Goal: Task Accomplishment & Management: Complete application form

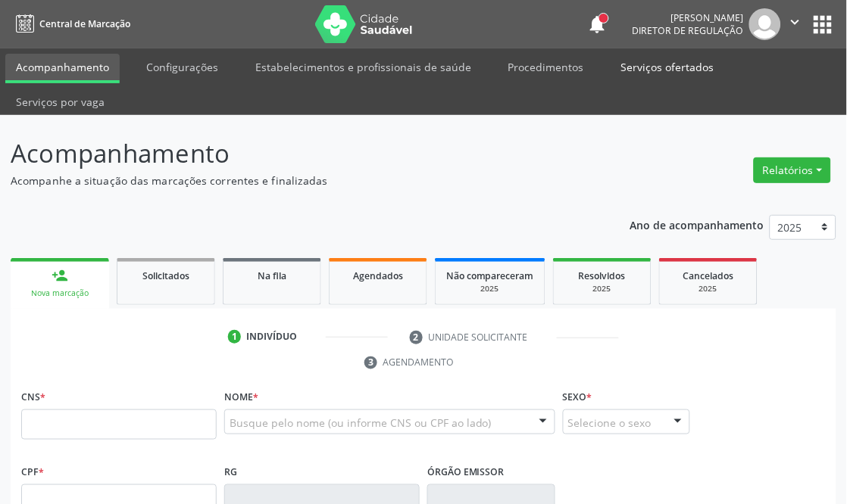
click at [639, 64] on link "Serviços ofertados" at bounding box center [668, 67] width 114 height 27
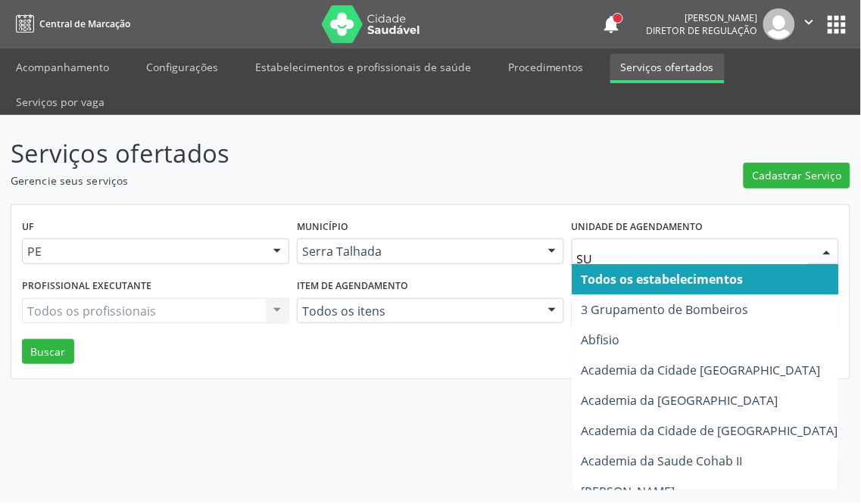
type input "SUS"
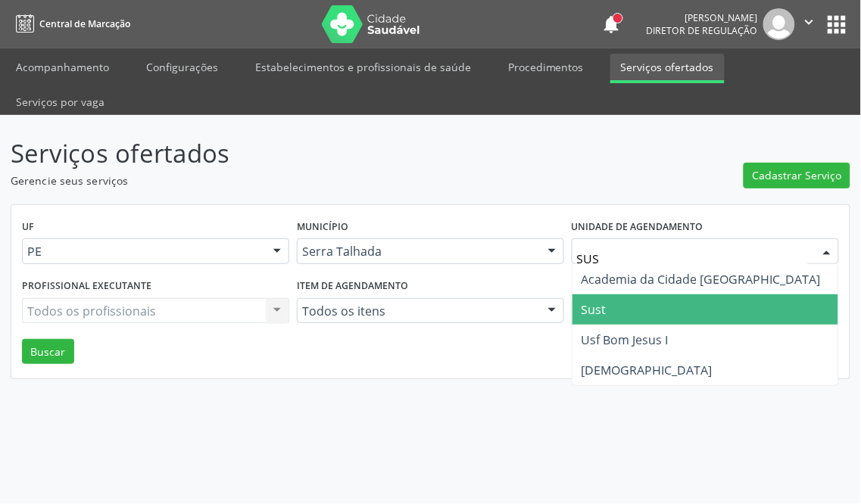
click at [645, 295] on span "Sust" at bounding box center [706, 310] width 266 height 30
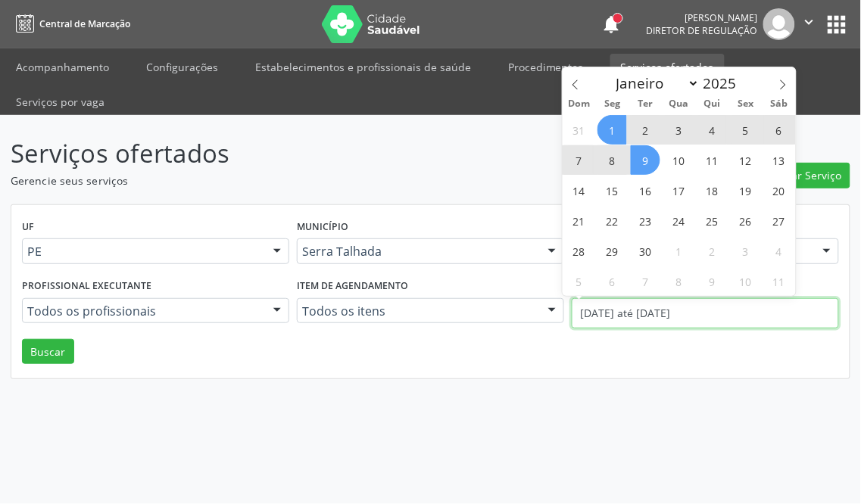
click at [616, 298] on input "[DATE] até [DATE]" at bounding box center [705, 313] width 267 height 30
click at [458, 173] on p "Gerencie seus serviços" at bounding box center [305, 181] width 588 height 16
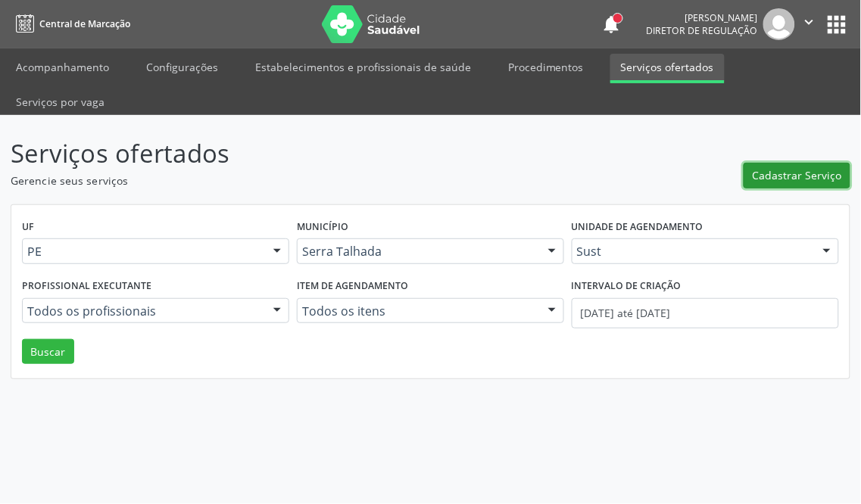
click at [784, 167] on span "Cadastrar Serviço" at bounding box center [797, 175] width 89 height 16
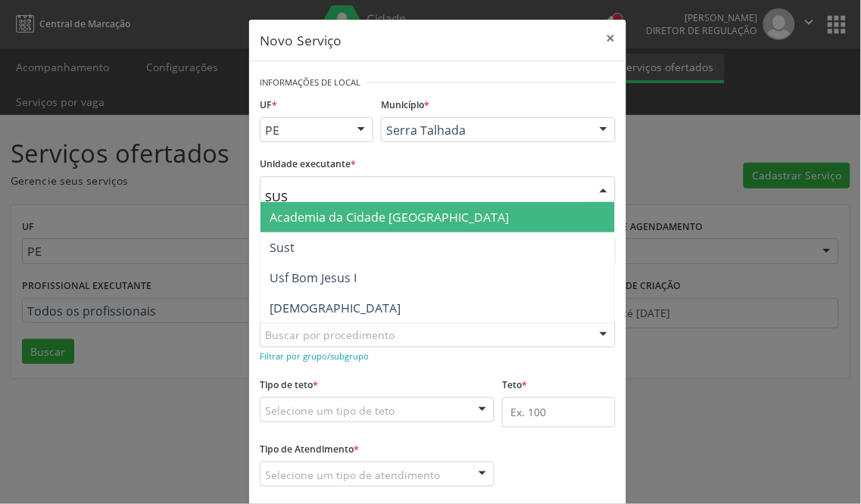
type input "SUST"
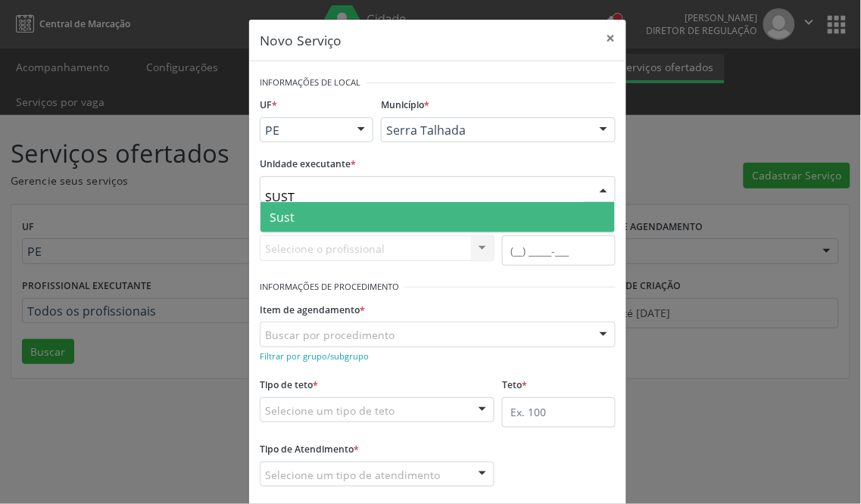
click at [328, 223] on span "Sust" at bounding box center [438, 217] width 355 height 30
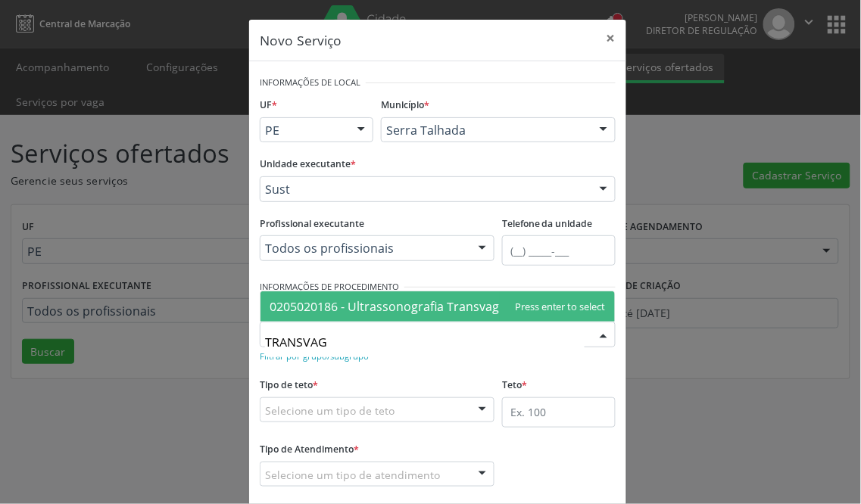
type input "TRANSVAGI"
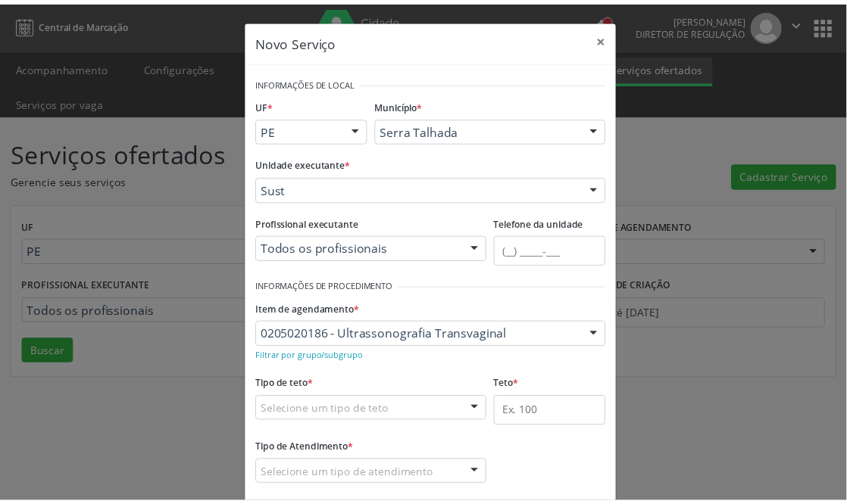
scroll to position [80, 0]
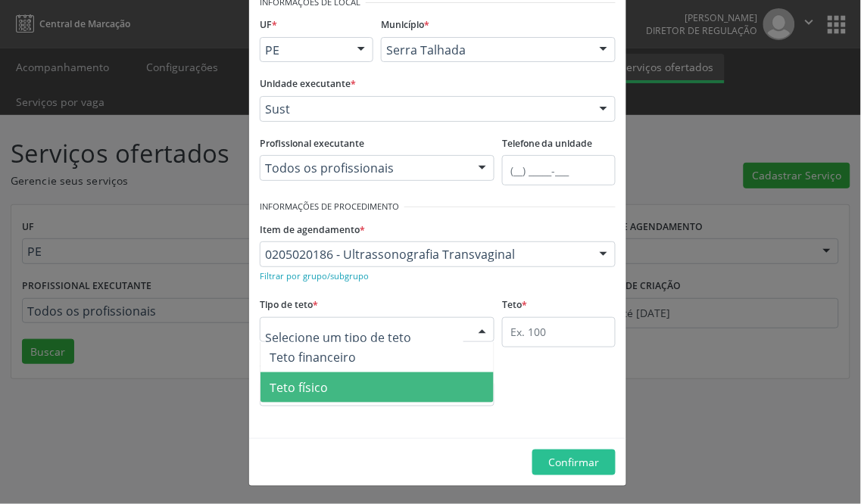
click at [346, 388] on span "Teto físico" at bounding box center [377, 388] width 233 height 30
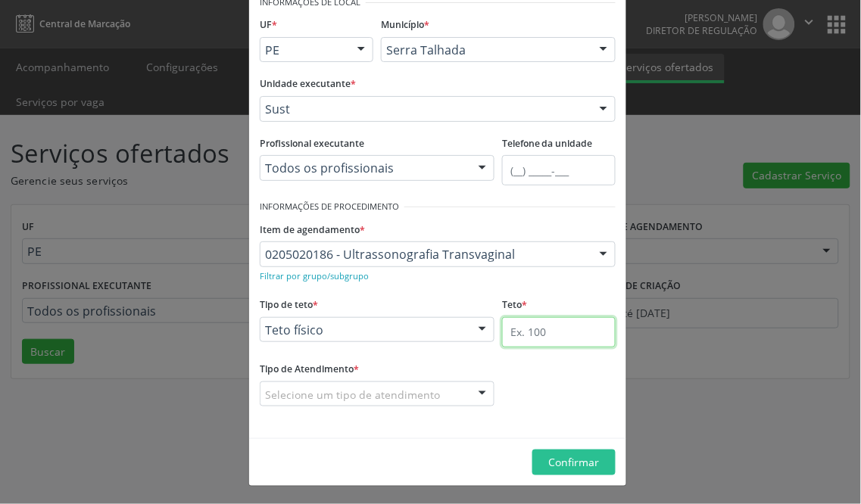
click at [538, 336] on input "text" at bounding box center [559, 332] width 114 height 30
type input "1"
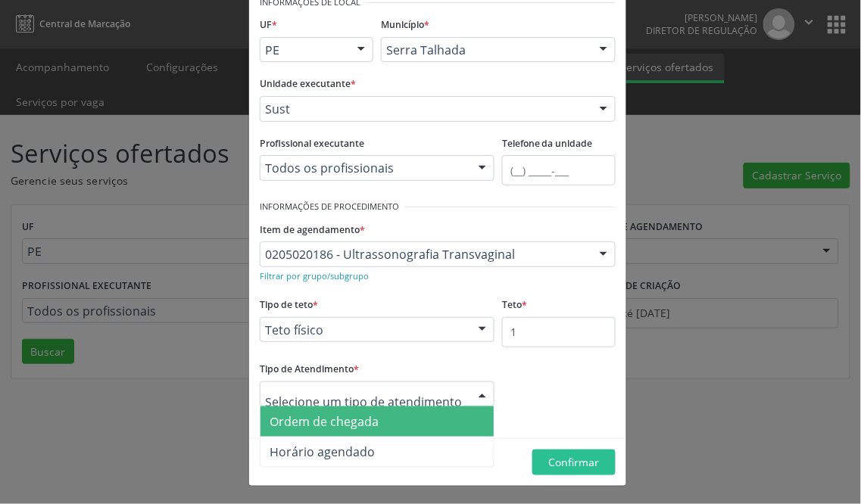
click at [370, 417] on span "Ordem de chegada" at bounding box center [324, 422] width 109 height 17
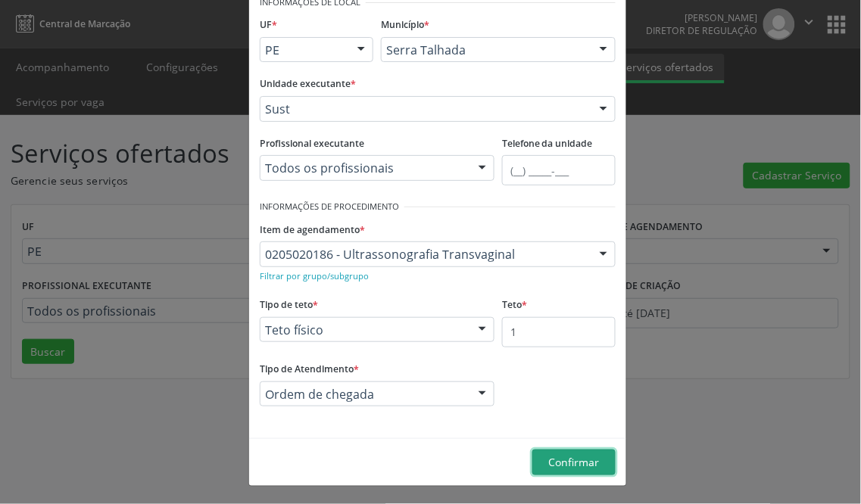
click at [558, 461] on span "Confirmar" at bounding box center [574, 462] width 51 height 14
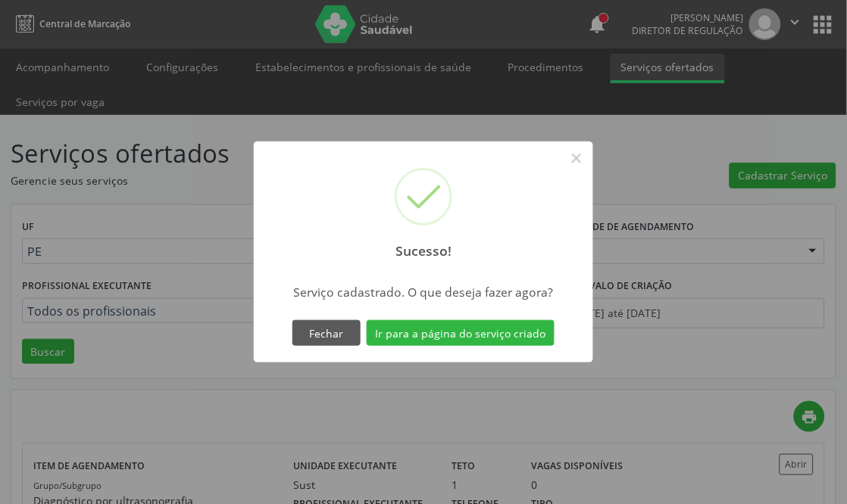
click at [479, 301] on div "Serviço cadastrado. O que deseja fazer agora?" at bounding box center [423, 288] width 339 height 32
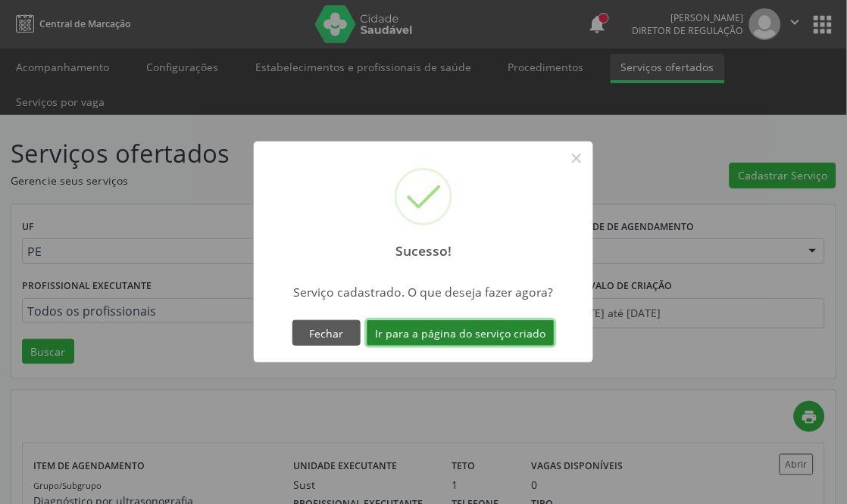
click at [476, 332] on button "Ir para a página do serviço criado" at bounding box center [461, 333] width 188 height 26
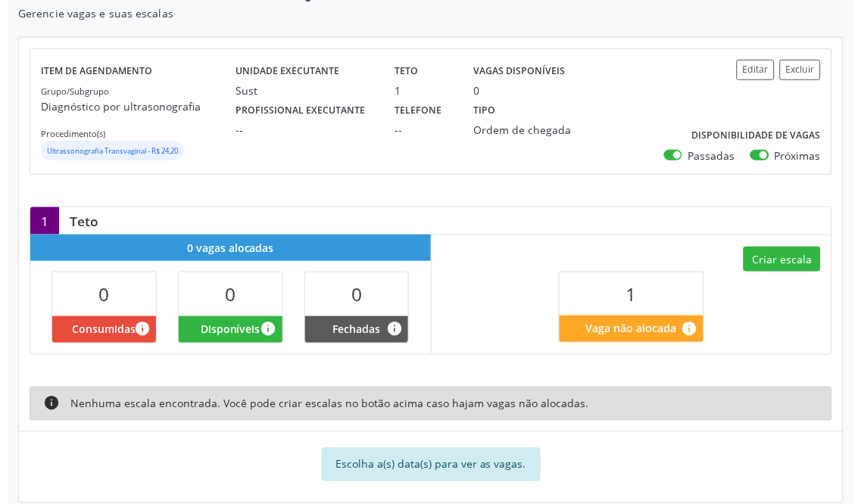
scroll to position [168, 0]
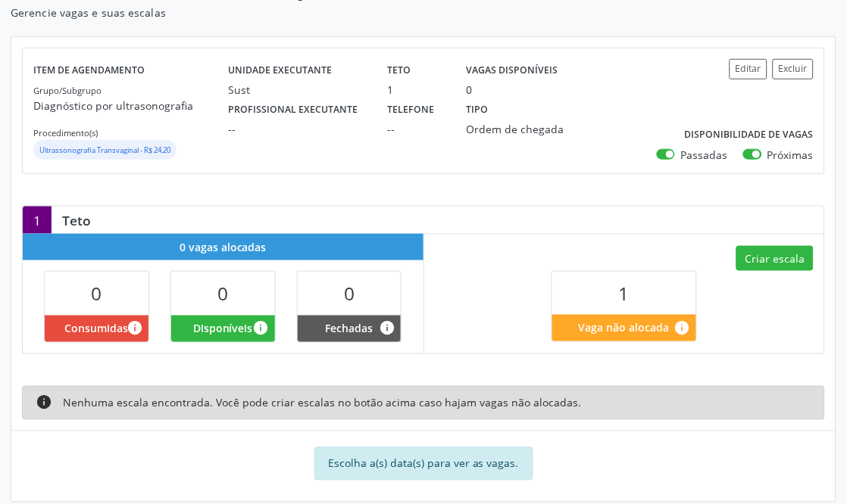
click at [751, 270] on div "Criar escala 1 Vaga não alocada info" at bounding box center [624, 293] width 401 height 119
click at [768, 251] on button "Criar escala" at bounding box center [774, 259] width 77 height 26
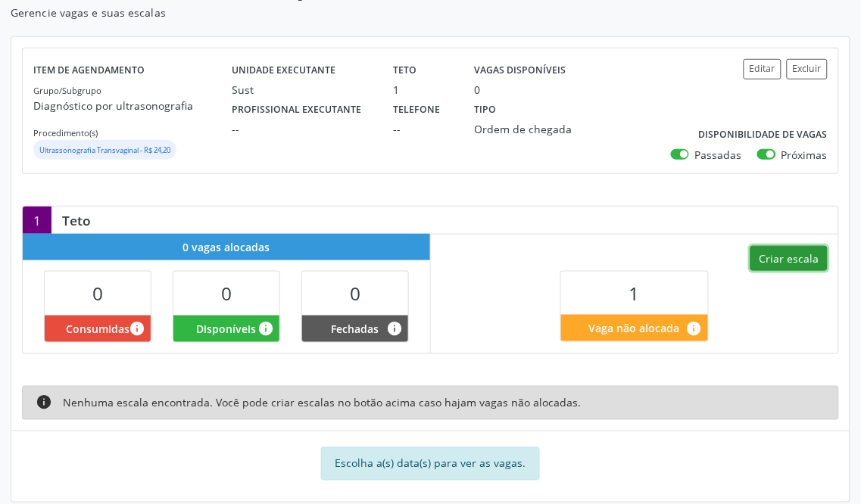
select select "8"
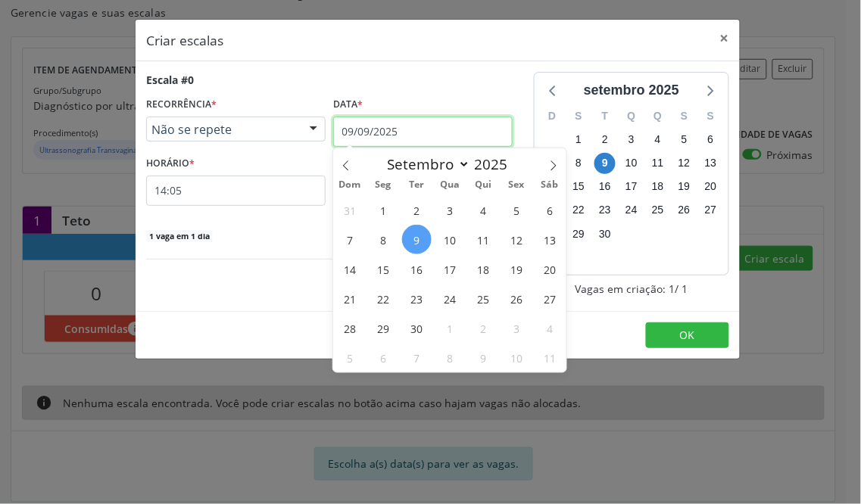
click at [347, 139] on input "09/09/2025" at bounding box center [423, 132] width 180 height 30
click at [441, 230] on span "10" at bounding box center [451, 240] width 30 height 30
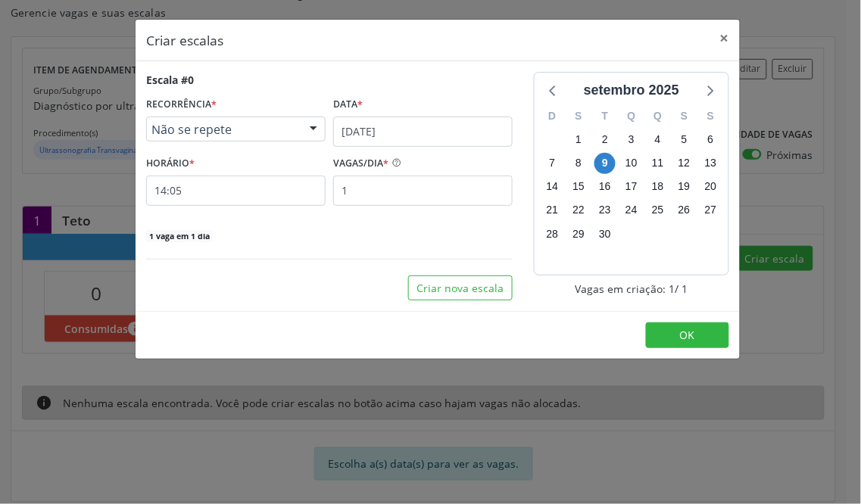
click at [441, 230] on div "1 vaga em 1 dia" at bounding box center [329, 235] width 367 height 16
click at [228, 195] on input "14:05" at bounding box center [236, 191] width 180 height 30
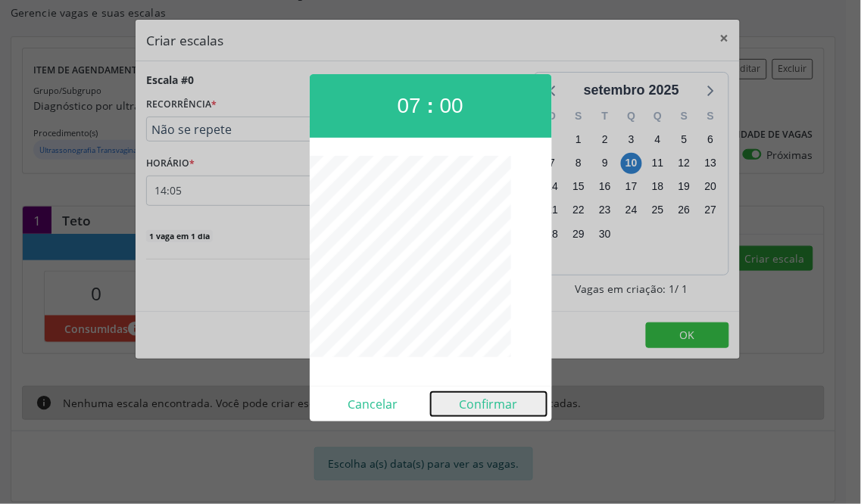
click at [483, 402] on button "Confirmar" at bounding box center [489, 404] width 116 height 24
type input "07:00"
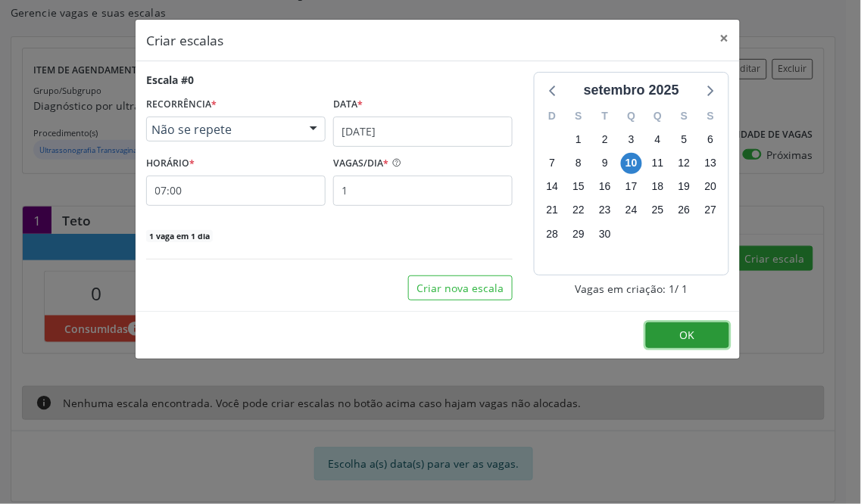
click at [691, 331] on span "OK" at bounding box center [687, 335] width 15 height 14
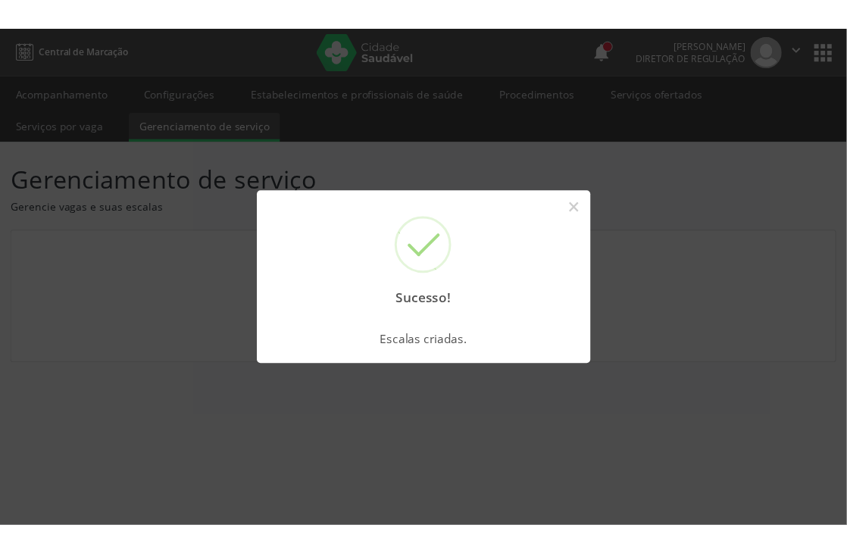
scroll to position [0, 0]
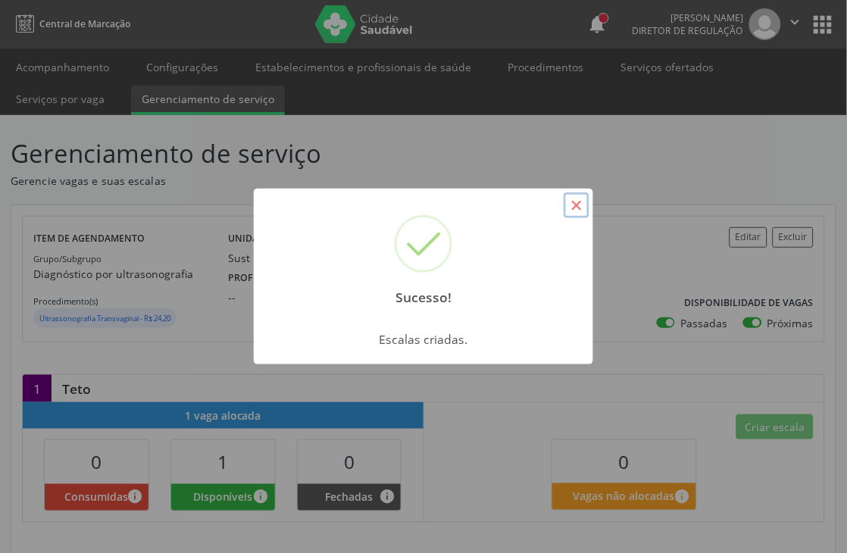
click at [583, 212] on button "×" at bounding box center [577, 205] width 26 height 26
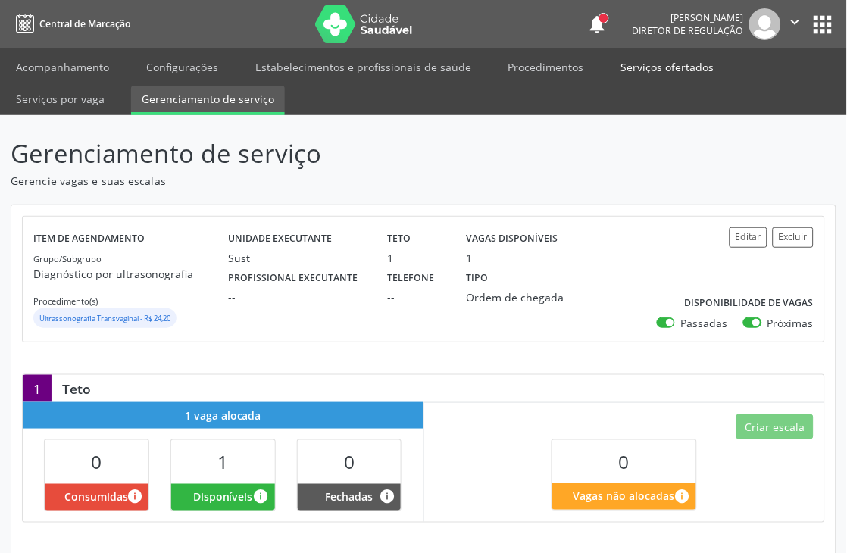
click at [668, 66] on link "Serviços ofertados" at bounding box center [668, 67] width 114 height 27
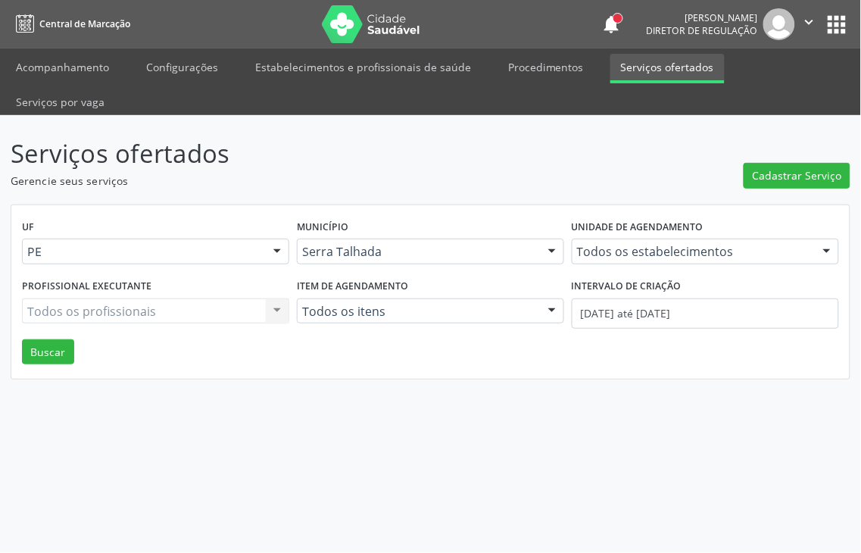
click at [675, 70] on link "Serviços ofertados" at bounding box center [668, 69] width 114 height 30
click at [645, 239] on div "Todos os estabelecimentos" at bounding box center [705, 252] width 267 height 26
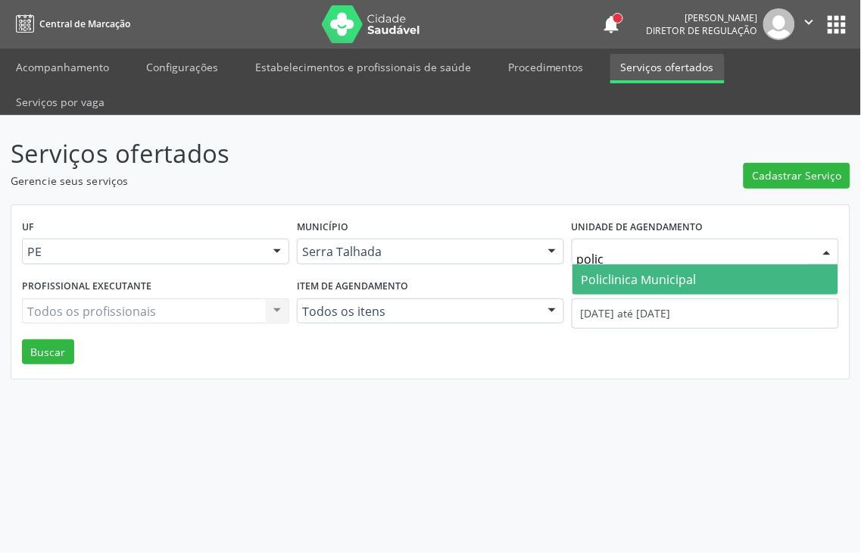
type input "policl"
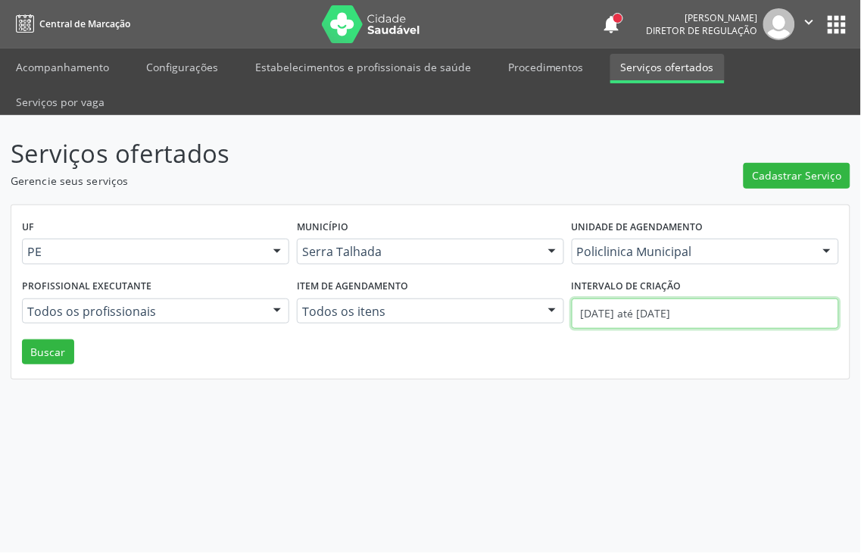
click at [646, 282] on body "Central de Marcação notifications [PERSON_NAME] Diretor de regulação  Configur…" at bounding box center [430, 276] width 861 height 553
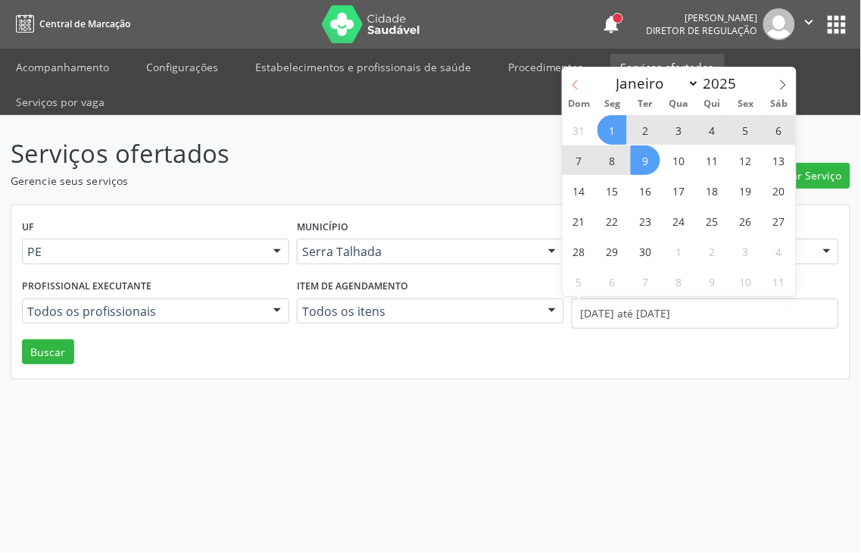
click at [568, 87] on span at bounding box center [576, 80] width 26 height 26
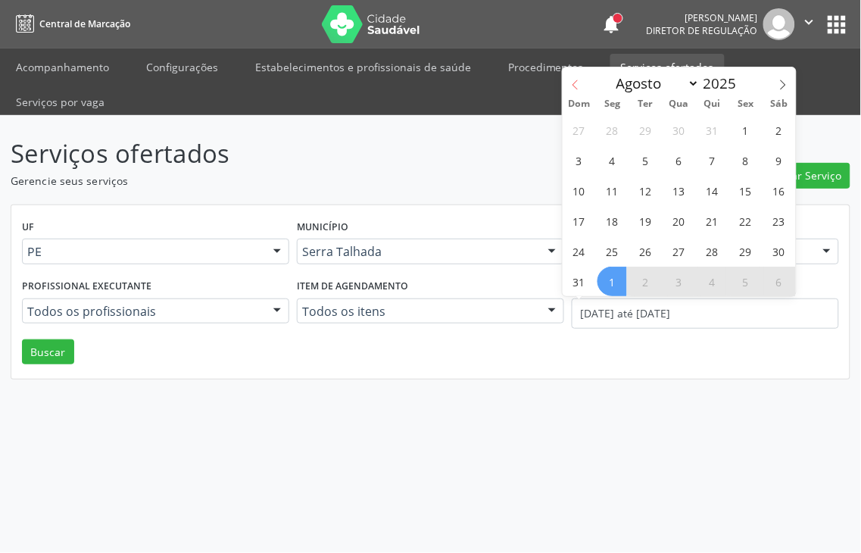
click at [568, 87] on span at bounding box center [576, 80] width 26 height 26
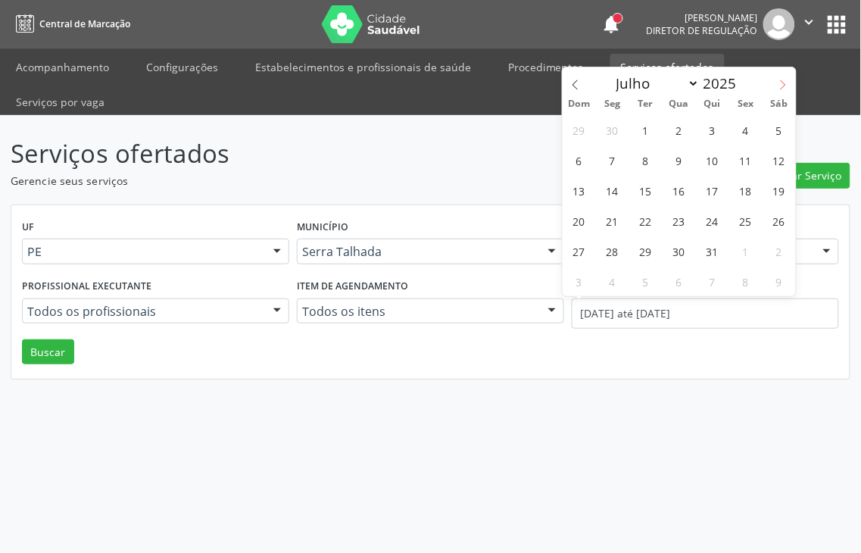
click at [786, 73] on span at bounding box center [783, 80] width 26 height 26
select select "7"
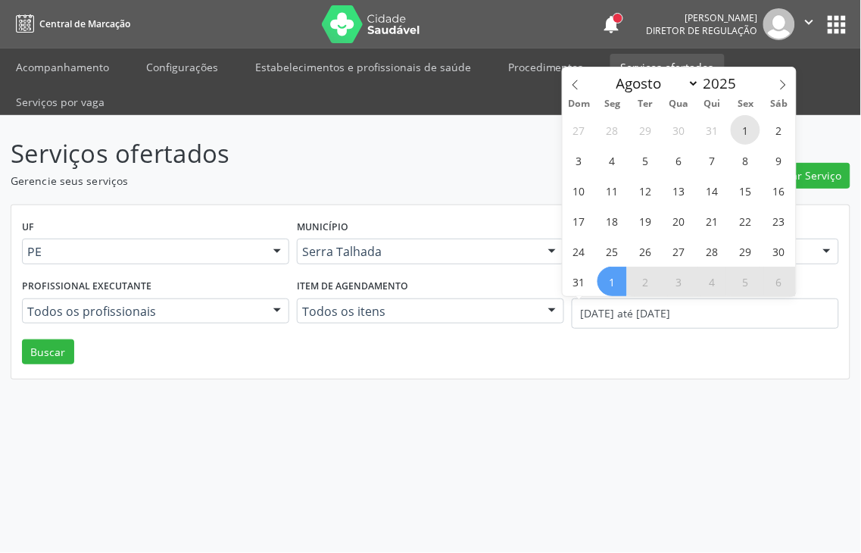
click at [737, 119] on span "1" at bounding box center [746, 130] width 30 height 30
type input "01/08/2025"
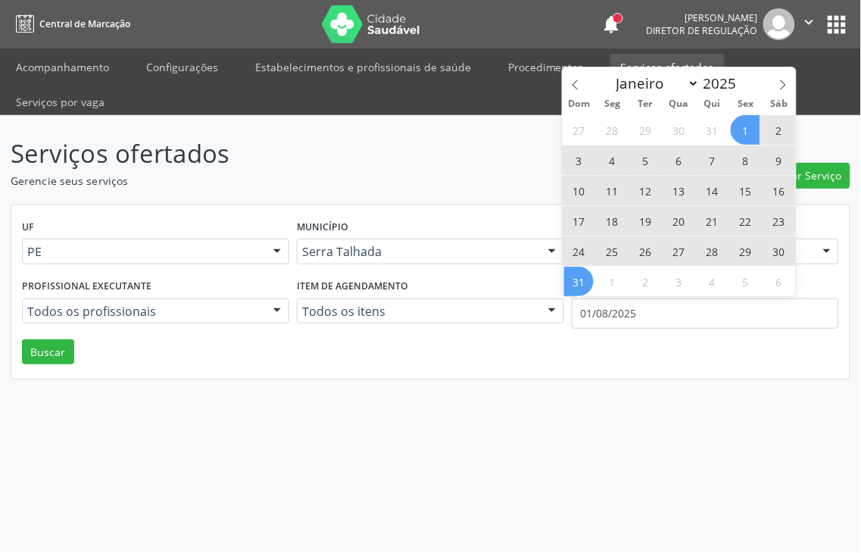
click at [577, 281] on span "31" at bounding box center [579, 282] width 30 height 30
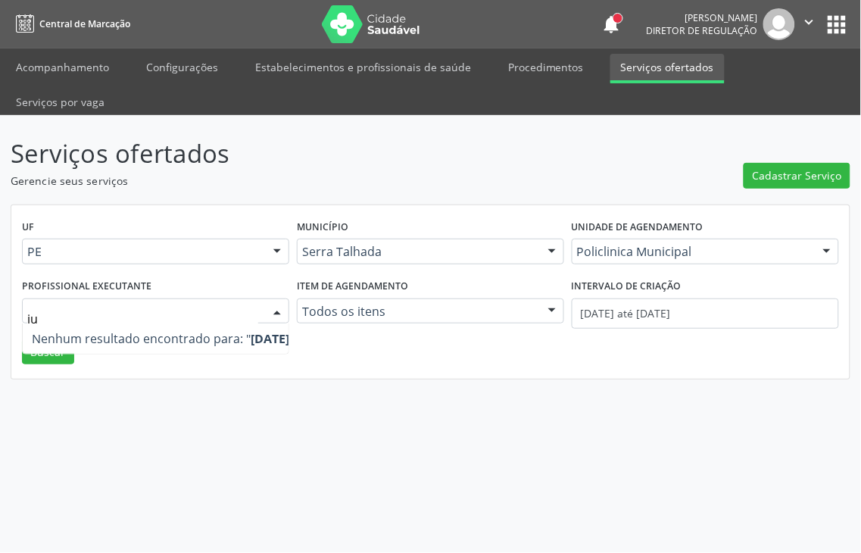
type input "j"
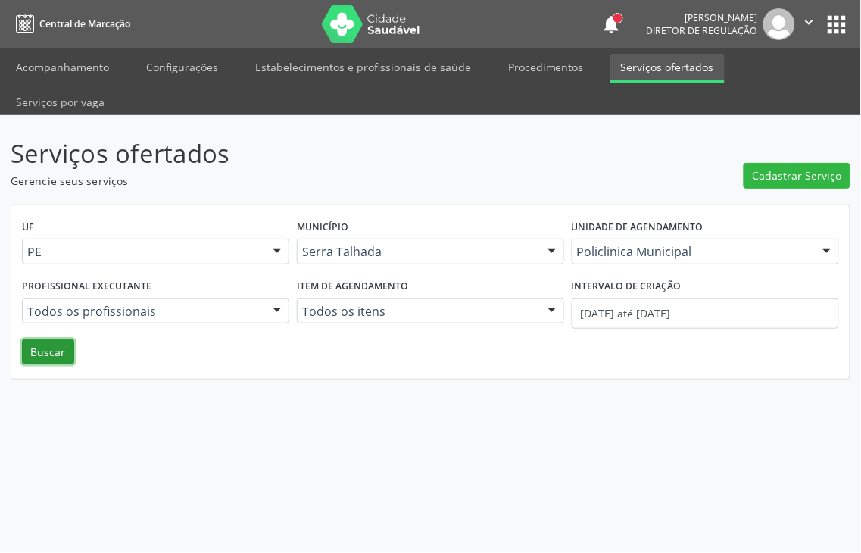
click at [61, 339] on button "Buscar" at bounding box center [48, 352] width 52 height 26
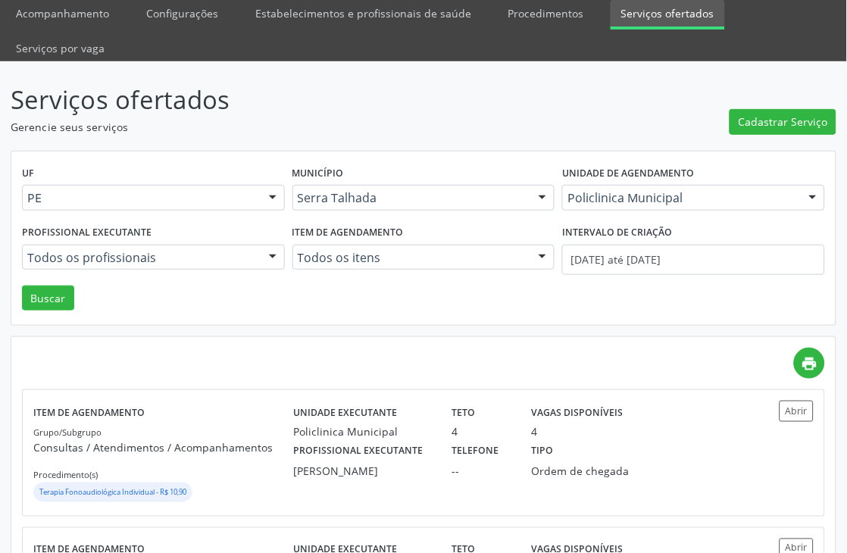
scroll to position [84, 0]
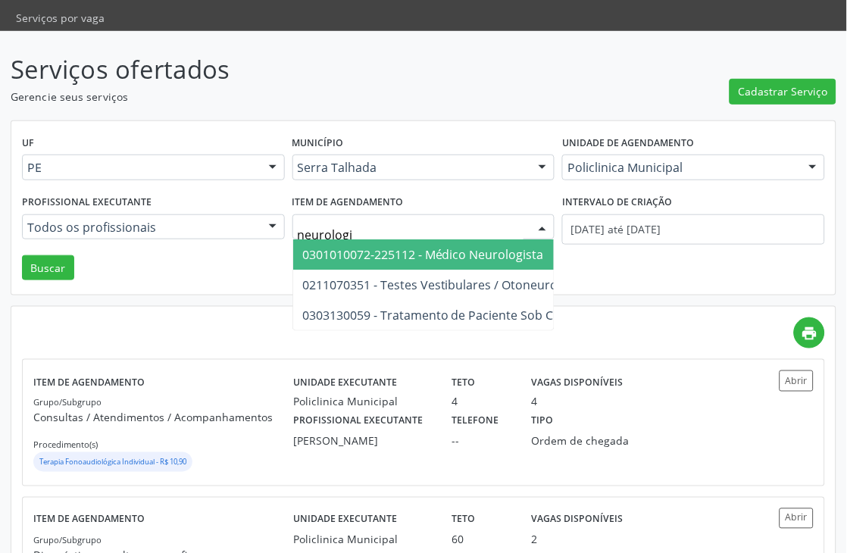
type input "neurologis"
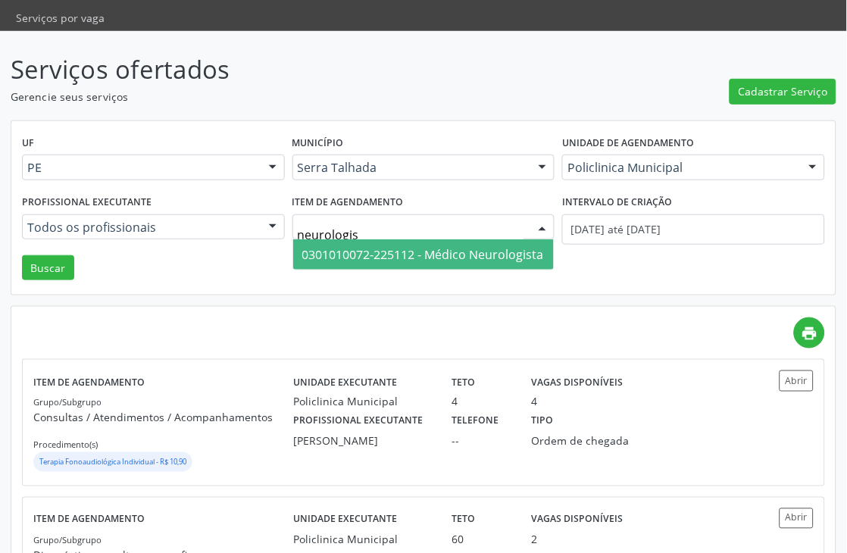
click at [387, 248] on span "0301010072-225112 - Médico Neurologista" at bounding box center [423, 254] width 242 height 17
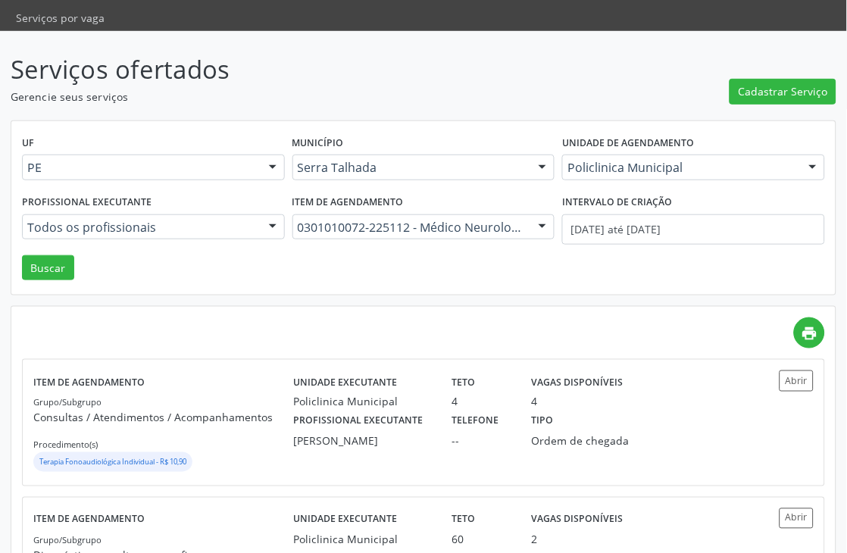
click at [59, 250] on div "Profissional executante Todos os profissionais Todos os profissionais Fonoaudió…" at bounding box center [153, 223] width 270 height 64
click at [55, 266] on button "Buscar" at bounding box center [48, 268] width 52 height 26
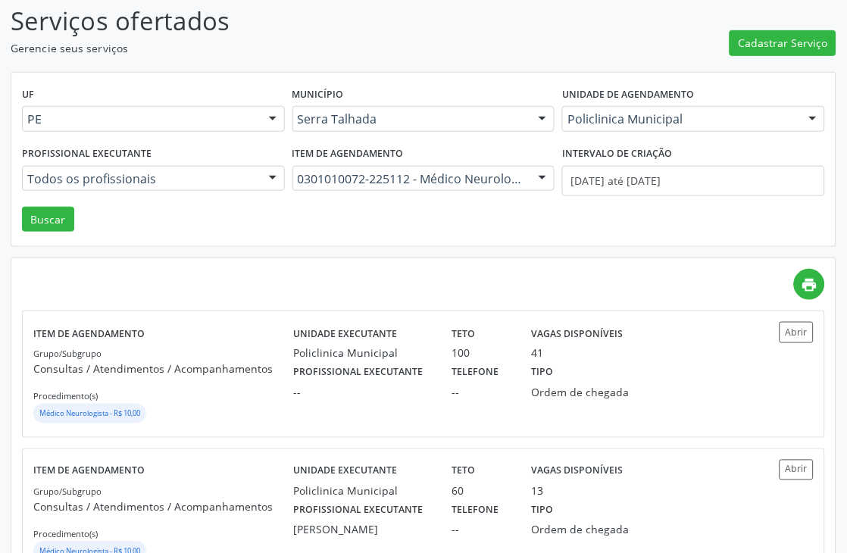
scroll to position [102, 0]
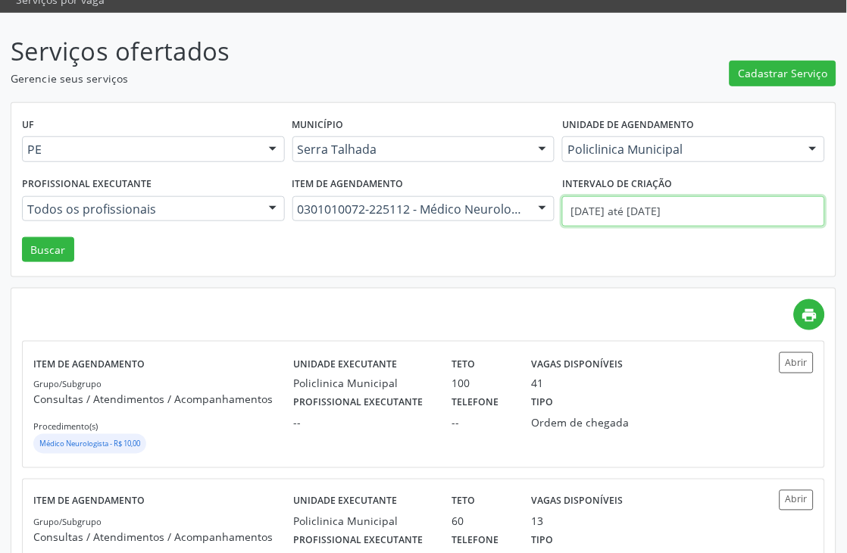
click at [606, 205] on input "[DATE] até [DATE]" at bounding box center [693, 211] width 263 height 30
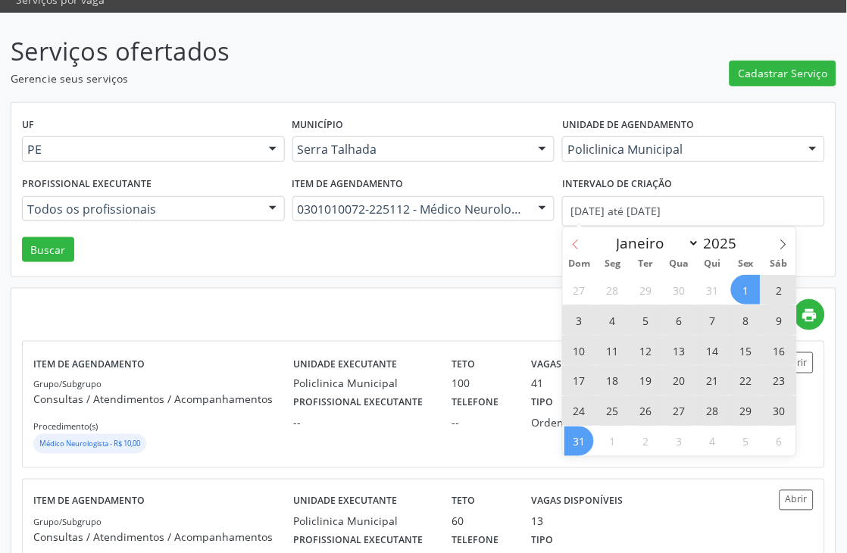
click at [566, 236] on span at bounding box center [576, 240] width 26 height 26
select select "6"
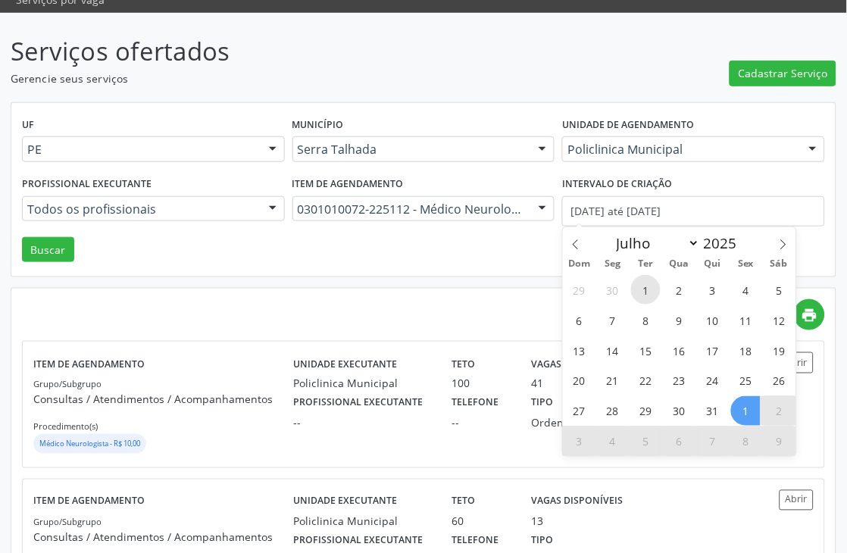
click at [648, 284] on span "1" at bounding box center [646, 290] width 30 height 30
type input "[DATE]"
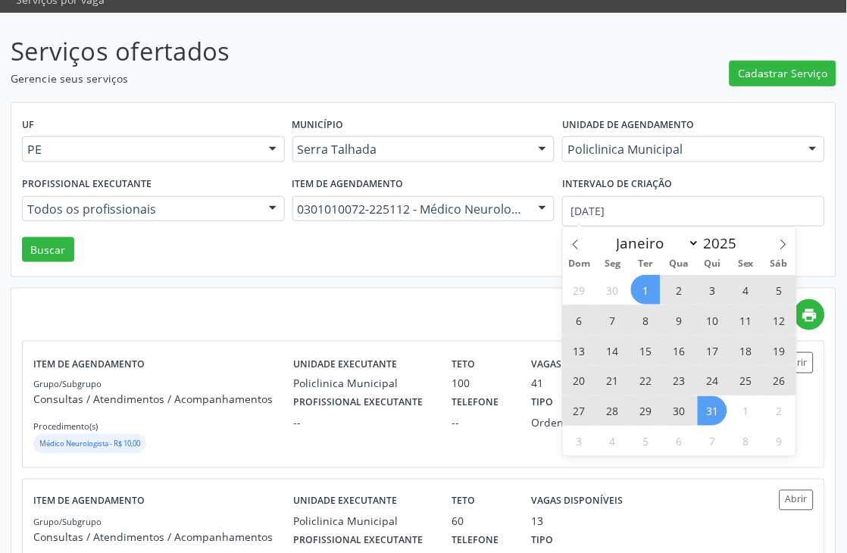
click at [720, 405] on span "31" at bounding box center [713, 411] width 30 height 30
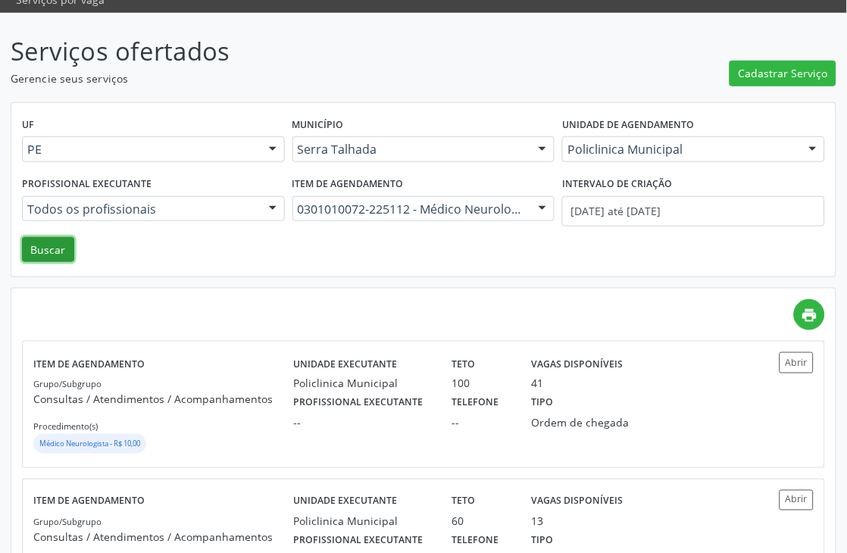
click at [39, 255] on button "Buscar" at bounding box center [48, 250] width 52 height 26
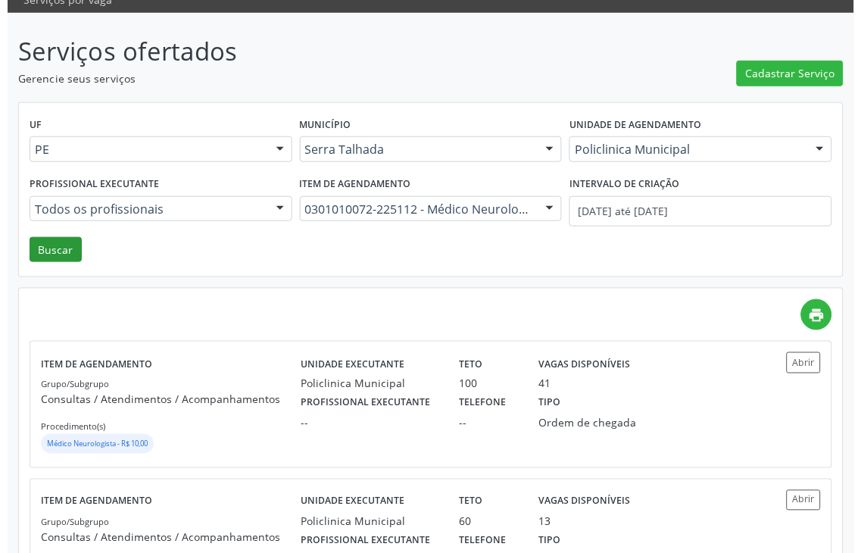
scroll to position [0, 0]
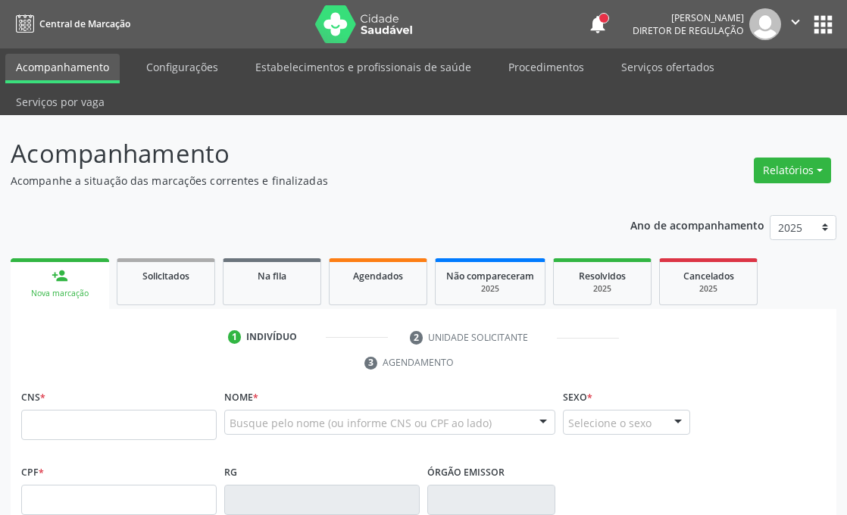
scroll to position [292, 0]
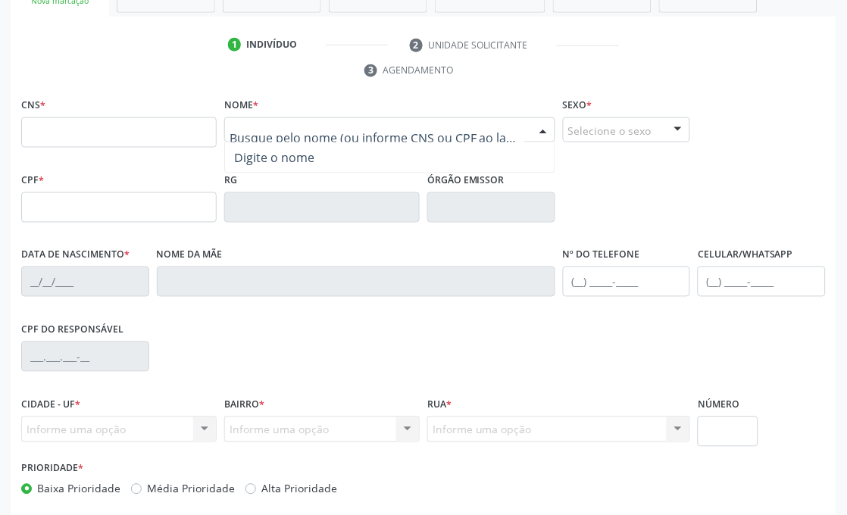
click at [288, 117] on div at bounding box center [389, 130] width 331 height 26
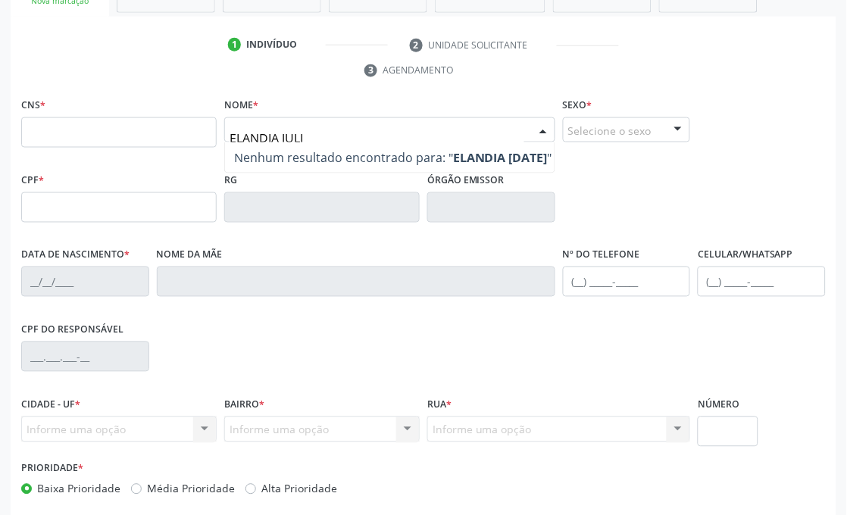
type input "ELANDIA JULIA"
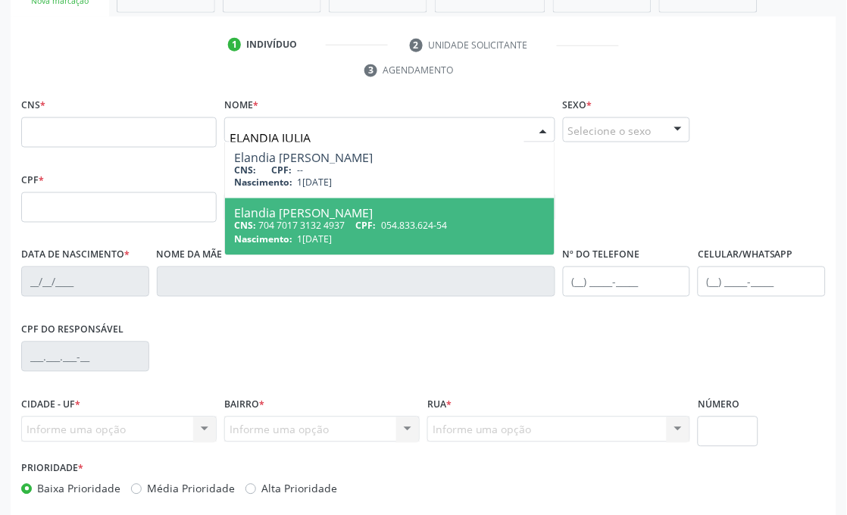
click at [322, 221] on div "CNS: 704 7017 3132 4937 CPF: 054.833.624-54" at bounding box center [389, 226] width 311 height 13
type input "704 7017 3132 4937"
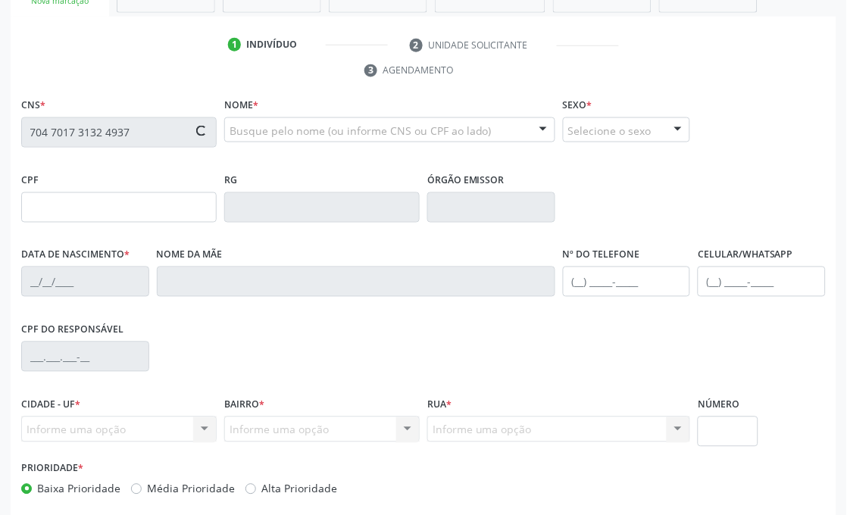
type input "054.833.624-54"
type input "16/09/1985"
type input "Julia Izabel da Silva"
type input "(87) 98875-3982"
type input "90"
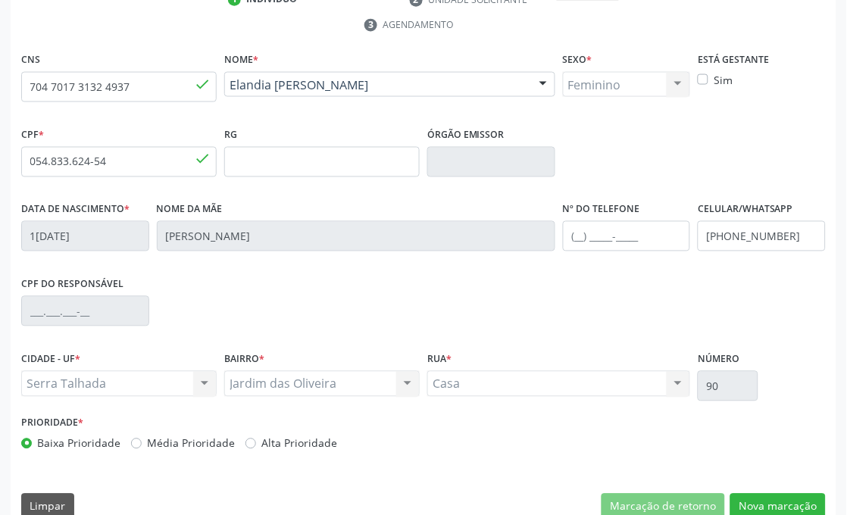
scroll to position [362, 0]
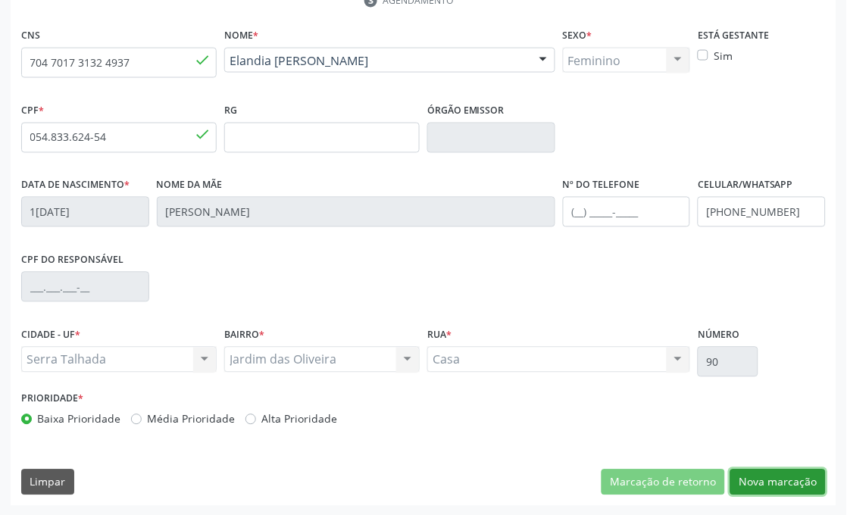
click at [761, 473] on button "Nova marcação" at bounding box center [777, 483] width 95 height 26
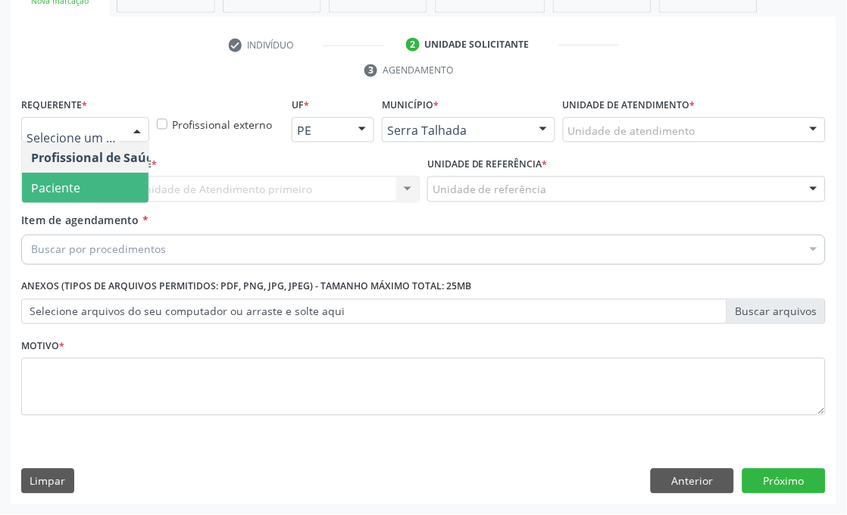
click at [52, 189] on span "Paciente" at bounding box center [55, 188] width 49 height 17
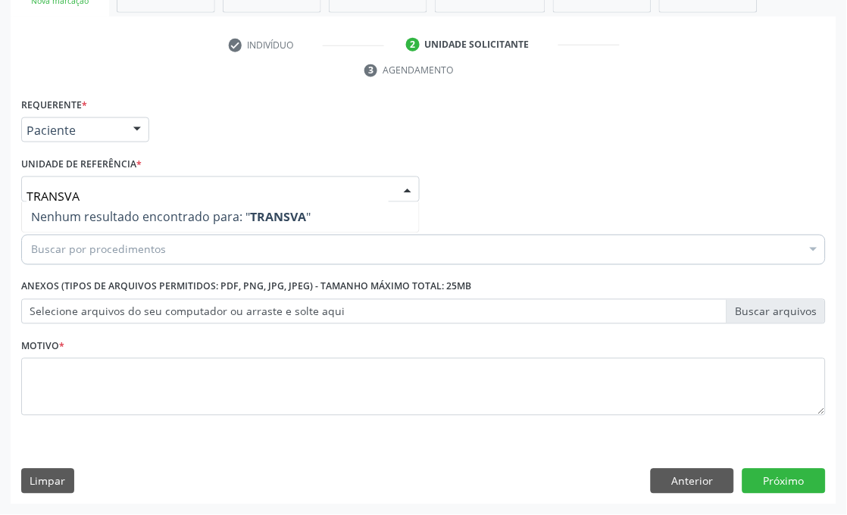
click at [51, 192] on input "TRANSVA" at bounding box center [208, 197] width 362 height 30
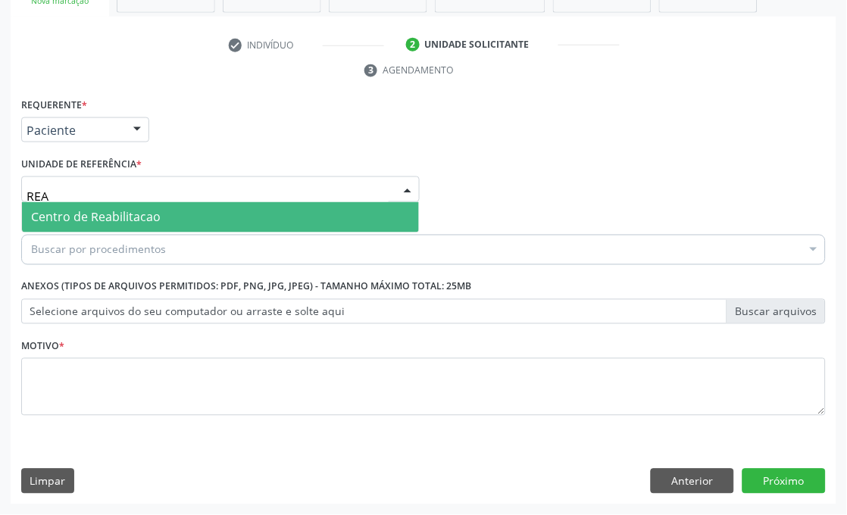
type input "REAB"
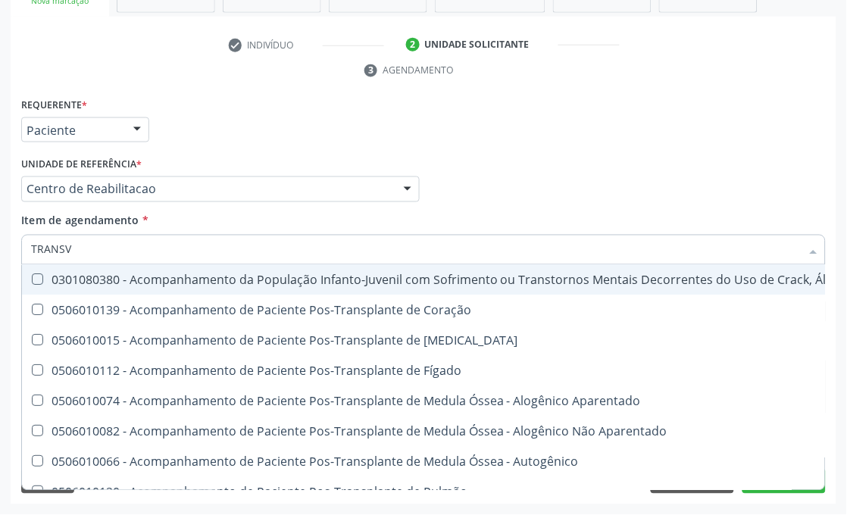
type input "TRANSVA"
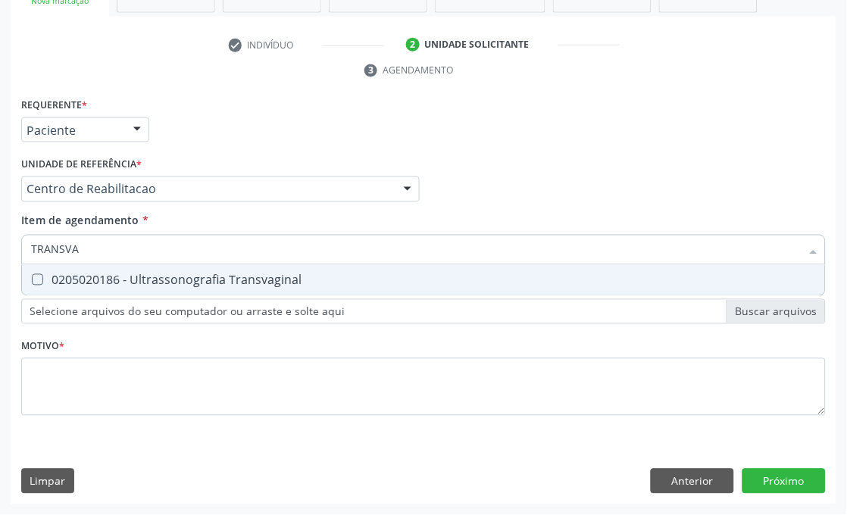
click at [148, 276] on div "0205020186 - Ultrassonografia Transvaginal" at bounding box center [423, 280] width 785 height 12
checkbox Transvaginal "true"
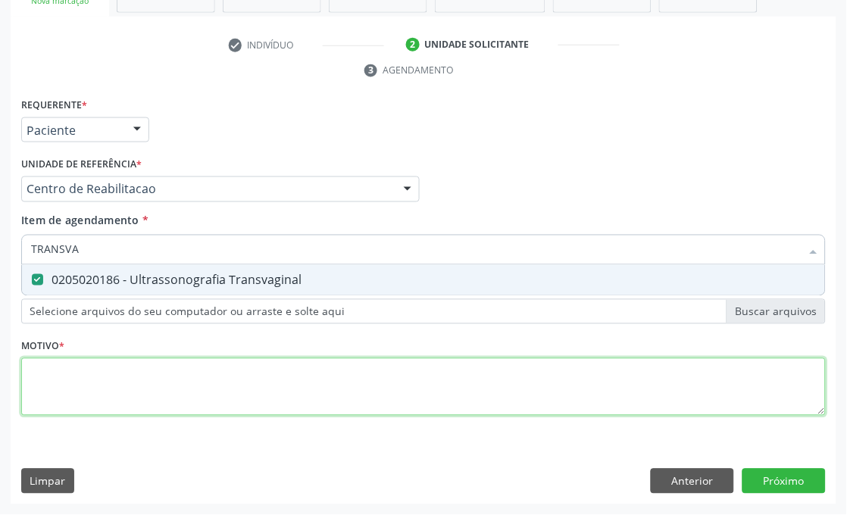
click at [72, 389] on div "Requerente * Paciente Profissional de Saúde Paciente Nenhum resultado encontrad…" at bounding box center [423, 265] width 804 height 343
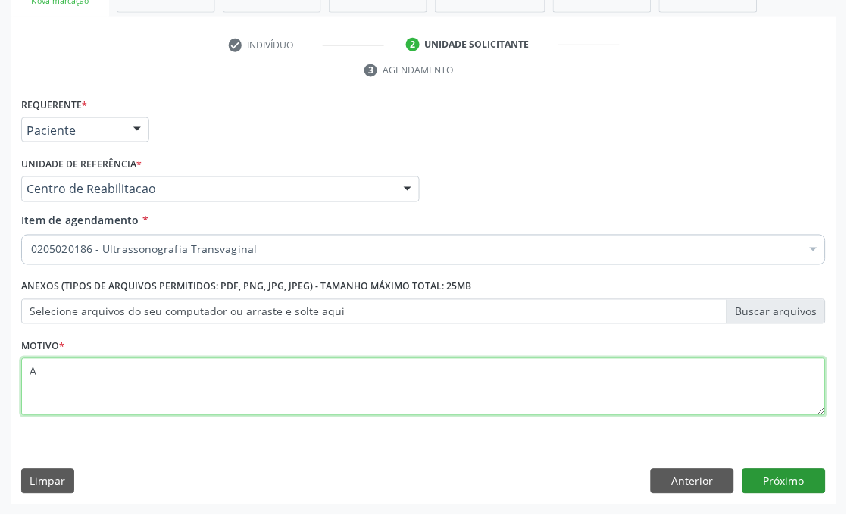
type textarea "A"
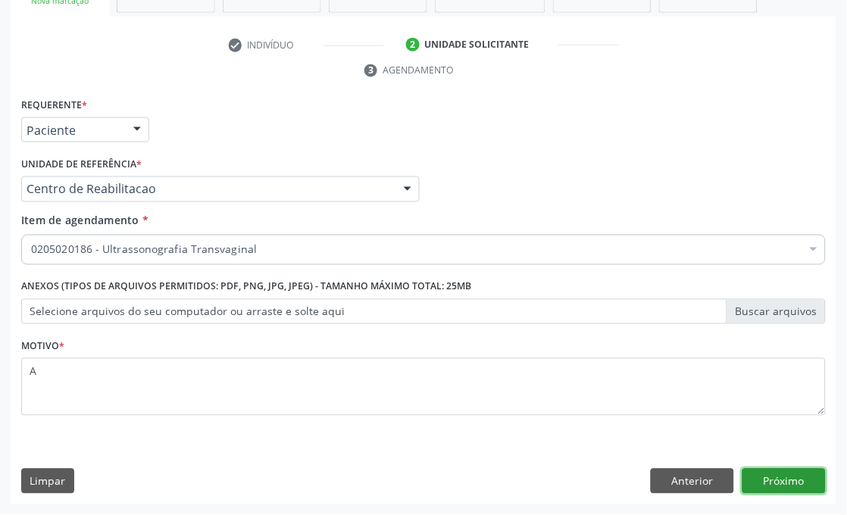
click at [814, 489] on button "Próximo" at bounding box center [783, 482] width 83 height 26
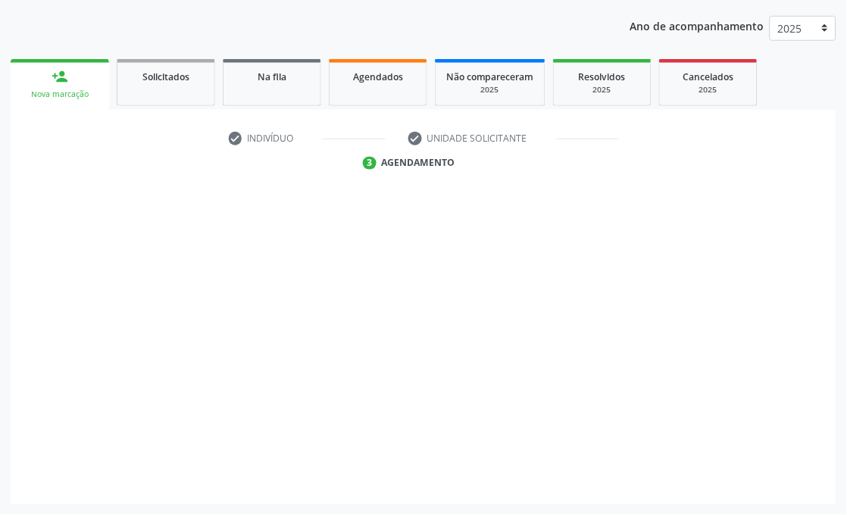
scroll to position [199, 0]
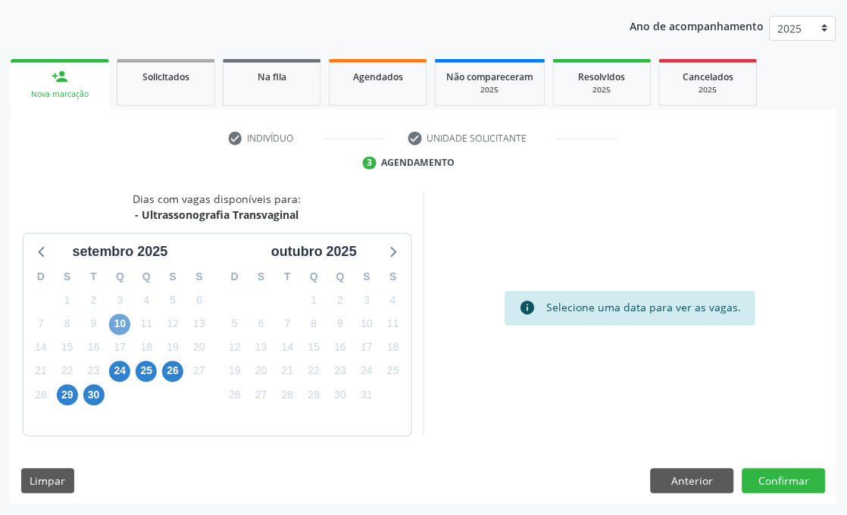
click at [124, 327] on span "10" at bounding box center [119, 324] width 21 height 21
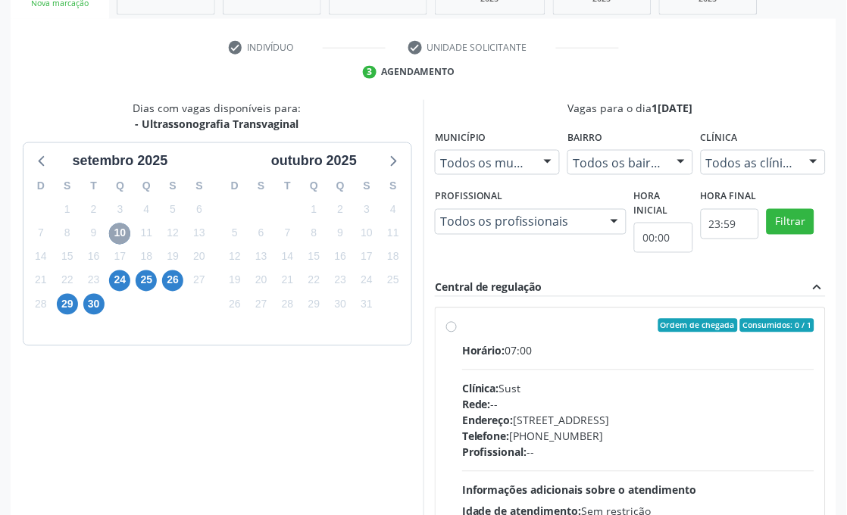
scroll to position [426, 0]
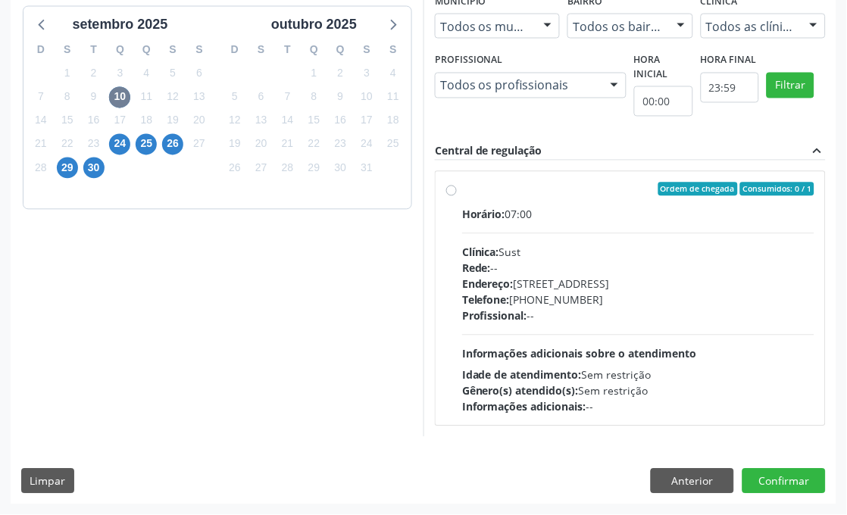
click at [549, 255] on div "Clínica: Sust" at bounding box center [638, 253] width 352 height 16
click at [457, 196] on input "Ordem de chegada Consumidos: 0 / 1 Horário: 07:00 Clínica: Sust Rede: -- Endere…" at bounding box center [451, 190] width 11 height 14
radio input "true"
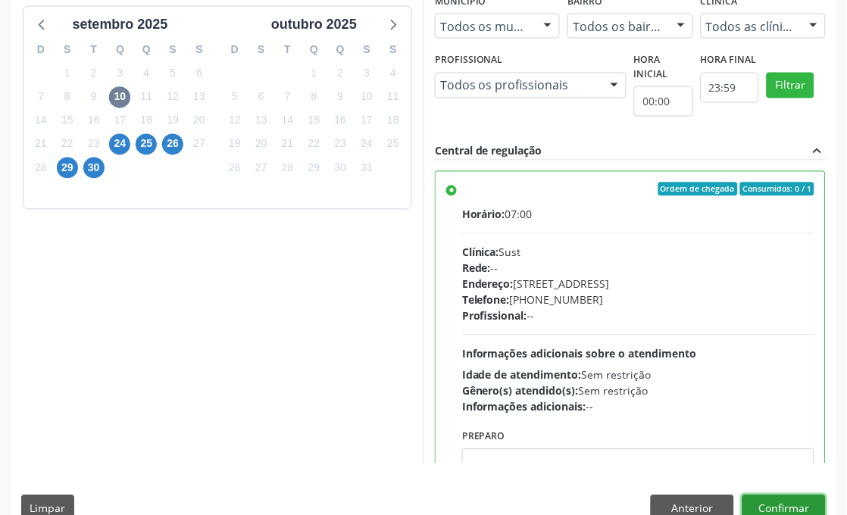
click at [776, 498] on button "Confirmar" at bounding box center [783, 508] width 83 height 26
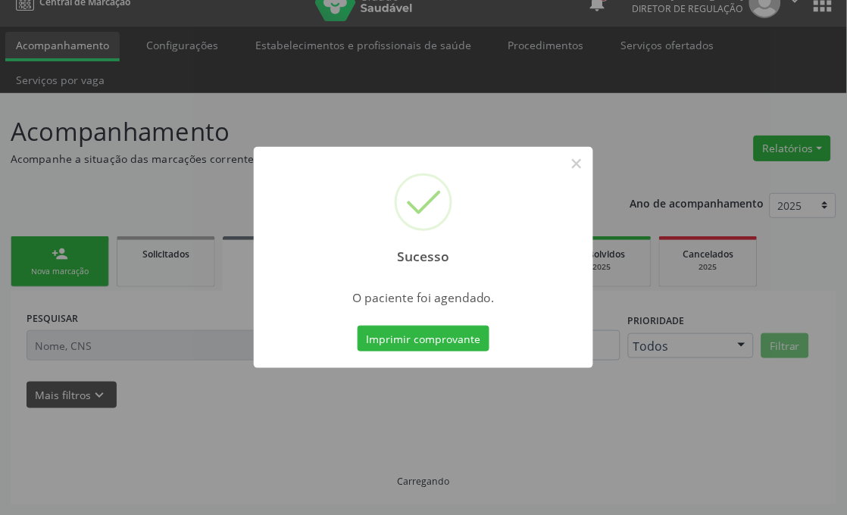
scroll to position [21, 0]
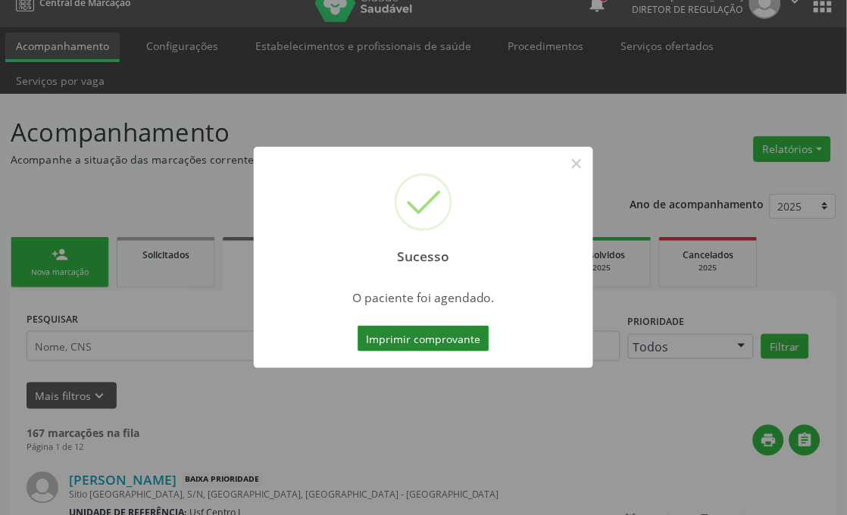
click at [434, 341] on button "Imprimir comprovante" at bounding box center [424, 339] width 132 height 26
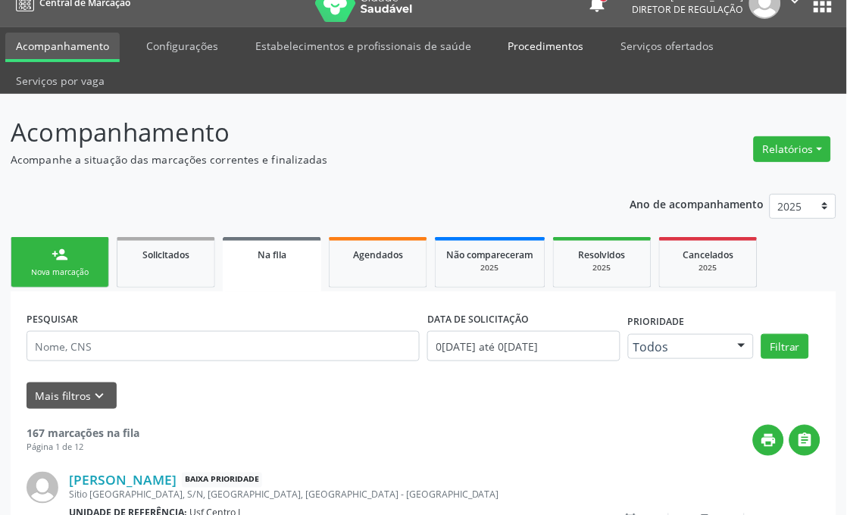
click at [551, 36] on link "Procedimentos" at bounding box center [546, 46] width 97 height 27
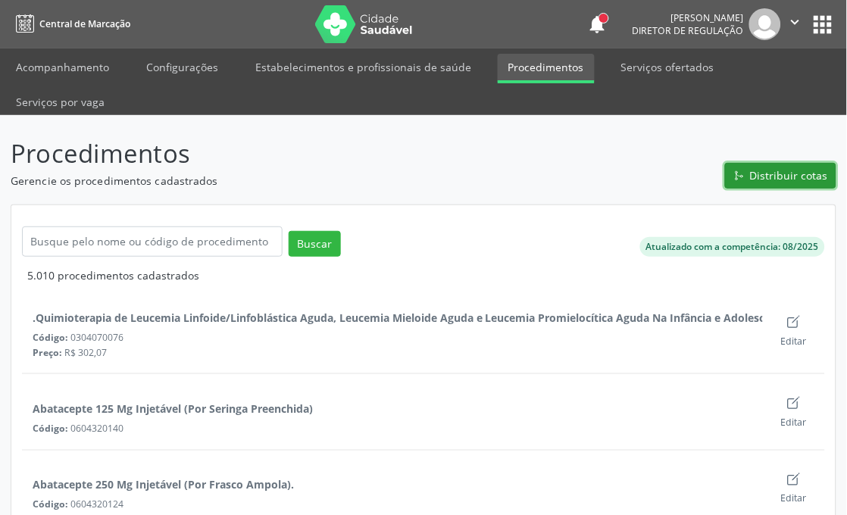
click at [750, 175] on button "Distribuir cotas" at bounding box center [780, 176] width 111 height 26
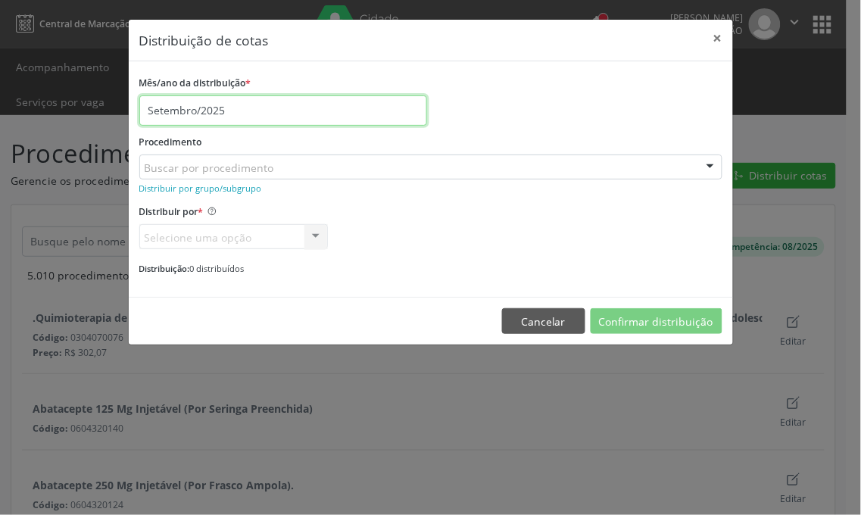
click at [171, 111] on input "Setembro/2025" at bounding box center [283, 110] width 288 height 30
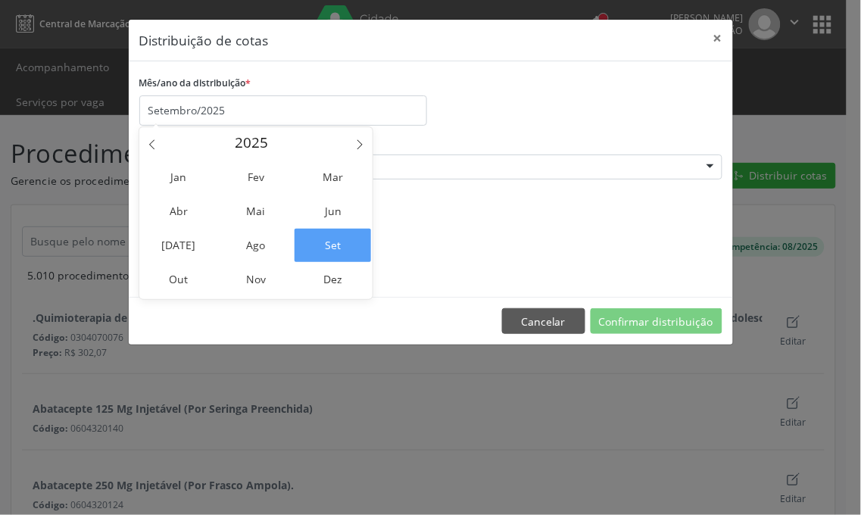
click at [561, 111] on div "Mês/ano da distribuição * Setembro/2025" at bounding box center [431, 99] width 591 height 54
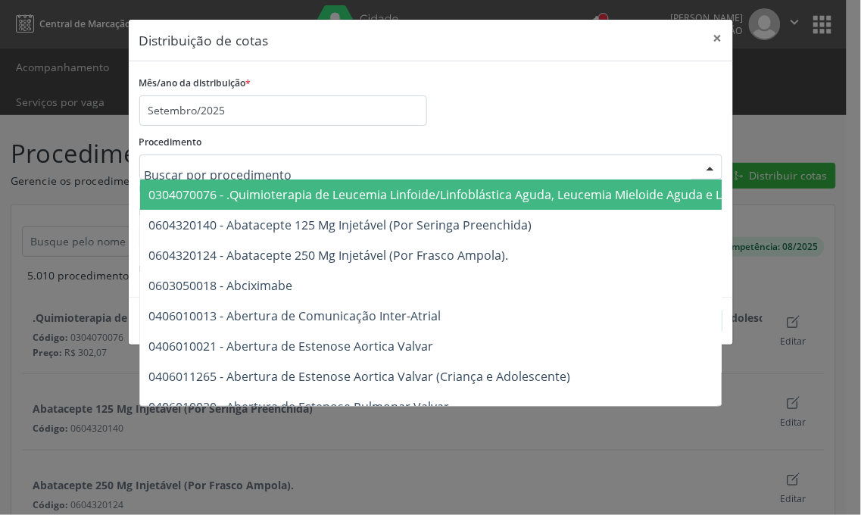
click at [162, 156] on div at bounding box center [430, 168] width 583 height 26
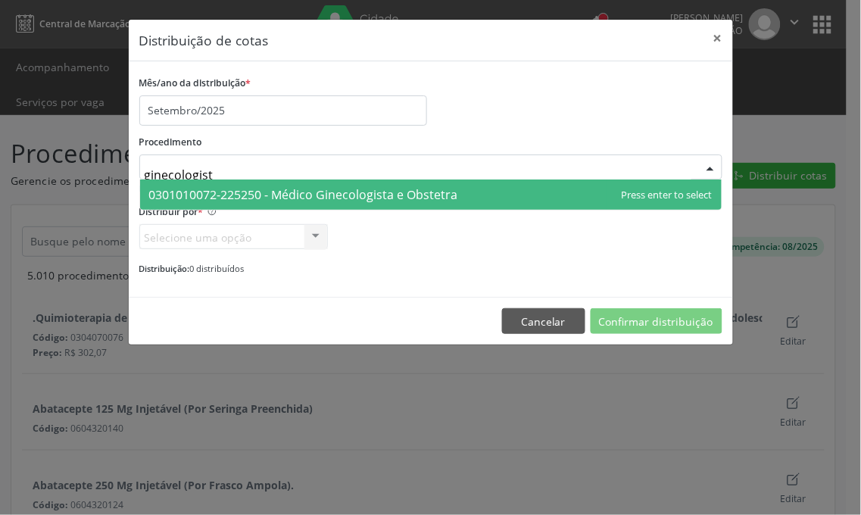
type input "ginecologista"
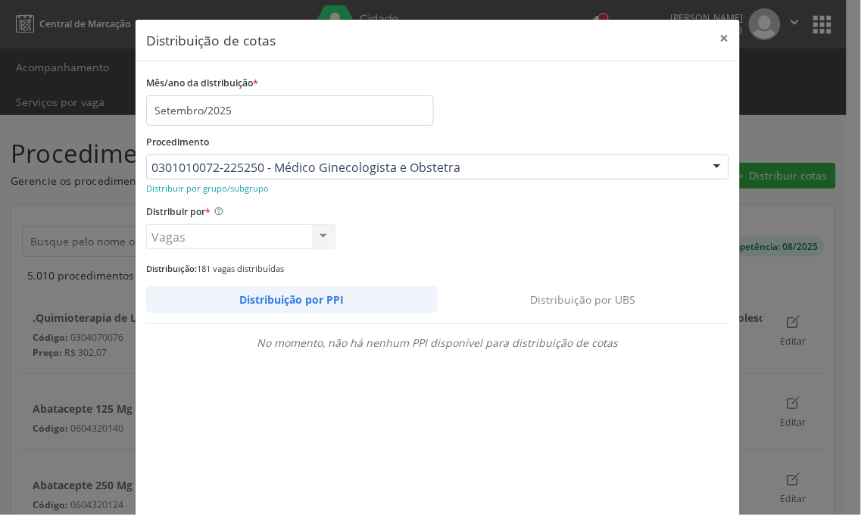
click at [601, 311] on link "Distribuição por UBS" at bounding box center [584, 299] width 292 height 27
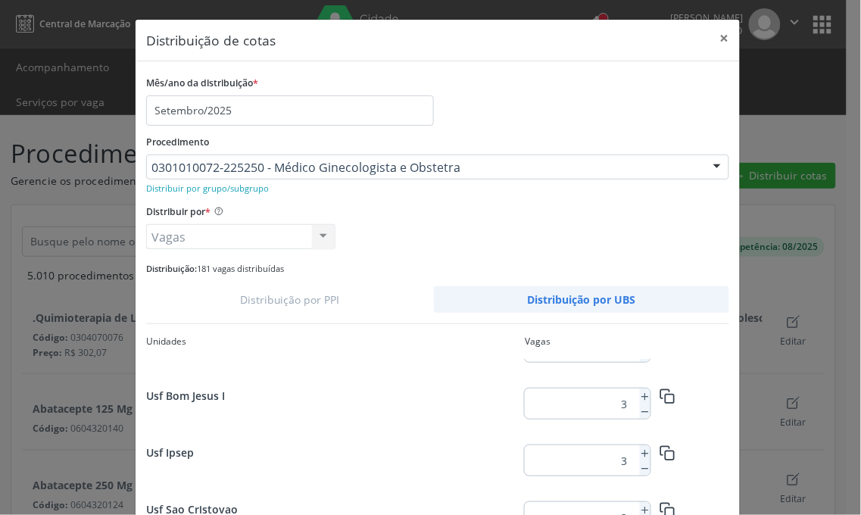
scroll to position [782, 0]
click at [640, 455] on icon at bounding box center [645, 453] width 11 height 11
type input "4"
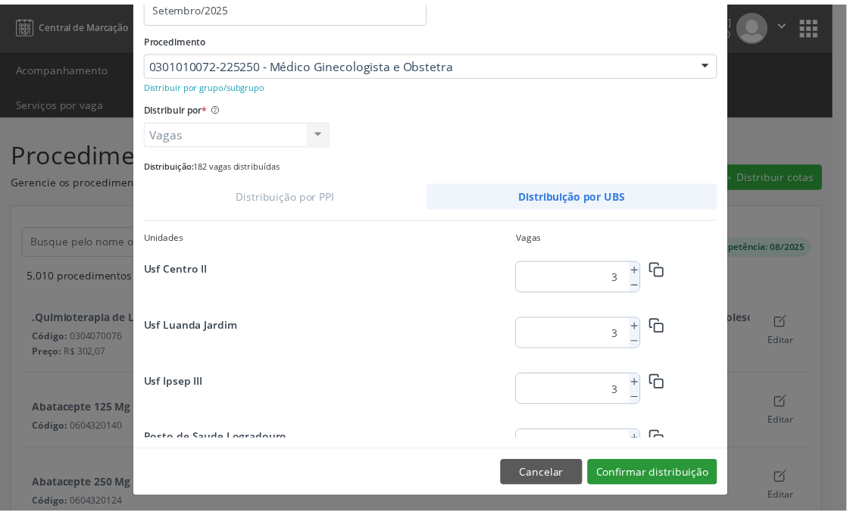
scroll to position [108, 0]
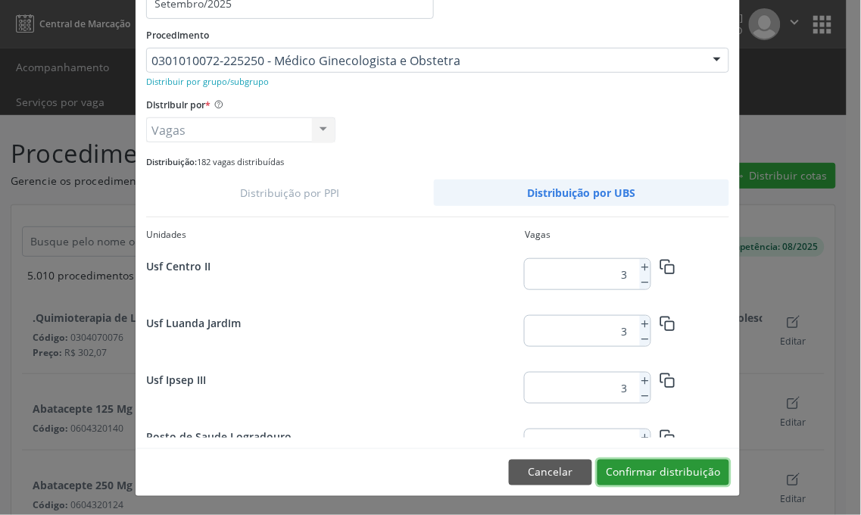
click at [667, 477] on button "Confirmar distribuição" at bounding box center [664, 473] width 132 height 26
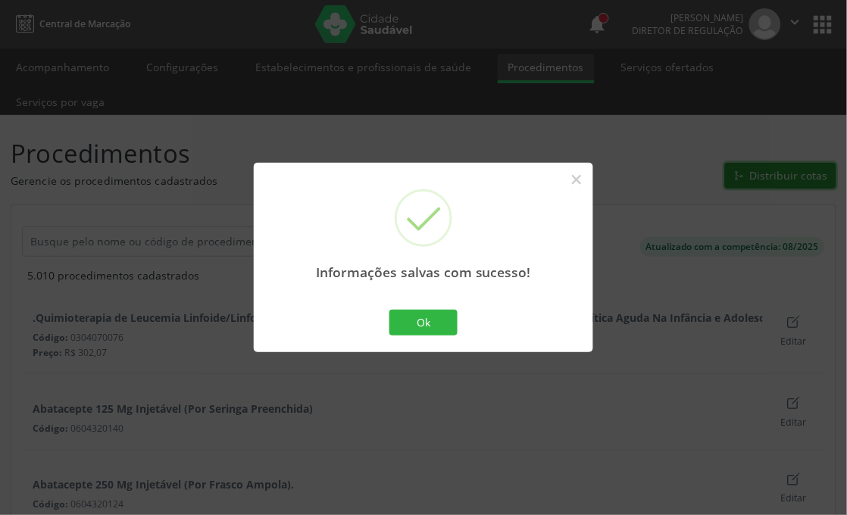
scroll to position [0, 0]
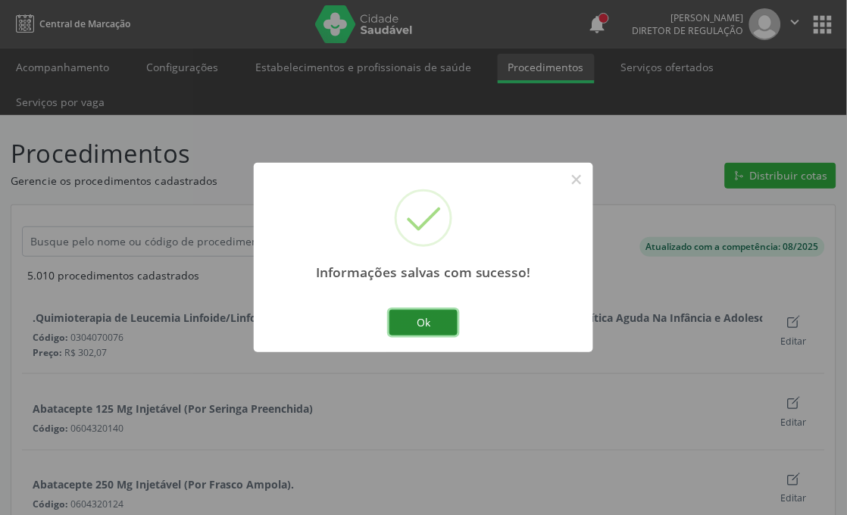
click at [434, 322] on button "Ok" at bounding box center [423, 323] width 68 height 26
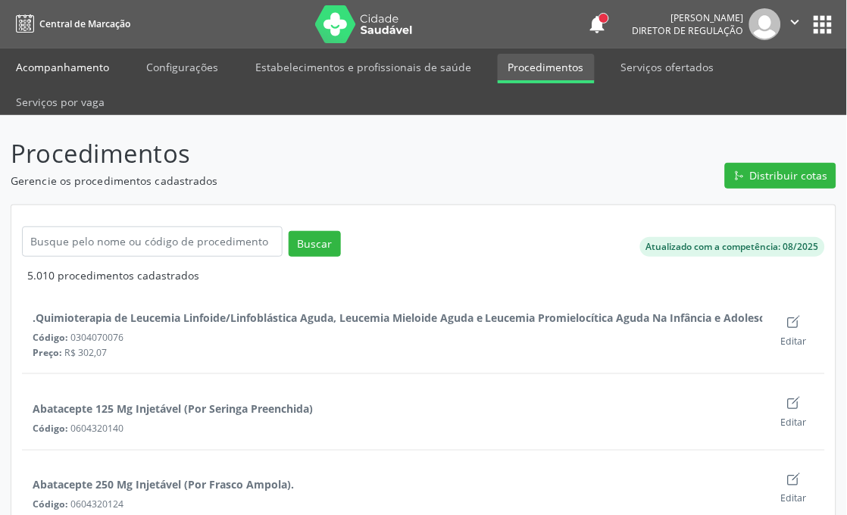
click at [52, 58] on link "Acompanhamento" at bounding box center [62, 67] width 114 height 27
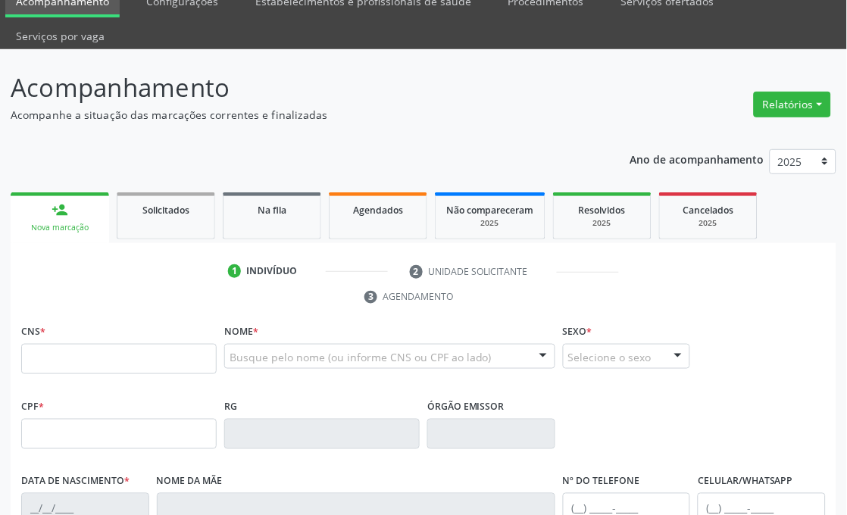
scroll to position [168, 0]
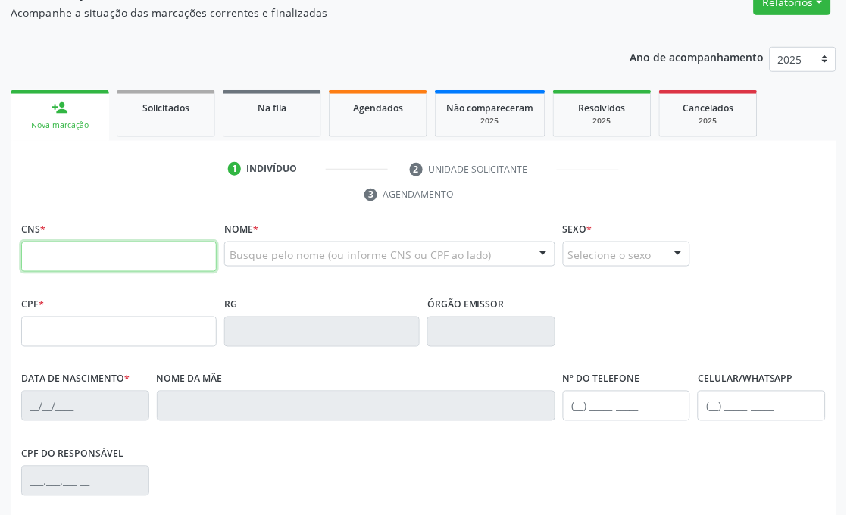
click at [92, 246] on input "text" at bounding box center [118, 257] width 195 height 30
click at [389, 102] on span "Agendados" at bounding box center [378, 108] width 50 height 13
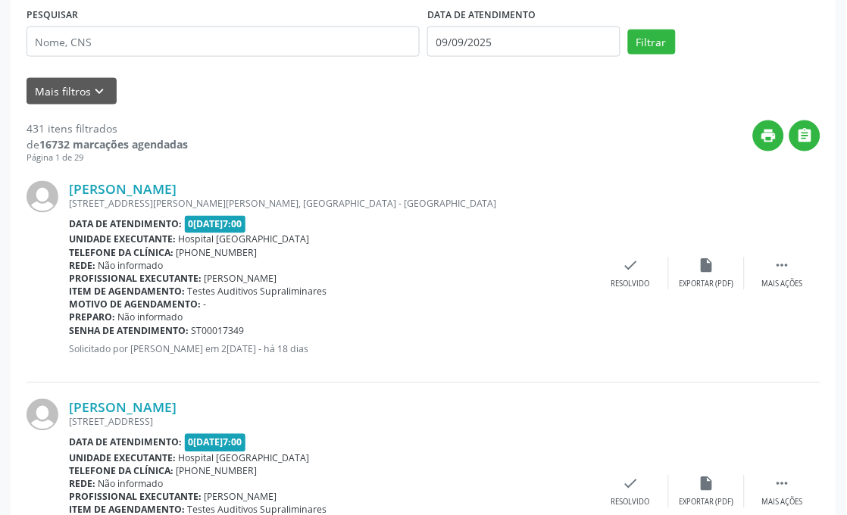
scroll to position [252, 0]
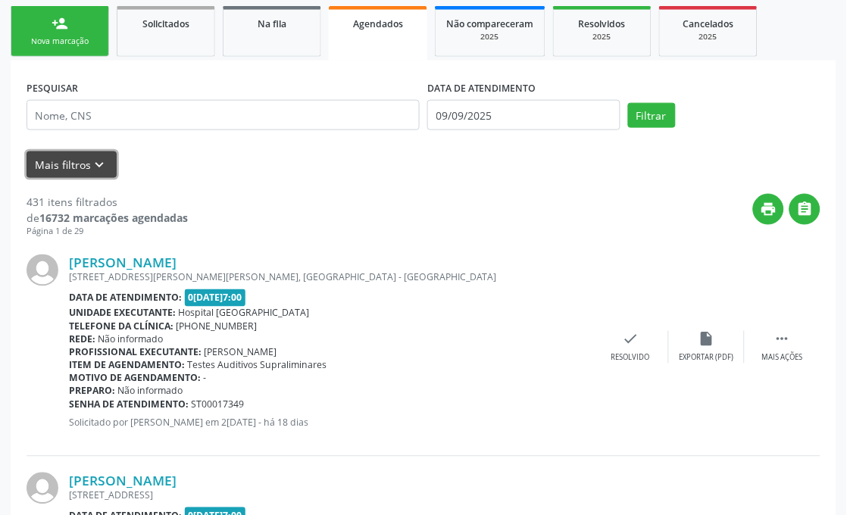
click at [86, 164] on button "Mais filtros keyboard_arrow_down" at bounding box center [72, 165] width 90 height 27
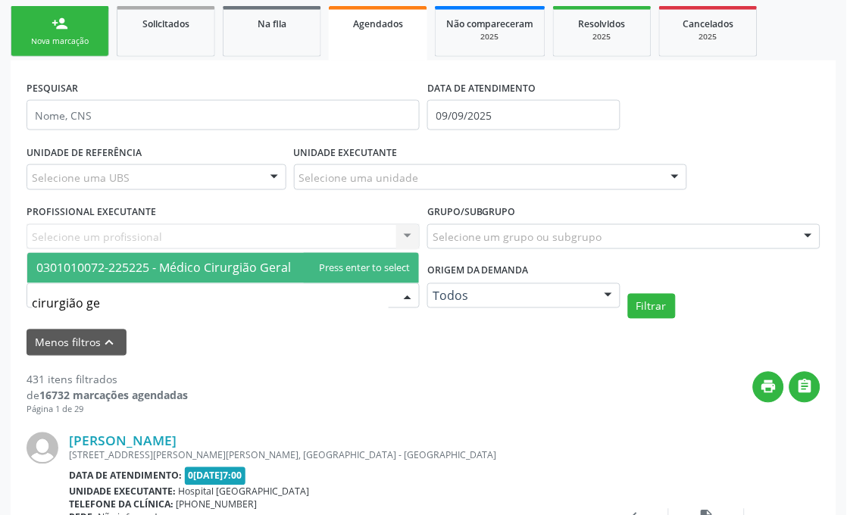
type input "cirurgião ger"
click at [98, 276] on span "0301010072-225225 - Médico Cirurgião Geral" at bounding box center [223, 268] width 392 height 30
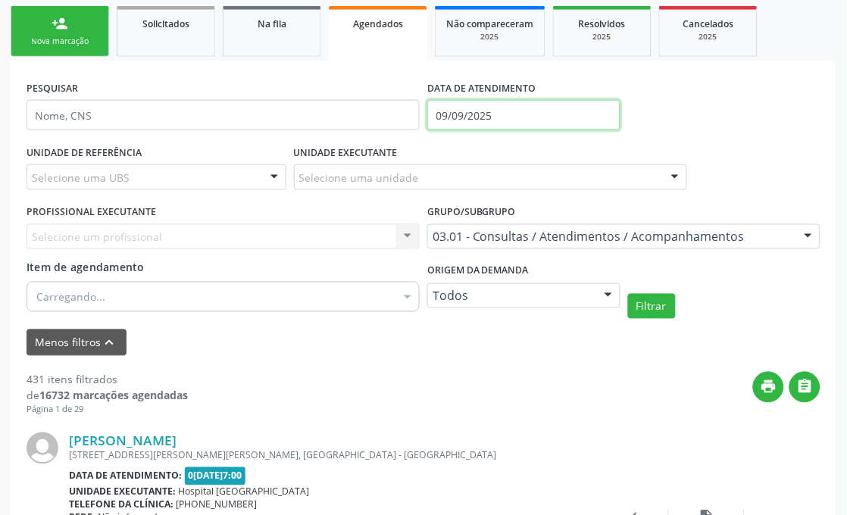
click at [564, 107] on input "09/09/2025" at bounding box center [523, 115] width 193 height 30
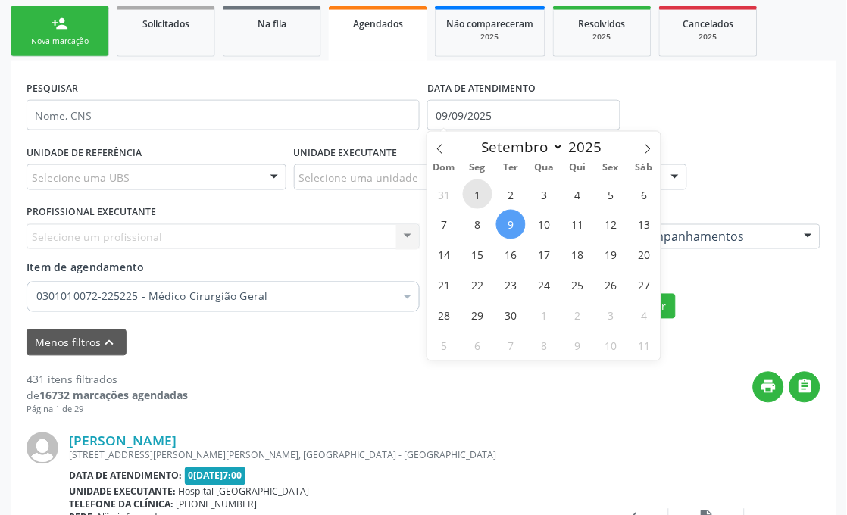
click at [476, 192] on span "1" at bounding box center [478, 195] width 30 height 30
type input "01/09/2025"
select select "8"
click at [481, 112] on input "01/09/2025" at bounding box center [523, 115] width 193 height 30
click at [476, 185] on span "1" at bounding box center [478, 195] width 30 height 30
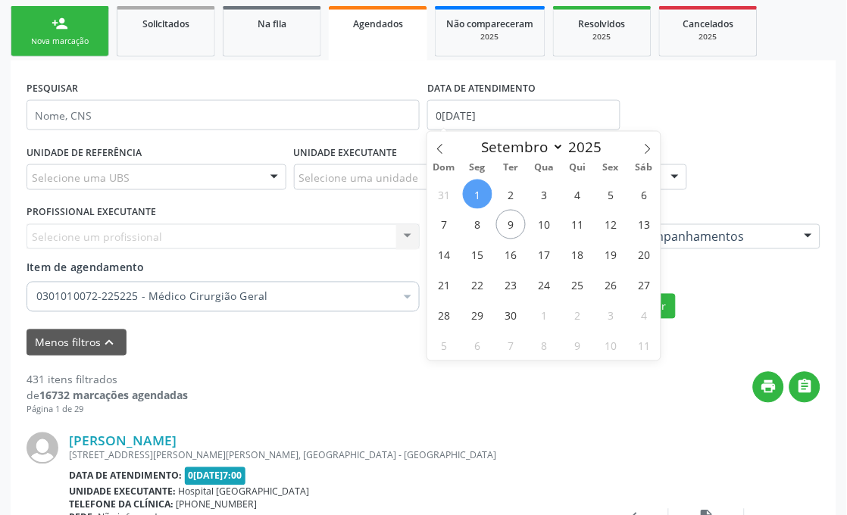
type input "01/09/2025"
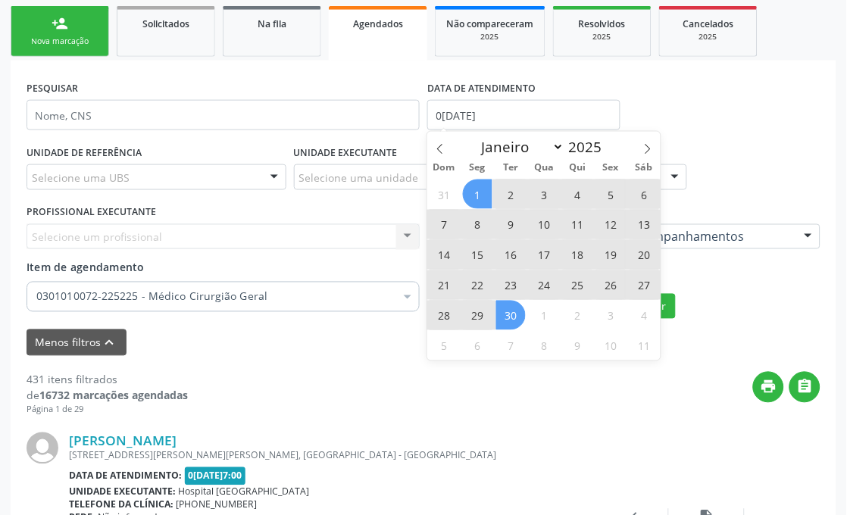
click at [510, 323] on span "30" at bounding box center [511, 316] width 30 height 30
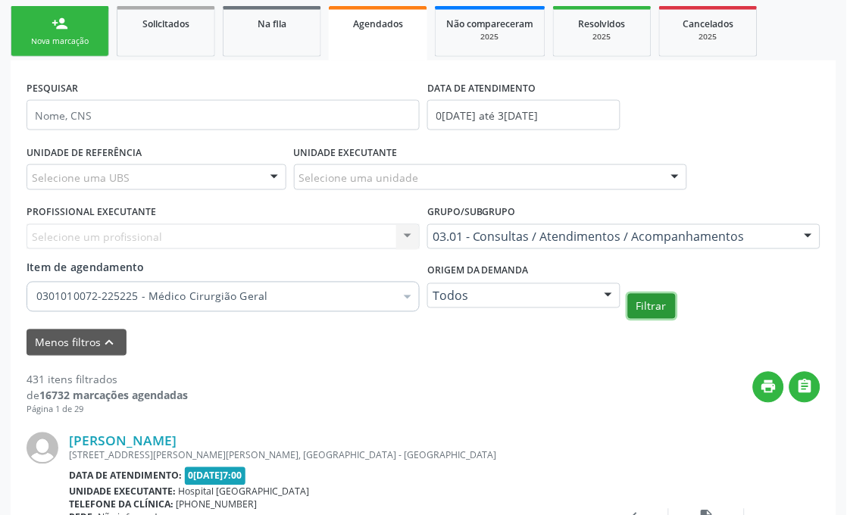
click at [672, 308] on button "Filtrar" at bounding box center [652, 307] width 48 height 26
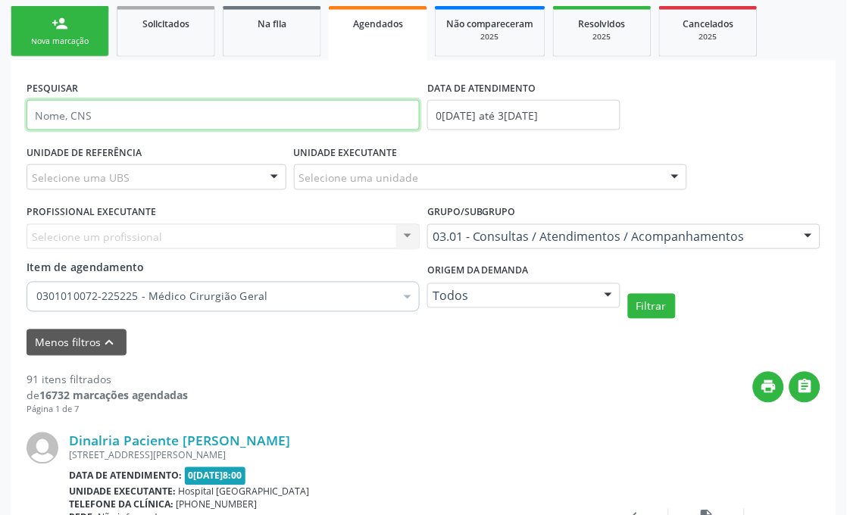
click at [129, 101] on input "text" at bounding box center [223, 115] width 393 height 30
type input "edi"
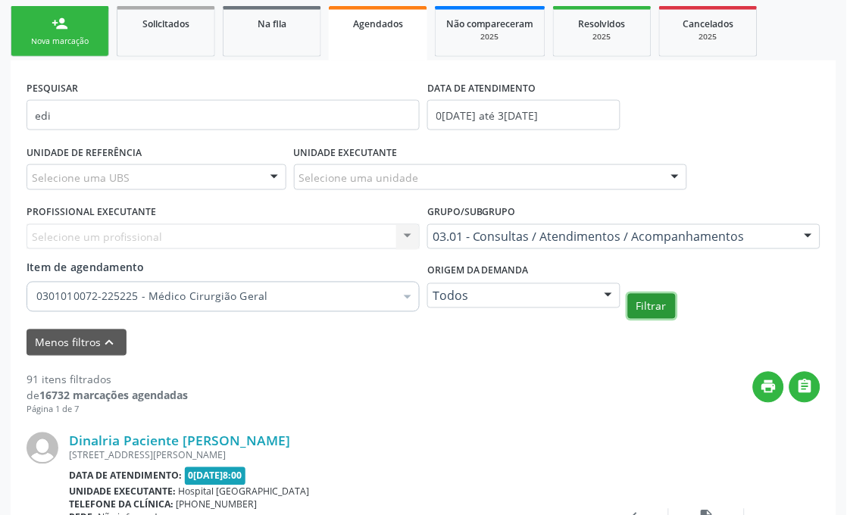
click at [642, 312] on button "Filtrar" at bounding box center [652, 307] width 48 height 26
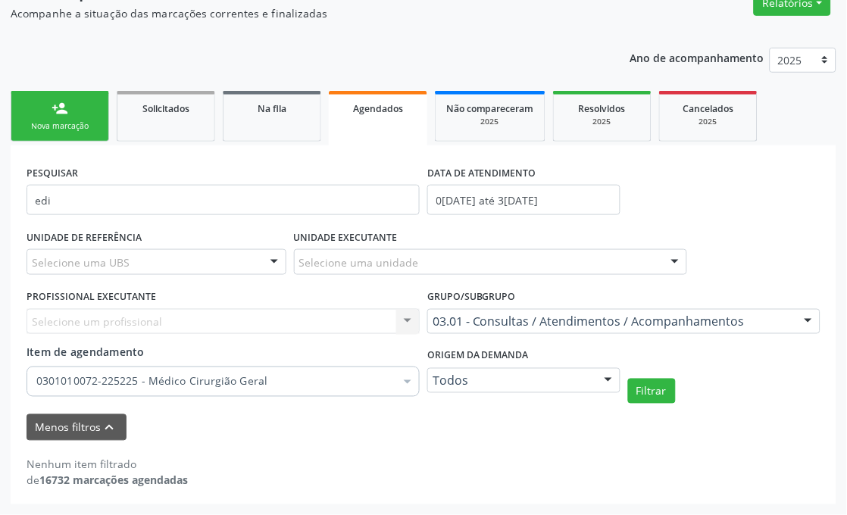
scroll to position [167, 0]
click at [678, 111] on div "Cancelados" at bounding box center [708, 109] width 76 height 16
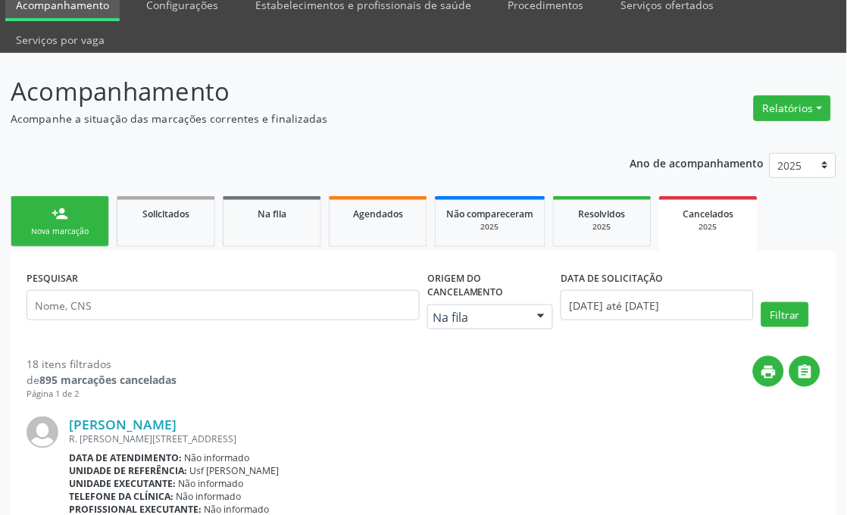
scroll to position [252, 0]
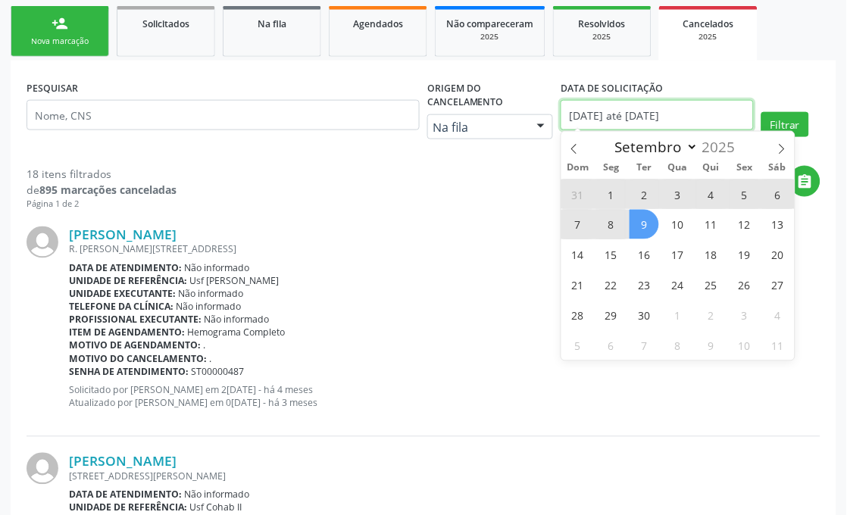
click at [611, 119] on input "01/01/2025 até 09/09/2025" at bounding box center [657, 115] width 193 height 30
click at [570, 140] on span at bounding box center [574, 145] width 26 height 26
select select "7"
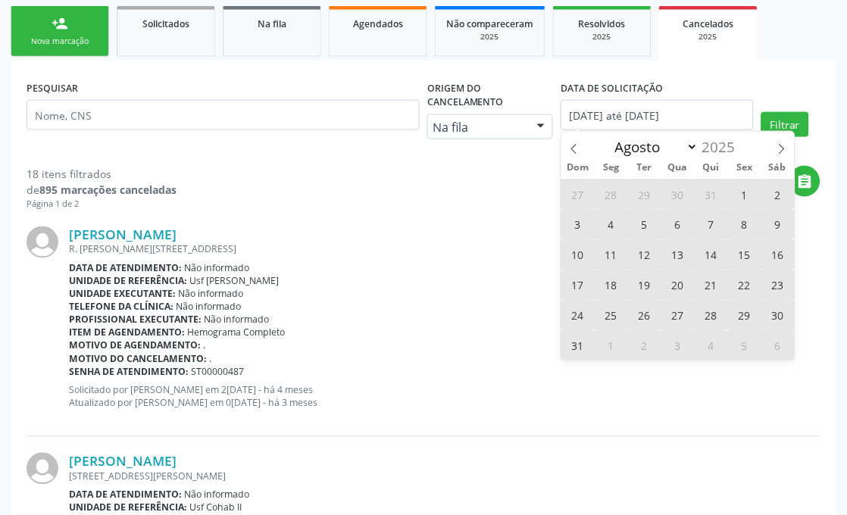
click at [744, 185] on span "1" at bounding box center [744, 195] width 30 height 30
type input "01/08/2025"
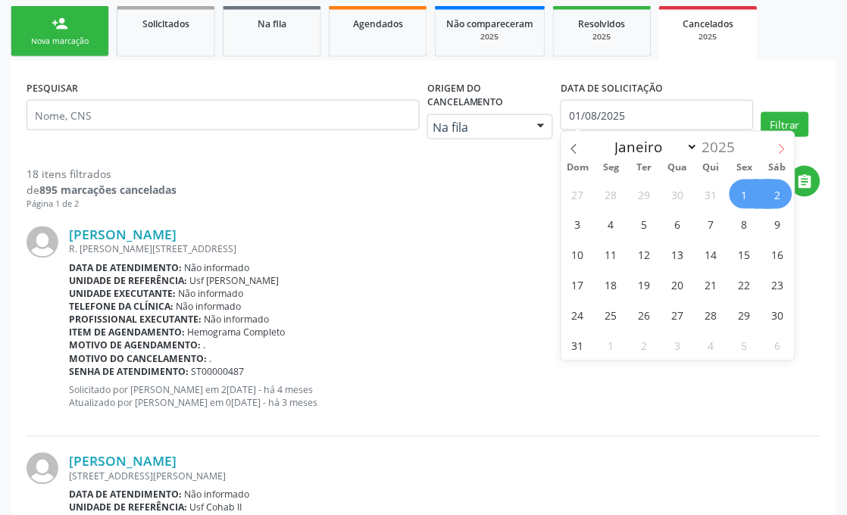
click at [782, 148] on icon at bounding box center [781, 149] width 11 height 11
select select "8"
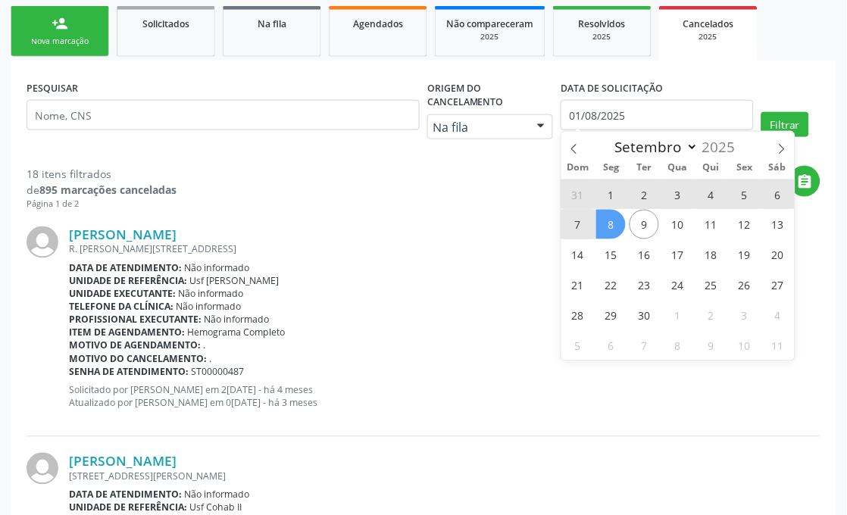
click at [606, 218] on span "8" at bounding box center [611, 225] width 30 height 30
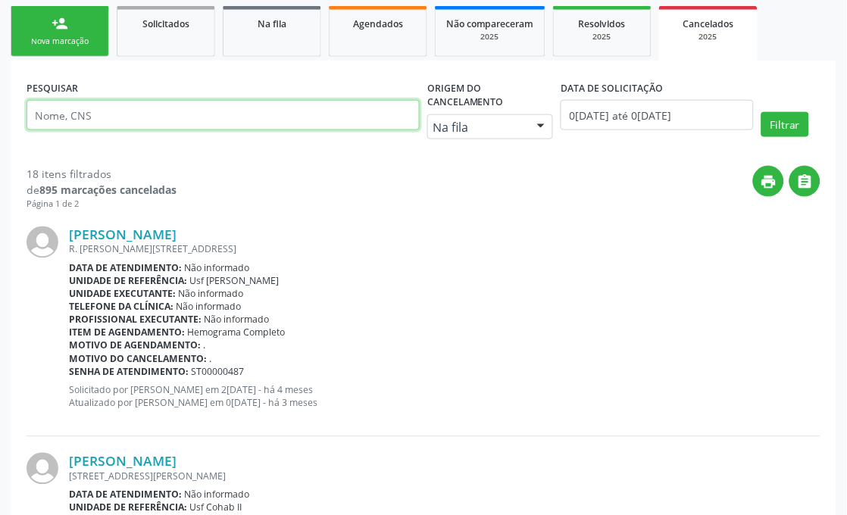
click at [240, 116] on input "text" at bounding box center [223, 115] width 393 height 30
type input "edila"
click at [761, 112] on button "Filtrar" at bounding box center [785, 125] width 48 height 26
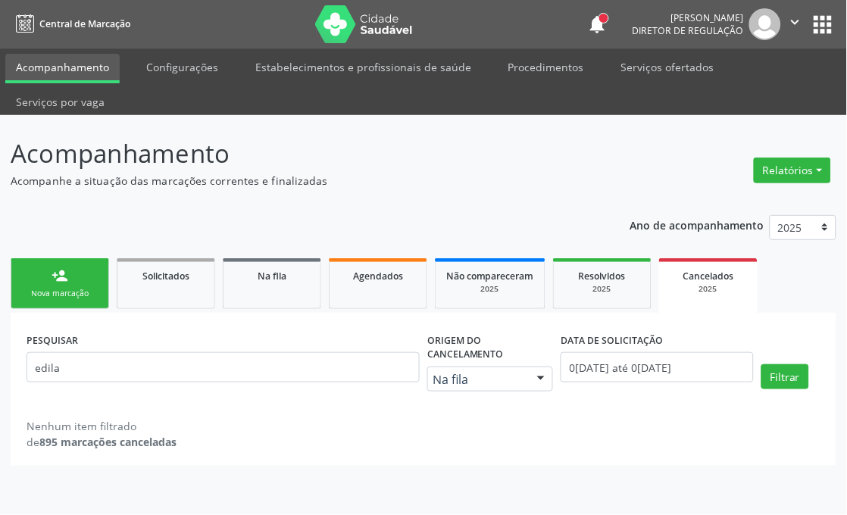
scroll to position [0, 0]
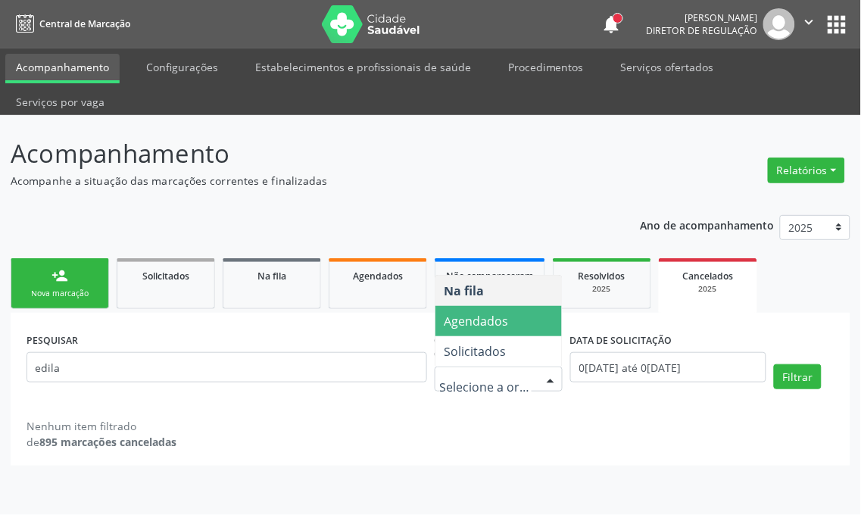
click at [504, 313] on span "Agendados" at bounding box center [477, 321] width 64 height 17
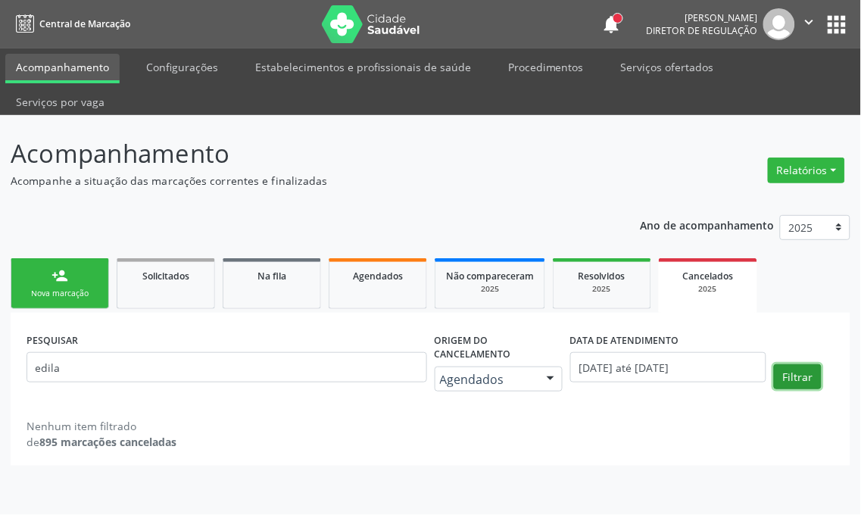
click at [781, 364] on button "Filtrar" at bounding box center [798, 377] width 48 height 26
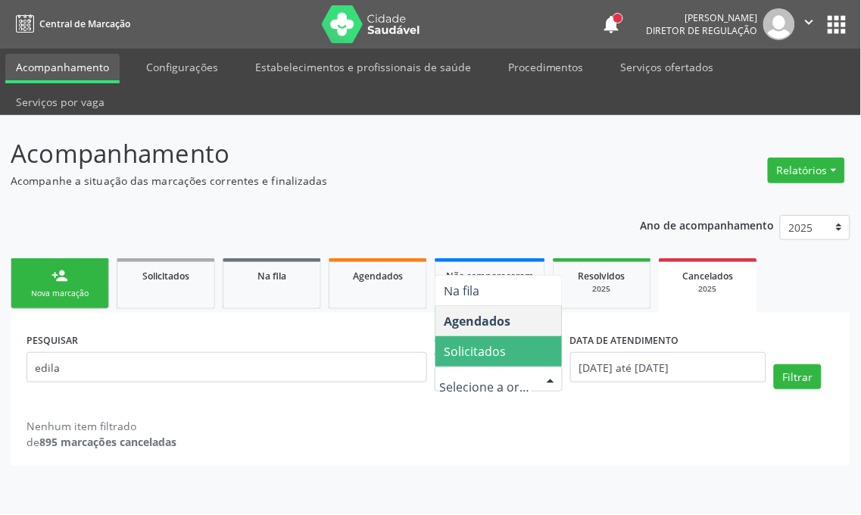
click at [508, 336] on span "Solicitados" at bounding box center [499, 351] width 127 height 30
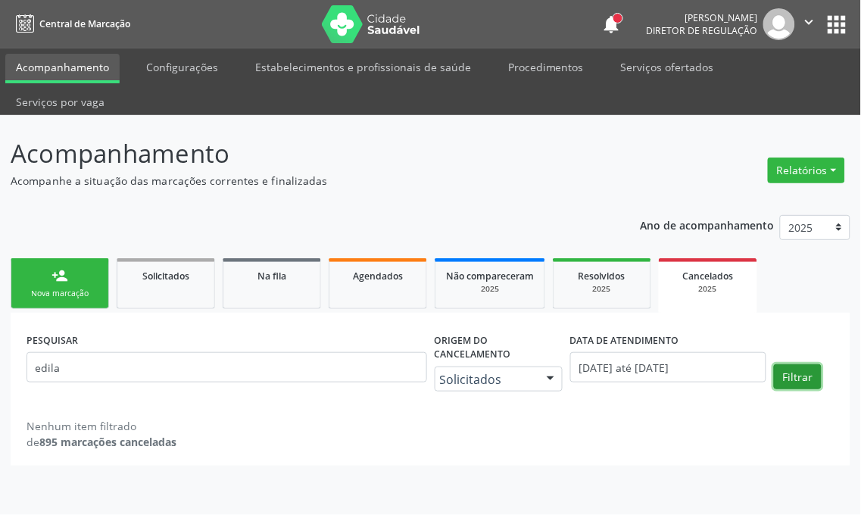
click at [791, 364] on button "Filtrar" at bounding box center [798, 377] width 48 height 26
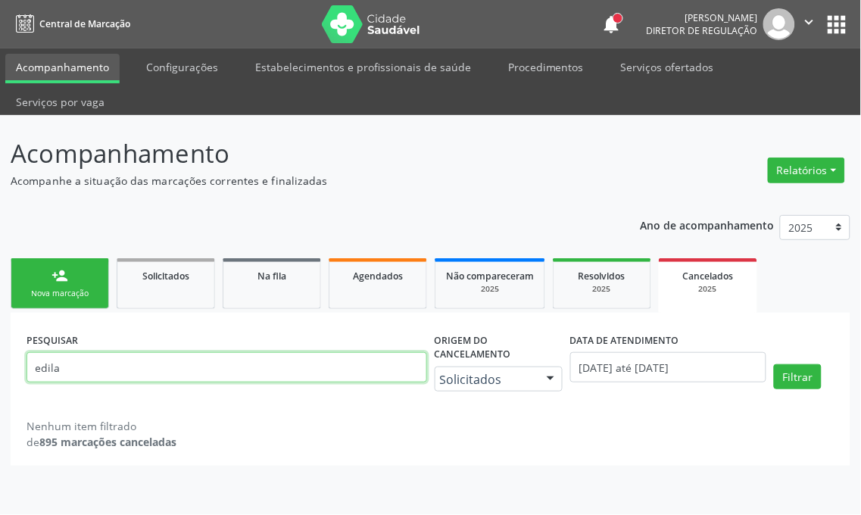
click at [124, 352] on input "edila" at bounding box center [227, 367] width 401 height 30
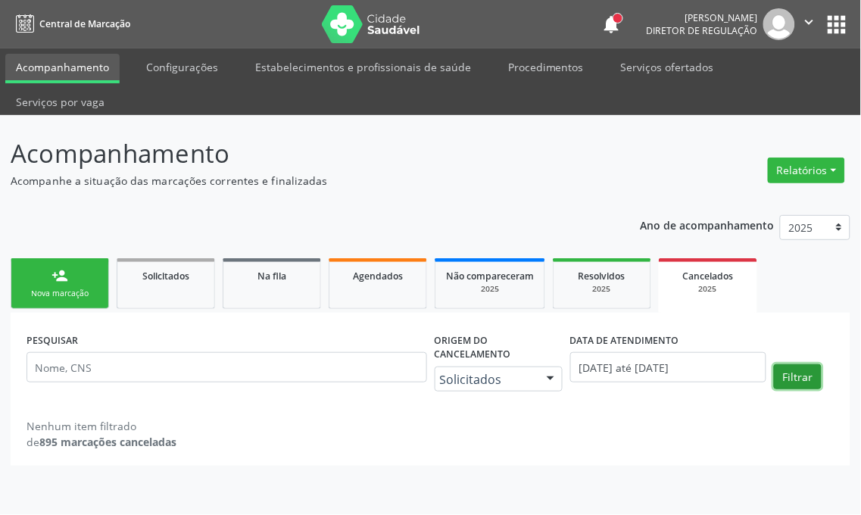
click at [811, 364] on button "Filtrar" at bounding box center [798, 377] width 48 height 26
click at [634, 338] on body "Central de Marcação notifications Adão Alves de Medeiros Diretor de regulação …" at bounding box center [430, 257] width 861 height 515
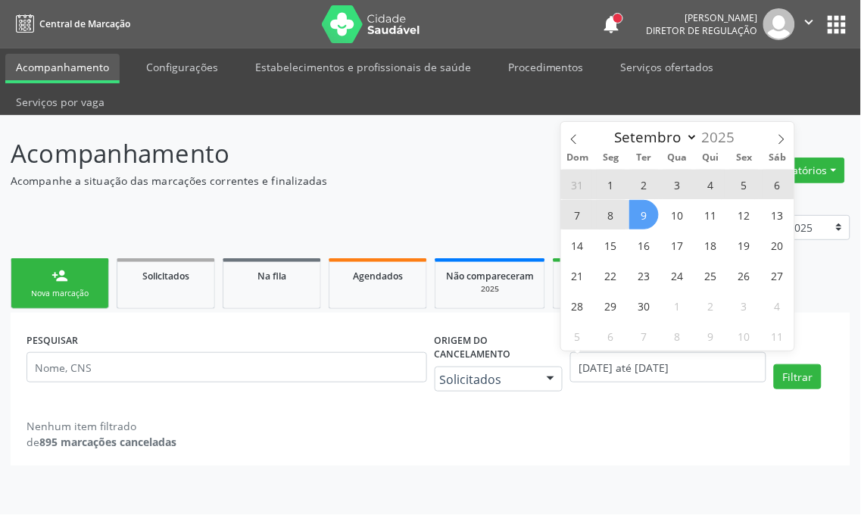
click at [633, 402] on div "Nenhum item filtrado de 895 marcações canceladas" at bounding box center [431, 426] width 808 height 48
select select "8"
click at [656, 342] on body "Central de Marcação notifications Adão Alves de Medeiros Diretor de regulação …" at bounding box center [430, 257] width 861 height 515
click at [614, 183] on span "1" at bounding box center [611, 185] width 30 height 30
type input "01/09/2025"
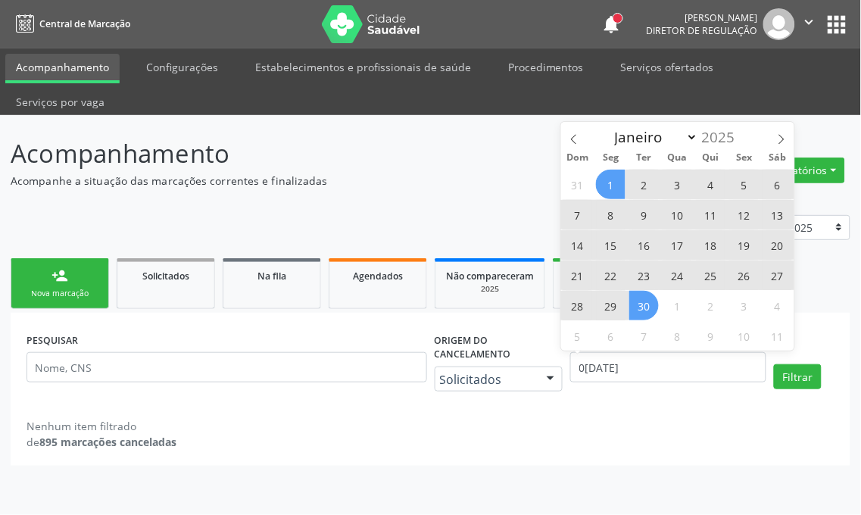
click at [645, 298] on span "30" at bounding box center [644, 306] width 30 height 30
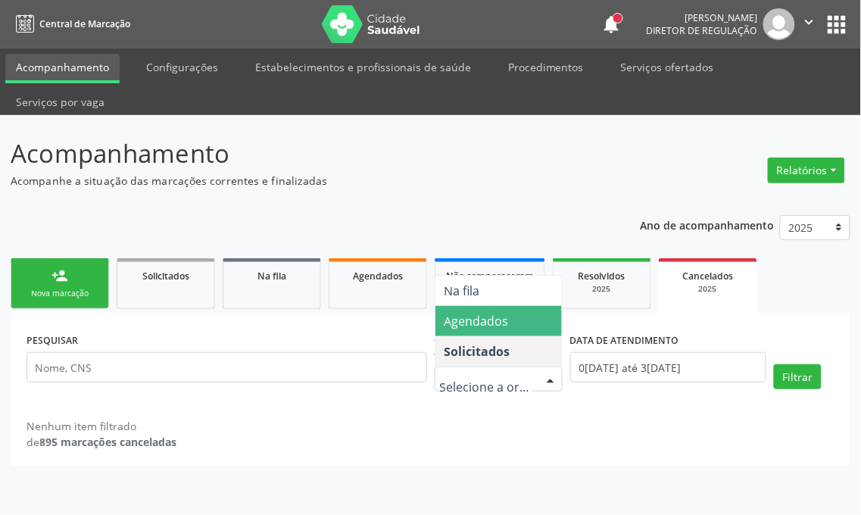
click at [492, 306] on span "Agendados" at bounding box center [499, 321] width 127 height 30
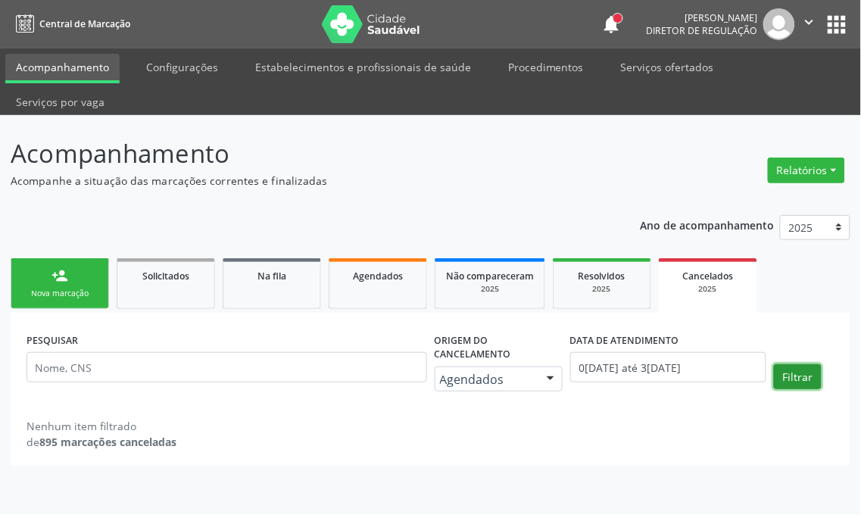
click at [791, 364] on button "Filtrar" at bounding box center [798, 377] width 48 height 26
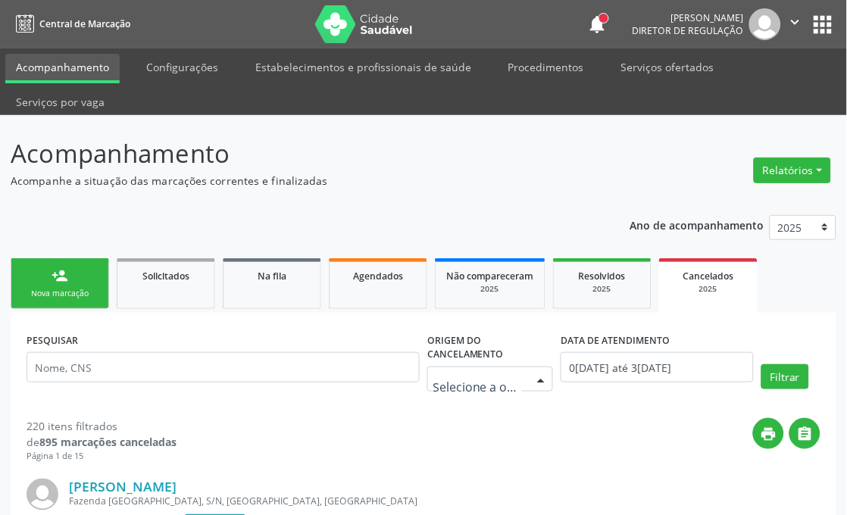
click at [527, 383] on div at bounding box center [490, 380] width 126 height 26
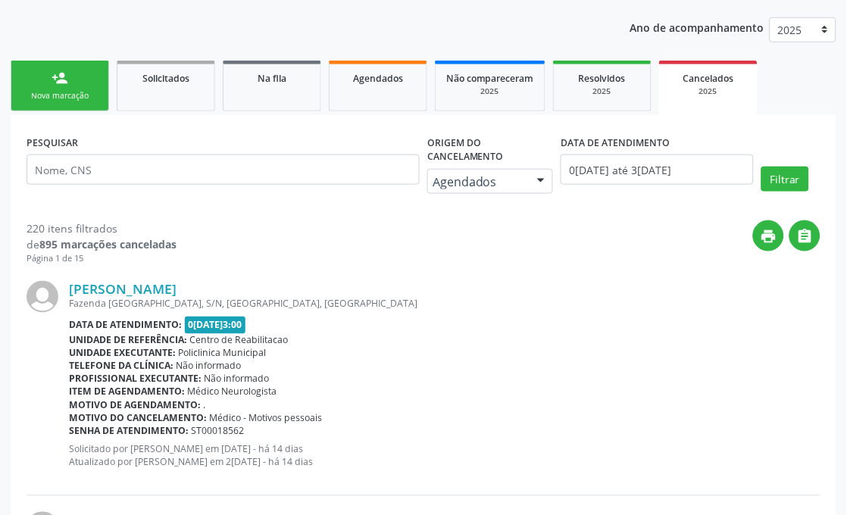
scroll to position [168, 0]
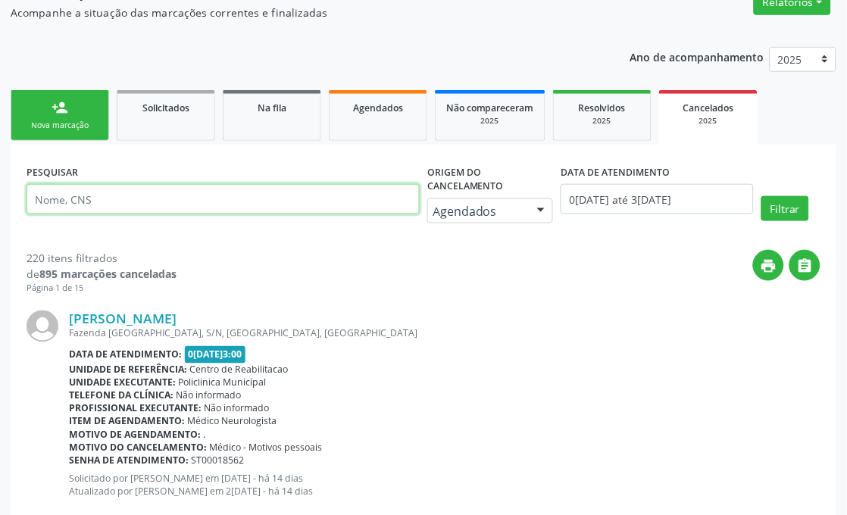
click at [189, 201] on input "text" at bounding box center [223, 199] width 393 height 30
click at [761, 196] on button "Filtrar" at bounding box center [785, 209] width 48 height 26
click at [189, 201] on input "maria ceci" at bounding box center [223, 199] width 393 height 30
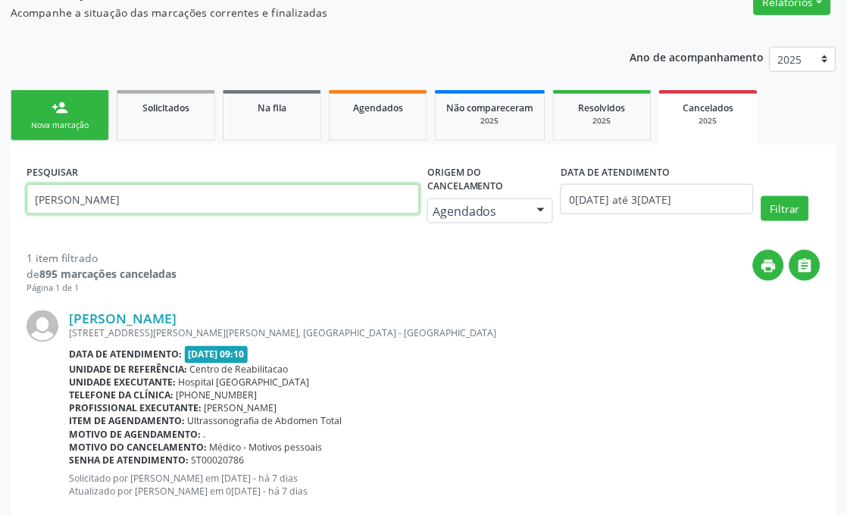
click at [761, 196] on button "Filtrar" at bounding box center [785, 209] width 48 height 26
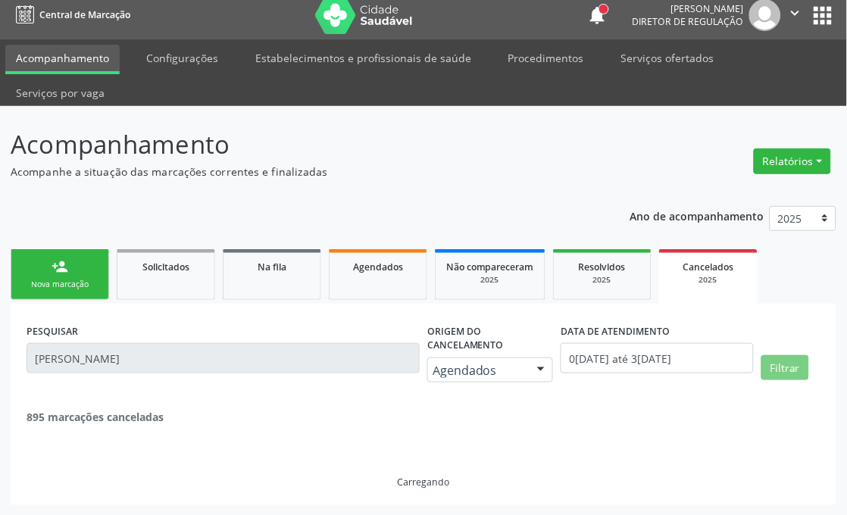
scroll to position [0, 0]
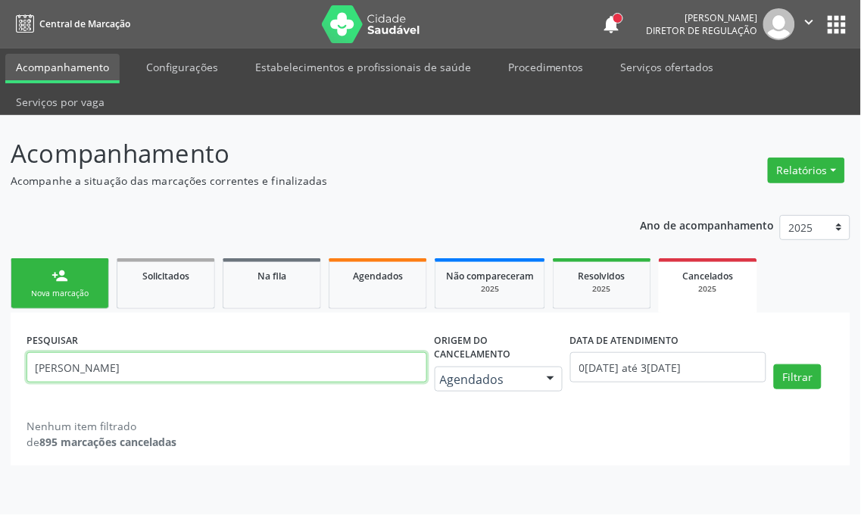
click at [111, 352] on input "aldenira alves" at bounding box center [227, 367] width 401 height 30
click at [774, 364] on button "Filtrar" at bounding box center [798, 377] width 48 height 26
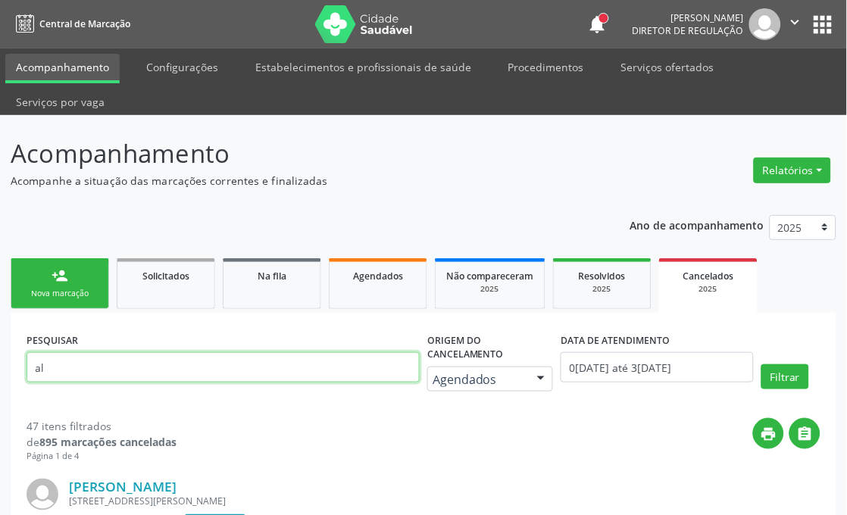
click at [92, 358] on input "al" at bounding box center [223, 367] width 393 height 30
click at [761, 364] on button "Filtrar" at bounding box center [785, 377] width 48 height 26
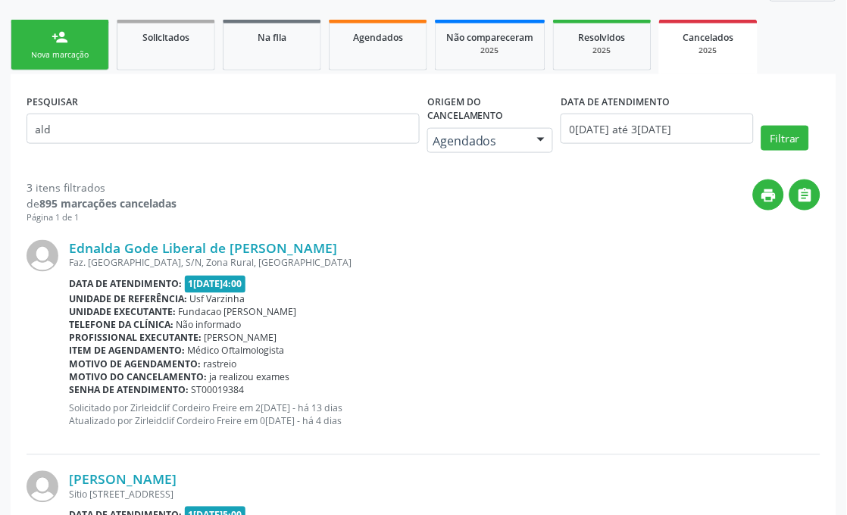
scroll to position [245, 0]
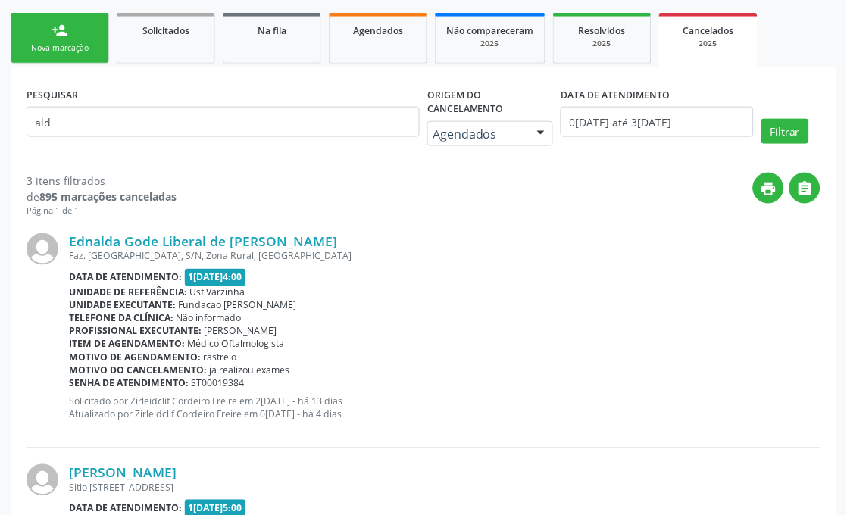
click at [488, 123] on div "Agendados" at bounding box center [490, 134] width 126 height 26
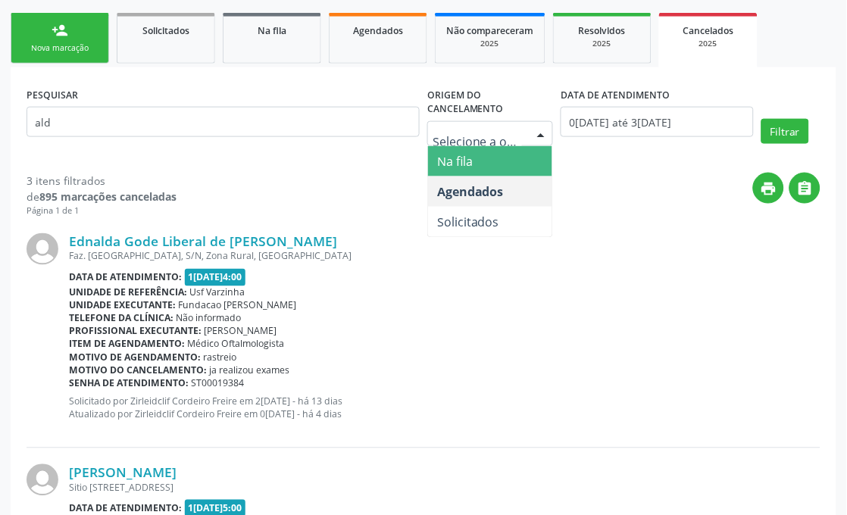
click at [477, 165] on span "Na fila" at bounding box center [490, 161] width 124 height 30
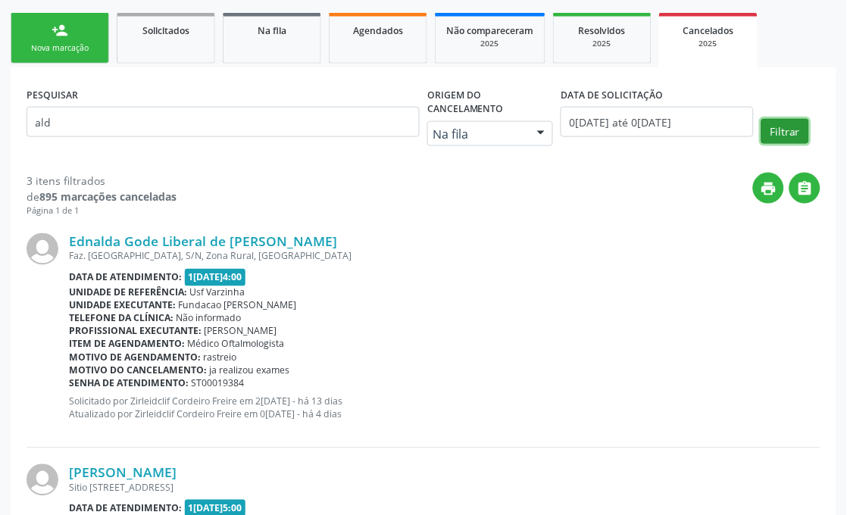
click at [793, 132] on button "Filtrar" at bounding box center [785, 132] width 48 height 26
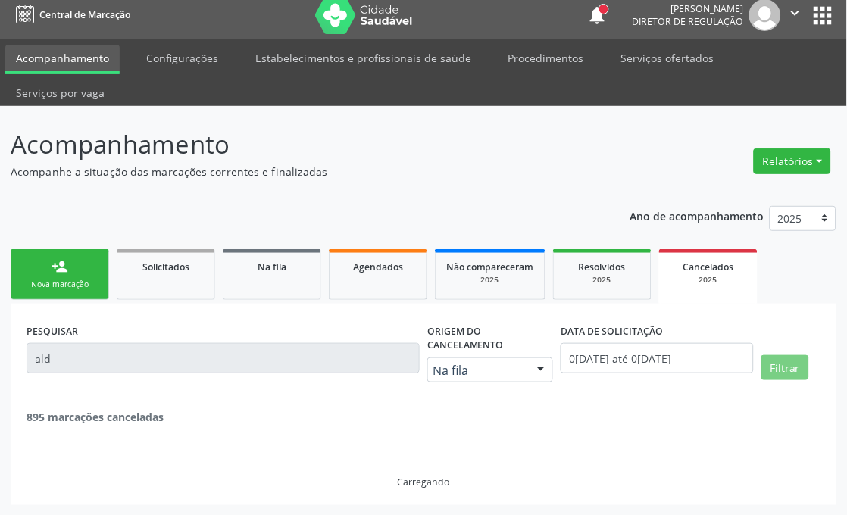
scroll to position [0, 0]
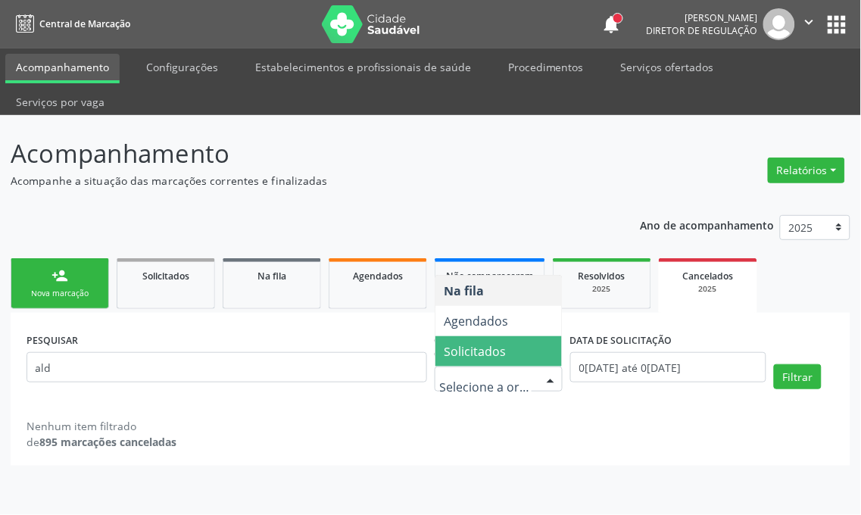
click at [489, 343] on span "Solicitados" at bounding box center [476, 351] width 62 height 17
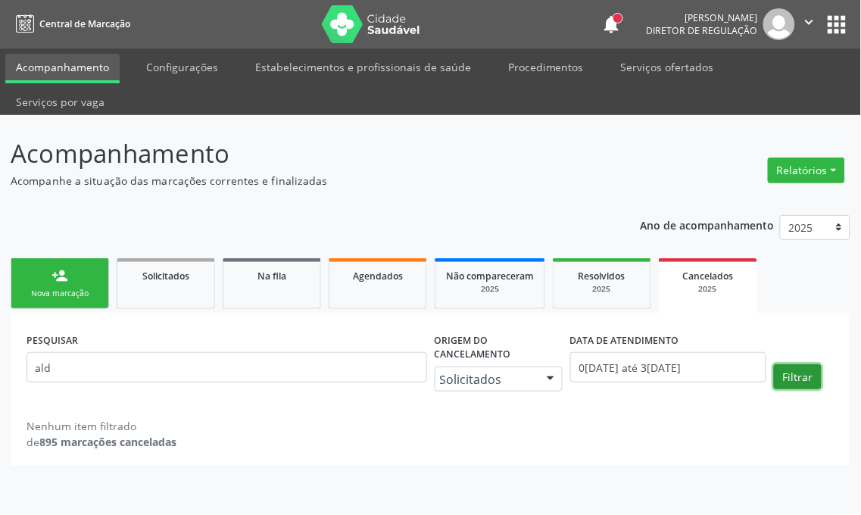
click at [801, 364] on button "Filtrar" at bounding box center [798, 377] width 48 height 26
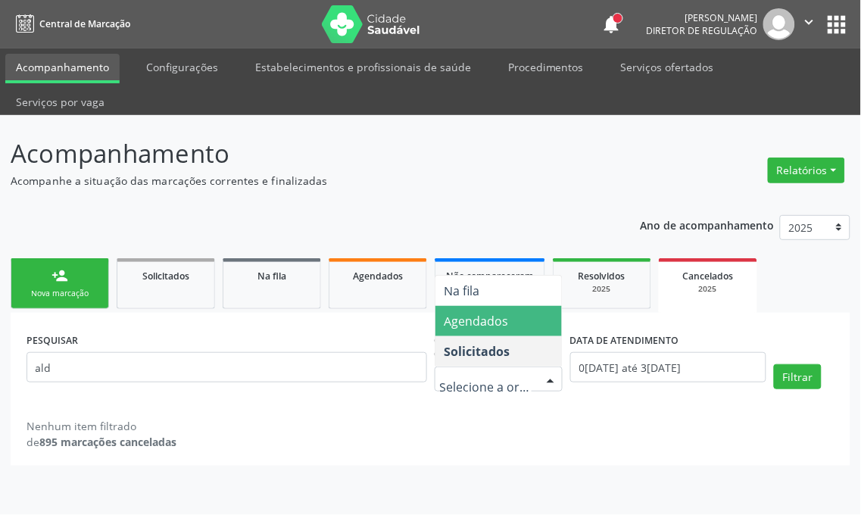
click at [505, 306] on span "Agendados" at bounding box center [499, 321] width 127 height 30
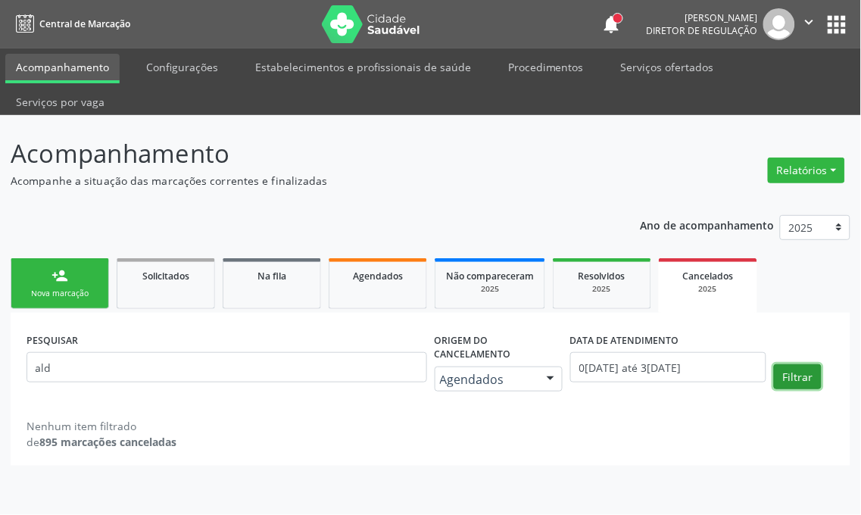
click at [776, 364] on button "Filtrar" at bounding box center [798, 377] width 48 height 26
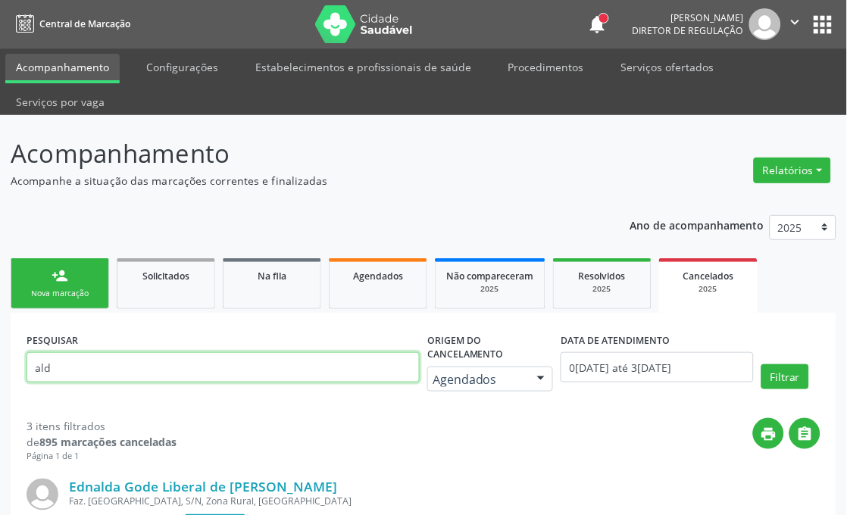
click at [111, 361] on input "ald" at bounding box center [223, 367] width 393 height 30
type input "maria da con"
click at [761, 364] on button "Filtrar" at bounding box center [785, 377] width 48 height 26
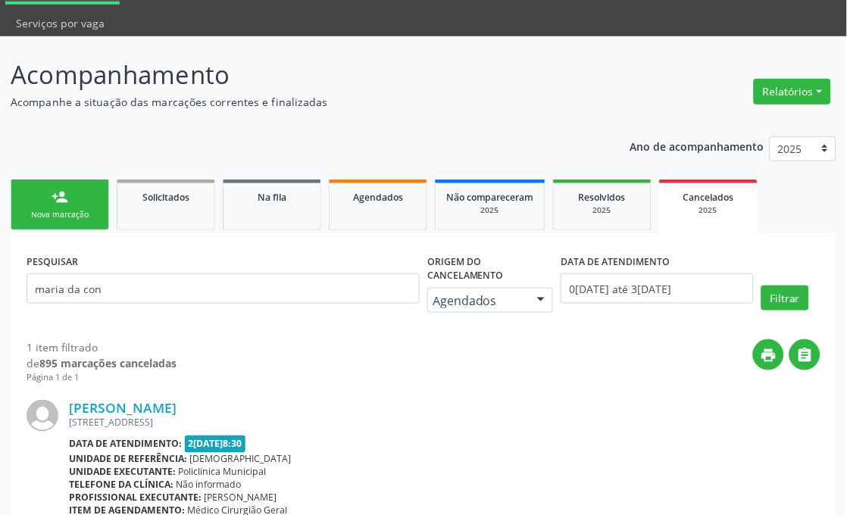
scroll to position [203, 0]
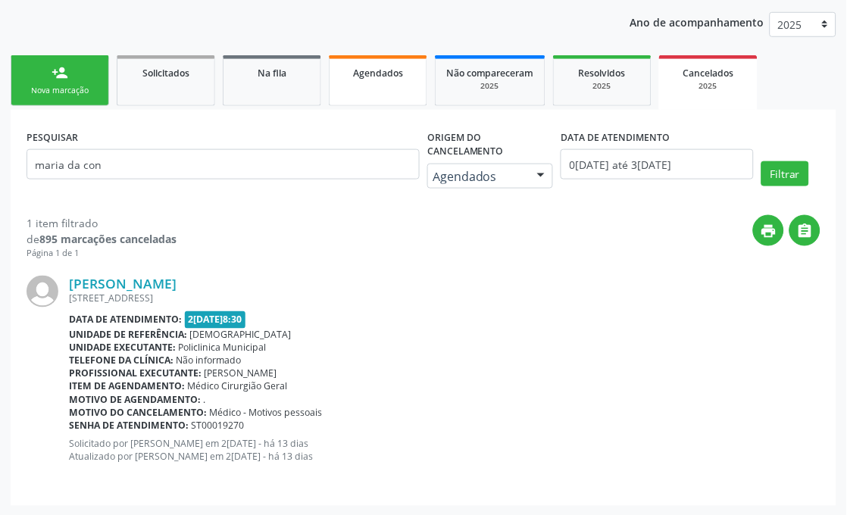
click at [356, 73] on span "Agendados" at bounding box center [378, 73] width 50 height 13
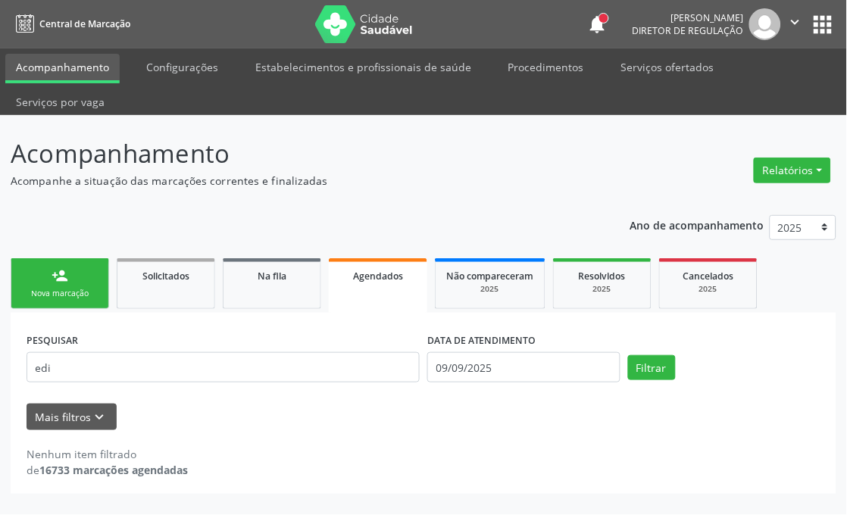
scroll to position [0, 0]
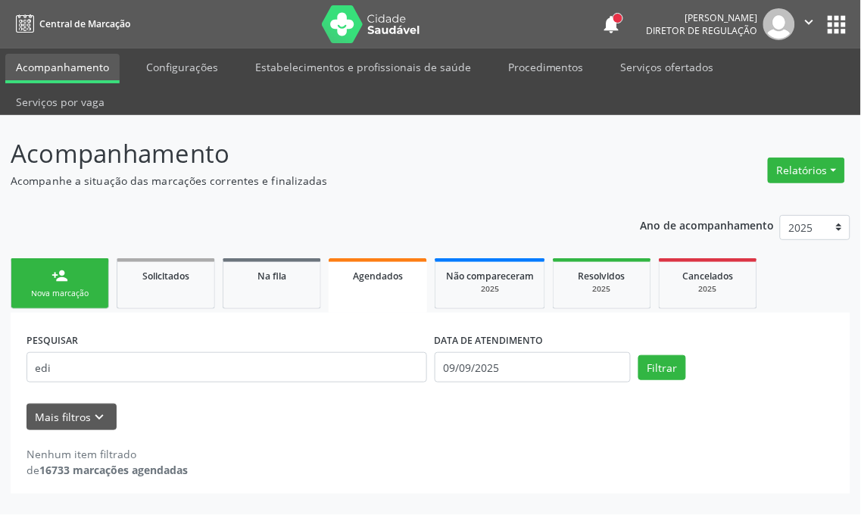
click at [152, 352] on div "PESQUISAR edi" at bounding box center [227, 361] width 408 height 64
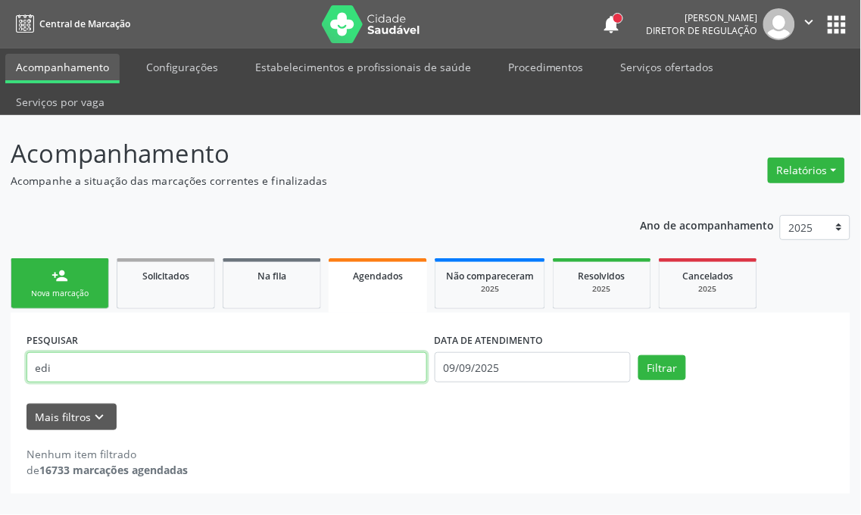
click at [149, 352] on input "edi" at bounding box center [227, 367] width 401 height 30
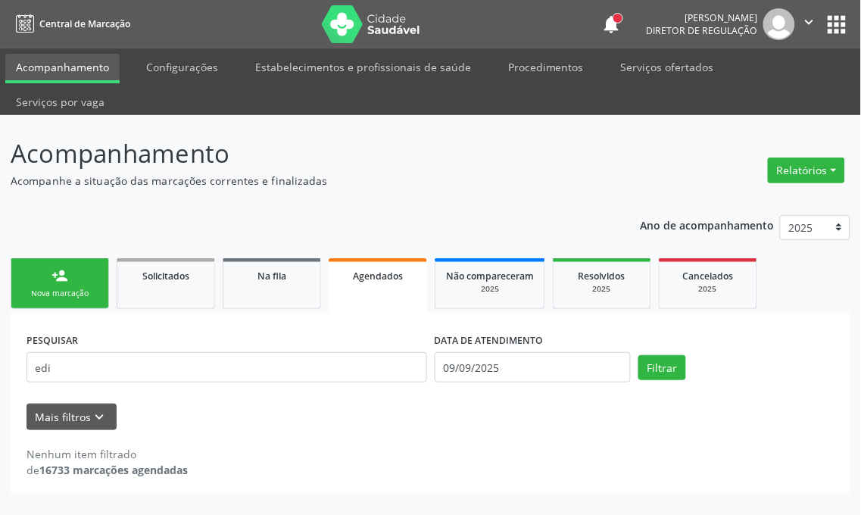
click at [80, 267] on link "person_add Nova marcação" at bounding box center [60, 283] width 98 height 51
click at [86, 235] on div "Ano de acompanhamento 2025 2024 person_add Nova marcação Solicitados Na fila Ag…" at bounding box center [431, 349] width 840 height 289
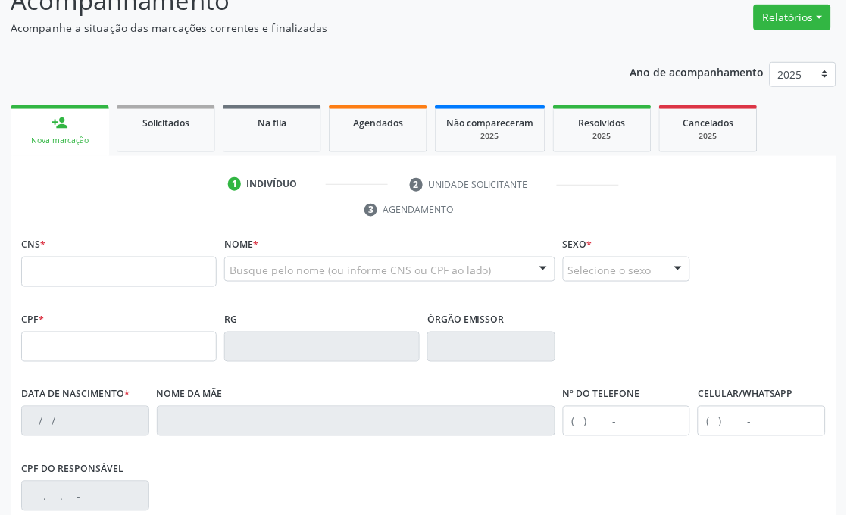
scroll to position [168, 0]
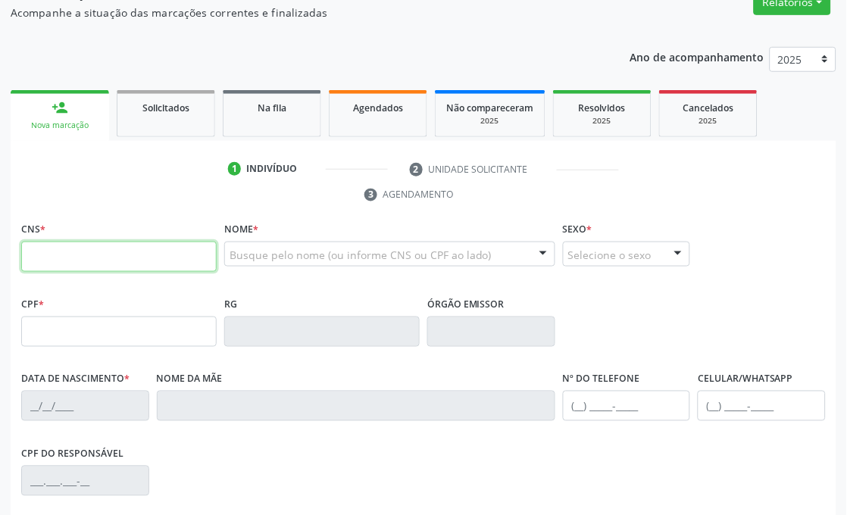
click at [161, 255] on input "text" at bounding box center [118, 257] width 195 height 30
type input "704 0028 5863 1465"
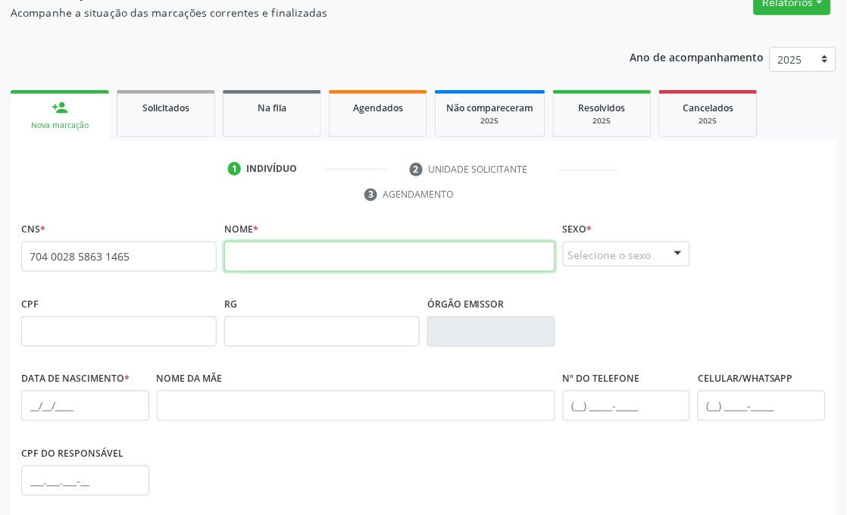
click at [323, 258] on input "text" at bounding box center [389, 257] width 331 height 30
type input "jose barbosa dos santos"
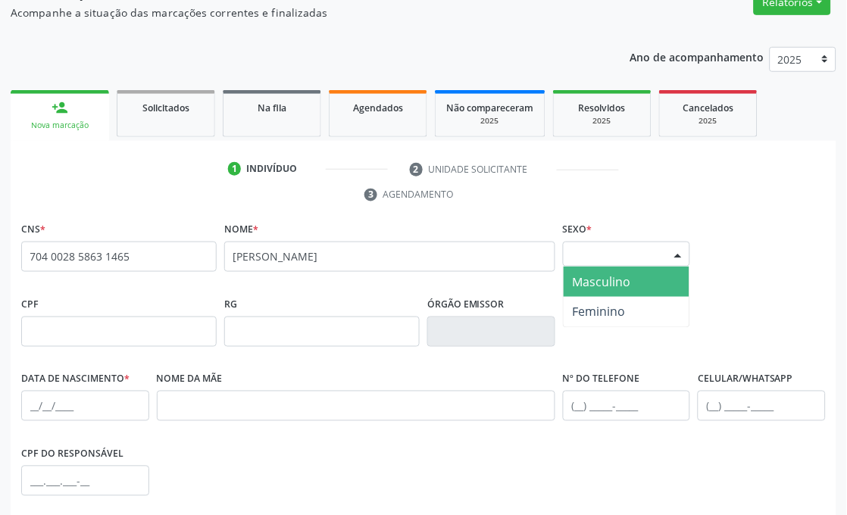
click at [639, 255] on div "Selecione o sexo" at bounding box center [627, 255] width 128 height 26
click at [629, 283] on span "Masculino" at bounding box center [602, 281] width 58 height 17
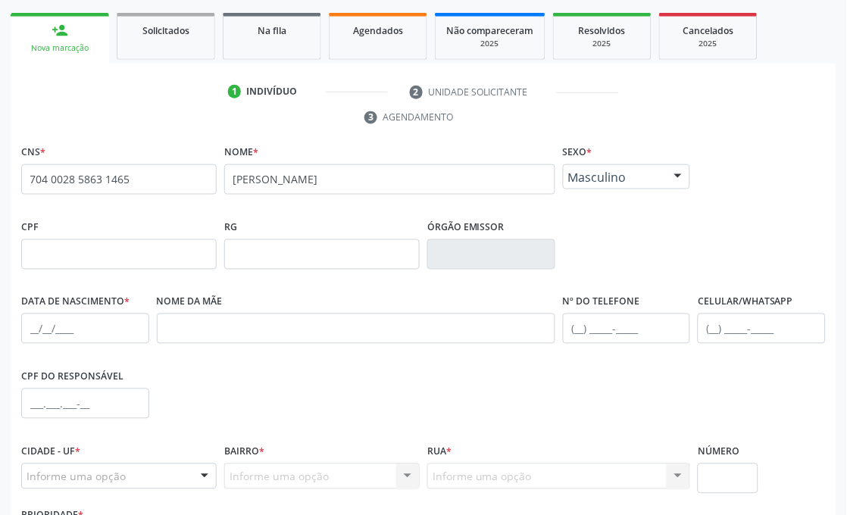
scroll to position [362, 0]
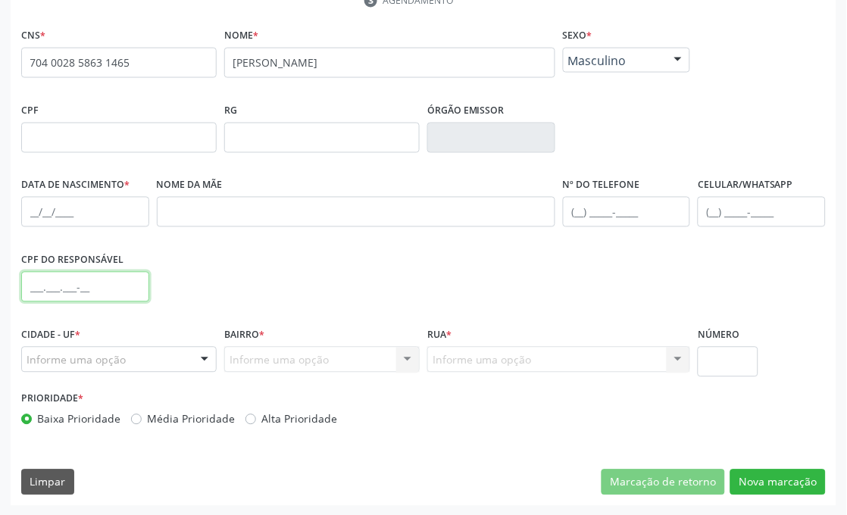
click at [33, 286] on input "text" at bounding box center [85, 287] width 128 height 30
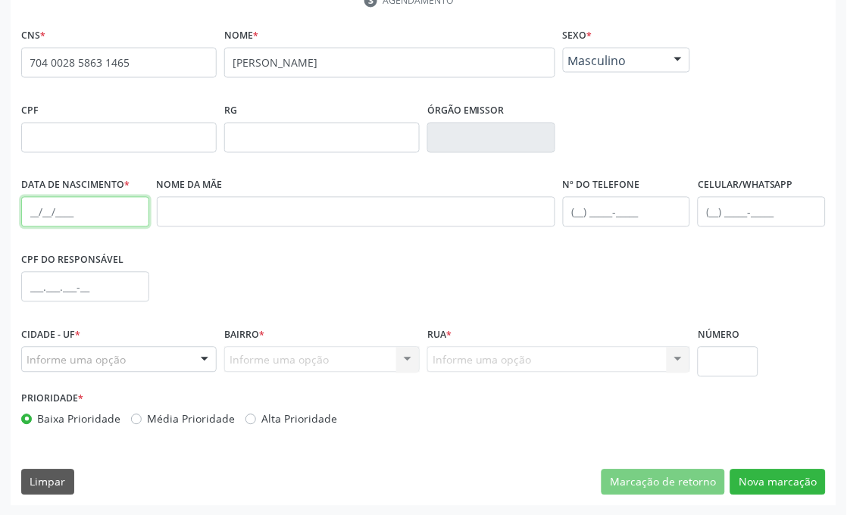
click at [44, 215] on input "text" at bounding box center [85, 212] width 128 height 30
type input "15/08/1967"
click at [59, 369] on div "Informe uma opção" at bounding box center [118, 360] width 195 height 26
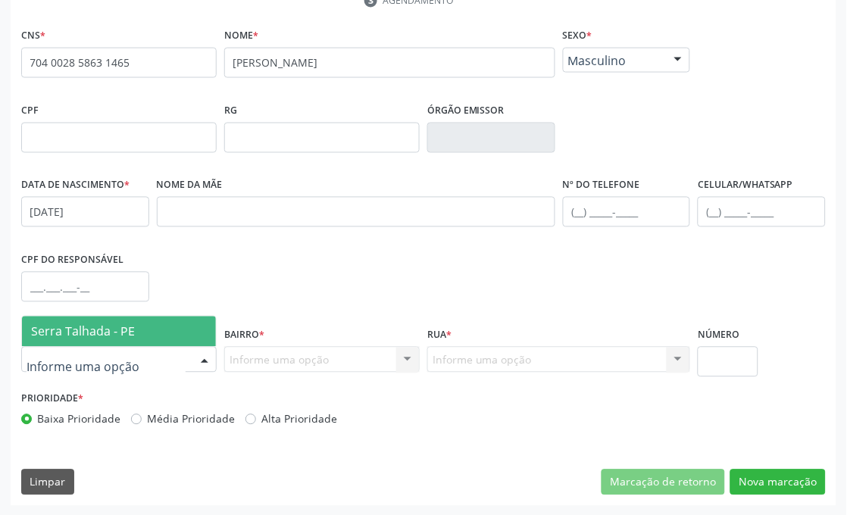
click at [99, 320] on span "Serra Talhada - PE" at bounding box center [119, 332] width 194 height 30
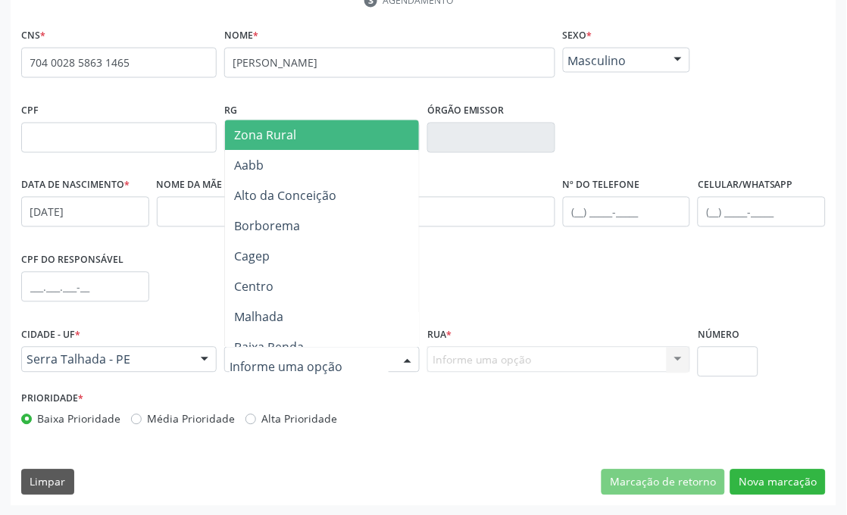
click at [323, 122] on span "Zona Rural" at bounding box center [346, 135] width 243 height 30
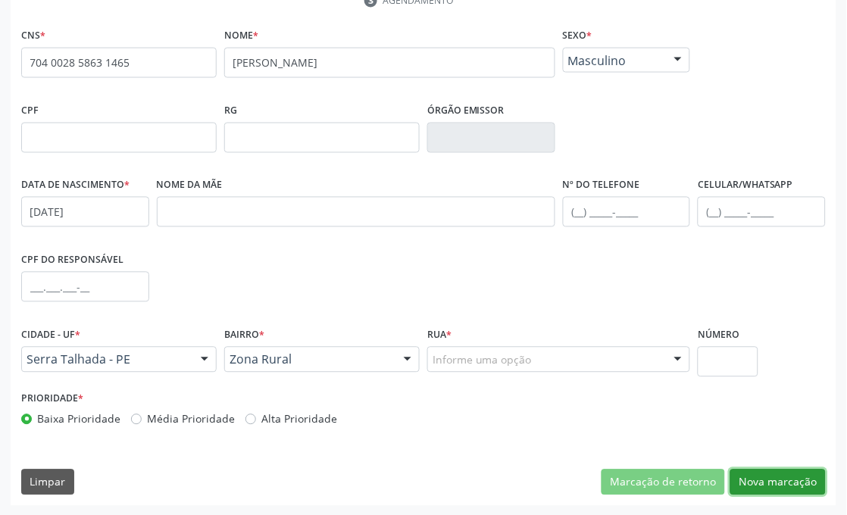
click at [775, 470] on button "Nova marcação" at bounding box center [777, 483] width 95 height 26
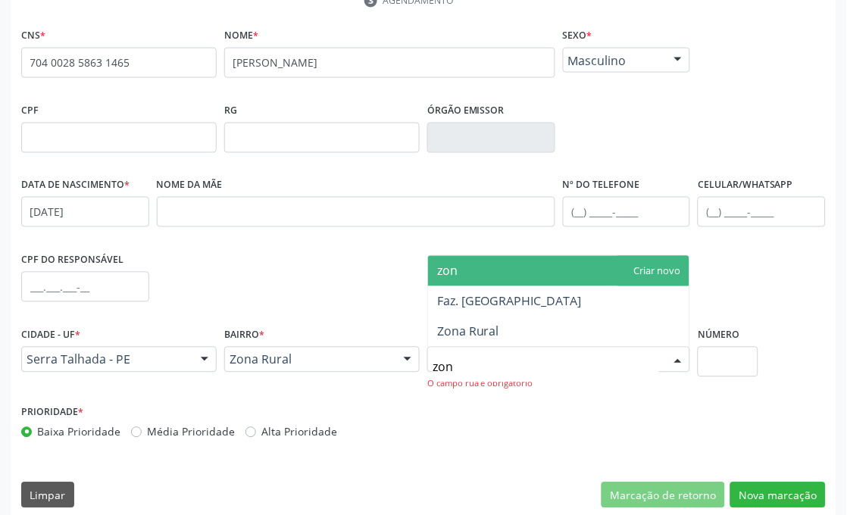
type input "zona"
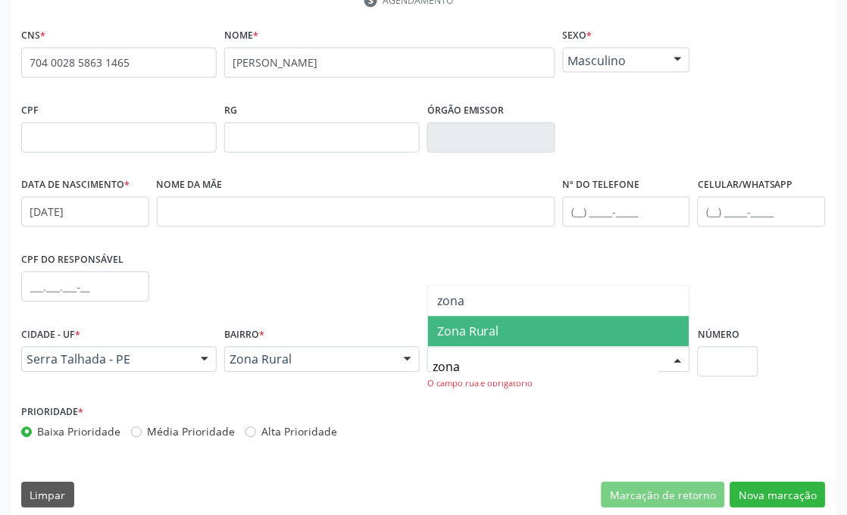
click at [482, 326] on span "Zona Rural" at bounding box center [468, 331] width 62 height 17
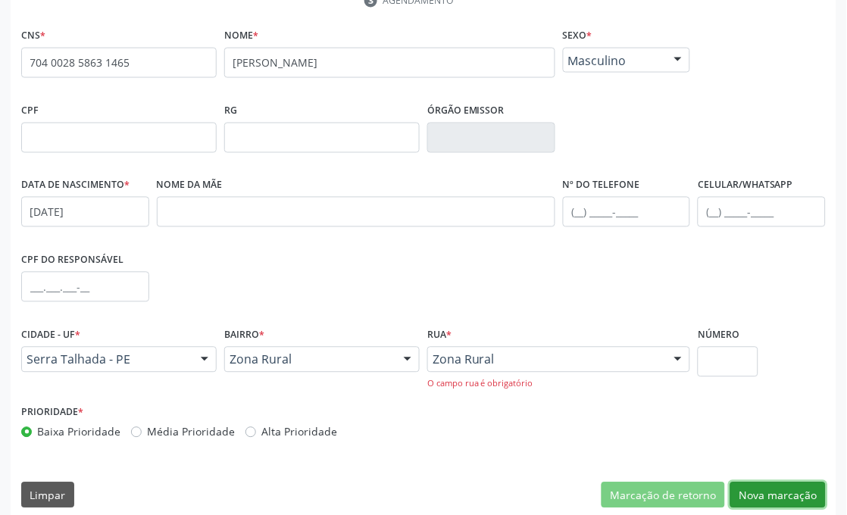
click at [799, 483] on button "Nova marcação" at bounding box center [777, 496] width 95 height 26
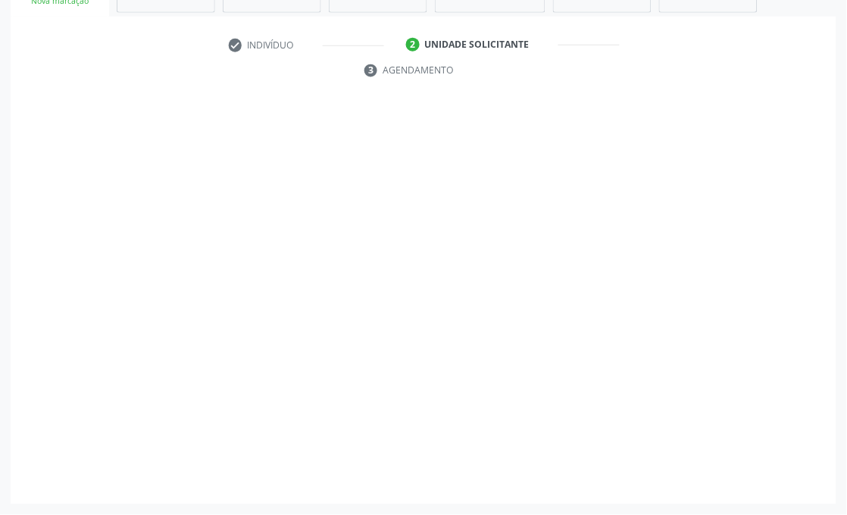
scroll to position [292, 0]
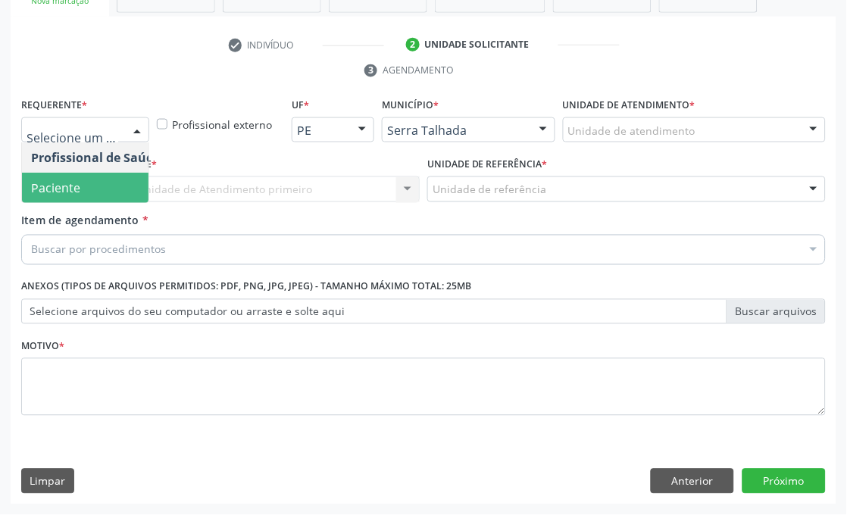
click at [63, 185] on span "Paciente" at bounding box center [55, 188] width 49 height 17
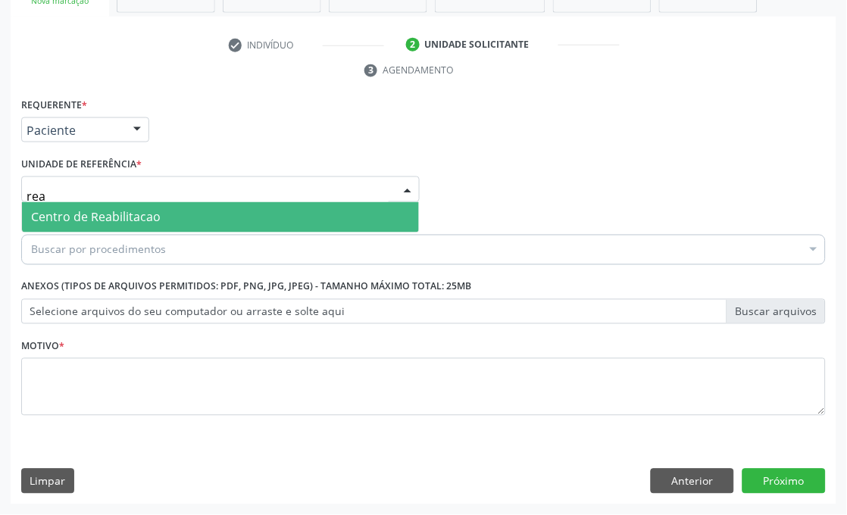
type input "reab"
click at [72, 215] on span "Centro de Reabilitacao" at bounding box center [96, 217] width 130 height 17
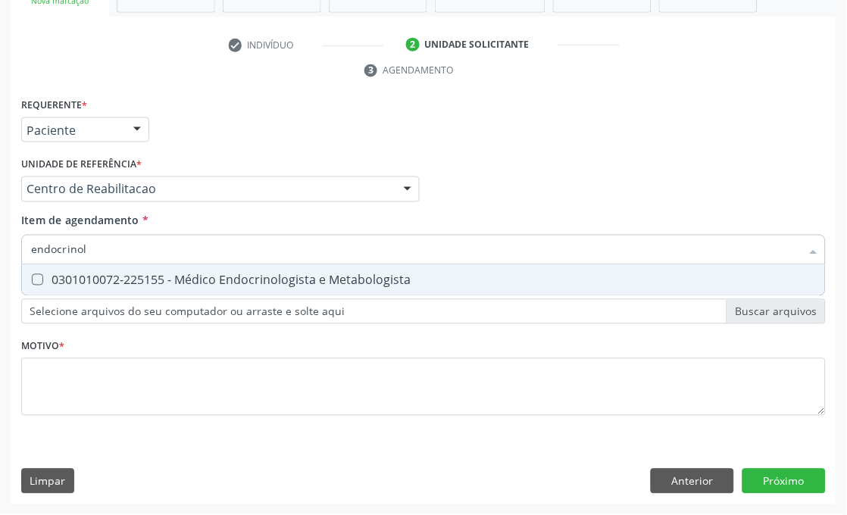
type input "endocrinolo"
click at [102, 274] on div "0301010072-225155 - Médico Endocrinologista e Metabologista" at bounding box center [423, 280] width 785 height 12
checkbox Metabologista "true"
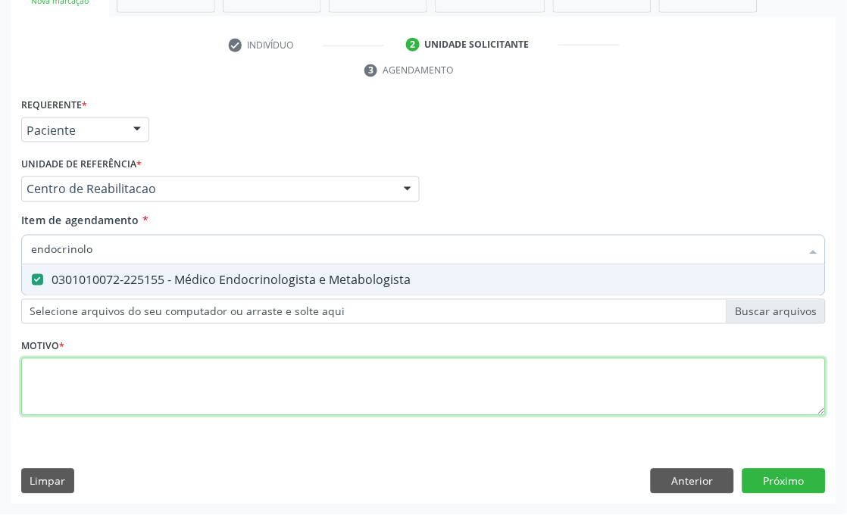
click at [95, 370] on div "Requerente * Paciente Profissional de Saúde Paciente Nenhum resultado encontrad…" at bounding box center [423, 265] width 804 height 343
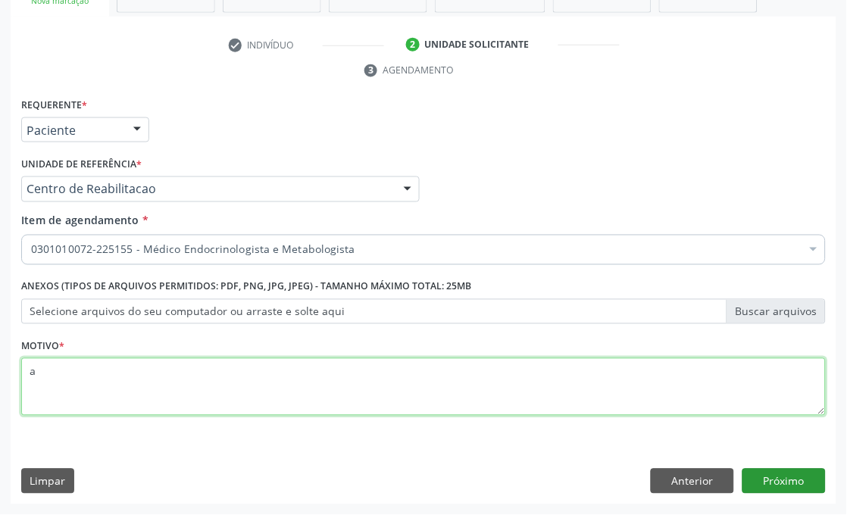
type textarea "a"
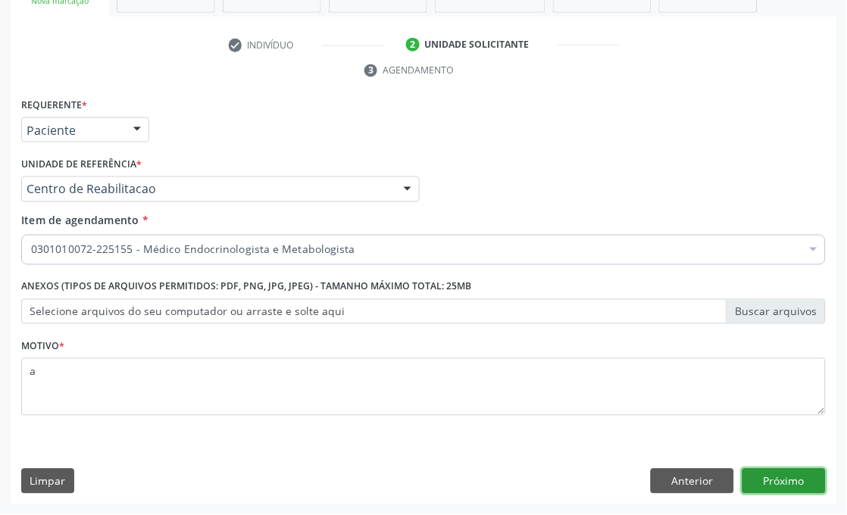
click at [812, 478] on button "Próximo" at bounding box center [783, 482] width 83 height 26
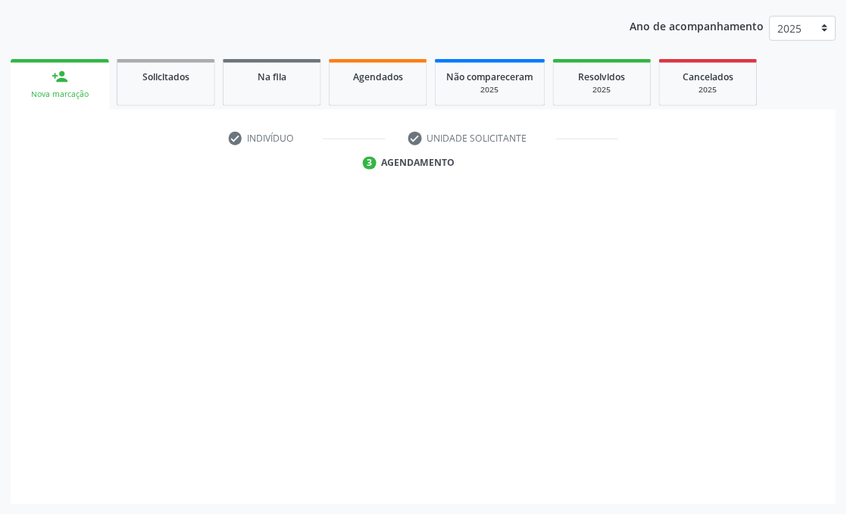
scroll to position [199, 0]
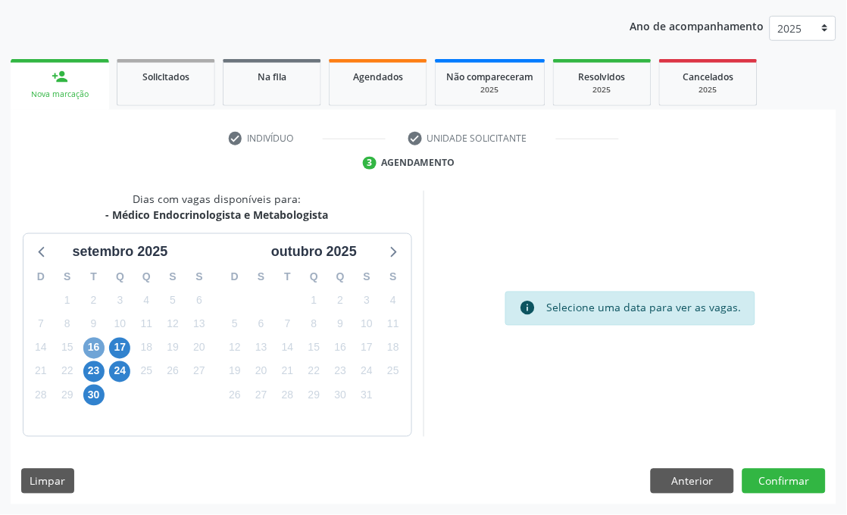
click at [89, 351] on span "16" at bounding box center [93, 348] width 21 height 21
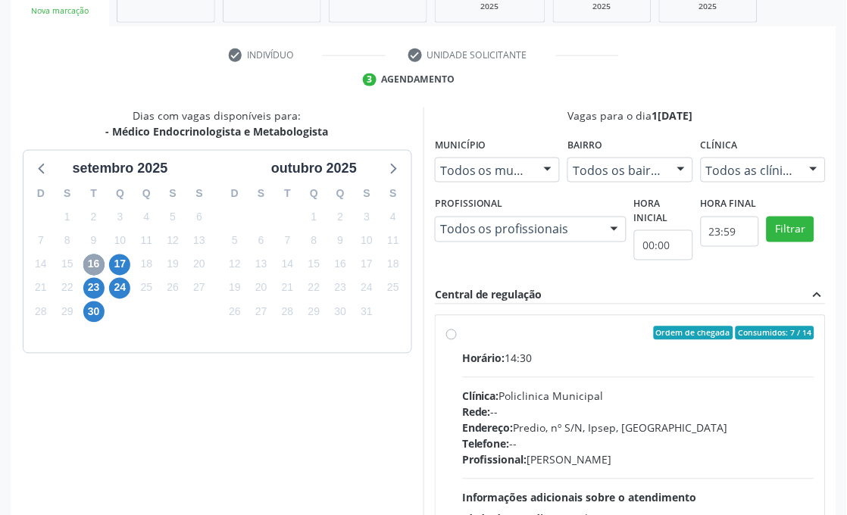
scroll to position [367, 0]
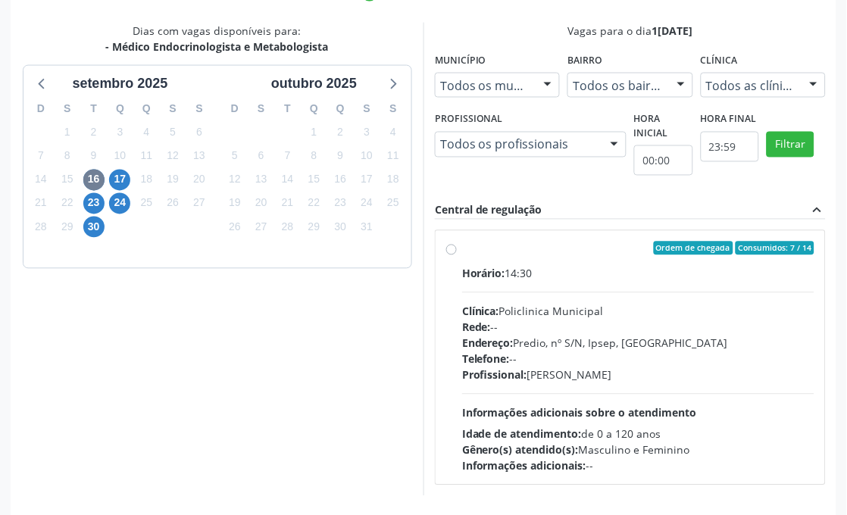
click at [573, 289] on div "Horário: 14:30 Clínica: Policlinica Municipal Rede: -- Endereço: Predio, nº S/N…" at bounding box center [638, 370] width 352 height 208
click at [457, 255] on input "Ordem de chegada Consumidos: 7 / 14 Horário: 14:30 Clínica: Policlinica Municip…" at bounding box center [451, 249] width 11 height 14
radio input "true"
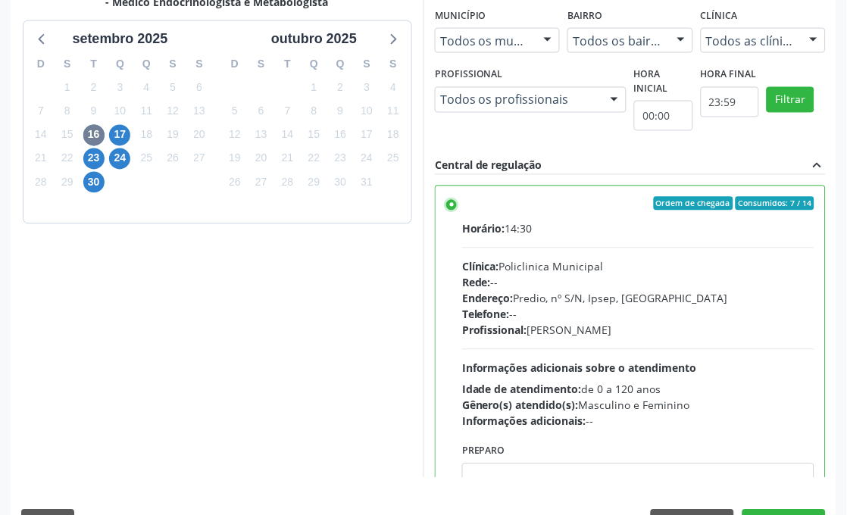
scroll to position [453, 0]
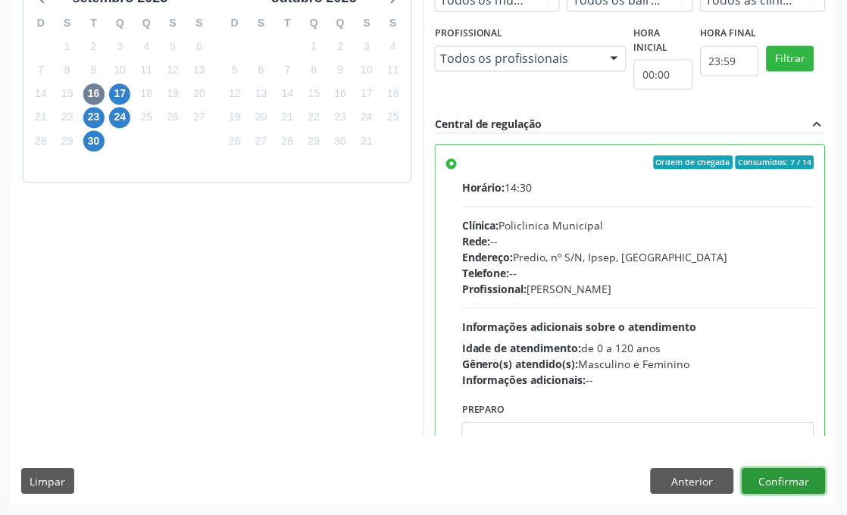
click at [808, 485] on button "Confirmar" at bounding box center [783, 482] width 83 height 26
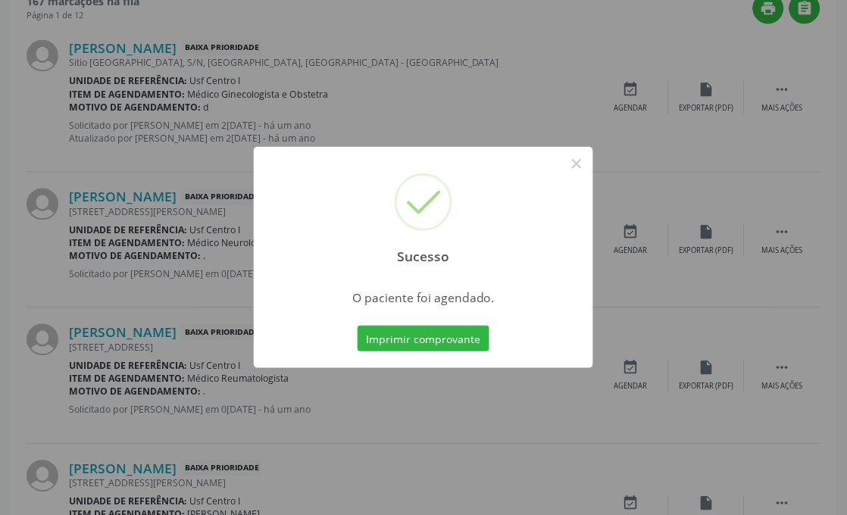
scroll to position [21, 0]
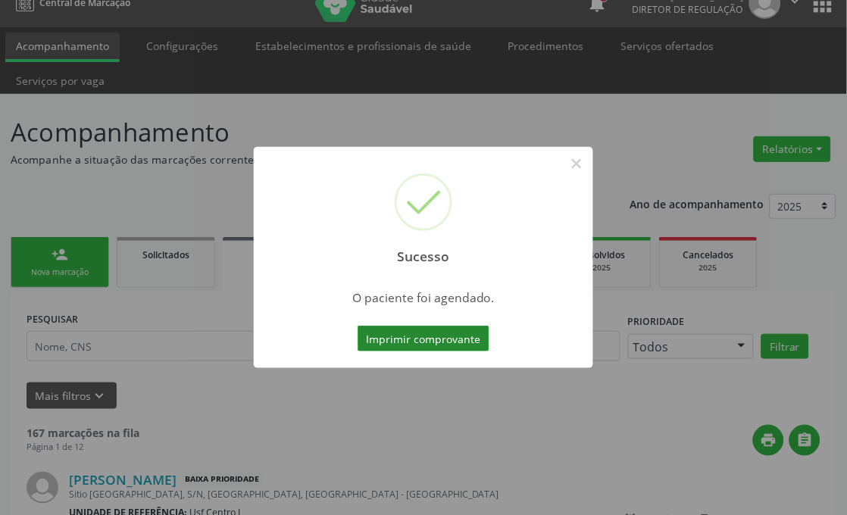
click at [399, 337] on button "Imprimir comprovante" at bounding box center [424, 339] width 132 height 26
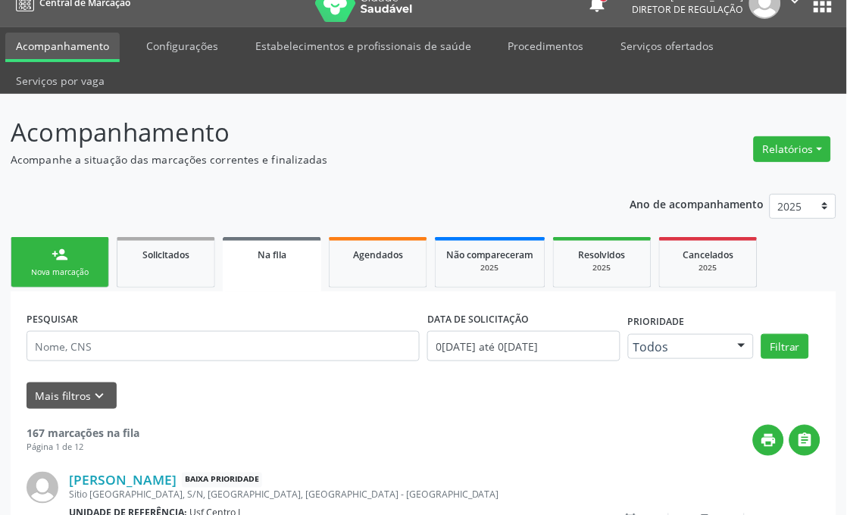
click at [80, 283] on link "person_add Nova marcação" at bounding box center [60, 262] width 98 height 51
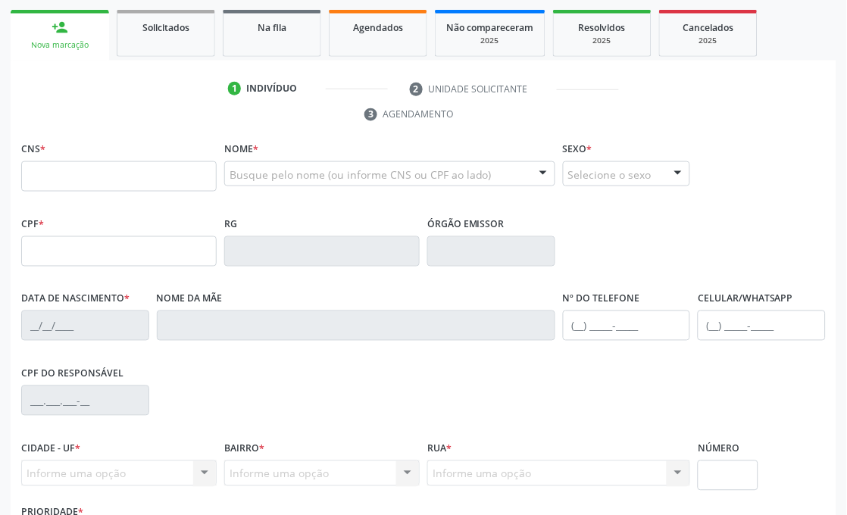
scroll to position [274, 0]
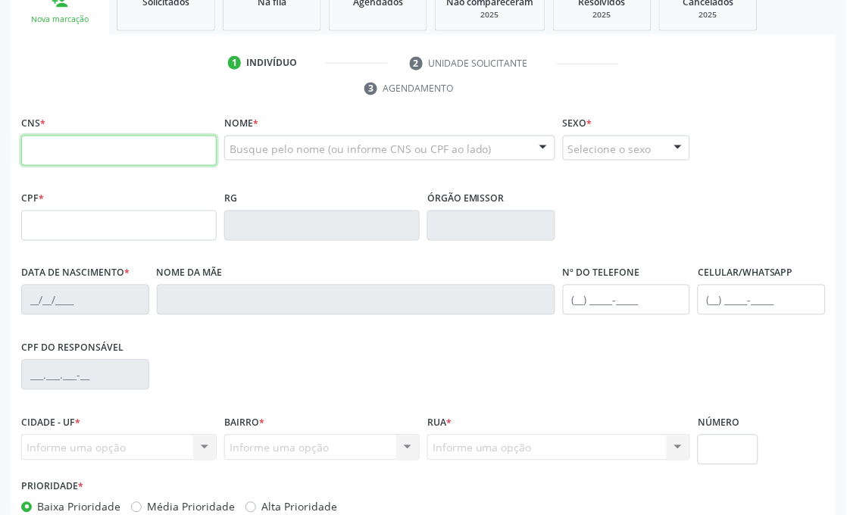
click at [91, 147] on input "text" at bounding box center [118, 151] width 195 height 30
type input "703 0058 3339 3379"
type input "13/05/1940"
type input "Francisca Clementina dos Santos"
type input "(87) 99991-2613"
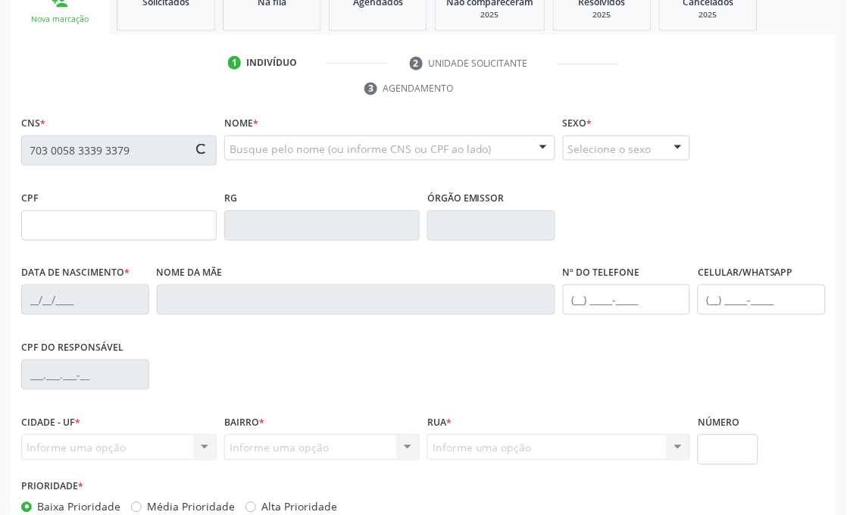
type input "(87) 99991-2613"
type input "147"
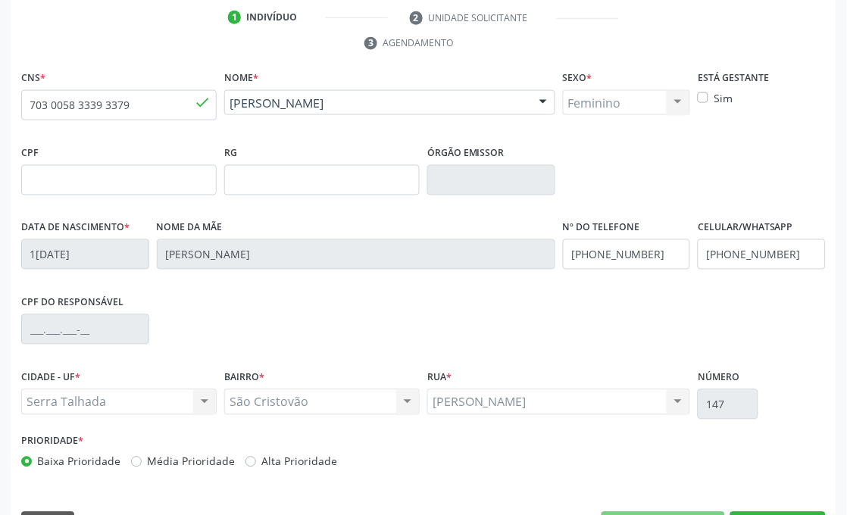
scroll to position [362, 0]
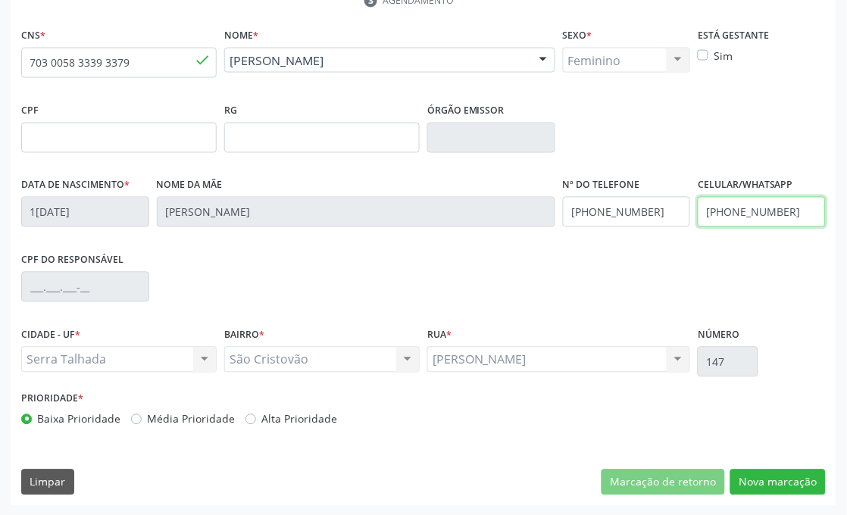
click at [720, 210] on input "(87) 99991-2613" at bounding box center [762, 212] width 128 height 30
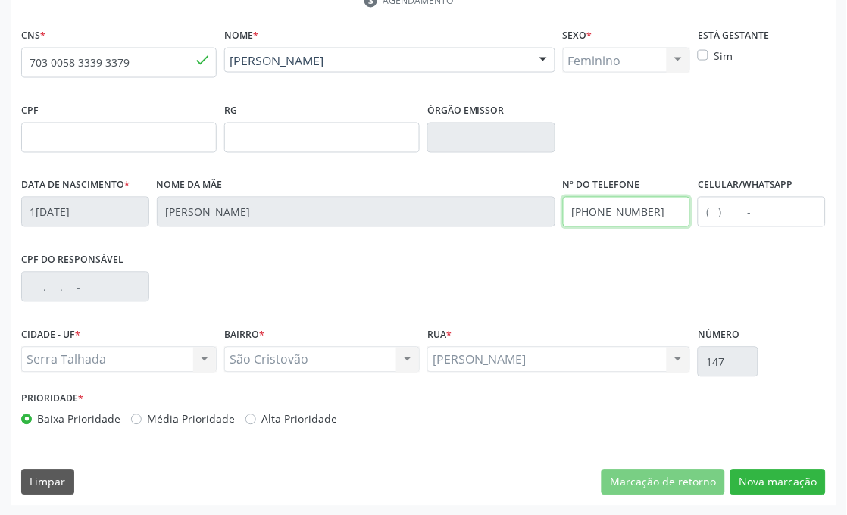
click at [622, 222] on input "(87) 99991-2613" at bounding box center [627, 212] width 128 height 30
click at [642, 255] on div "CPF do responsável" at bounding box center [423, 285] width 812 height 75
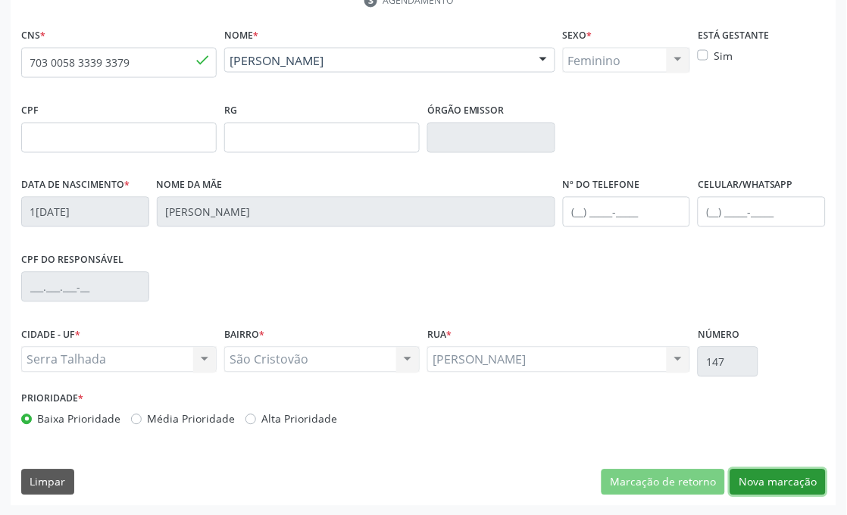
click at [771, 482] on button "Nova marcação" at bounding box center [777, 483] width 95 height 26
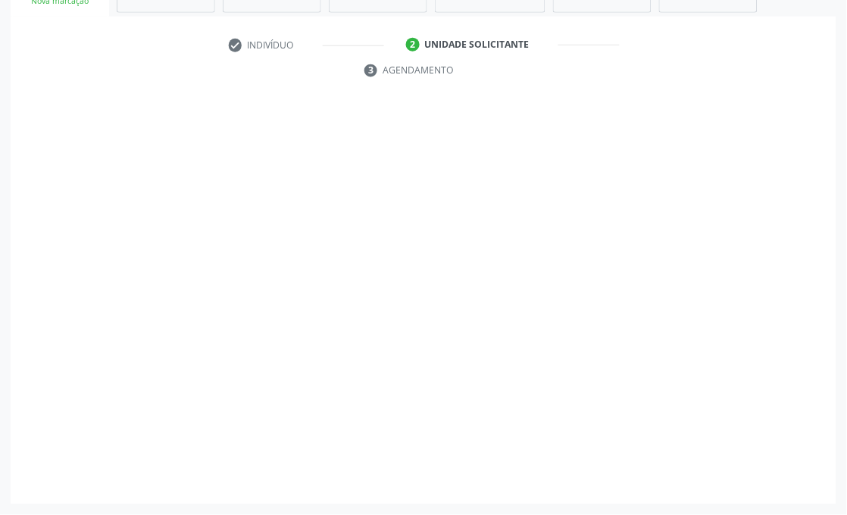
scroll to position [292, 0]
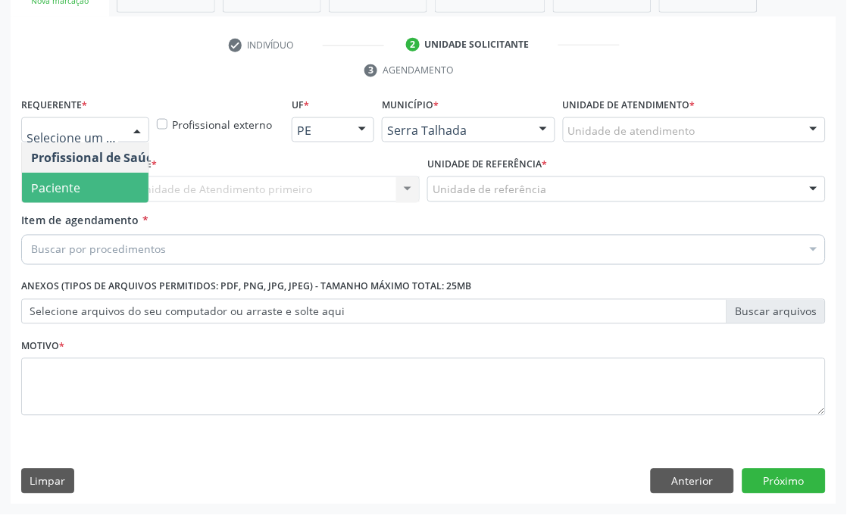
click at [83, 188] on span "Paciente" at bounding box center [96, 188] width 148 height 30
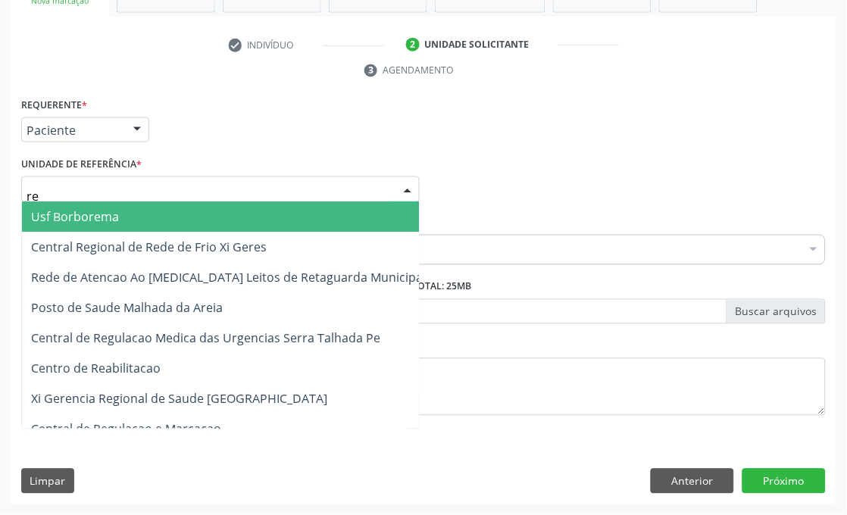
type input "rea"
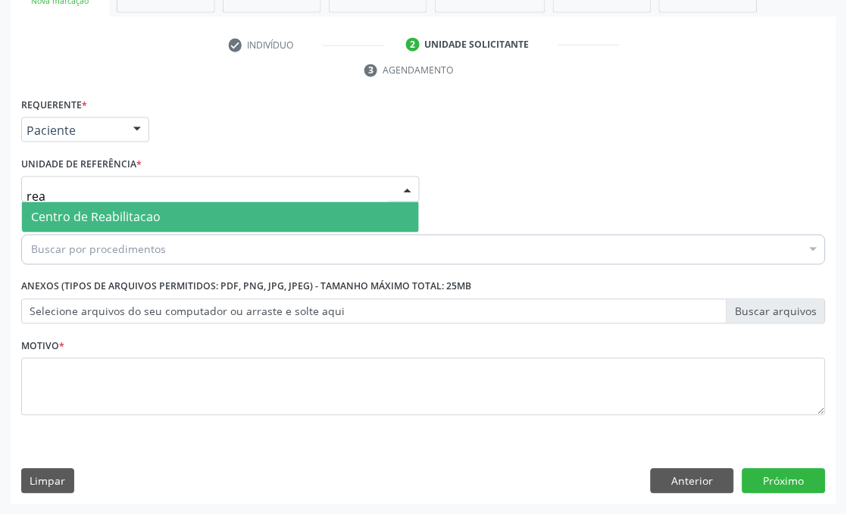
click at [89, 220] on span "Centro de Reabilitacao" at bounding box center [96, 217] width 130 height 17
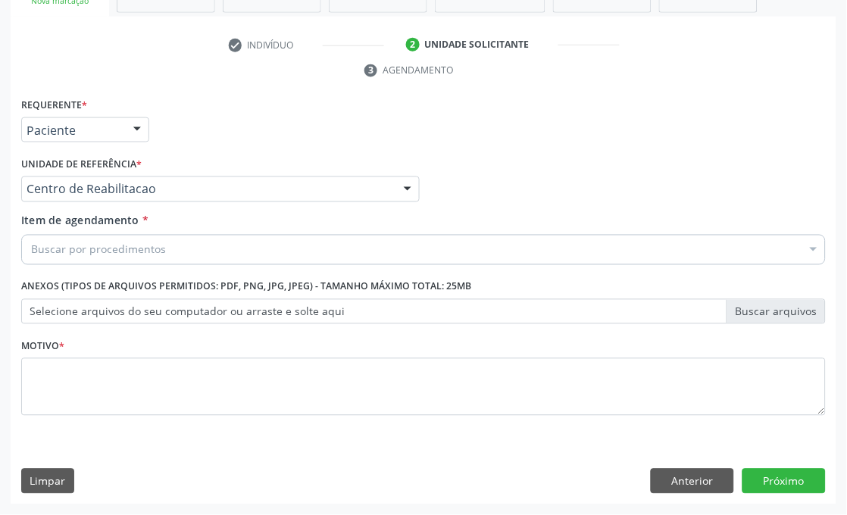
click at [89, 239] on div "Buscar por procedimentos" at bounding box center [423, 250] width 804 height 30
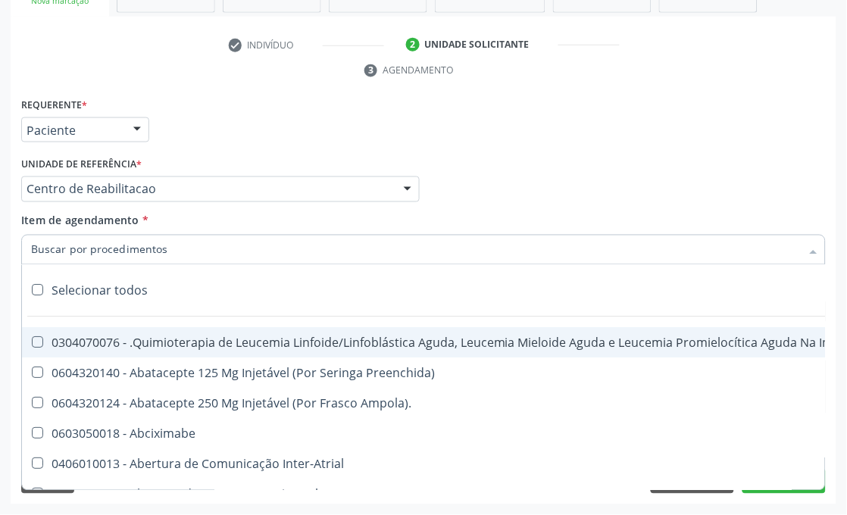
click at [89, 245] on input "Item de agendamento *" at bounding box center [416, 250] width 770 height 30
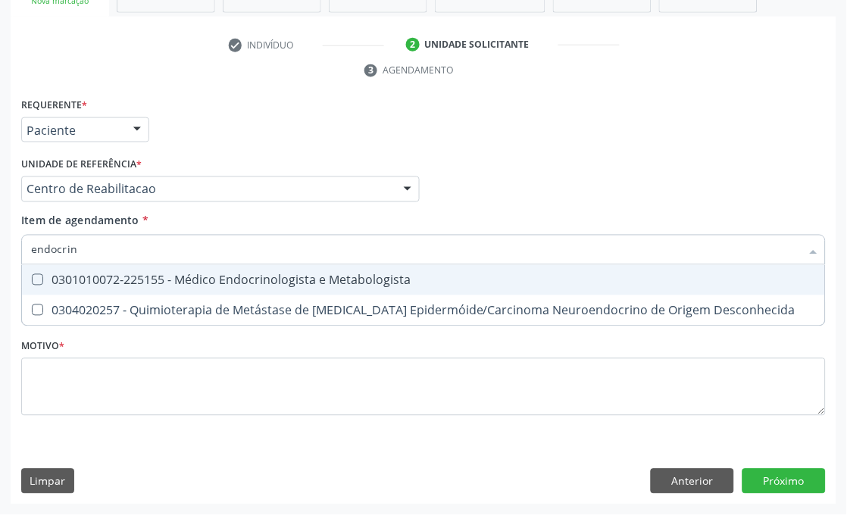
type input "endocrino"
click at [94, 280] on div "0301010072-225155 - Médico Endocrinologista e Metabologista" at bounding box center [423, 280] width 785 height 12
checkbox Metabologista "true"
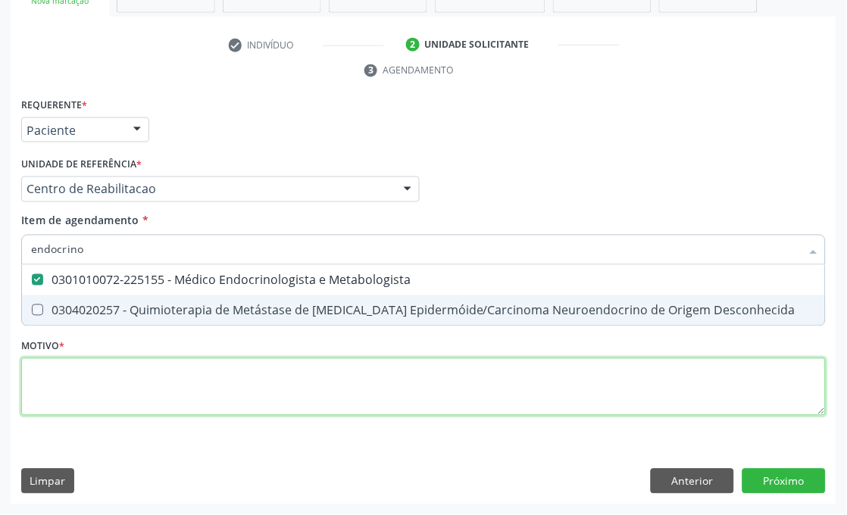
click at [74, 395] on div "Requerente * Paciente Profissional de Saúde Paciente Nenhum resultado encontrad…" at bounding box center [423, 265] width 804 height 343
type textarea "a"
checkbox Desconhecida "true"
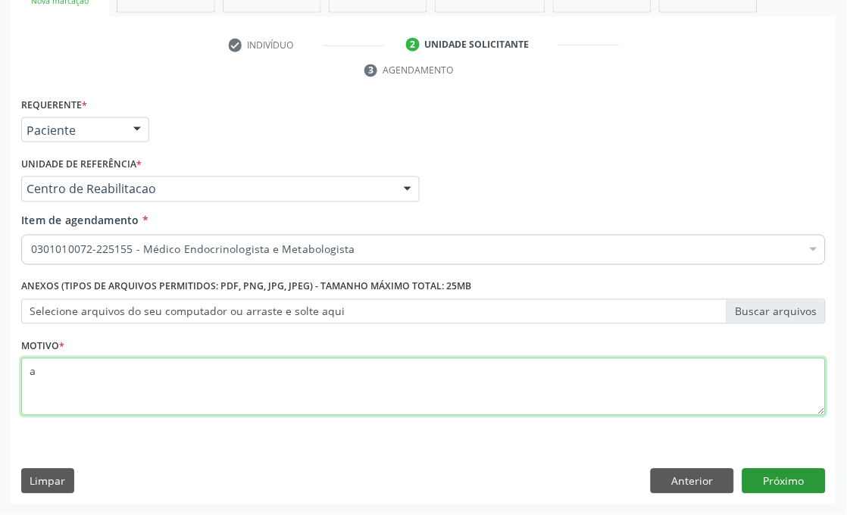
type textarea "a"
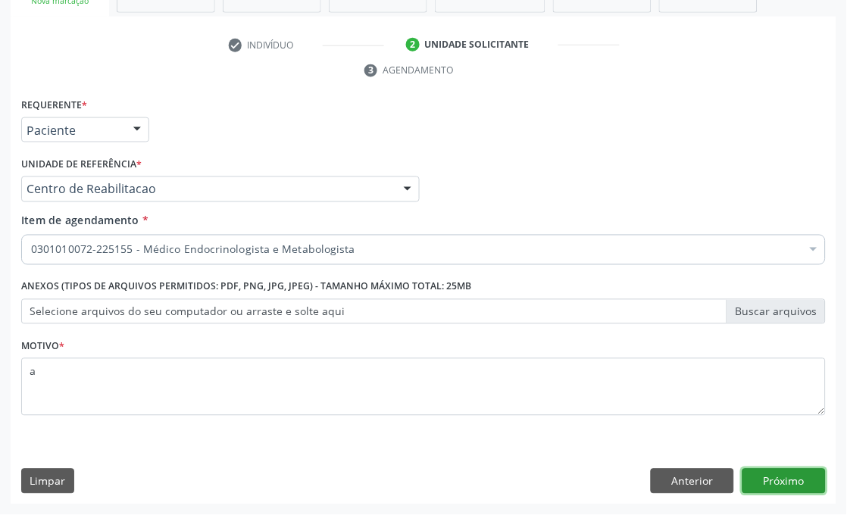
click at [754, 470] on button "Próximo" at bounding box center [783, 482] width 83 height 26
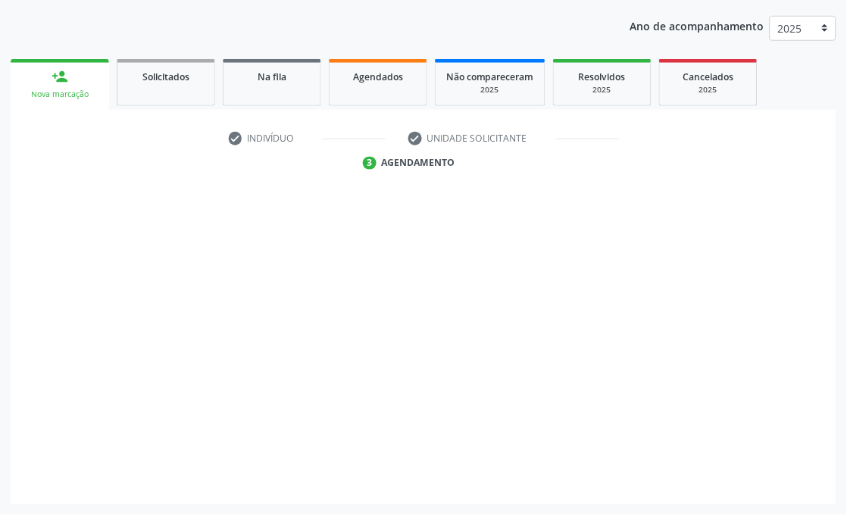
scroll to position [199, 0]
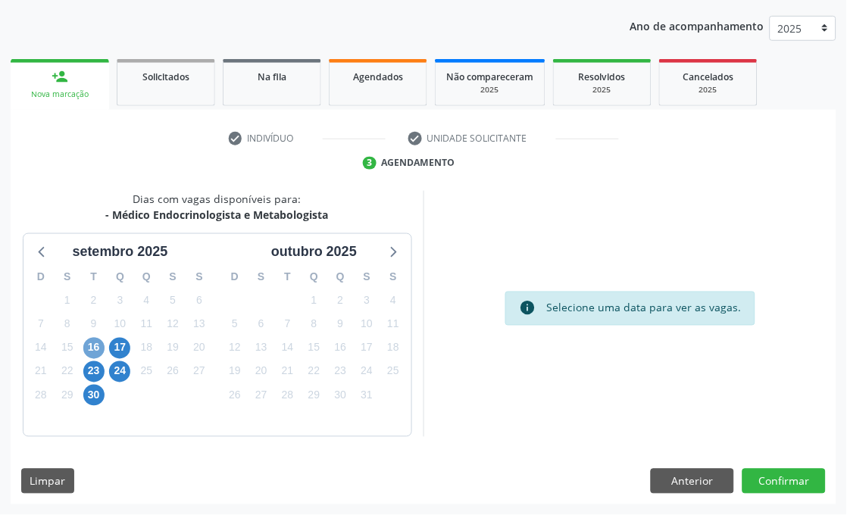
click at [92, 346] on span "16" at bounding box center [93, 348] width 21 height 21
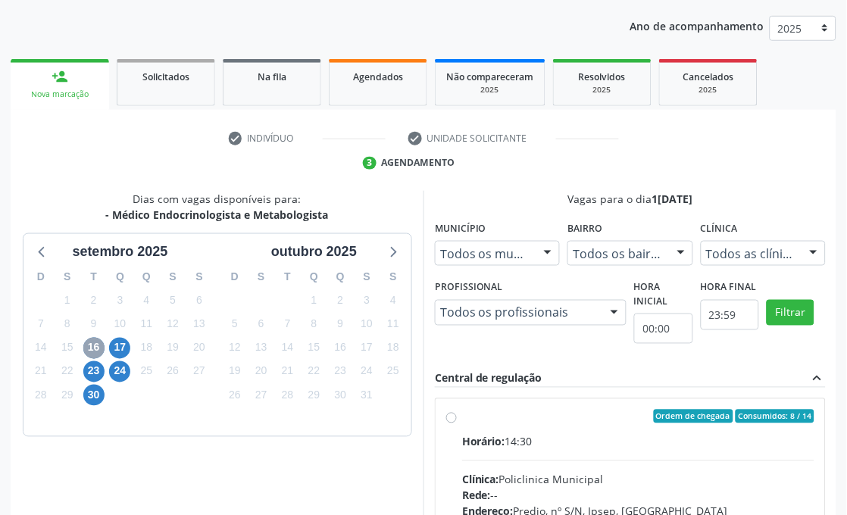
scroll to position [367, 0]
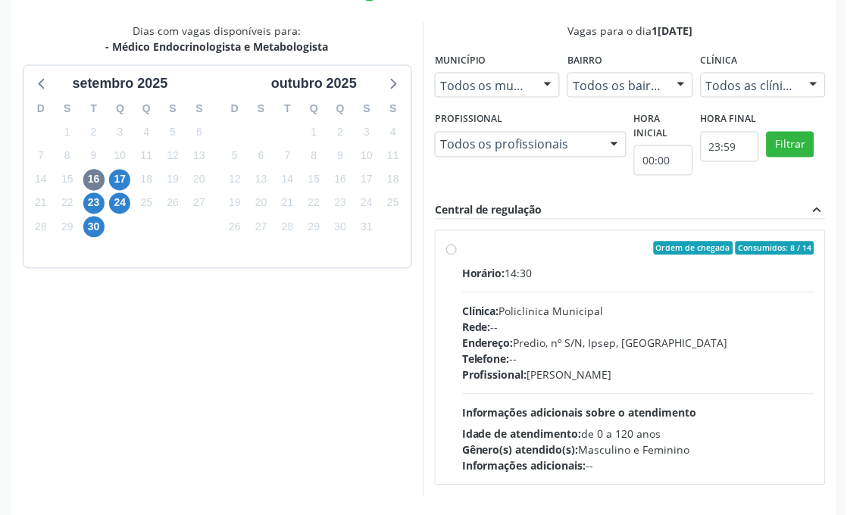
click at [625, 314] on div "Clínica: Policlinica Municipal" at bounding box center [638, 312] width 352 height 16
click at [457, 255] on input "Ordem de chegada Consumidos: 8 / 14 Horário: 14:30 Clínica: Policlinica Municip…" at bounding box center [451, 249] width 11 height 14
radio input "true"
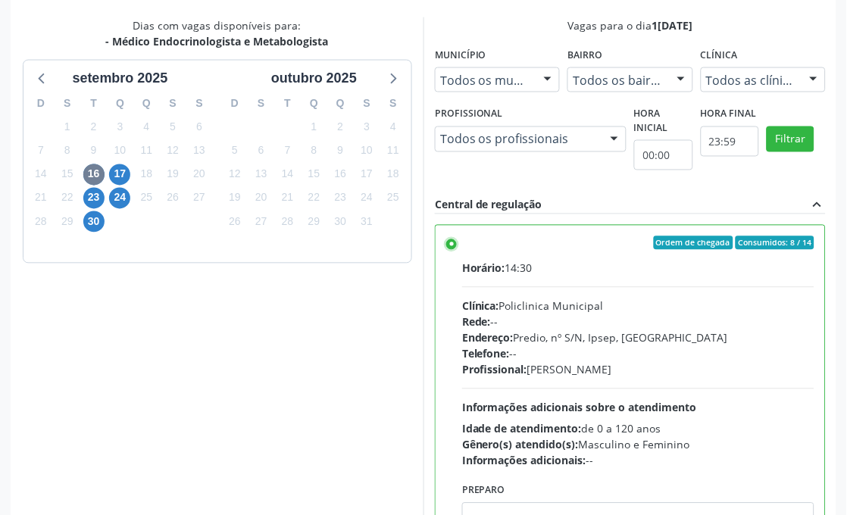
scroll to position [453, 0]
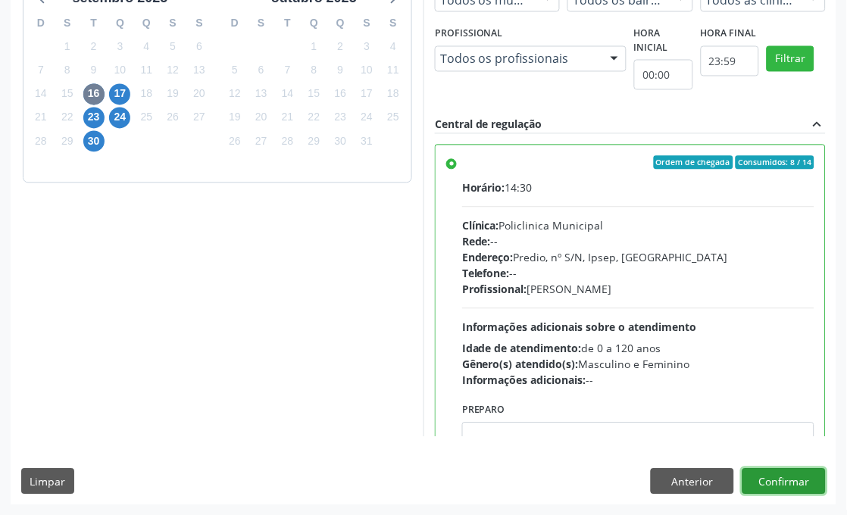
click at [798, 477] on button "Confirmar" at bounding box center [783, 482] width 83 height 26
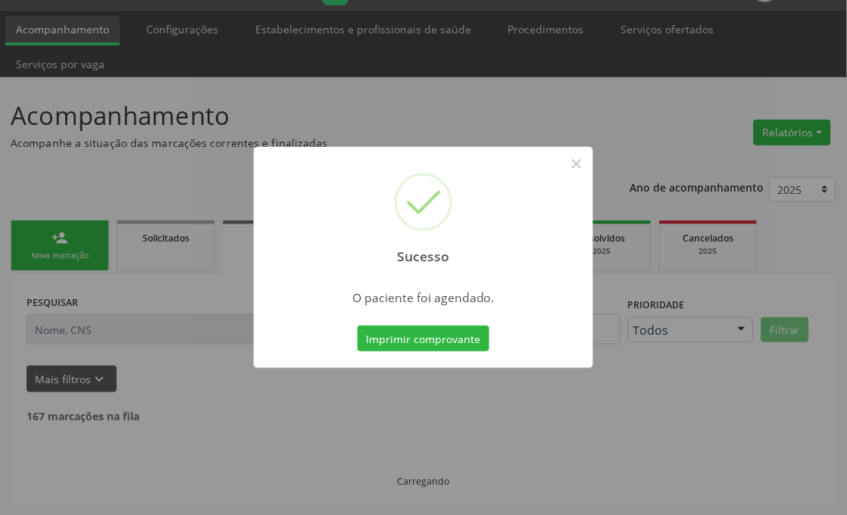
scroll to position [21, 0]
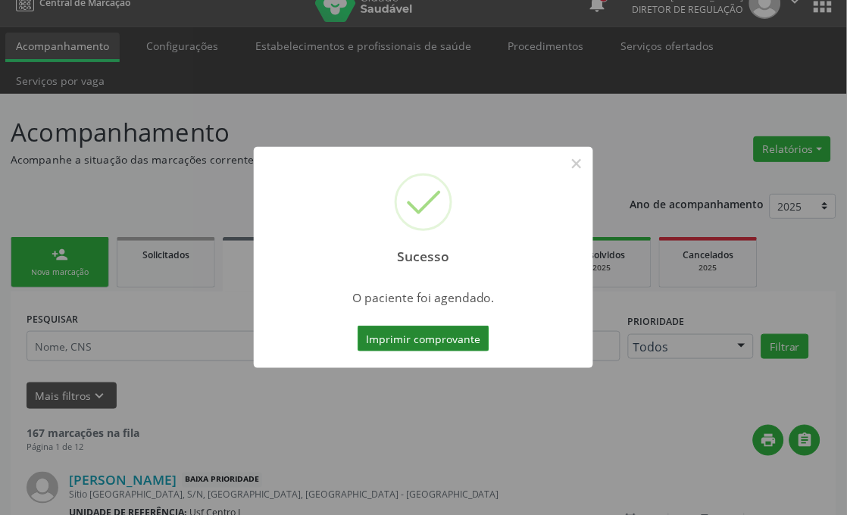
click at [401, 345] on button "Imprimir comprovante" at bounding box center [424, 339] width 132 height 26
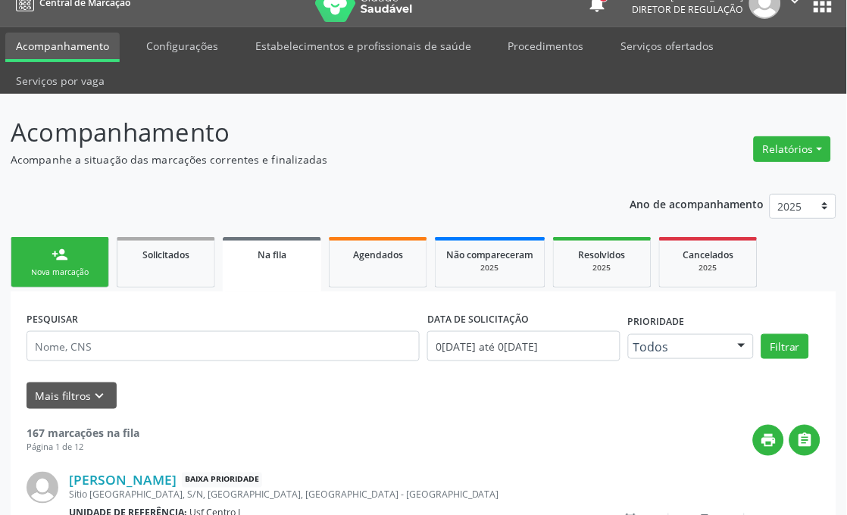
click at [77, 282] on link "person_add Nova marcação" at bounding box center [60, 262] width 98 height 51
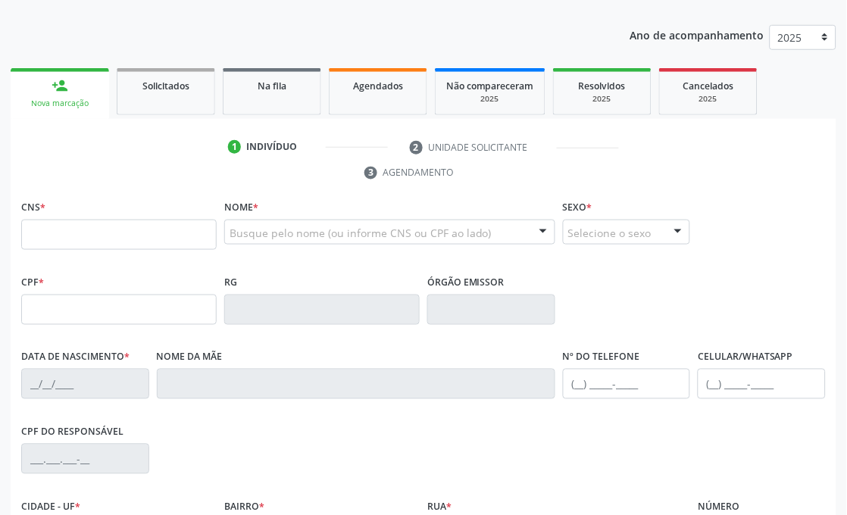
click at [80, 88] on link "person_add Nova marcação" at bounding box center [60, 93] width 98 height 51
click at [95, 245] on input "text" at bounding box center [118, 235] width 195 height 30
type input "164 2614 2752 0004"
type input "443.133.654-00"
type input "14/11/1965"
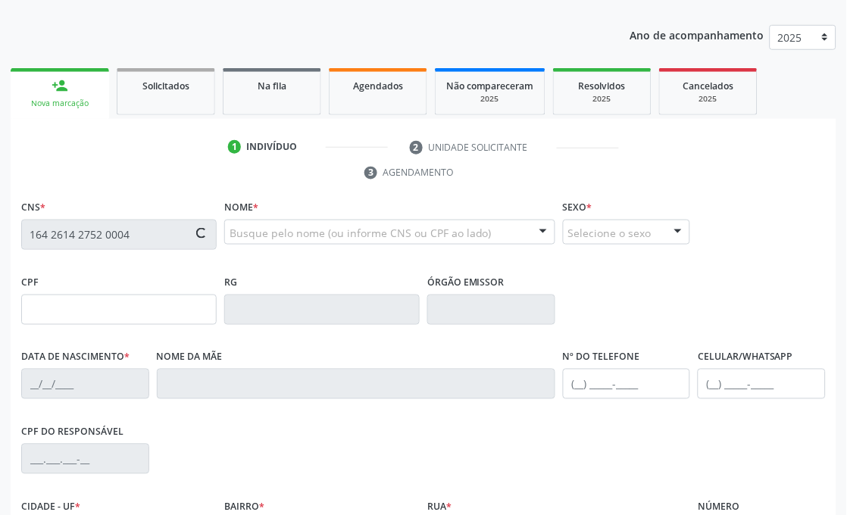
type input "Rosa Marques da Costa"
type input "(87) 98869-9712"
type input "801"
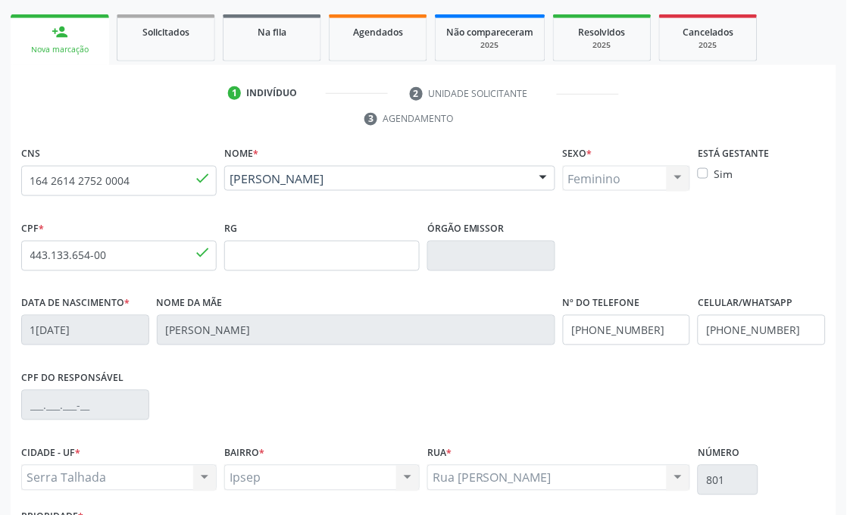
scroll to position [274, 0]
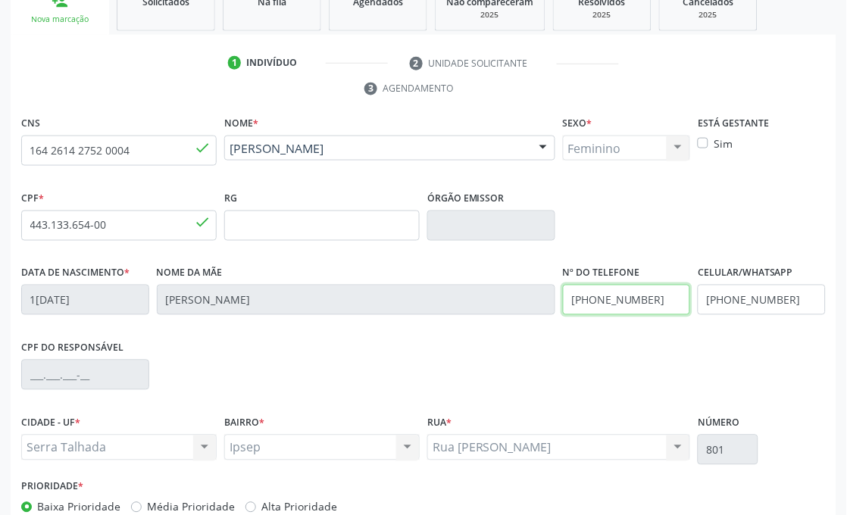
click at [652, 305] on input "(87) 98869-9712" at bounding box center [627, 300] width 128 height 30
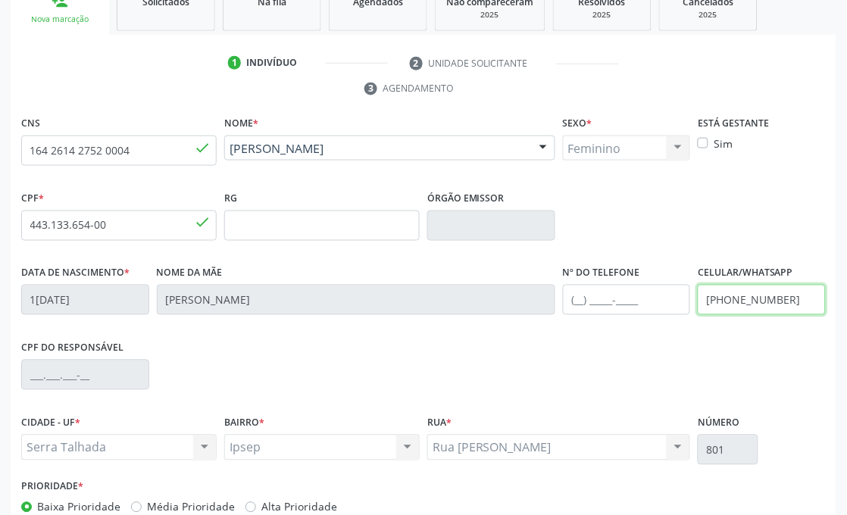
click at [736, 308] on input "(87) 98869-9712" at bounding box center [762, 300] width 128 height 30
type input "(87) 9712"
click at [736, 308] on input "(87) 9712" at bounding box center [762, 300] width 128 height 30
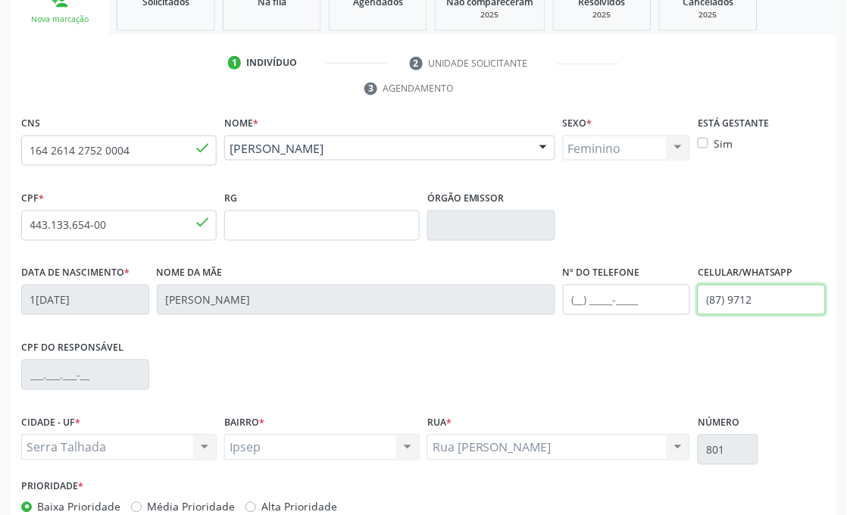
click at [736, 308] on input "(87) 9712" at bounding box center [762, 300] width 128 height 30
click at [738, 251] on div "CPF * 443.133.654-00 done RG Órgão emissor" at bounding box center [423, 224] width 812 height 75
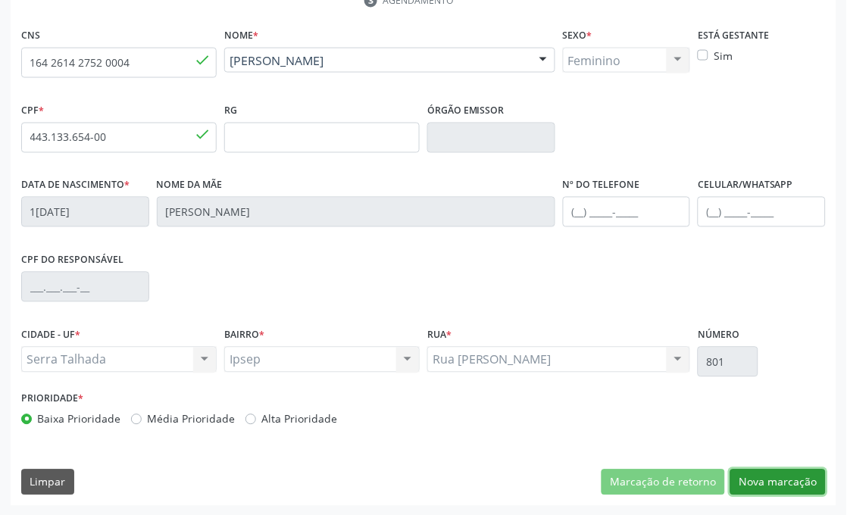
click at [804, 489] on button "Nova marcação" at bounding box center [777, 483] width 95 height 26
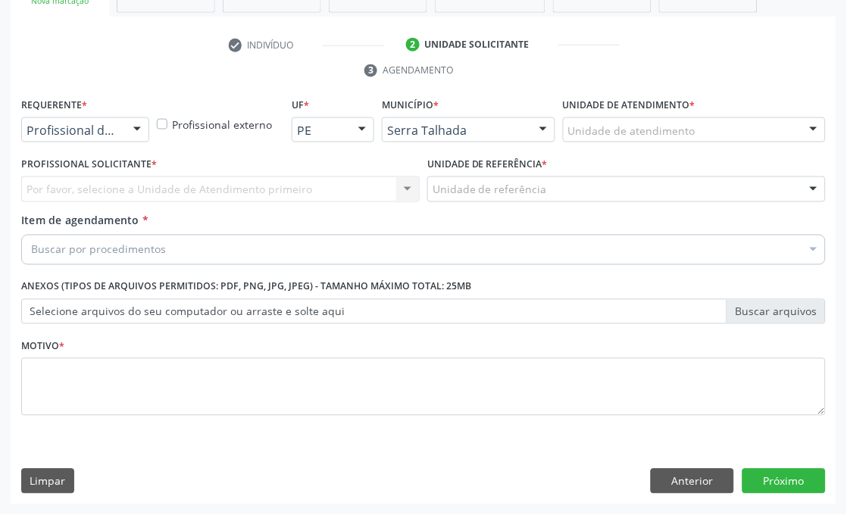
click at [84, 118] on div "Profissional de Saúde" at bounding box center [85, 130] width 128 height 26
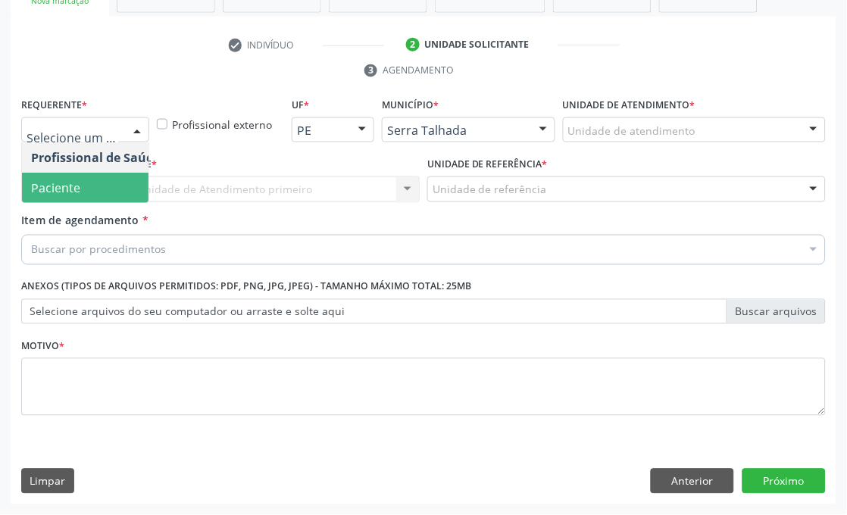
click at [73, 190] on span "Paciente" at bounding box center [55, 188] width 49 height 17
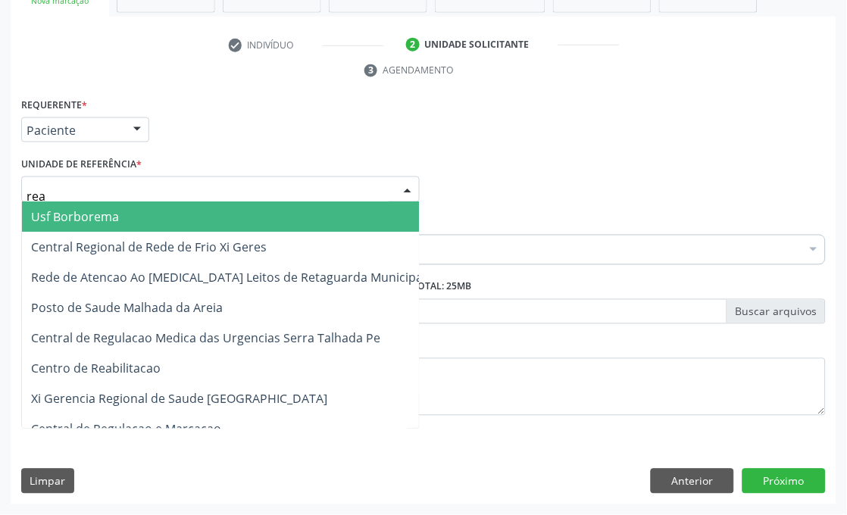
type input "reab"
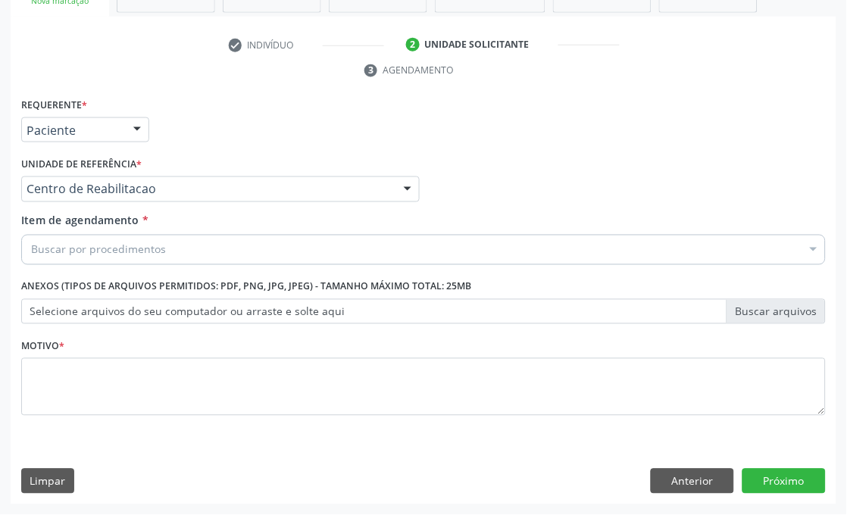
click at [183, 251] on div "Buscar por procedimentos" at bounding box center [423, 250] width 804 height 30
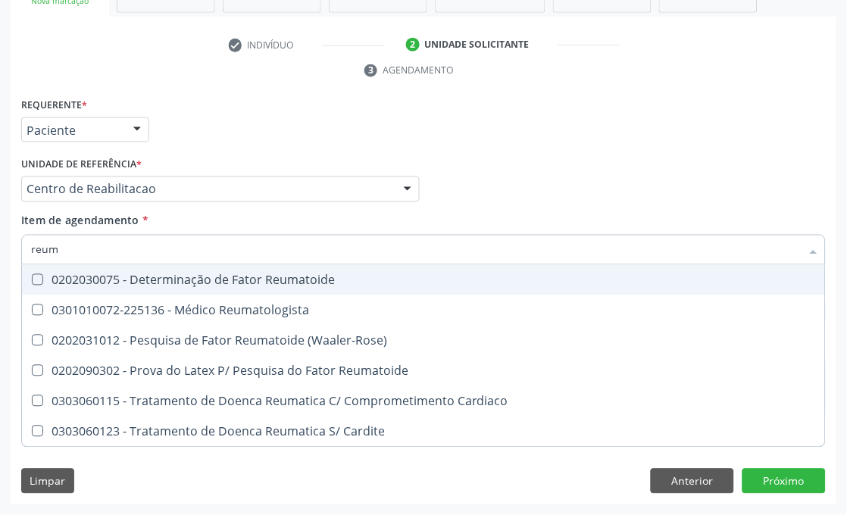
type input "reuma"
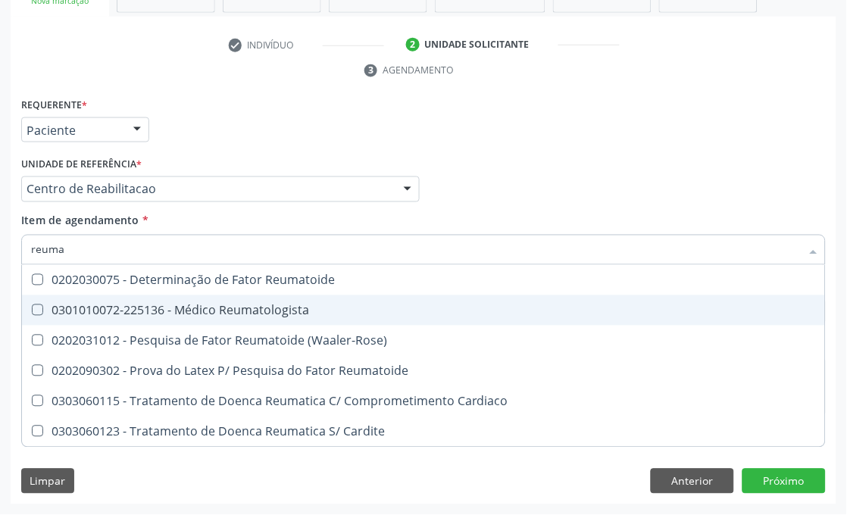
click at [171, 299] on span "0301010072-225136 - Médico Reumatologista" at bounding box center [423, 310] width 803 height 30
checkbox Reumatologista "true"
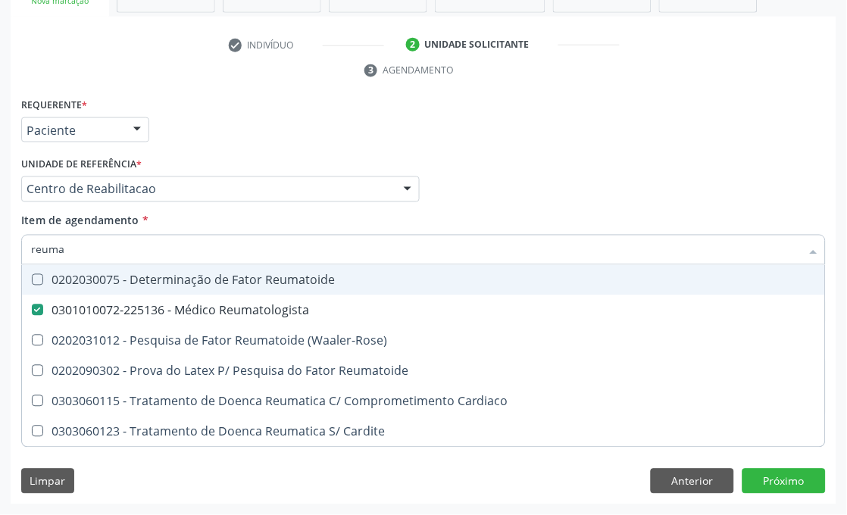
click at [197, 146] on div "Requerente * Paciente Profissional de Saúde Paciente Nenhum resultado encontrad…" at bounding box center [423, 123] width 812 height 59
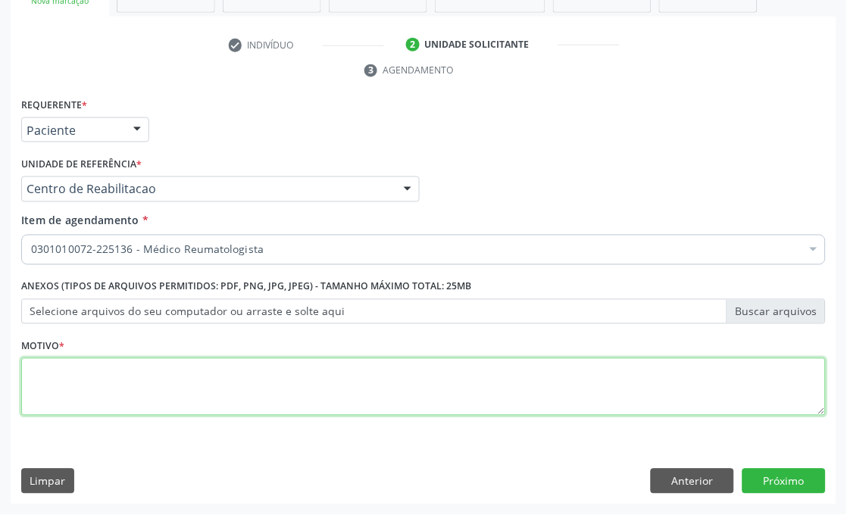
click at [63, 376] on textarea at bounding box center [423, 387] width 804 height 58
type textarea "."
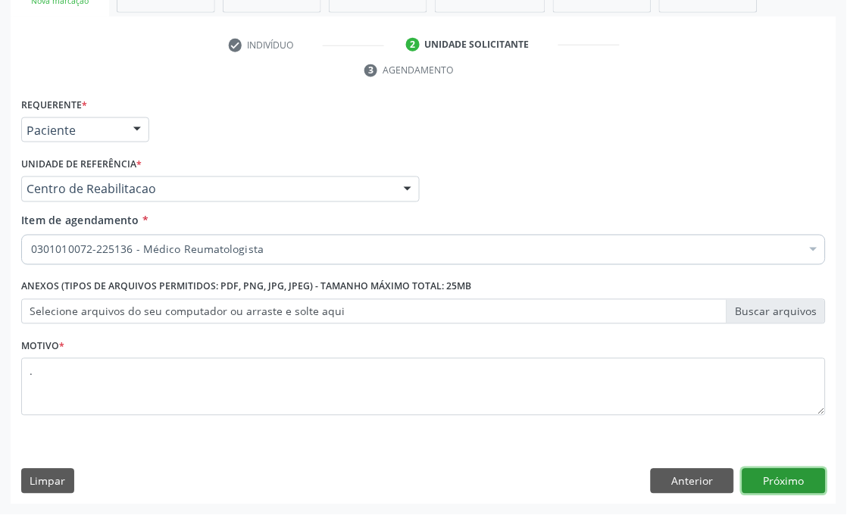
click at [761, 478] on button "Próximo" at bounding box center [783, 482] width 83 height 26
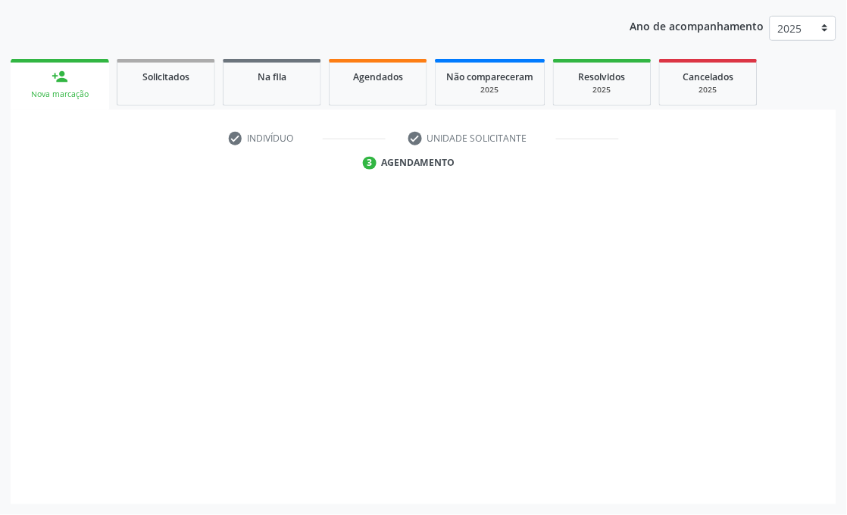
scroll to position [199, 0]
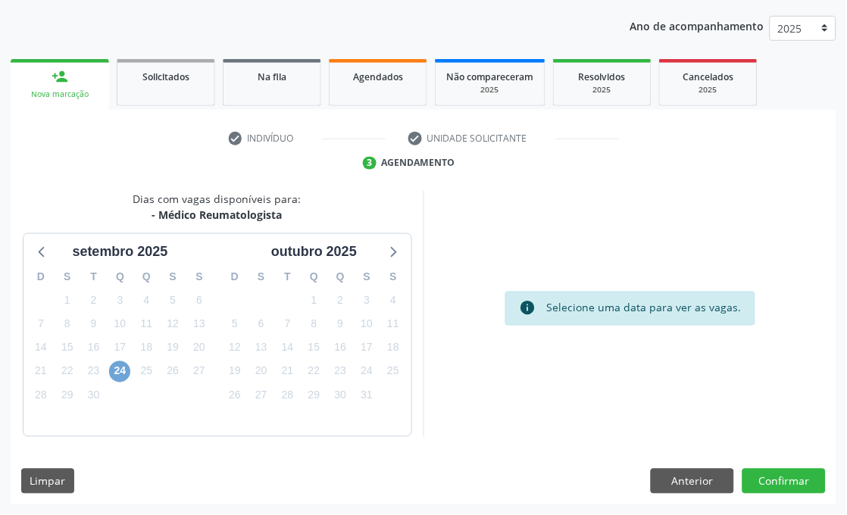
click at [123, 370] on span "24" at bounding box center [119, 371] width 21 height 21
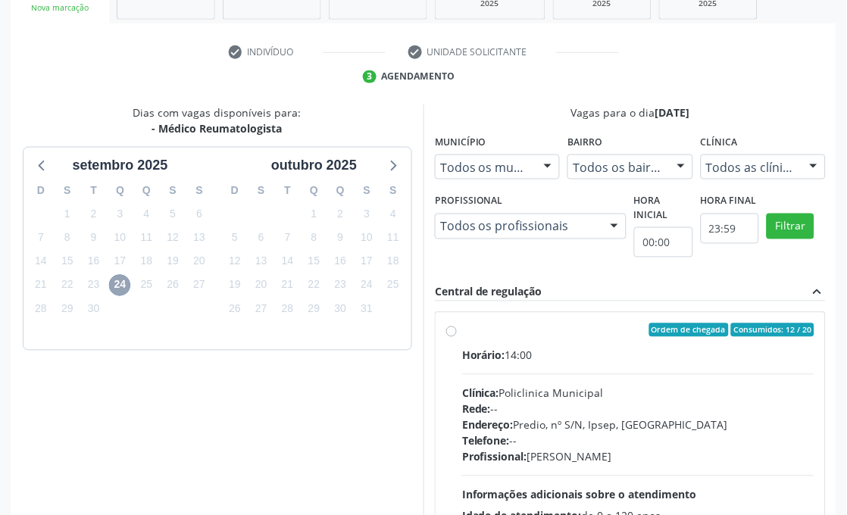
scroll to position [367, 0]
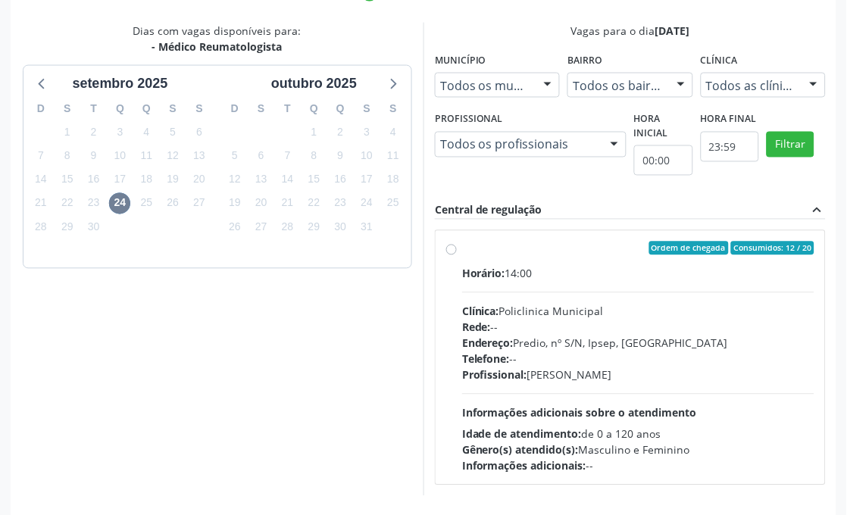
click at [534, 279] on div "Horário: 14:00" at bounding box center [638, 274] width 352 height 16
click at [457, 255] on input "Ordem de chegada Consumidos: 12 / 20 Horário: 14:00 Clínica: Policlinica Munici…" at bounding box center [451, 249] width 11 height 14
radio input "true"
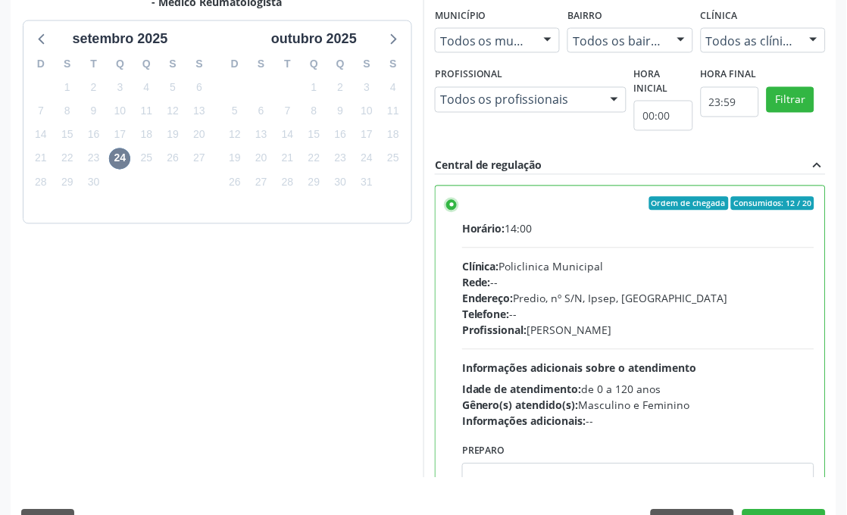
scroll to position [453, 0]
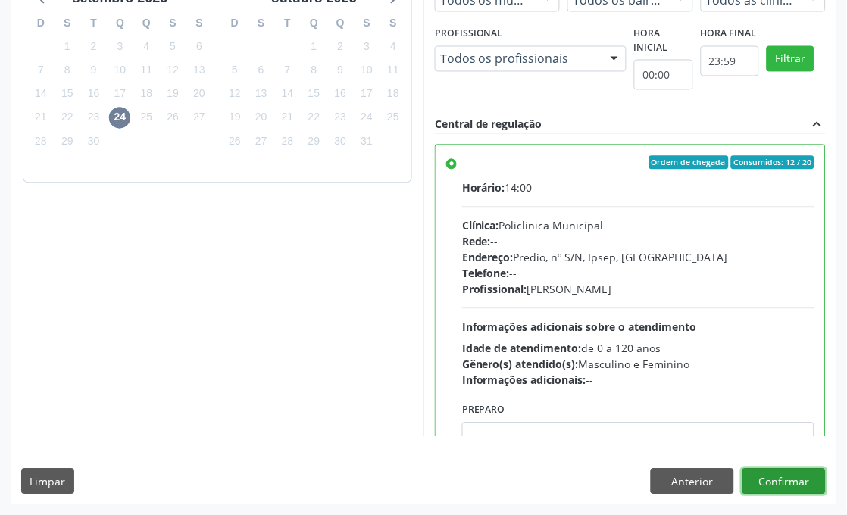
click at [808, 479] on button "Confirmar" at bounding box center [783, 482] width 83 height 26
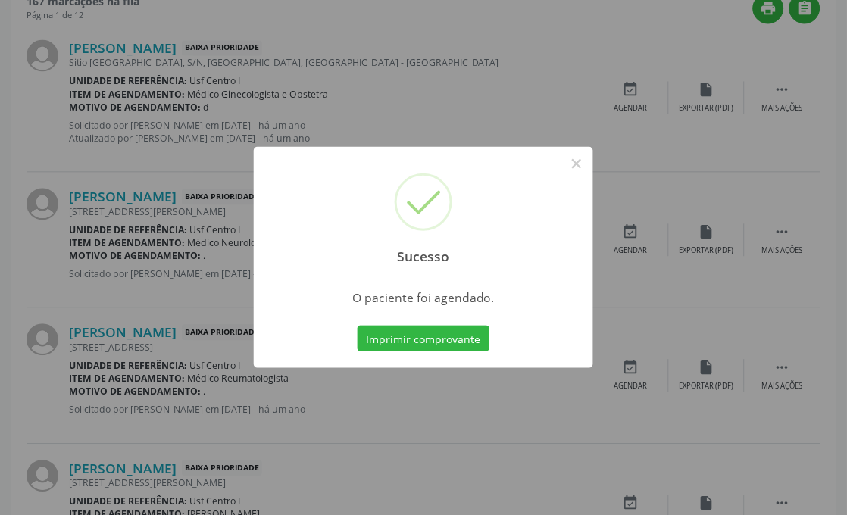
scroll to position [21, 0]
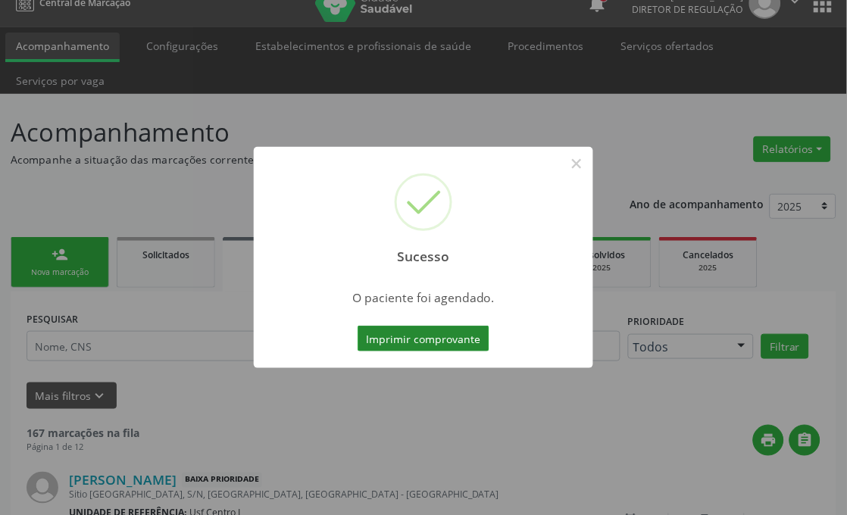
click at [426, 342] on button "Imprimir comprovante" at bounding box center [424, 339] width 132 height 26
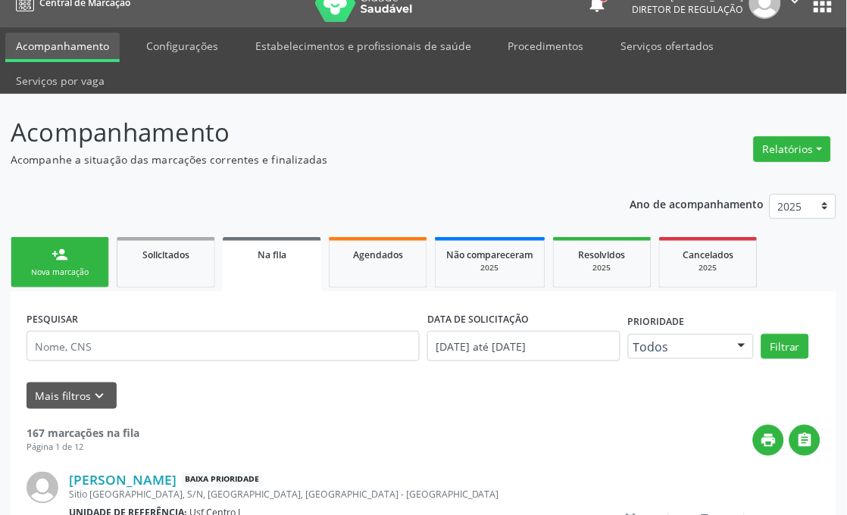
click at [91, 255] on link "person_add Nova marcação" at bounding box center [60, 262] width 98 height 51
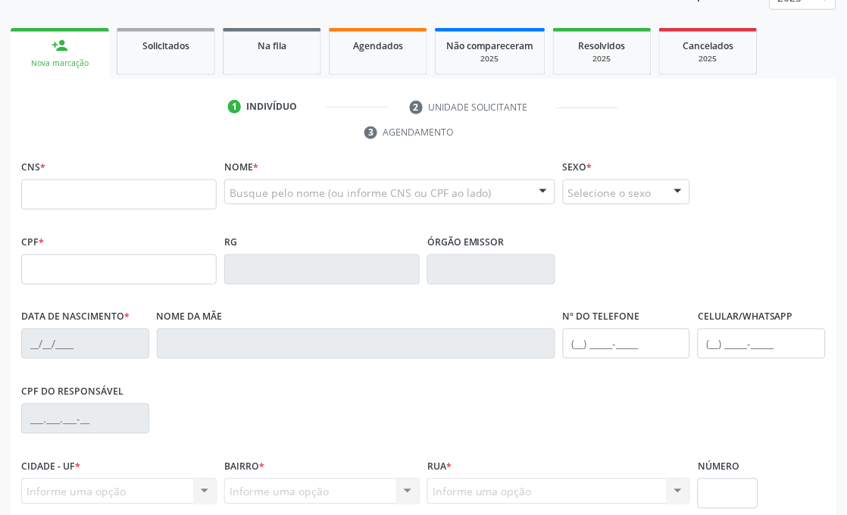
scroll to position [274, 0]
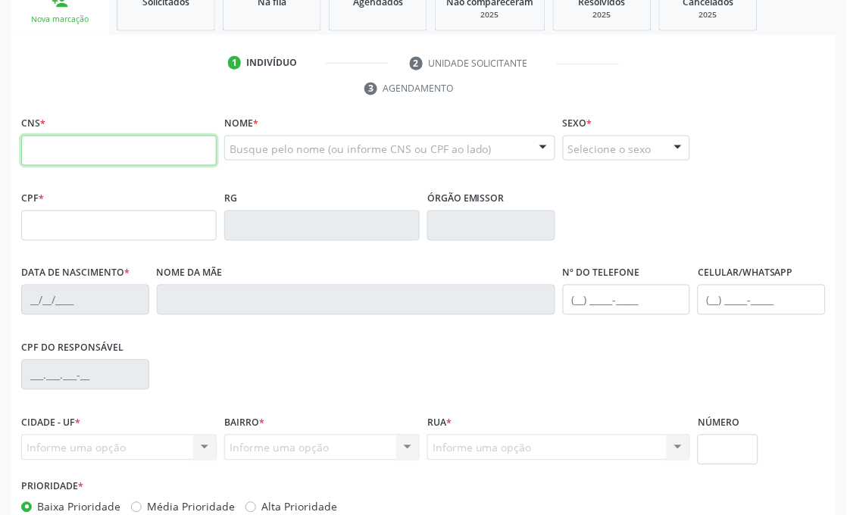
click at [64, 145] on input "text" at bounding box center [118, 151] width 195 height 30
type input "166 0193 4217 0004"
type input "304.090.204-00"
type input "20/03/1962"
type input "Maria Marqques dos Santos"
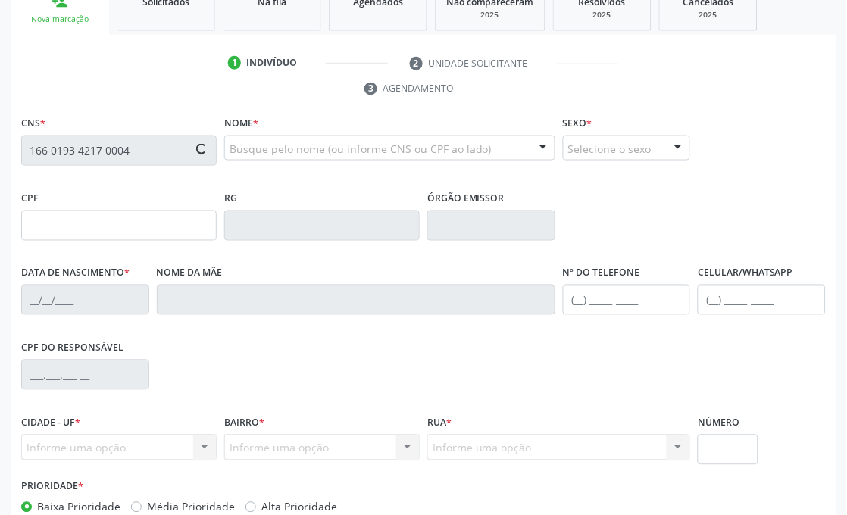
type input "(87) 98807-6687"
type input "443.133.654-00"
type input "801"
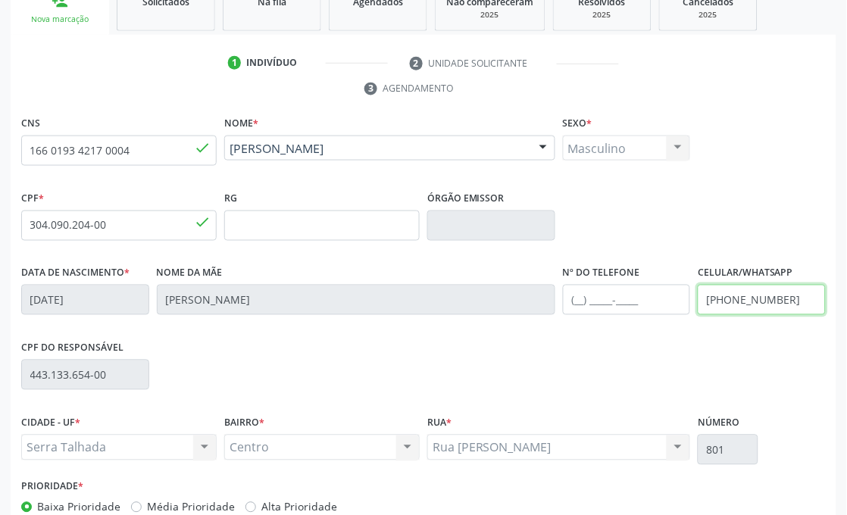
click at [775, 296] on input "(87) 98807-6687" at bounding box center [762, 300] width 128 height 30
click at [795, 167] on div "CNS 166 0193 4217 0004 done Nome * Raimundo José dos Santos Raimundo José dos S…" at bounding box center [423, 149] width 812 height 75
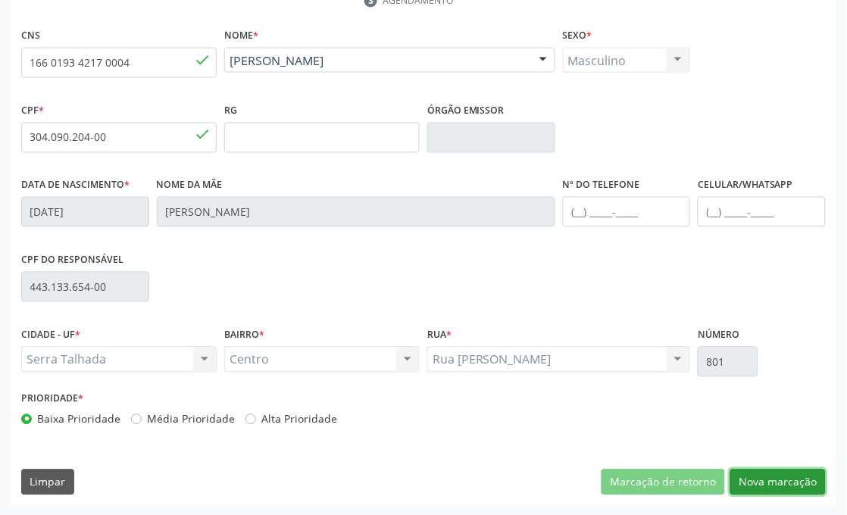
click at [805, 475] on button "Nova marcação" at bounding box center [777, 483] width 95 height 26
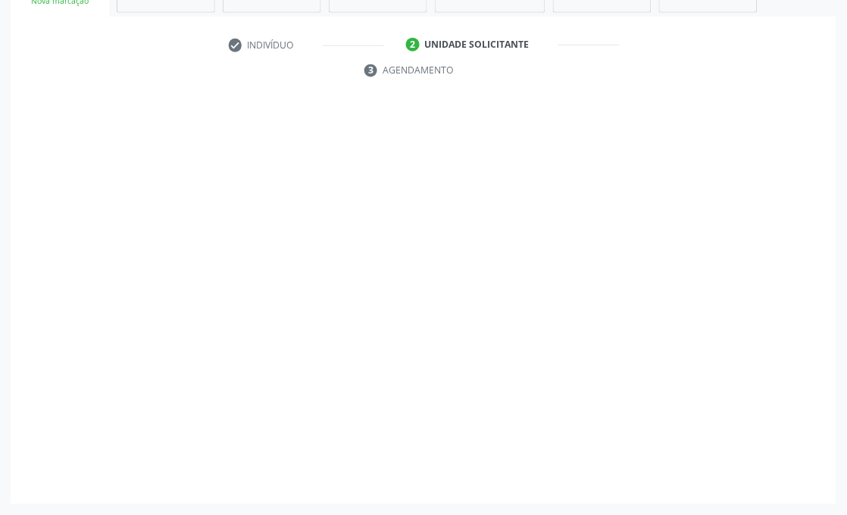
scroll to position [292, 0]
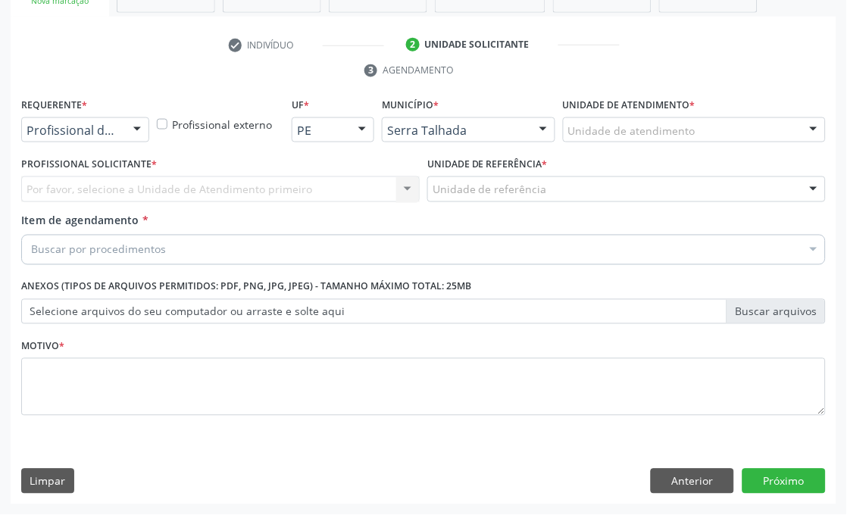
click at [50, 141] on div "Profissional de Saúde Profissional de Saúde Paciente Nenhum resultado encontrad…" at bounding box center [85, 130] width 128 height 26
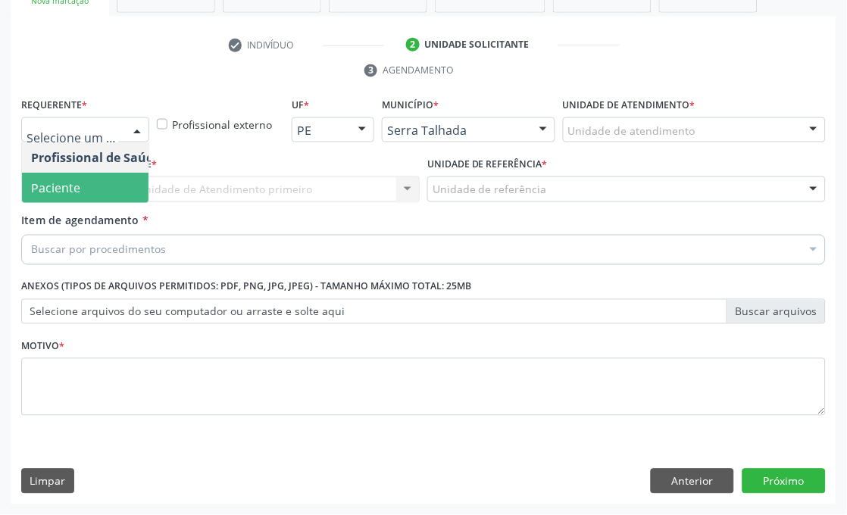
click at [50, 173] on span "Paciente" at bounding box center [96, 188] width 148 height 30
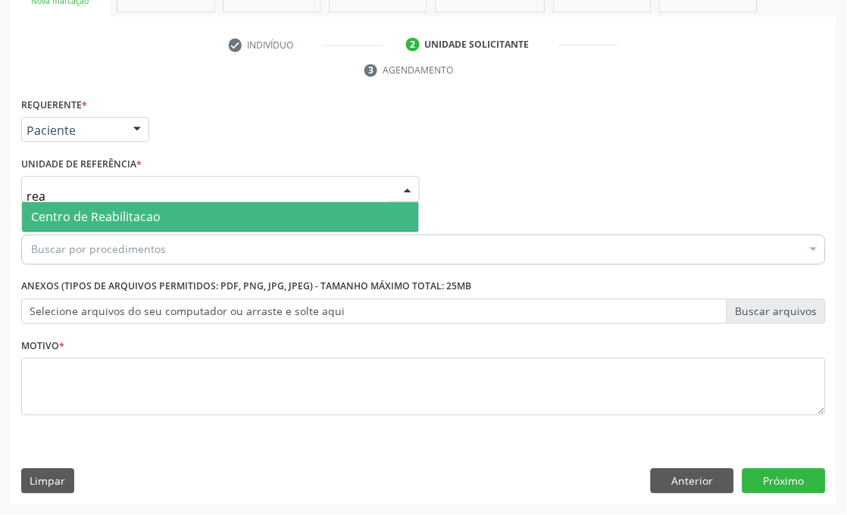
type input "reab"
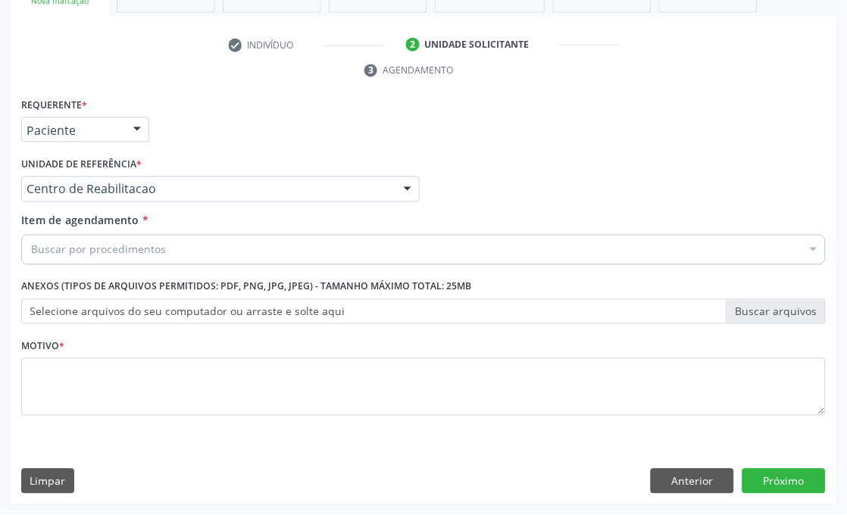
click at [66, 258] on div "Buscar por procedimentos" at bounding box center [423, 250] width 804 height 30
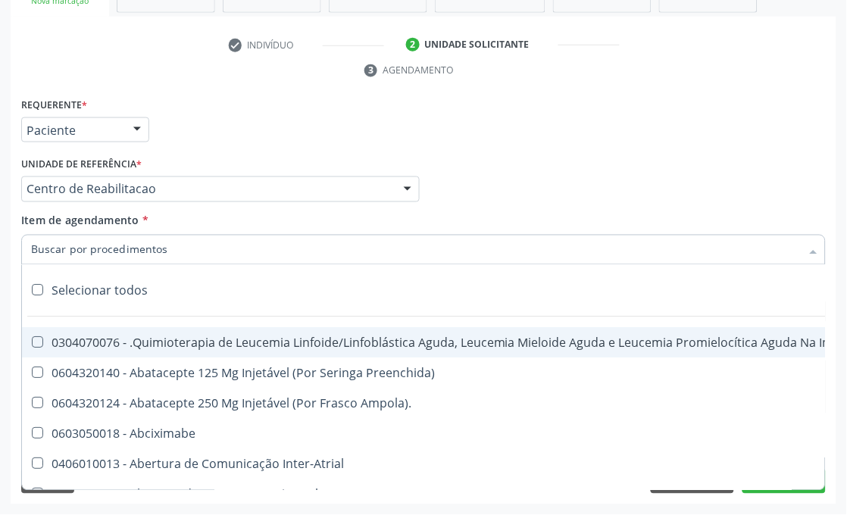
click at [73, 255] on input "Item de agendamento *" at bounding box center [416, 250] width 770 height 30
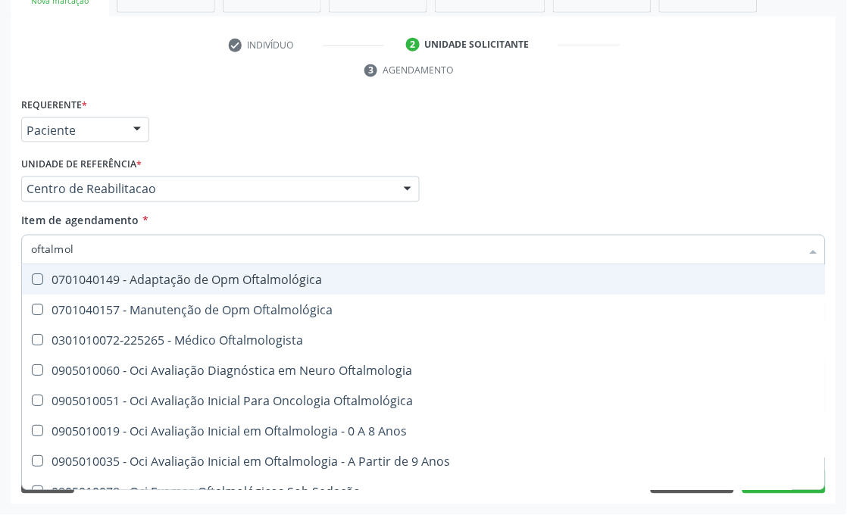
type input "oftalmolo"
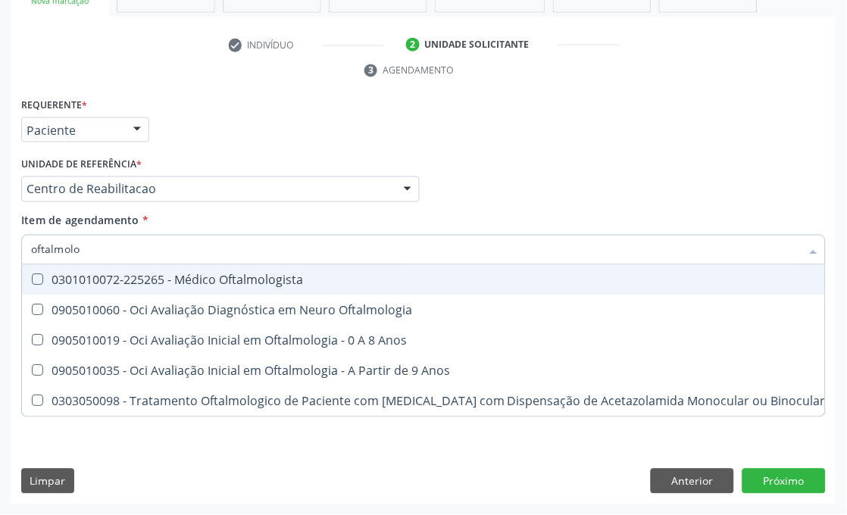
click at [88, 275] on div "0301010072-225265 - Médico Oftalmologista" at bounding box center [428, 280] width 795 height 12
checkbox Oftalmologista "true"
click at [271, 148] on div "Requerente * Paciente Profissional de Saúde Paciente Nenhum resultado encontrad…" at bounding box center [423, 123] width 812 height 59
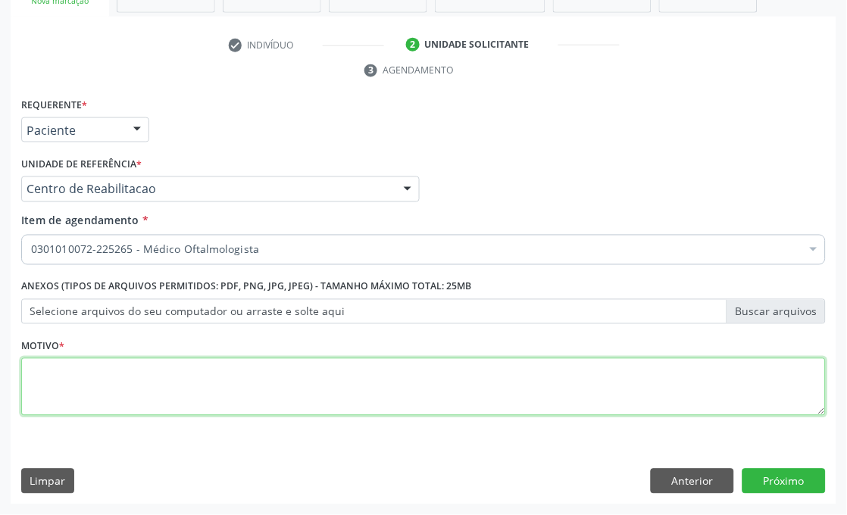
click at [93, 394] on textarea at bounding box center [423, 387] width 804 height 58
type textarea "a"
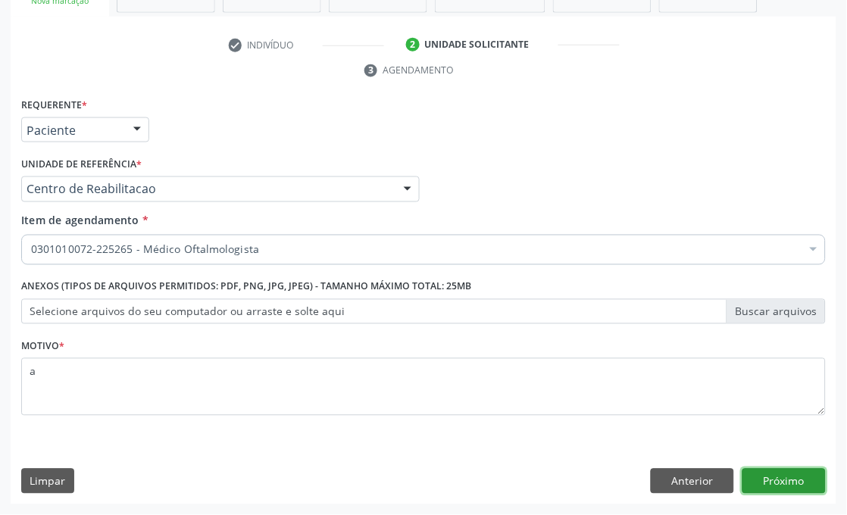
click at [797, 491] on button "Próximo" at bounding box center [783, 482] width 83 height 26
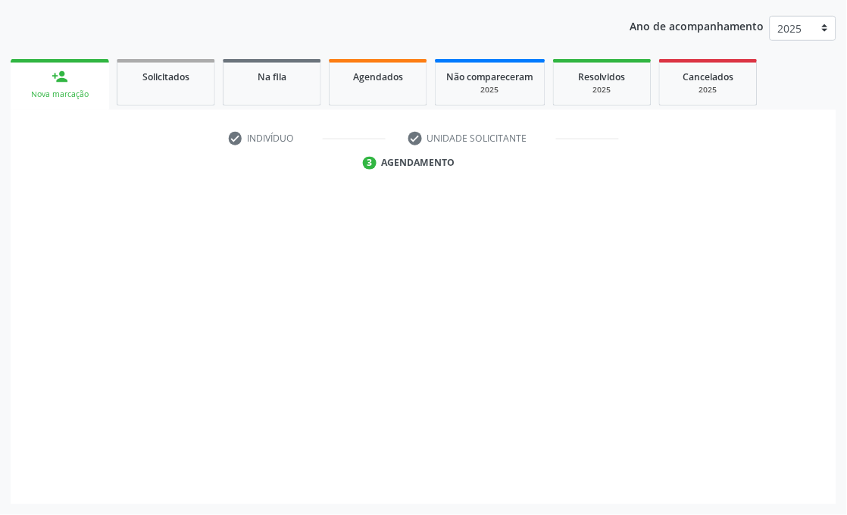
scroll to position [199, 0]
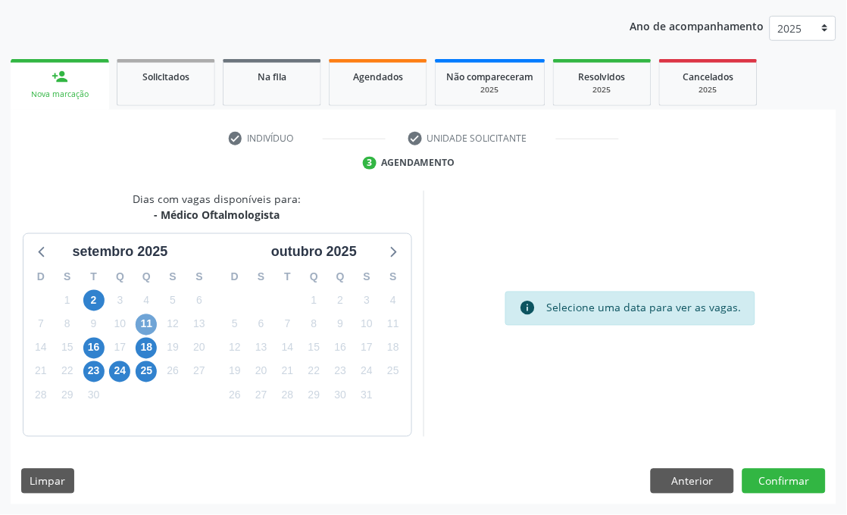
click at [149, 320] on span "11" at bounding box center [146, 324] width 21 height 21
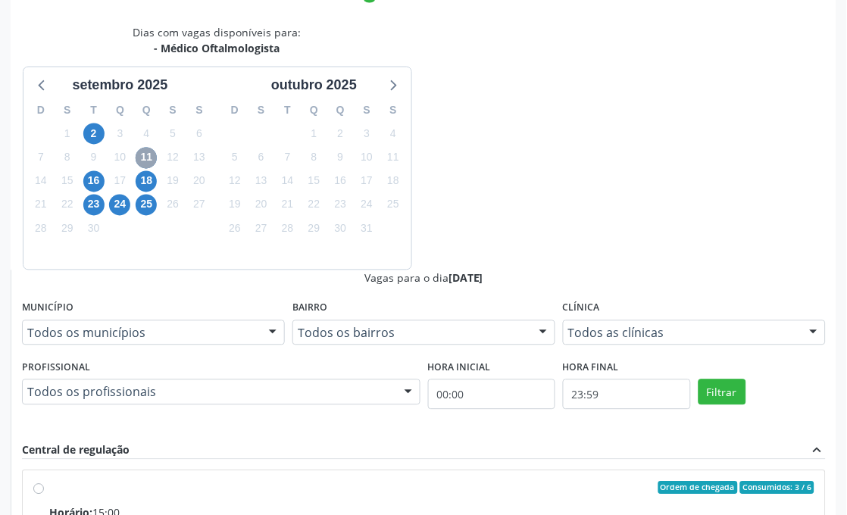
scroll to position [367, 0]
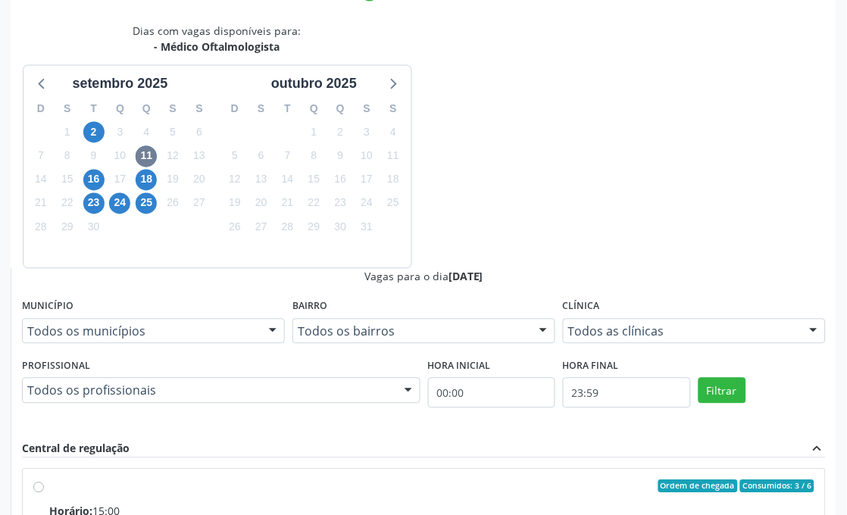
click at [44, 480] on input "Ordem de chegada Consumidos: 3 / 6 Horário: 15:00 Clínica: Fundacao Altino Vent…" at bounding box center [38, 487] width 11 height 14
radio input "true"
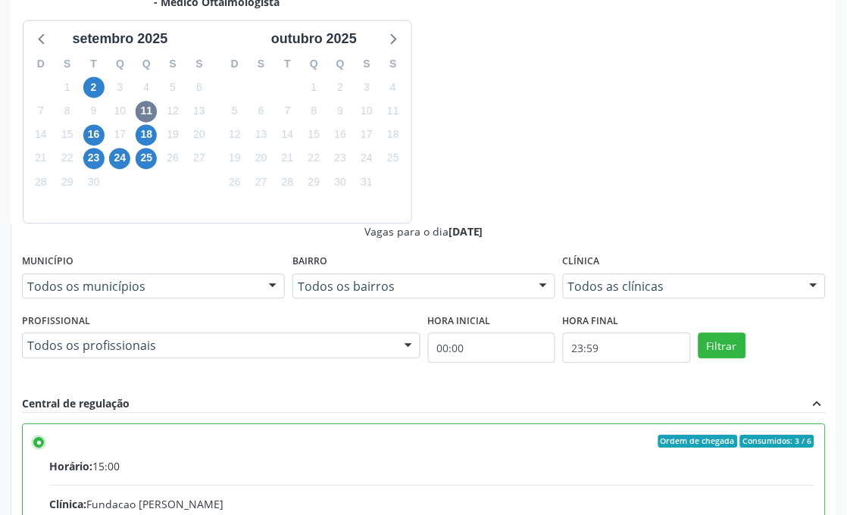
scroll to position [453, 0]
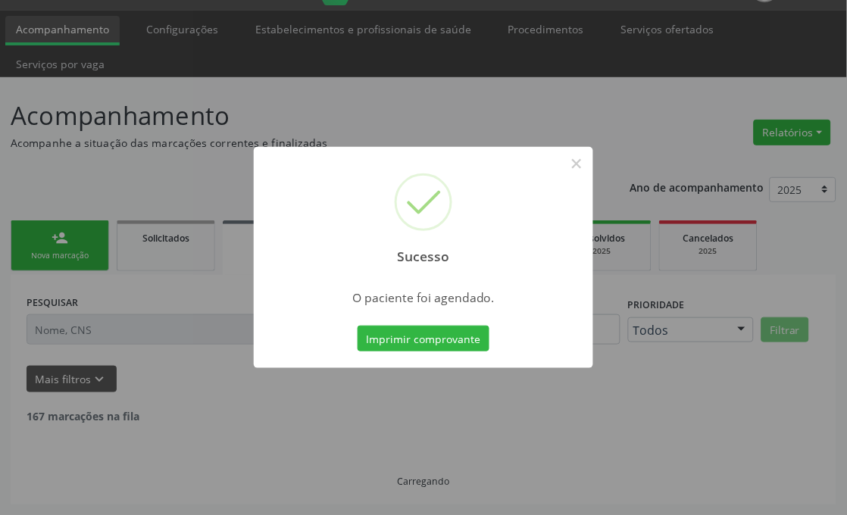
scroll to position [21, 0]
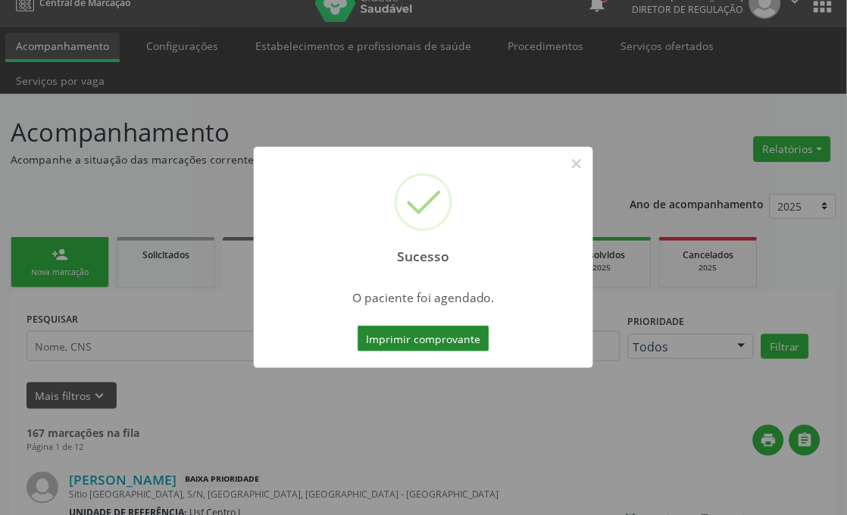
click at [409, 342] on button "Imprimir comprovante" at bounding box center [424, 339] width 132 height 26
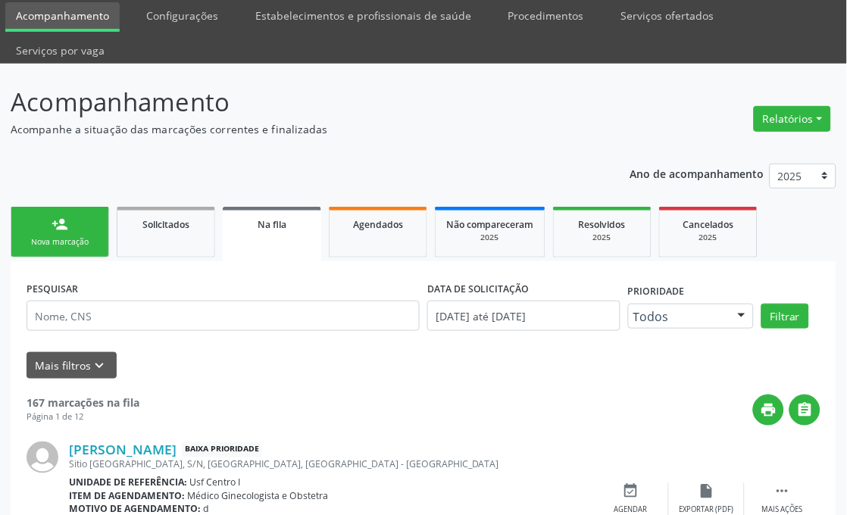
scroll to position [106, 0]
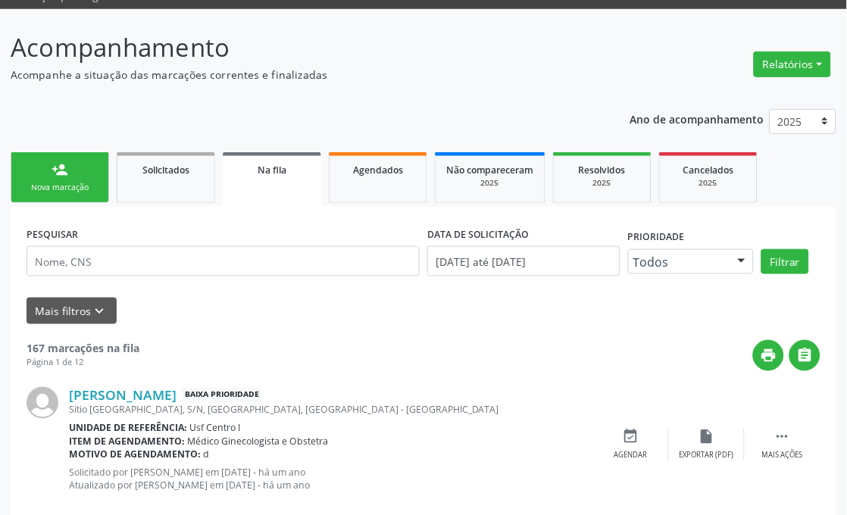
click at [61, 168] on div "person_add" at bounding box center [60, 169] width 17 height 17
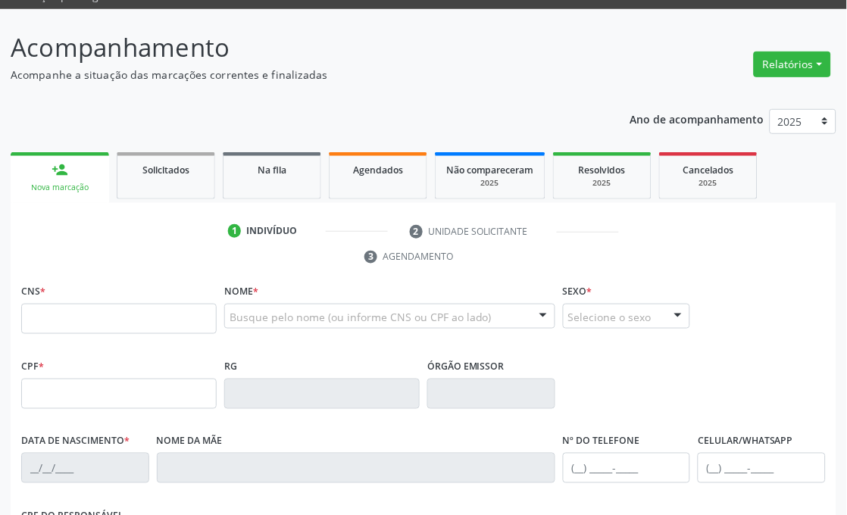
click at [96, 182] on div "Nova marcação" at bounding box center [59, 187] width 77 height 11
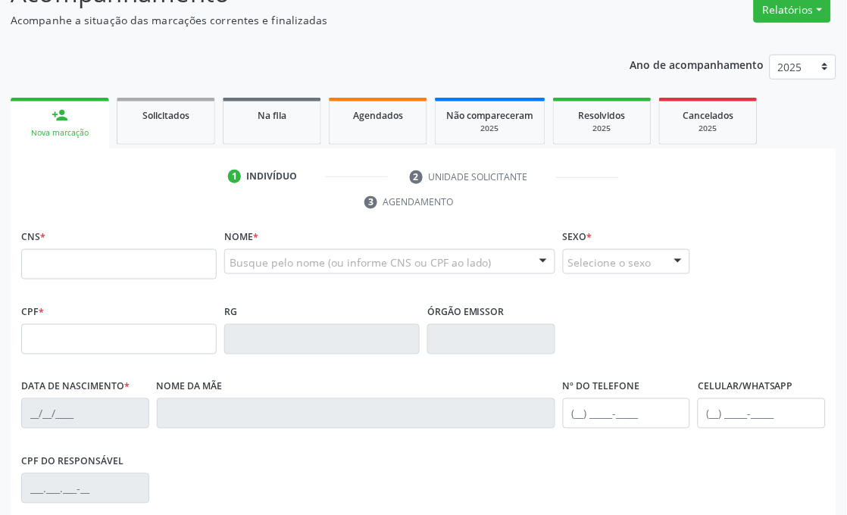
scroll to position [190, 0]
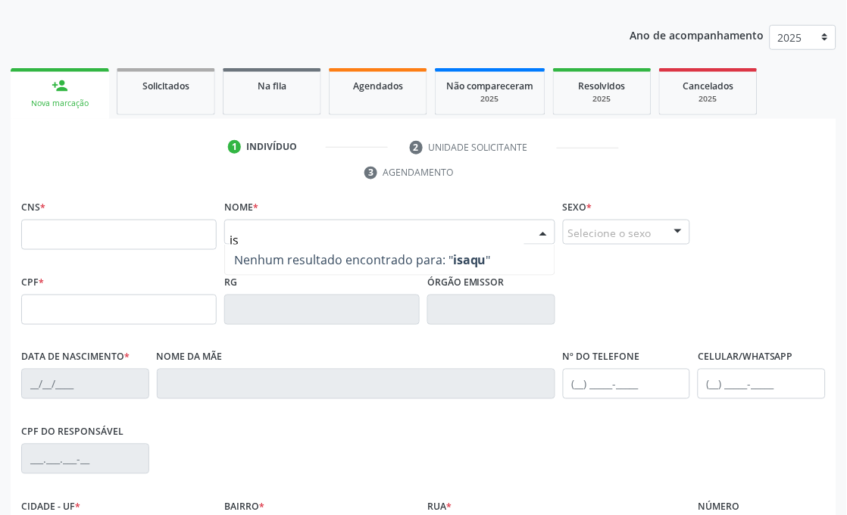
type input "i"
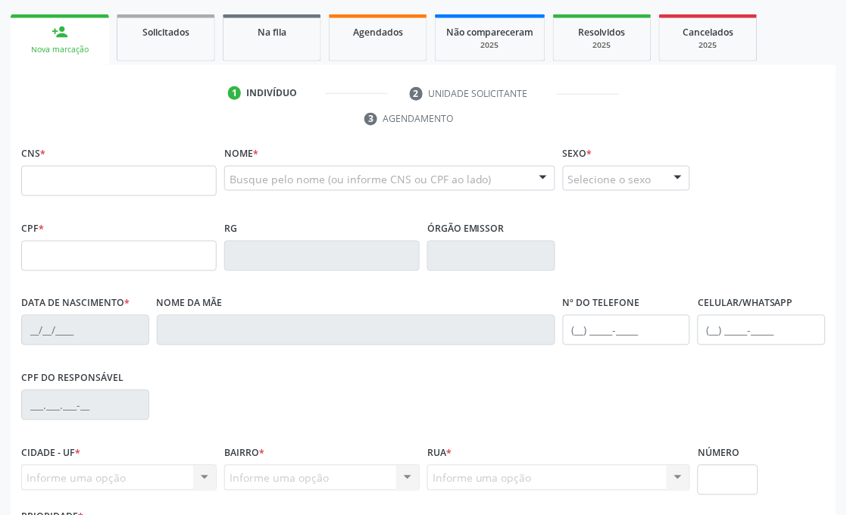
scroll to position [274, 0]
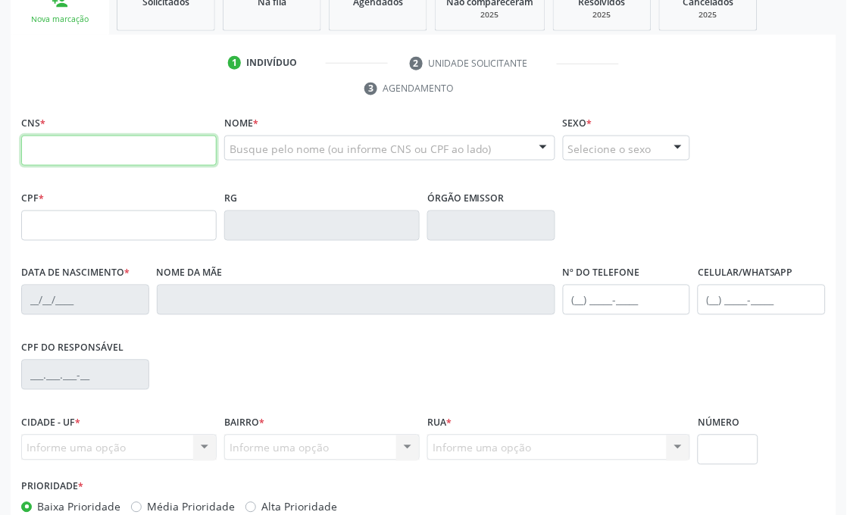
click at [152, 142] on input "text" at bounding box center [118, 151] width 195 height 30
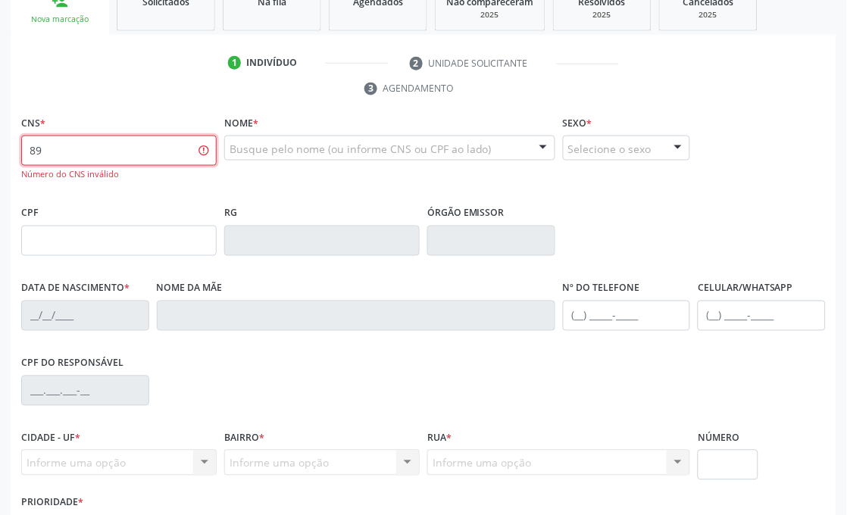
type input "8"
type input "898 0500 9444 5275"
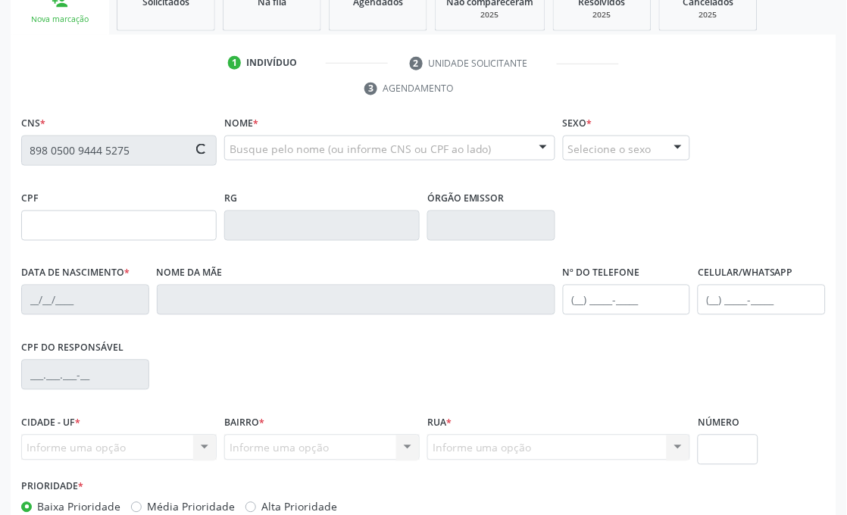
type input "000.266.764-94"
type input "28/05/1969"
type input "Maria das Vigens da Silva"
type input "(87) 99999-9999"
type input "508.212.534-68"
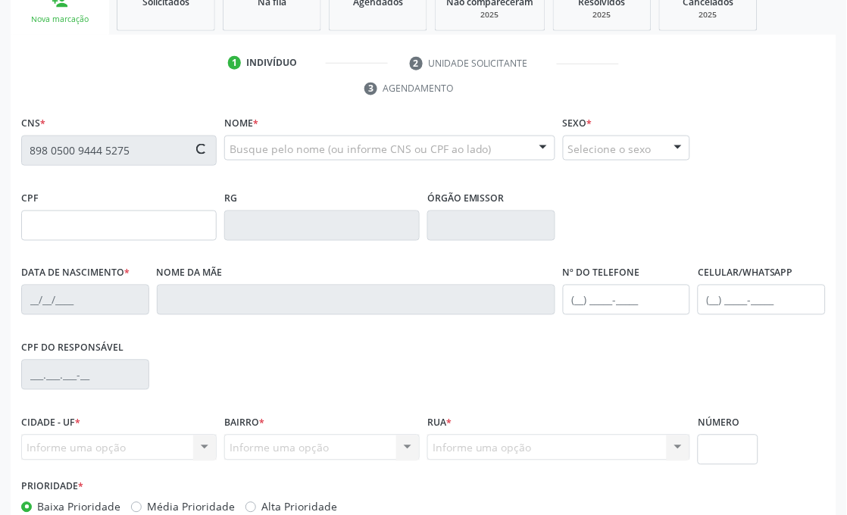
type input "S/N"
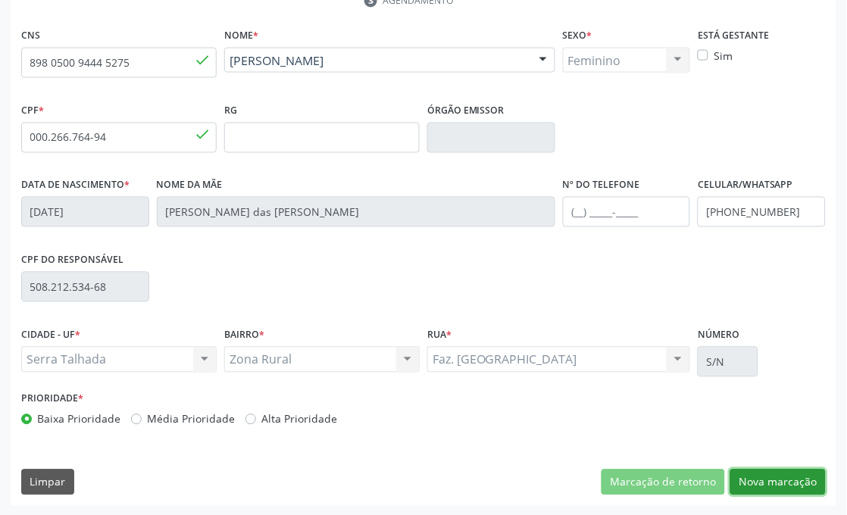
click at [789, 483] on button "Nova marcação" at bounding box center [777, 483] width 95 height 26
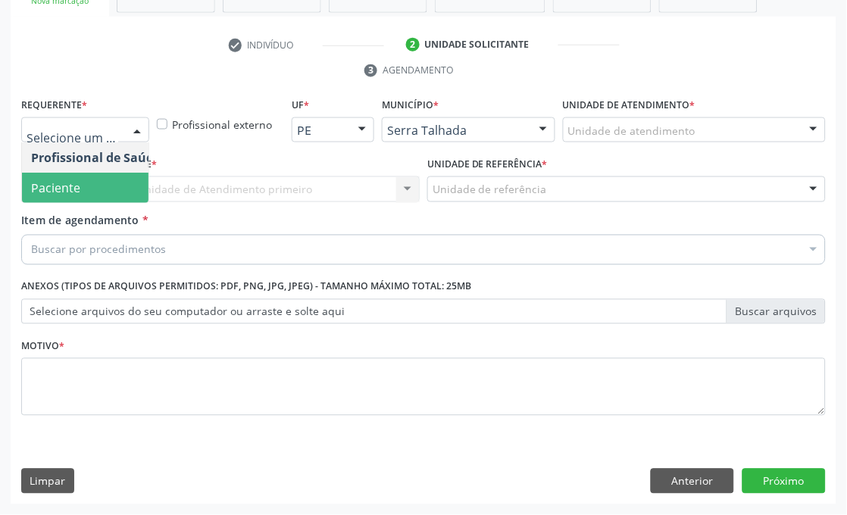
click at [79, 191] on span "Paciente" at bounding box center [55, 188] width 49 height 17
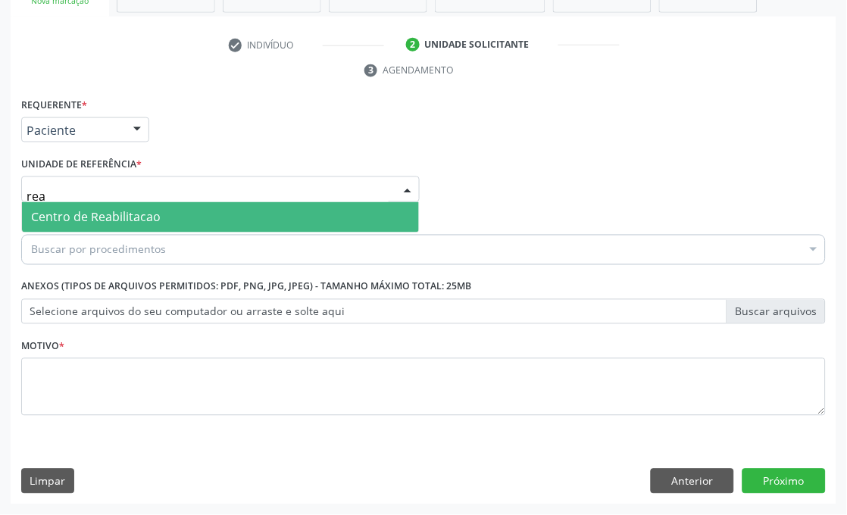
type input "reab"
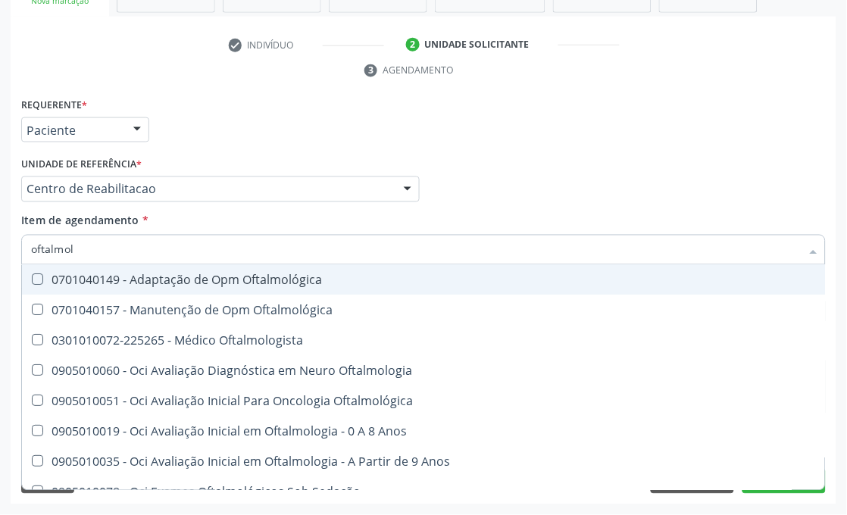
type input "oftalmolo"
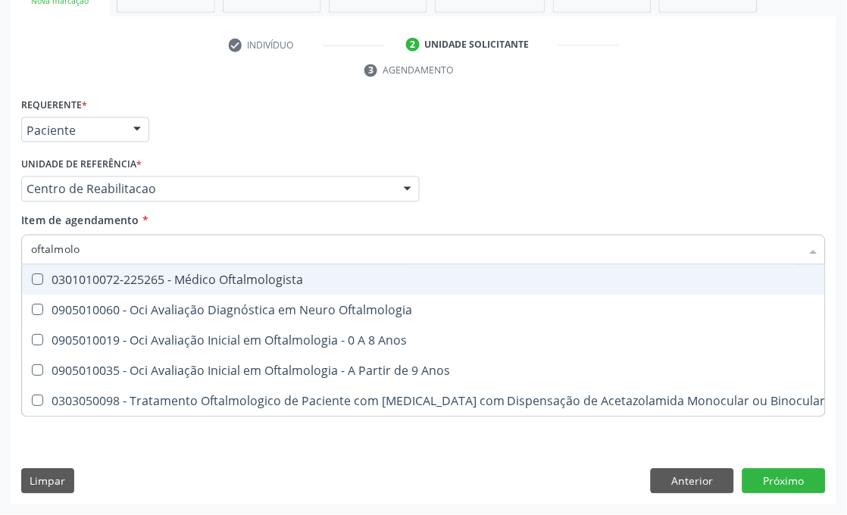
click at [100, 274] on div "0301010072-225265 - Médico Oftalmologista" at bounding box center [428, 280] width 795 height 12
checkbox Oftalmologista "true"
click at [209, 125] on div "Requerente * Paciente Profissional de Saúde Paciente Nenhum resultado encontrad…" at bounding box center [423, 123] width 812 height 59
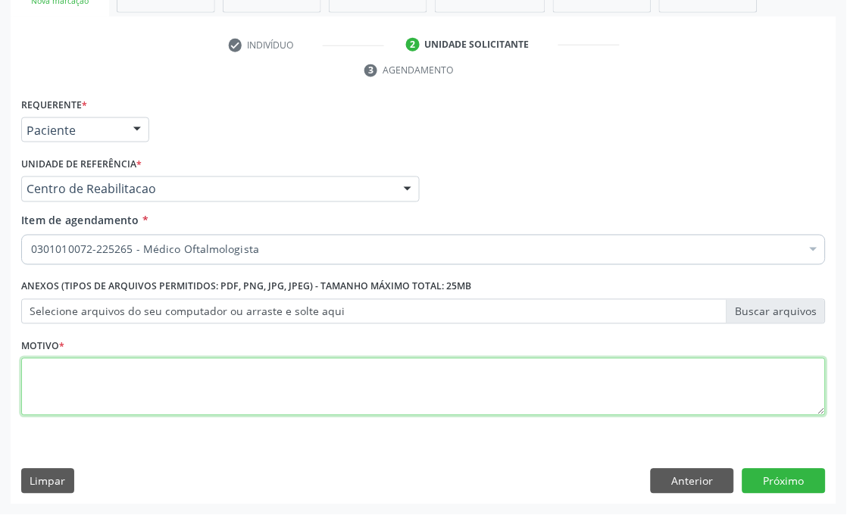
click at [68, 388] on textarea at bounding box center [423, 387] width 804 height 58
type textarea "a"
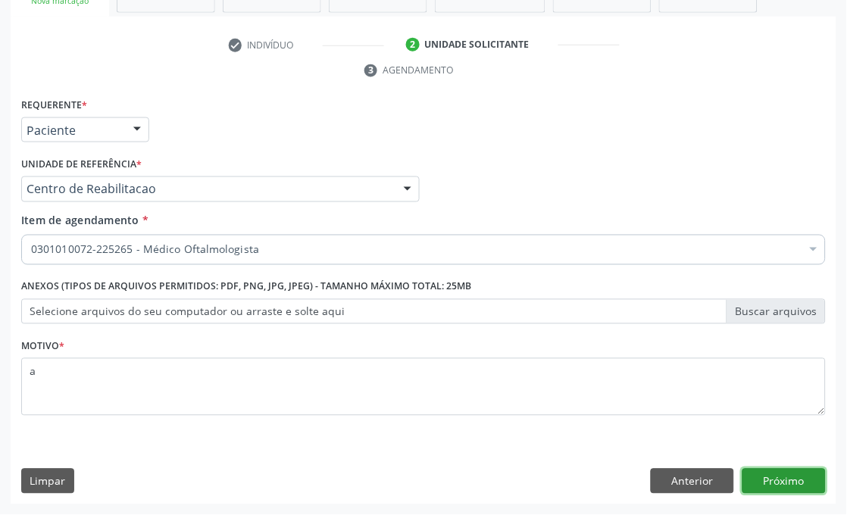
click at [789, 480] on button "Próximo" at bounding box center [783, 482] width 83 height 26
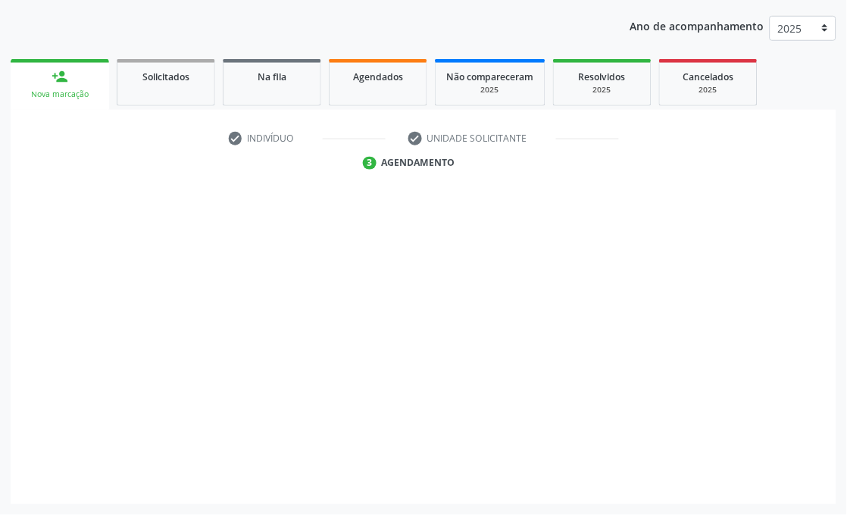
scroll to position [199, 0]
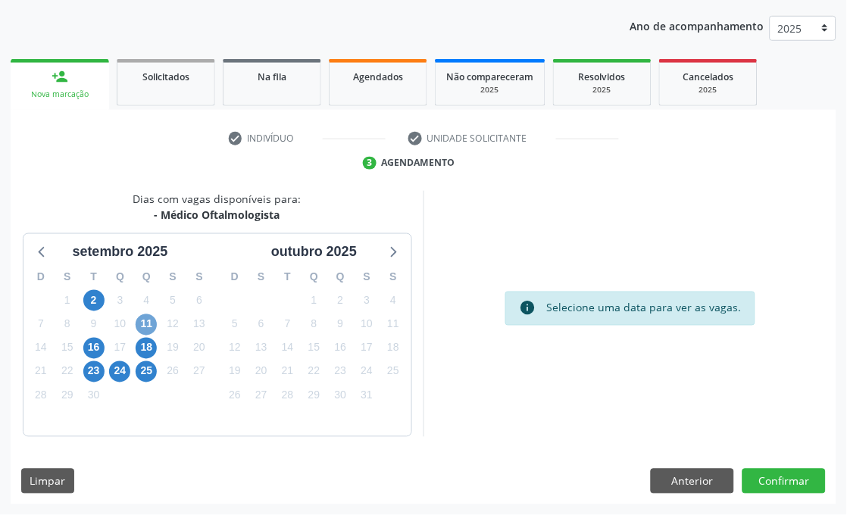
click at [141, 314] on span "11" at bounding box center [146, 324] width 21 height 21
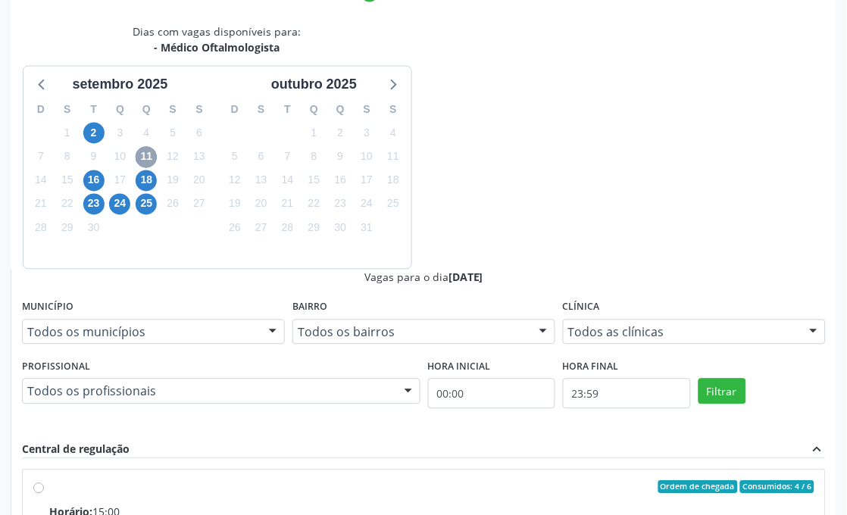
scroll to position [367, 0]
radio input "true"
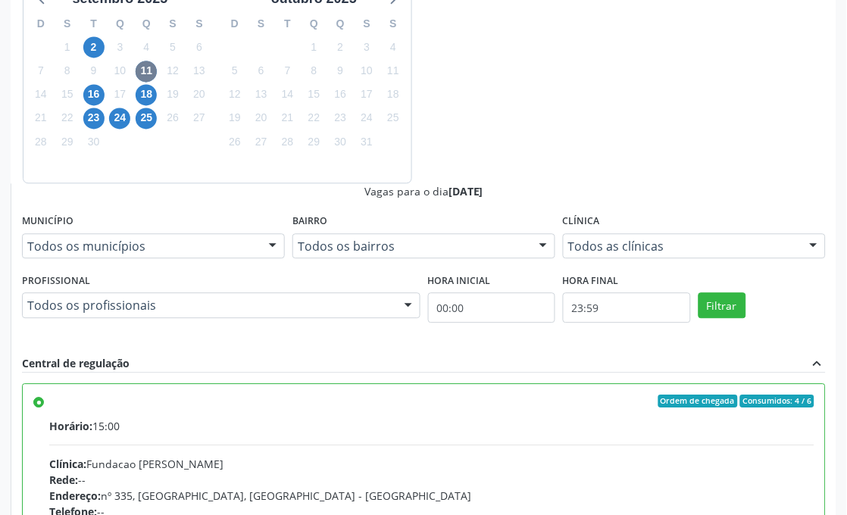
scroll to position [453, 0]
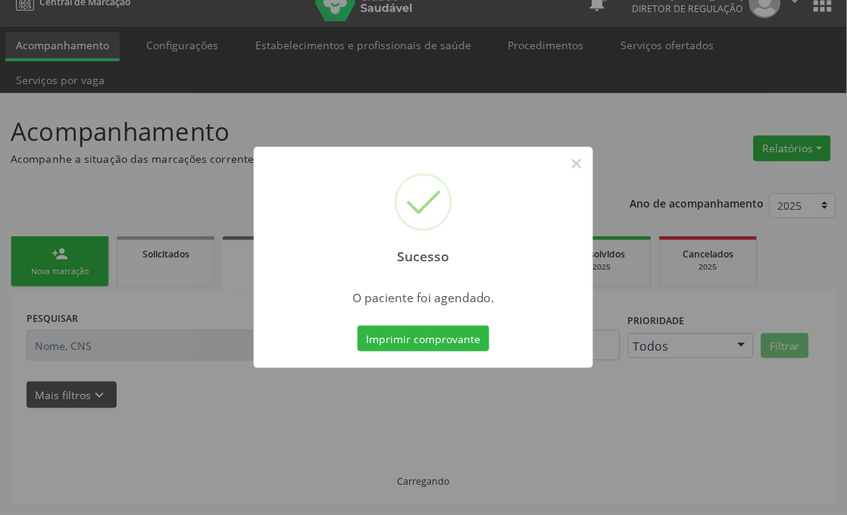
scroll to position [21, 0]
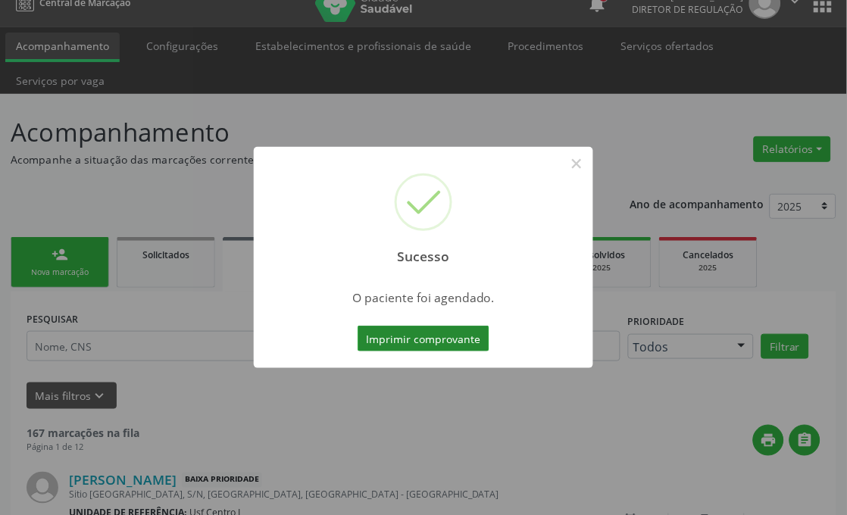
click at [405, 345] on button "Imprimir comprovante" at bounding box center [424, 339] width 132 height 26
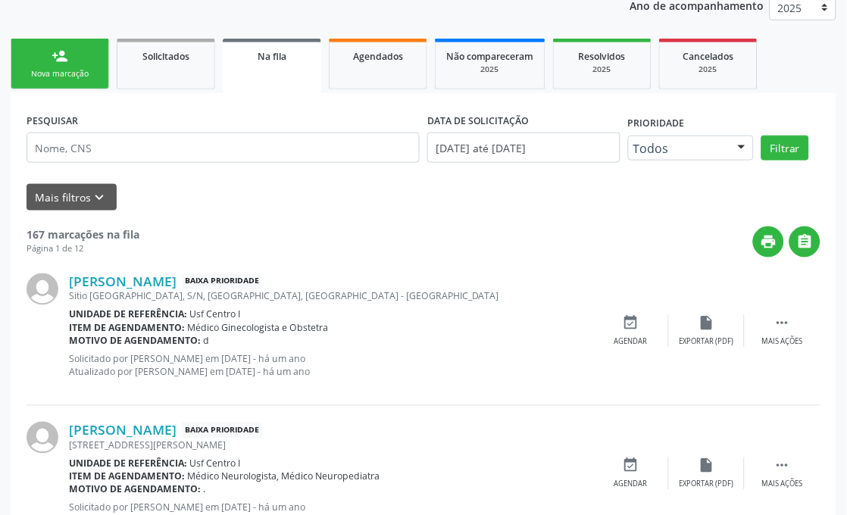
scroll to position [190, 0]
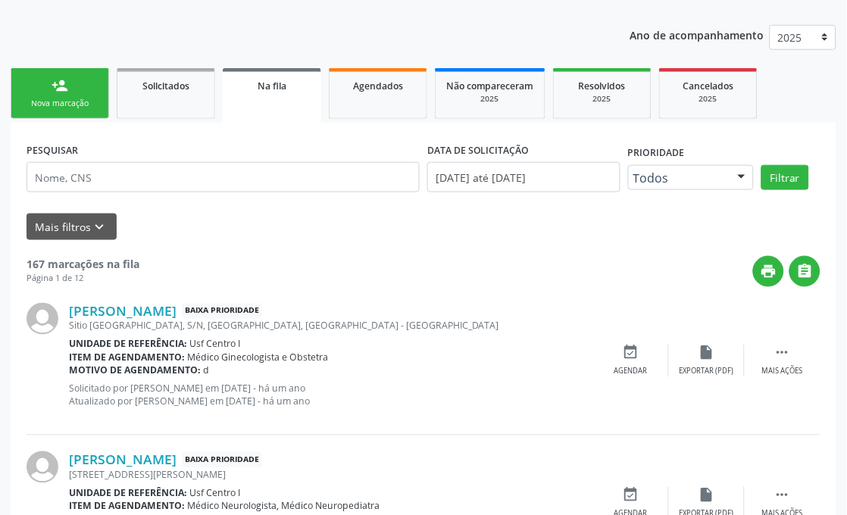
click at [45, 100] on div "Nova marcação" at bounding box center [60, 103] width 76 height 11
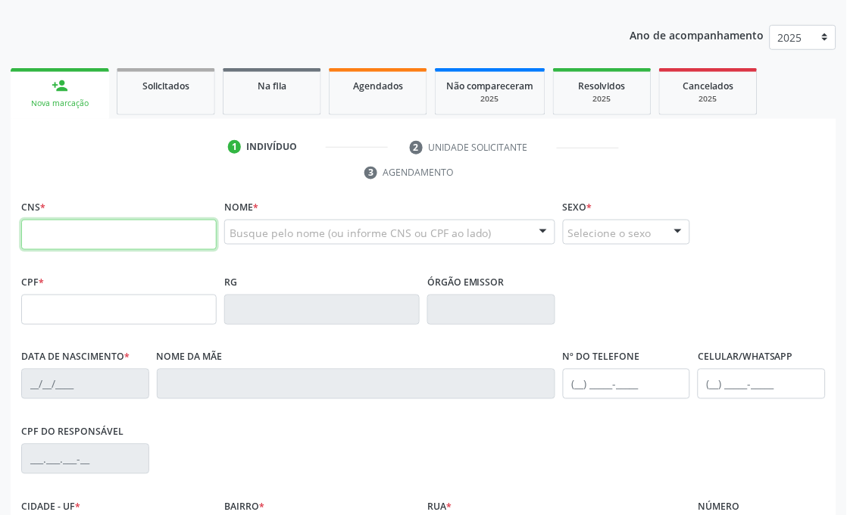
click at [73, 230] on input "text" at bounding box center [118, 235] width 195 height 30
type input "898 0037 1799 5539"
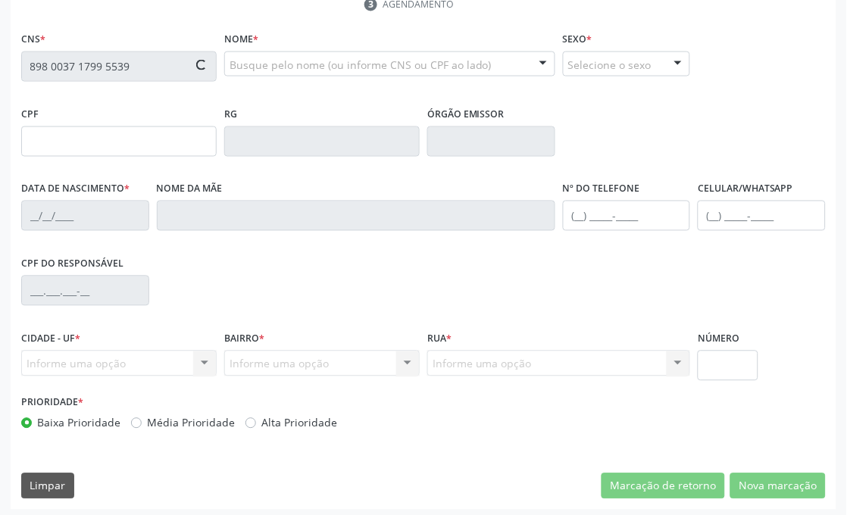
type input "21/04/1957"
type input "Francica de Sousa Lima"
type input "(87) 99999-9999"
type input "S/N"
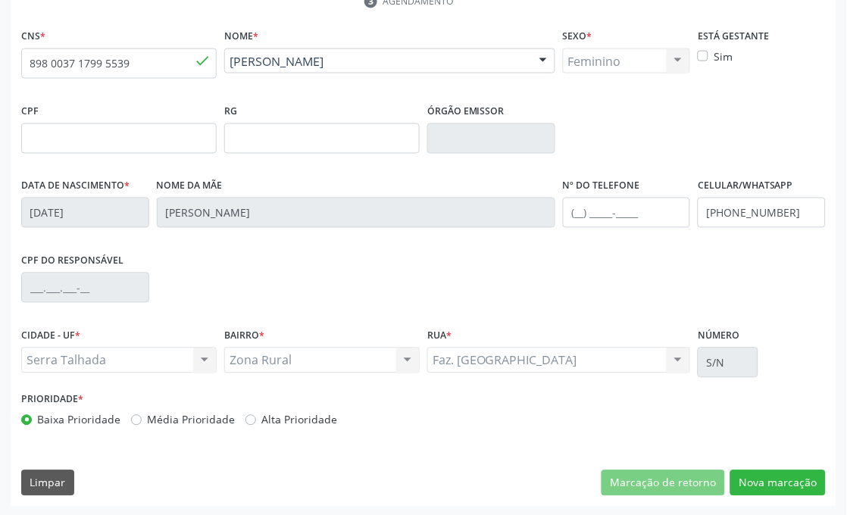
scroll to position [362, 0]
click at [767, 475] on button "Nova marcação" at bounding box center [777, 483] width 95 height 26
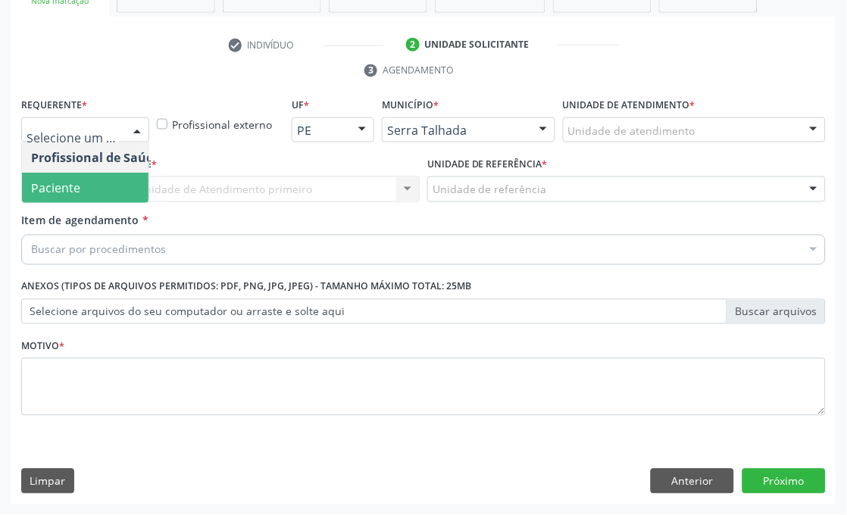
click at [80, 185] on span "Paciente" at bounding box center [96, 188] width 148 height 30
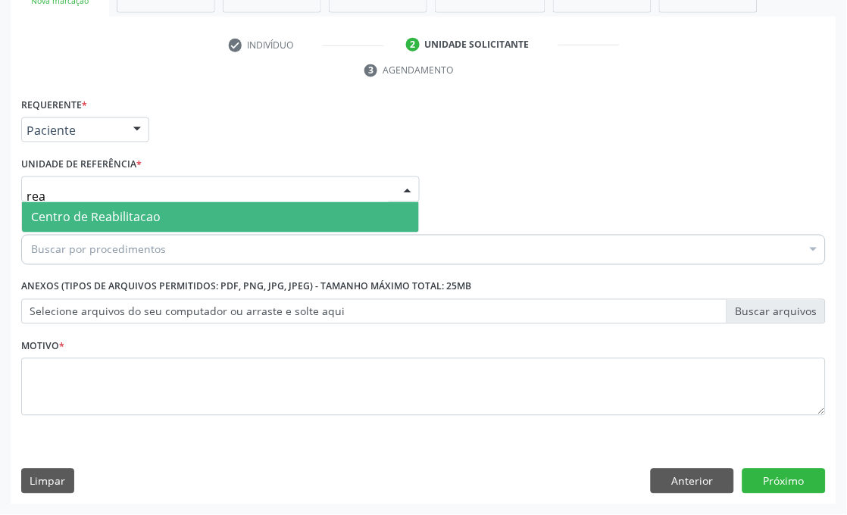
type input "reab"
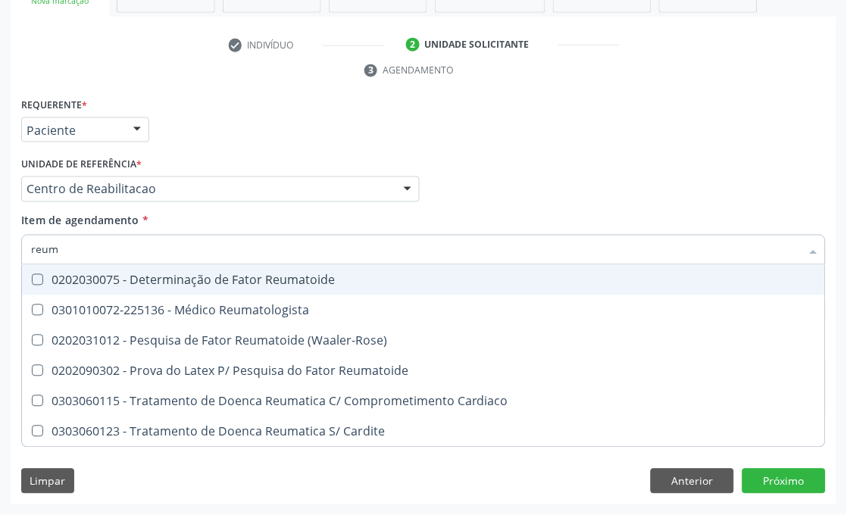
type input "reuma"
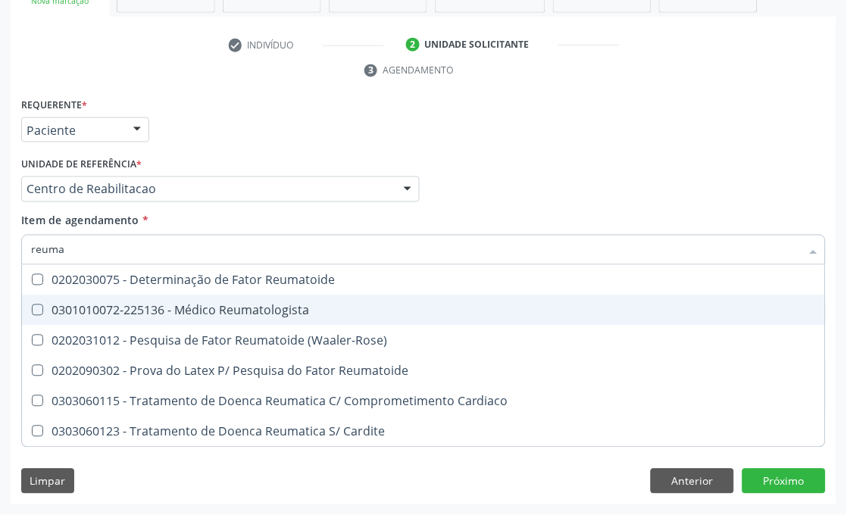
click at [153, 295] on span "0301010072-225136 - Médico Reumatologista" at bounding box center [423, 310] width 803 height 30
checkbox Reumatologista "true"
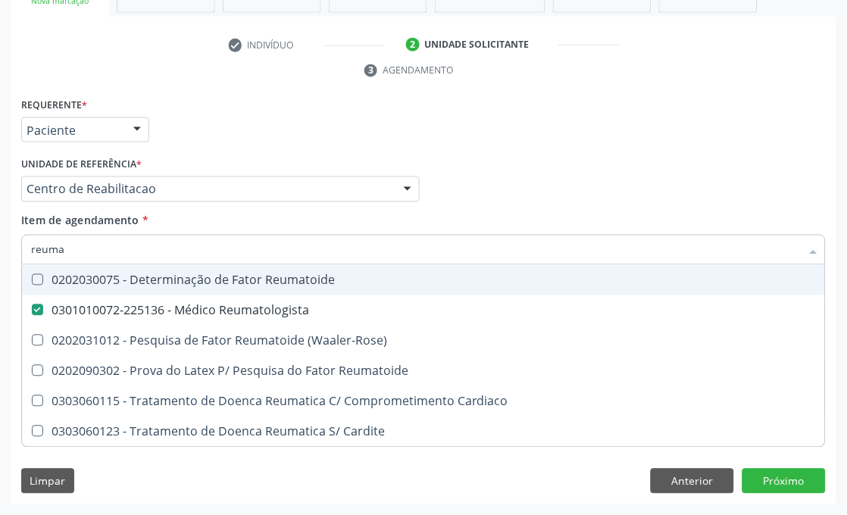
drag, startPoint x: 220, startPoint y: 109, endPoint x: 140, endPoint y: 322, distance: 227.2
click at [220, 109] on div "Requerente * Paciente Profissional de Saúde Paciente Nenhum resultado encontrad…" at bounding box center [423, 123] width 812 height 59
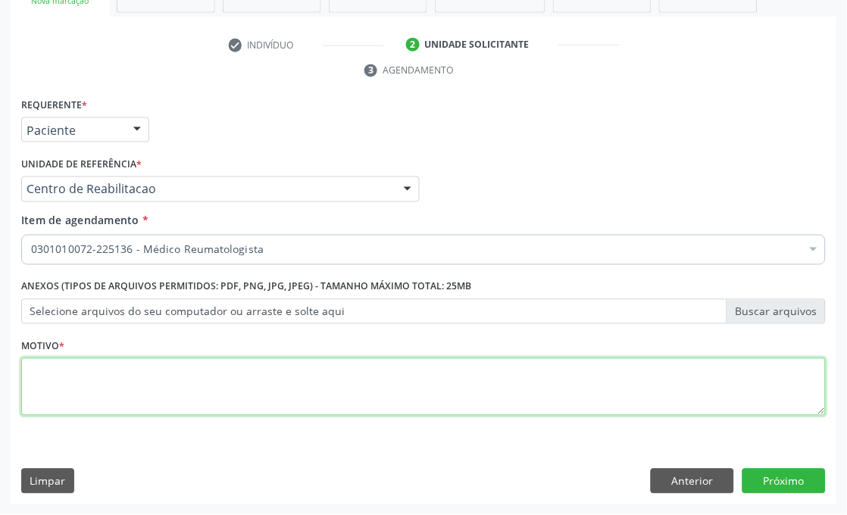
click at [86, 372] on textarea at bounding box center [423, 387] width 804 height 58
type textarea "a"
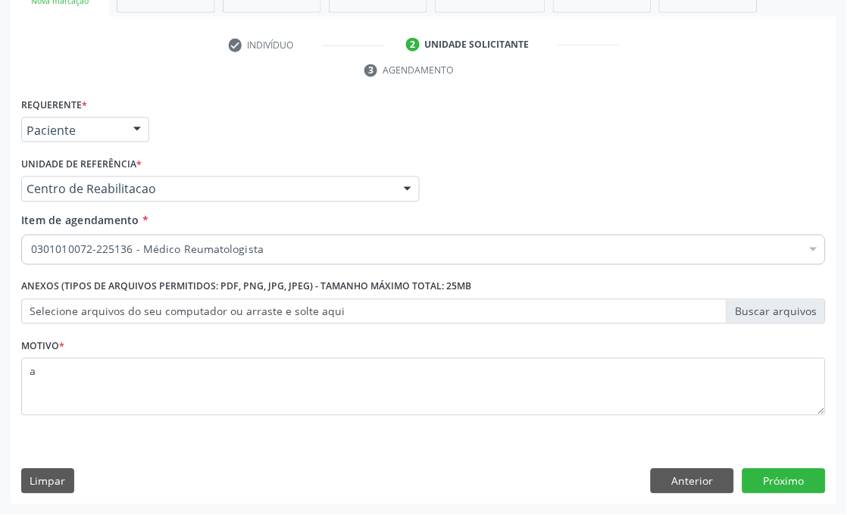
click at [754, 467] on div "Requerente * Paciente Profissional de Saúde Paciente Nenhum resultado encontrad…" at bounding box center [424, 299] width 826 height 411
click at [785, 472] on button "Próximo" at bounding box center [783, 482] width 83 height 26
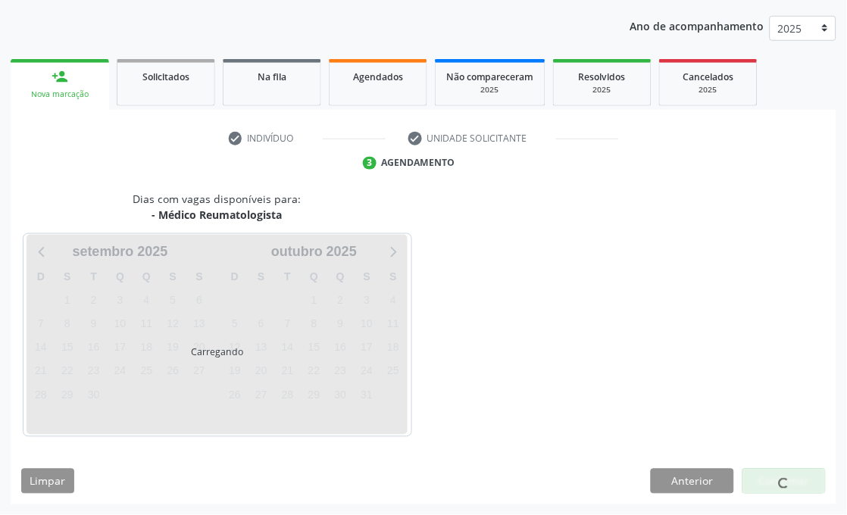
scroll to position [199, 0]
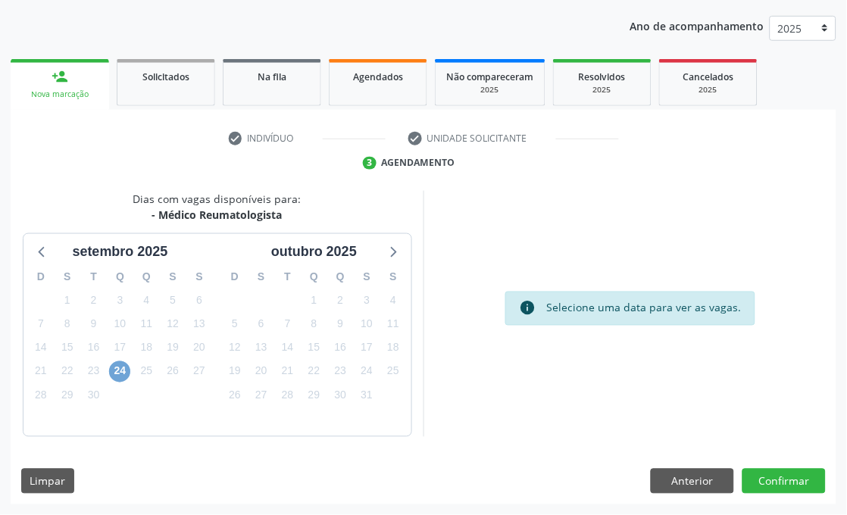
click at [122, 372] on span "24" at bounding box center [119, 371] width 21 height 21
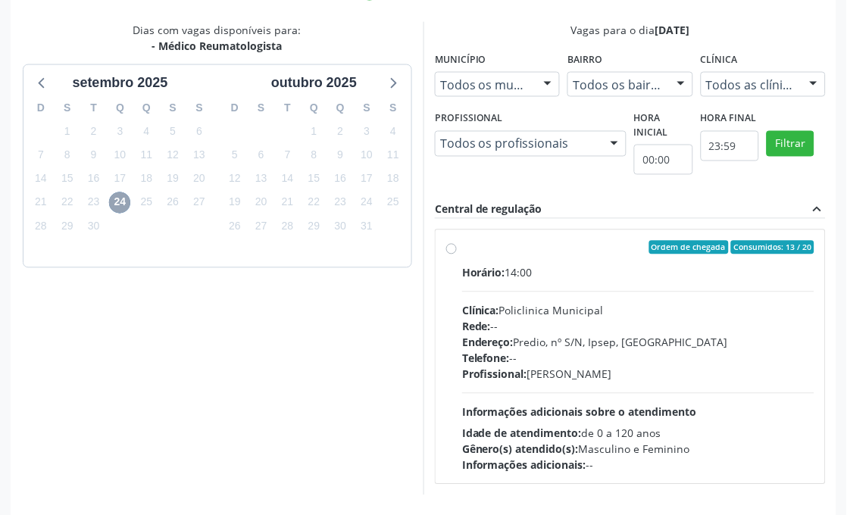
scroll to position [426, 0]
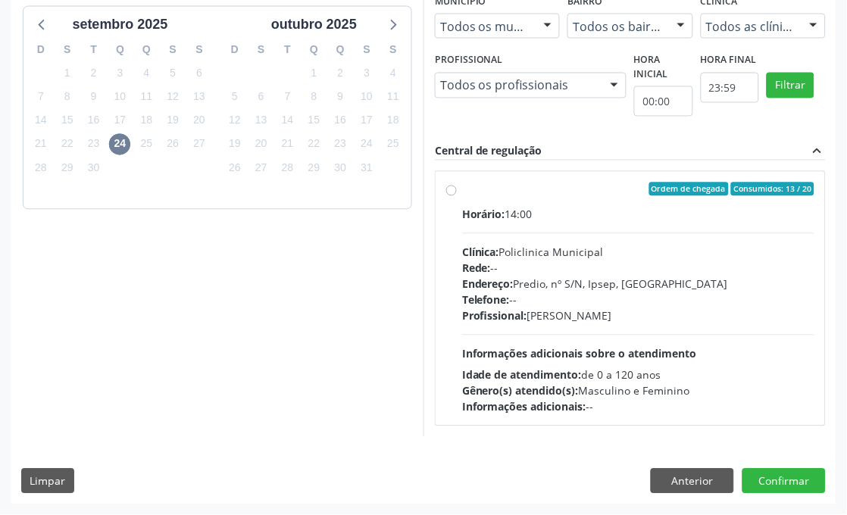
click at [591, 233] on div "Horário: 14:00 Clínica: Policlinica Municipal Rede: -- Endereço: Predio, nº S/N…" at bounding box center [638, 311] width 352 height 208
click at [457, 196] on input "Ordem de chegada Consumidos: 13 / 20 Horário: 14:00 Clínica: Policlinica Munici…" at bounding box center [451, 190] width 11 height 14
radio input "true"
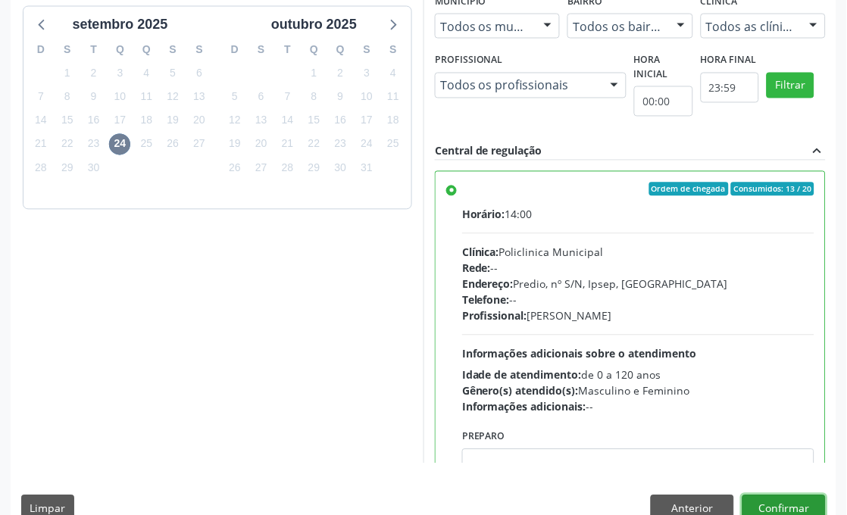
click at [767, 508] on button "Confirmar" at bounding box center [783, 508] width 83 height 26
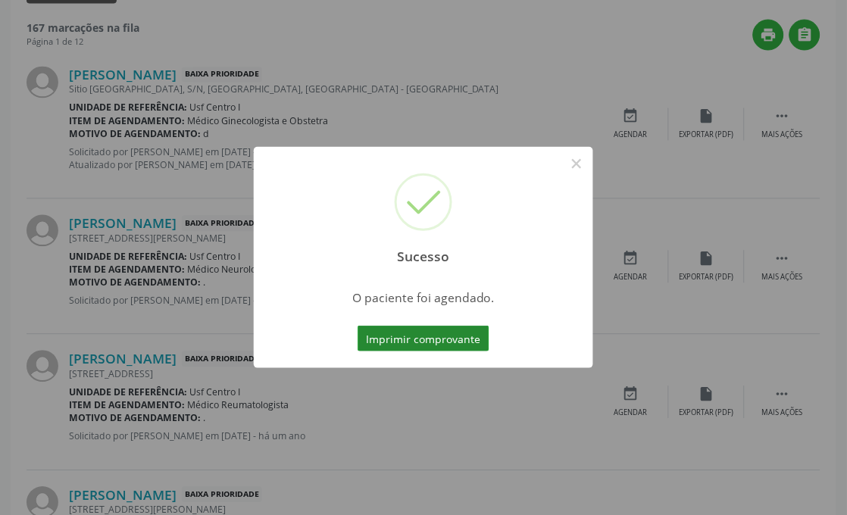
scroll to position [21, 0]
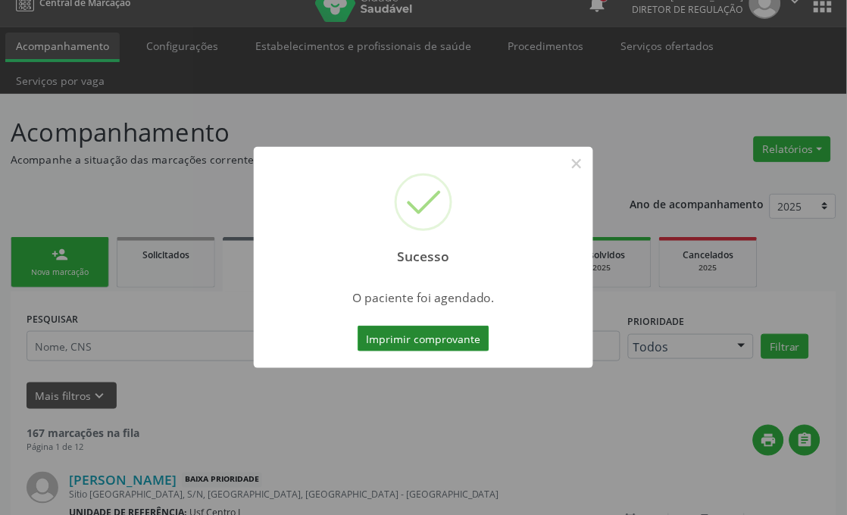
click at [459, 342] on button "Imprimir comprovante" at bounding box center [424, 339] width 132 height 26
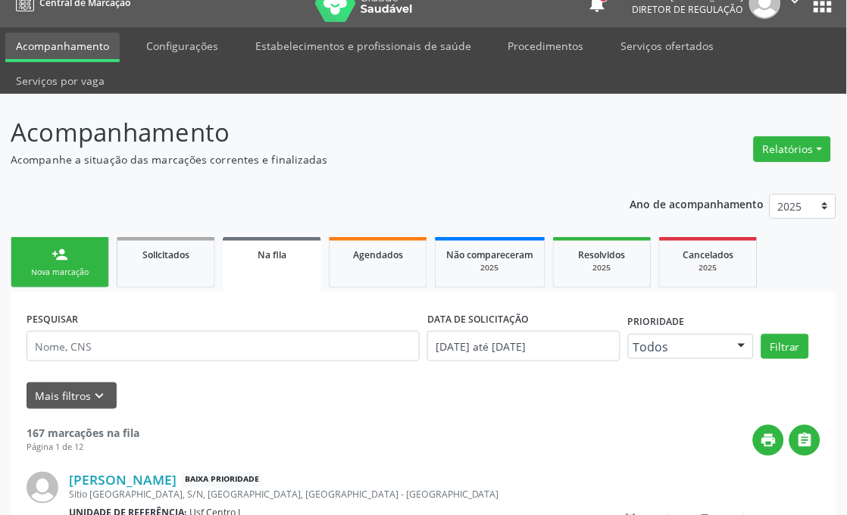
click at [80, 255] on link "person_add Nova marcação" at bounding box center [60, 262] width 98 height 51
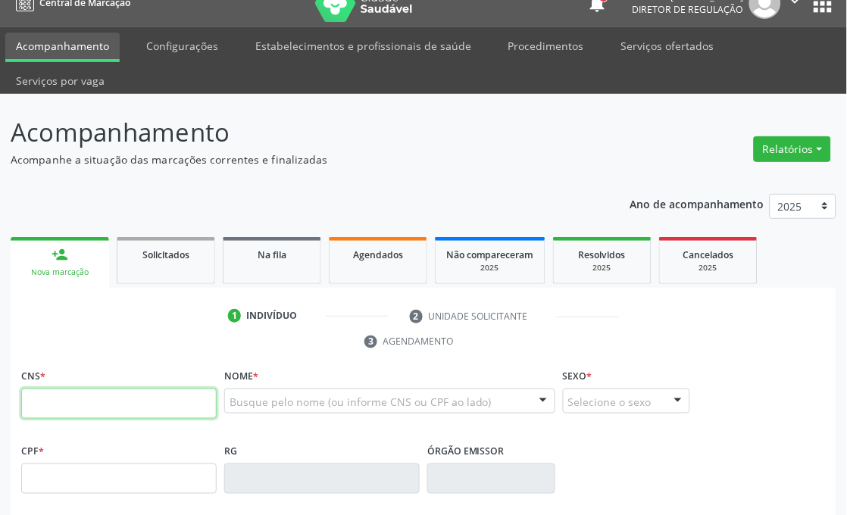
click at [40, 414] on input "text" at bounding box center [118, 404] width 195 height 30
paste input "898 0034 1192 1783"
type input "898 0034 1192 1783"
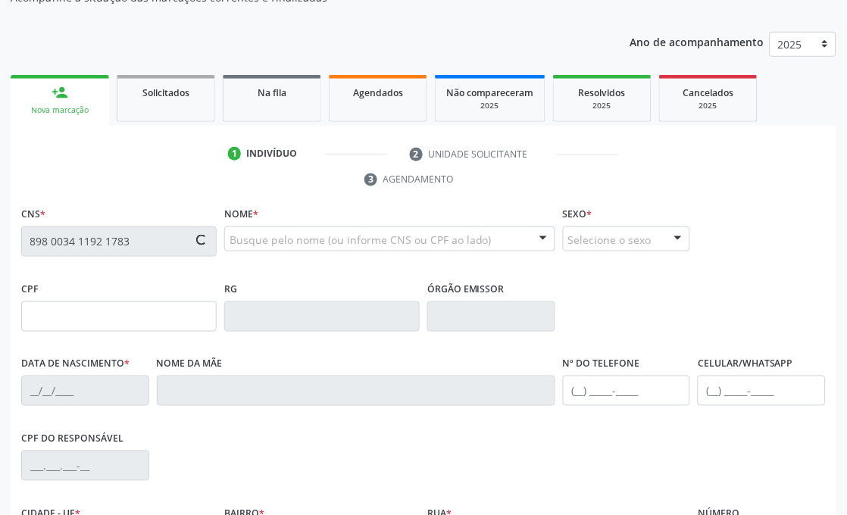
scroll to position [190, 0]
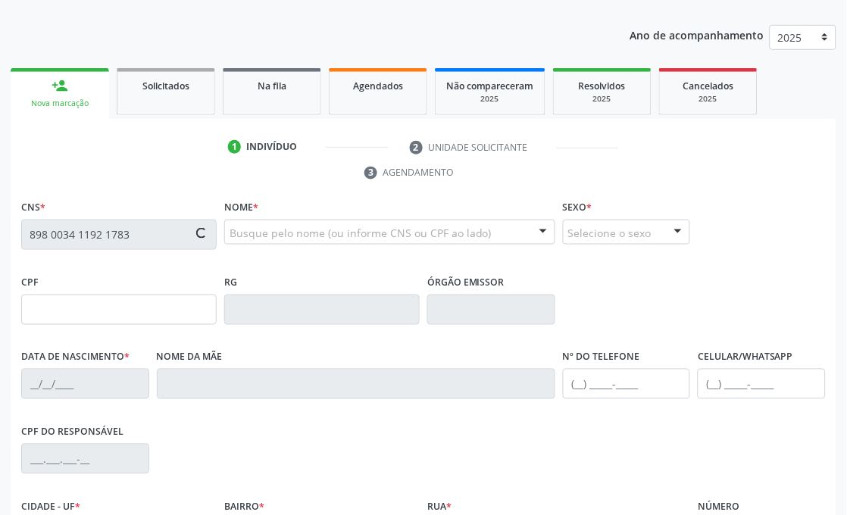
type input "008.171.724-59"
type input "23/02/1978"
type input "Maria do Socorro Vieira Brito"
type input "(87) 99621-0137"
type input "2097"
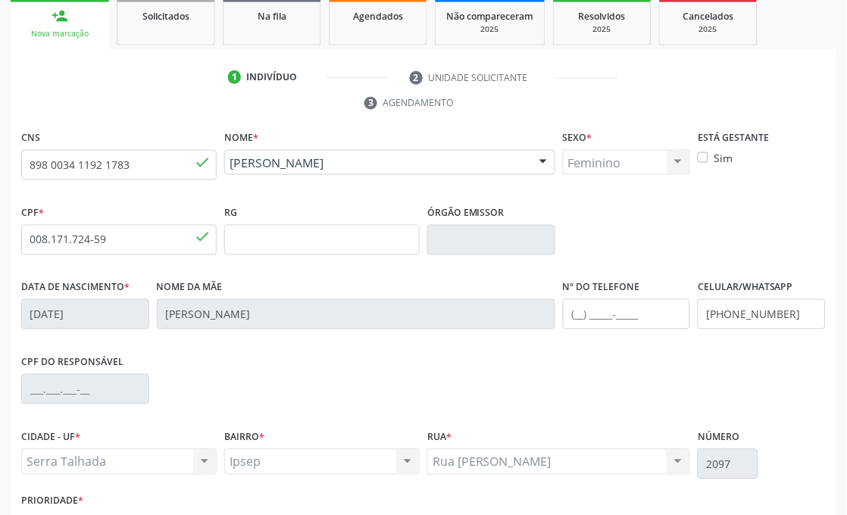
scroll to position [362, 0]
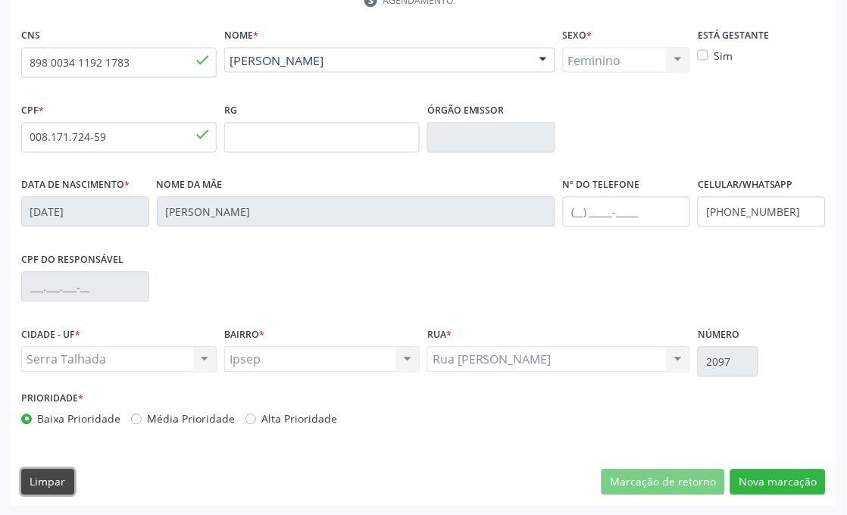
click at [68, 489] on button "Limpar" at bounding box center [47, 483] width 53 height 26
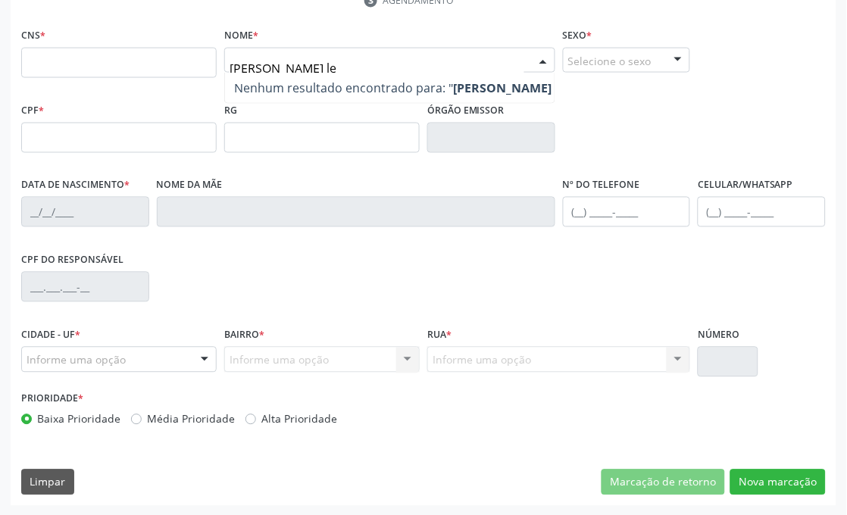
type input "isaque de souza lem"
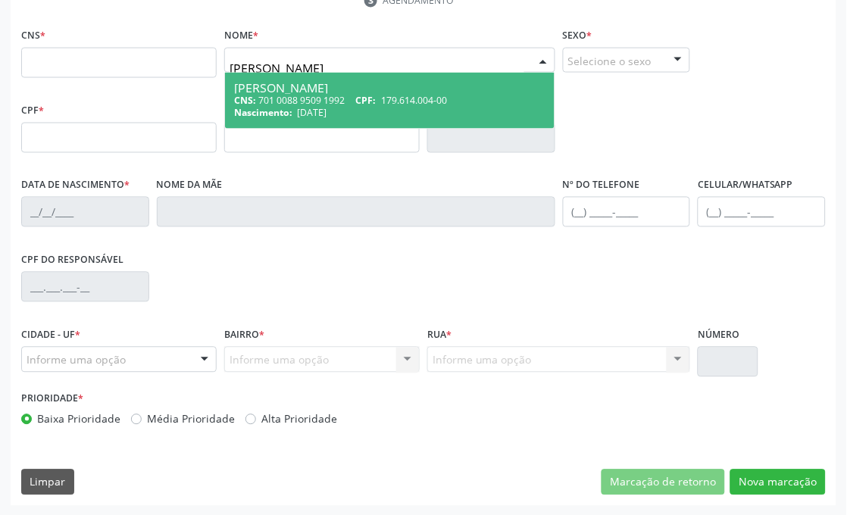
click at [381, 94] on div "CNS: 701 0088 9509 1992 CPF: 179.614.004-00" at bounding box center [389, 100] width 311 height 13
type input "701 0088 9509 1992"
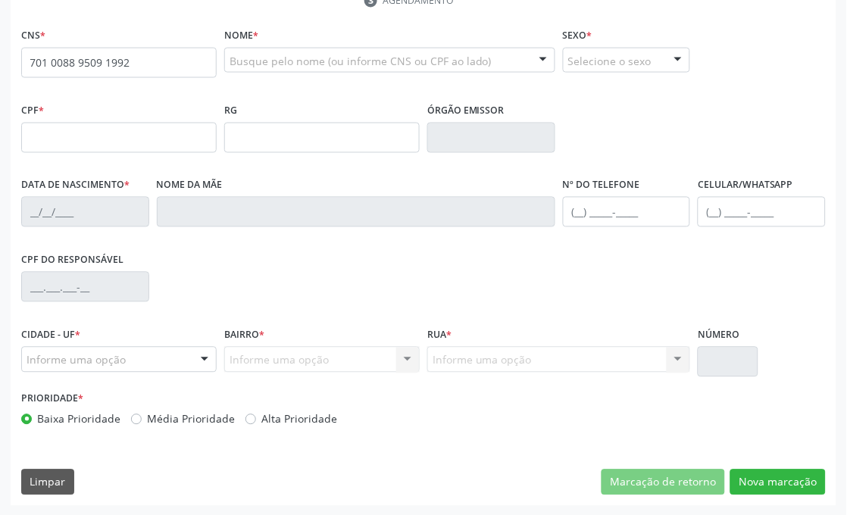
scroll to position [278, 0]
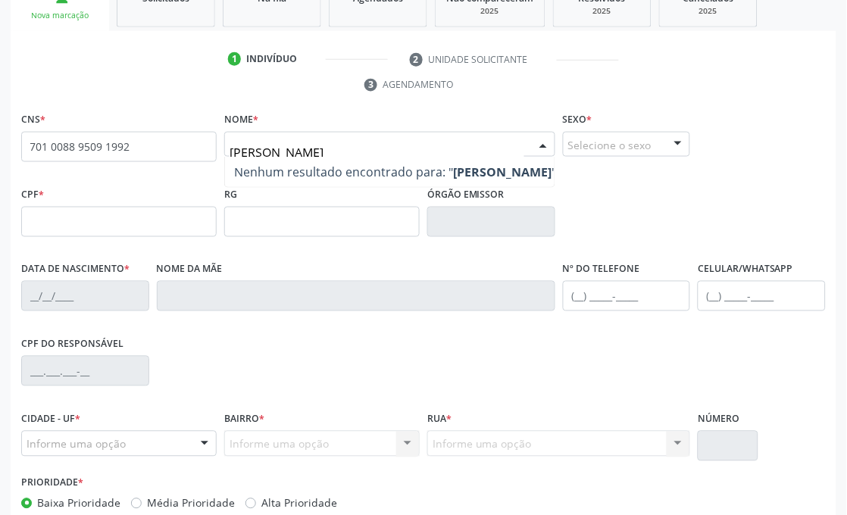
type input "ISAQUE DE SOUZA LEMOS"
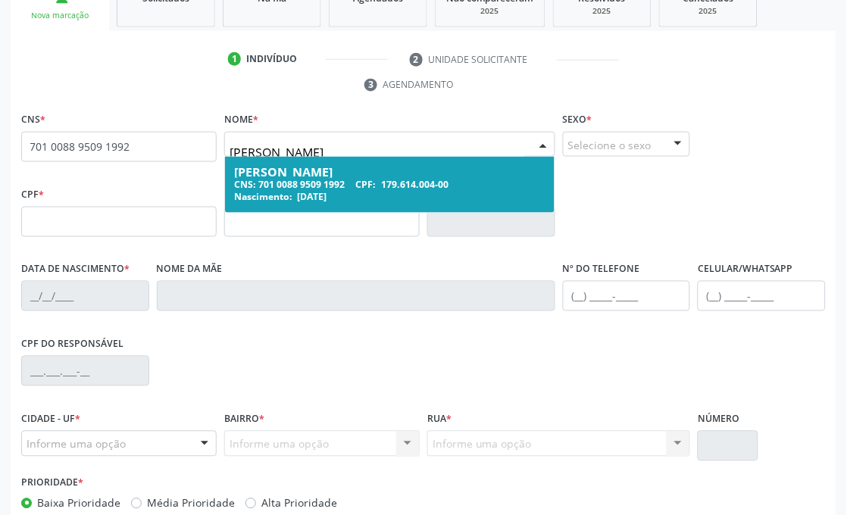
click at [326, 172] on div "Isaque de Souza Lemos" at bounding box center [389, 172] width 311 height 12
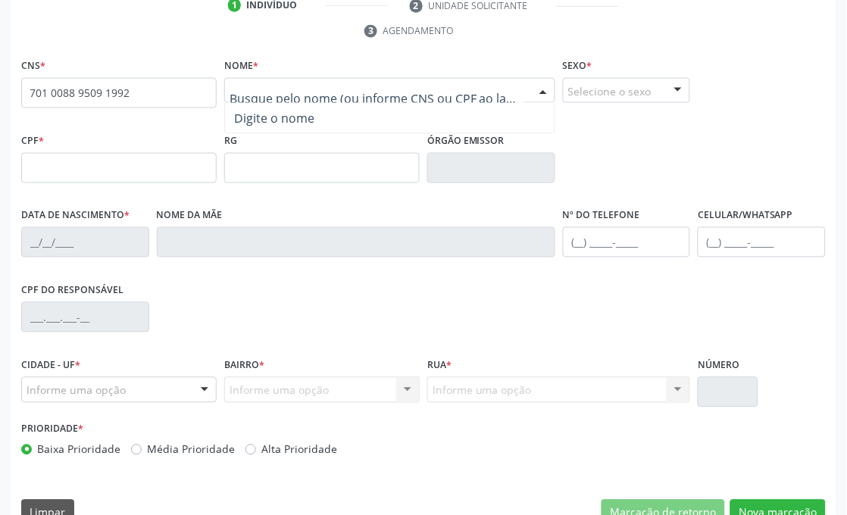
scroll to position [362, 0]
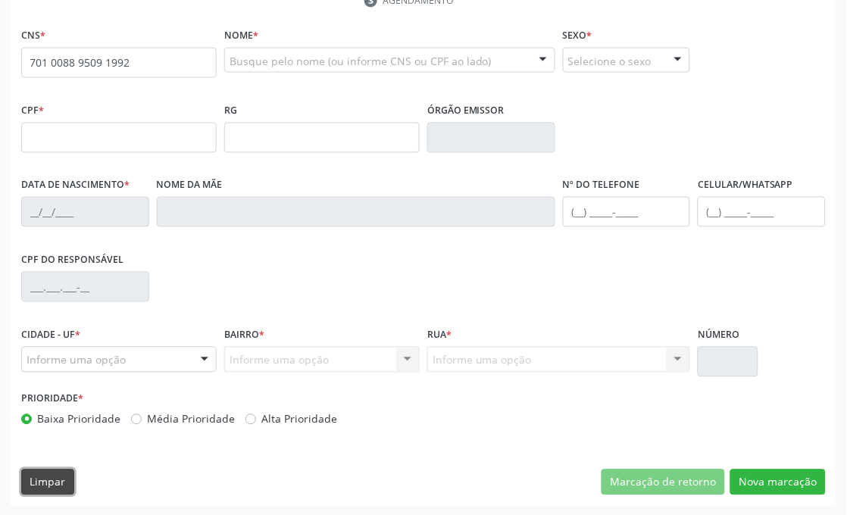
click at [70, 478] on button "Limpar" at bounding box center [47, 483] width 53 height 26
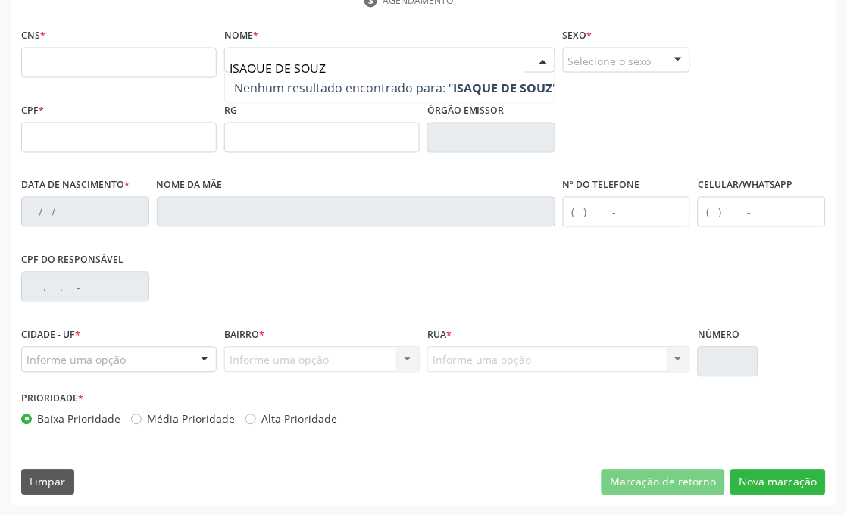
type input "ISAQUE DE SOUZA"
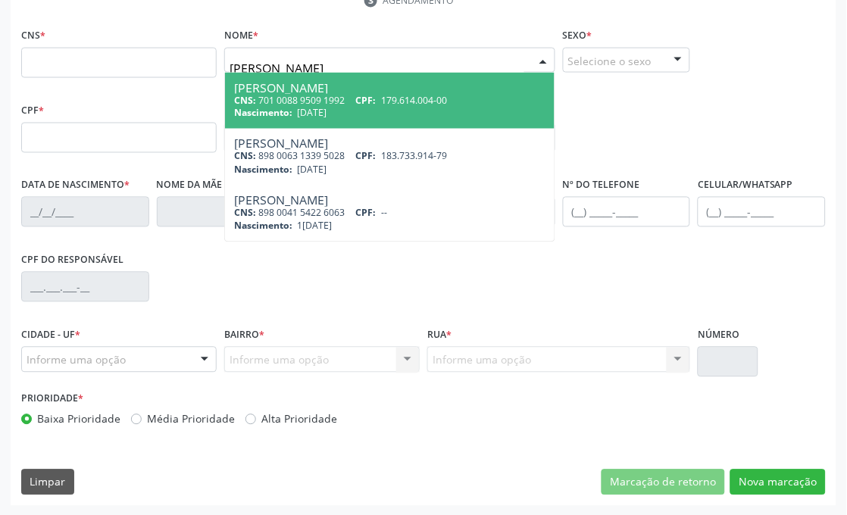
click at [336, 89] on div "Isaque de Souza Lemos" at bounding box center [389, 88] width 311 height 12
type input "701 0088 9509 1992"
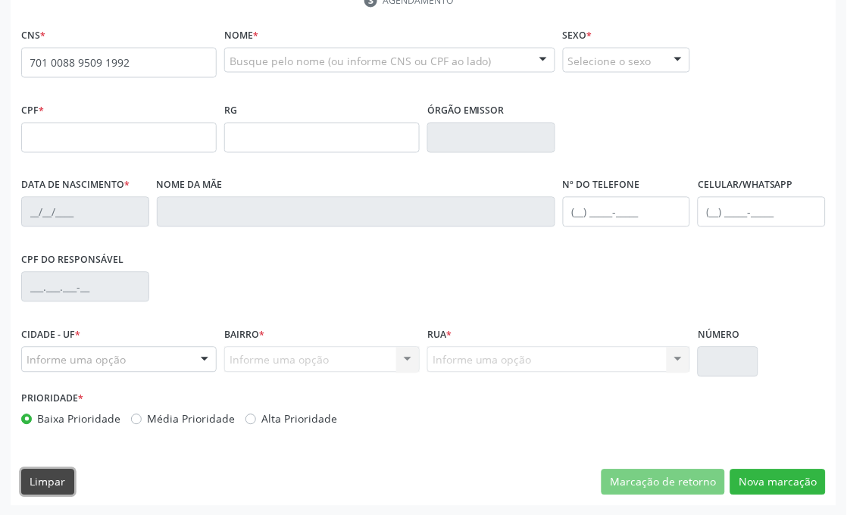
click at [65, 488] on button "Limpar" at bounding box center [47, 483] width 53 height 26
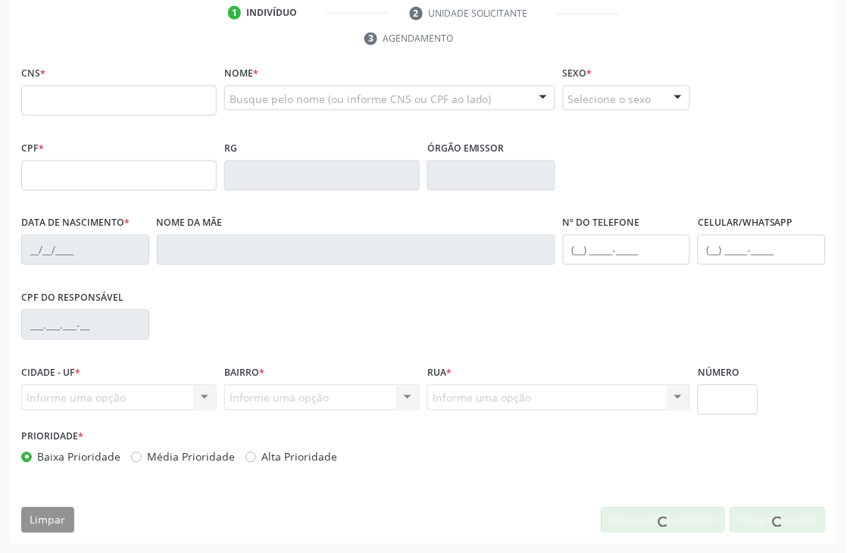
scroll to position [324, 0]
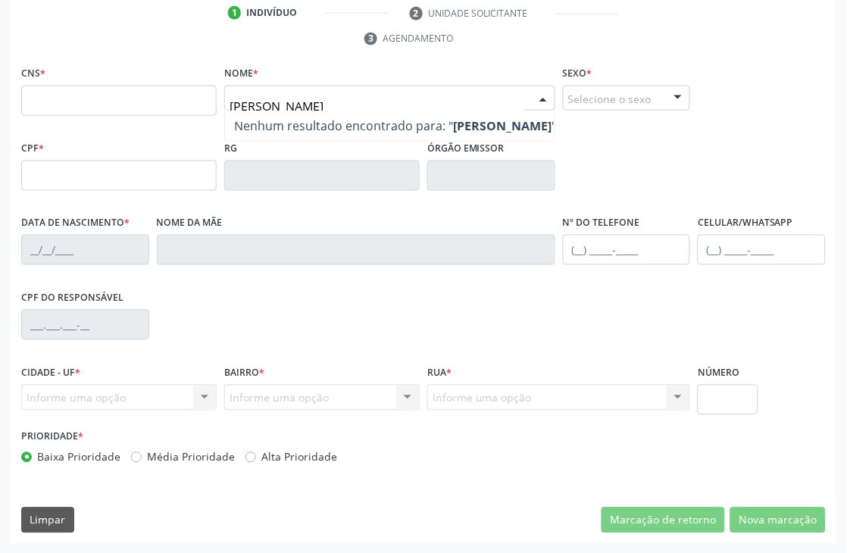
type input "ISAQUE DE SOUZA LEMOS"
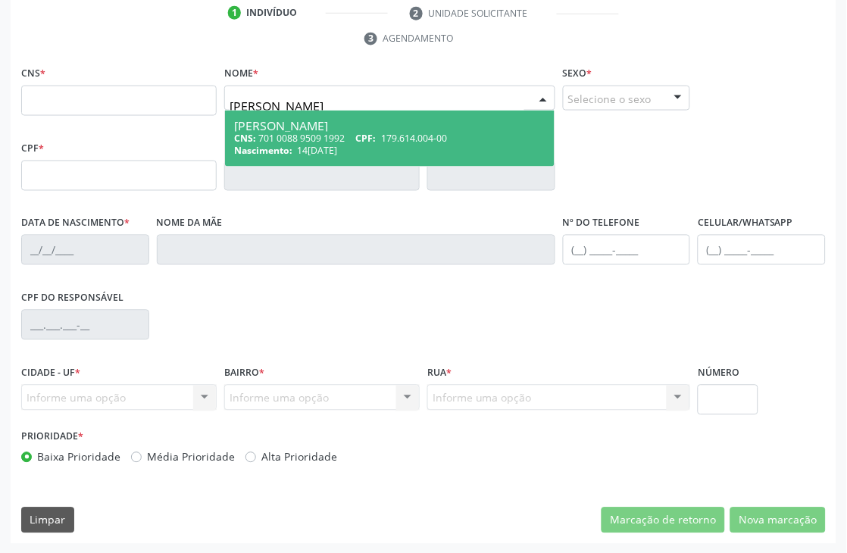
click at [267, 135] on div "CNS: 701 0088 9509 1992 CPF: 179.614.004-00" at bounding box center [389, 138] width 311 height 13
type input "701 0088 9509 1992"
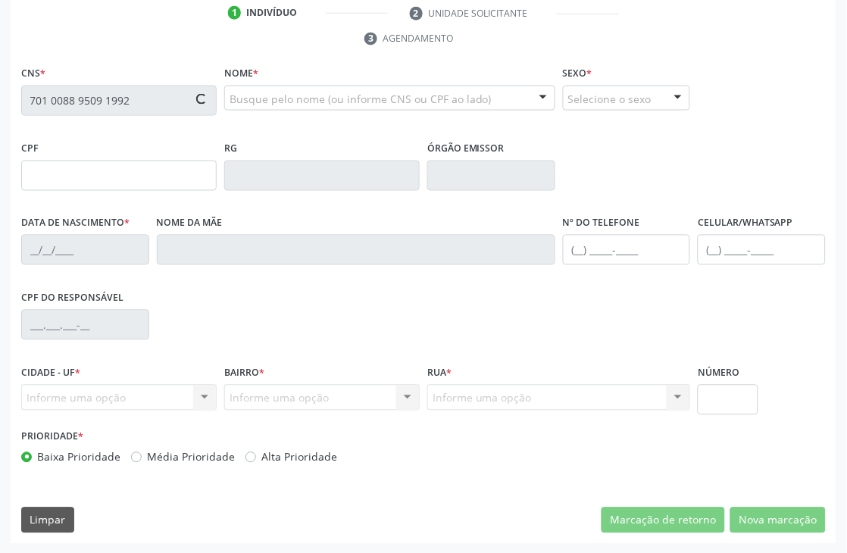
type input "179.614.004-00"
type input "14/12/2021"
type input "Cristiane Gomes Lemos"
type input "(99) 99999-9999"
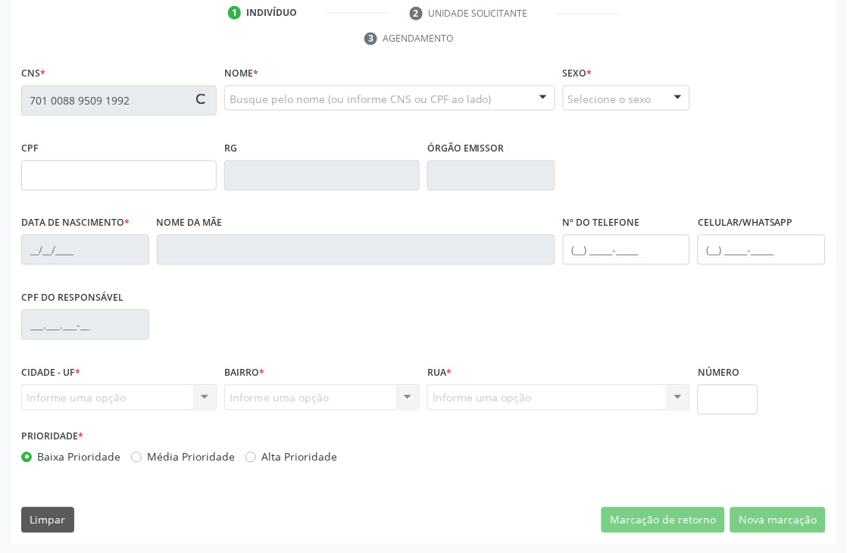
type input "117.481.064-57"
type input "350"
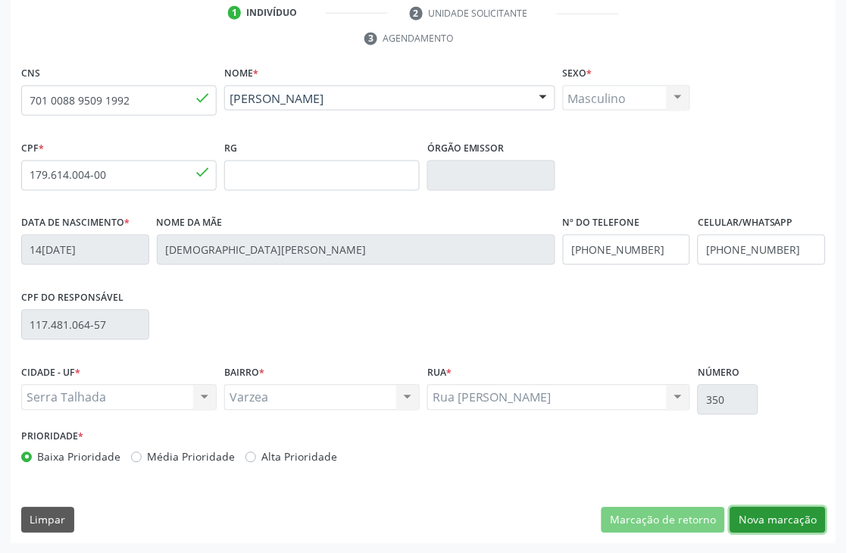
click at [763, 513] on button "Nova marcação" at bounding box center [777, 521] width 95 height 26
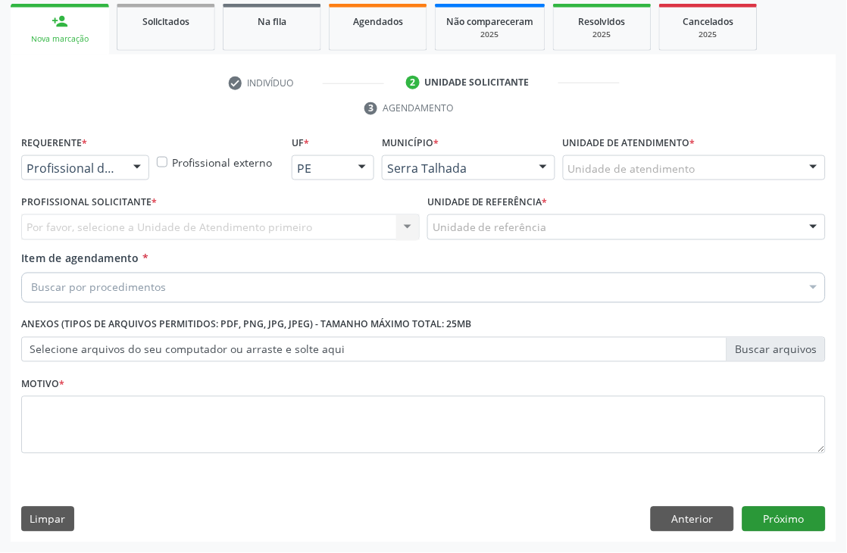
scroll to position [255, 0]
click at [118, 170] on div "Profissional de Saúde" at bounding box center [85, 168] width 128 height 26
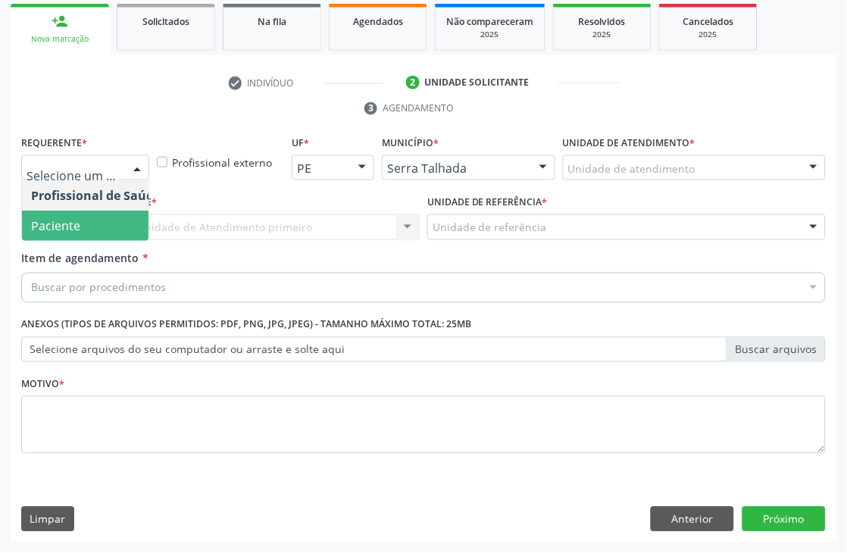
click at [99, 218] on span "Paciente" at bounding box center [96, 226] width 148 height 30
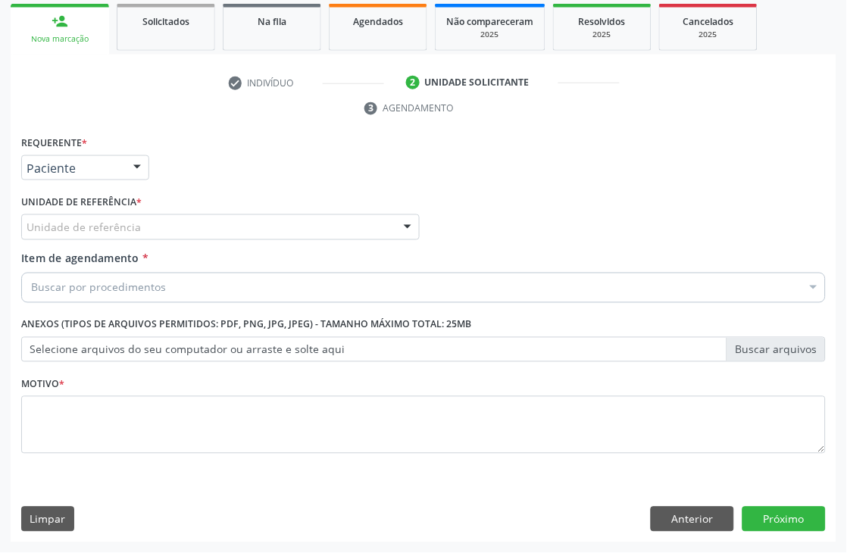
click at [99, 212] on label "Unidade de referência *" at bounding box center [81, 202] width 120 height 23
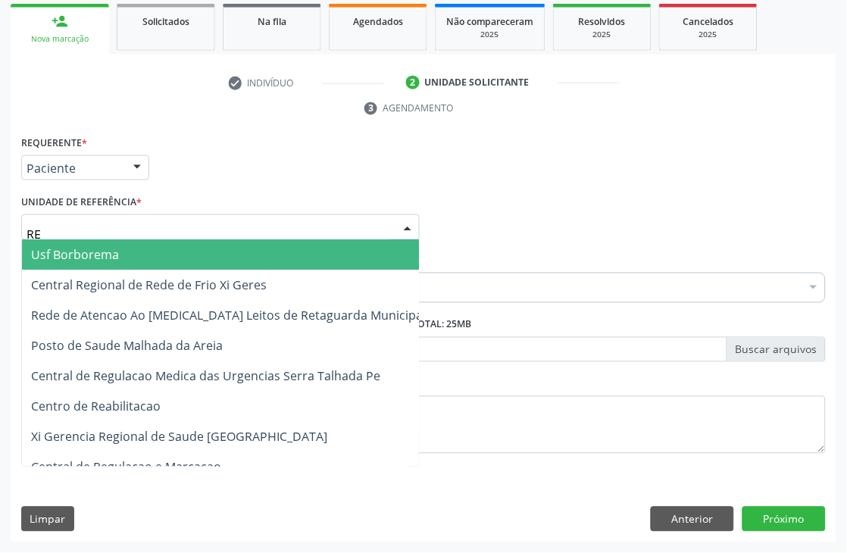
type input "REA"
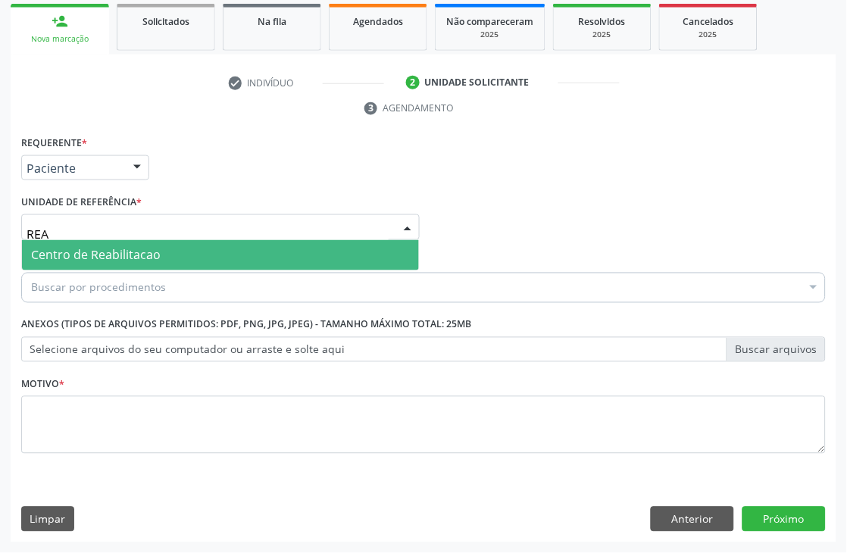
click at [95, 259] on span "Centro de Reabilitacao" at bounding box center [96, 255] width 130 height 17
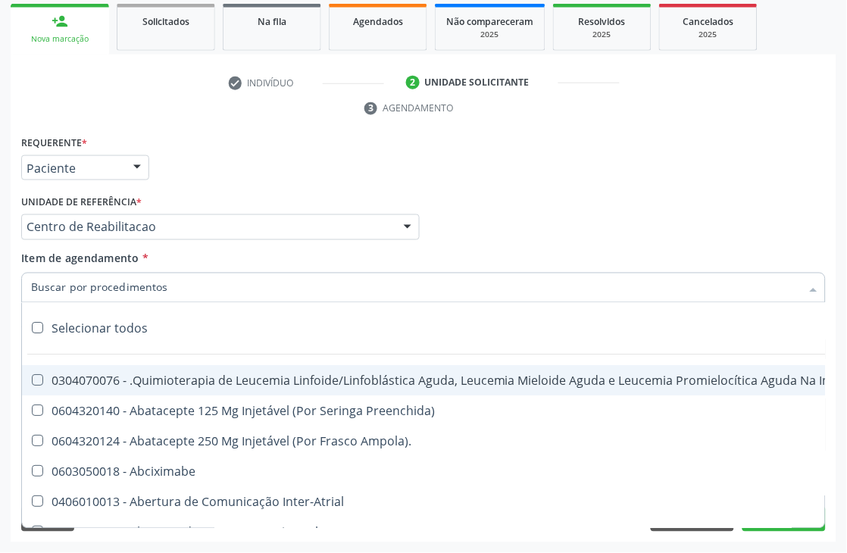
click at [199, 159] on div "Requerente * Paciente Profissional de Saúde Paciente Nenhum resultado encontrad…" at bounding box center [423, 161] width 812 height 59
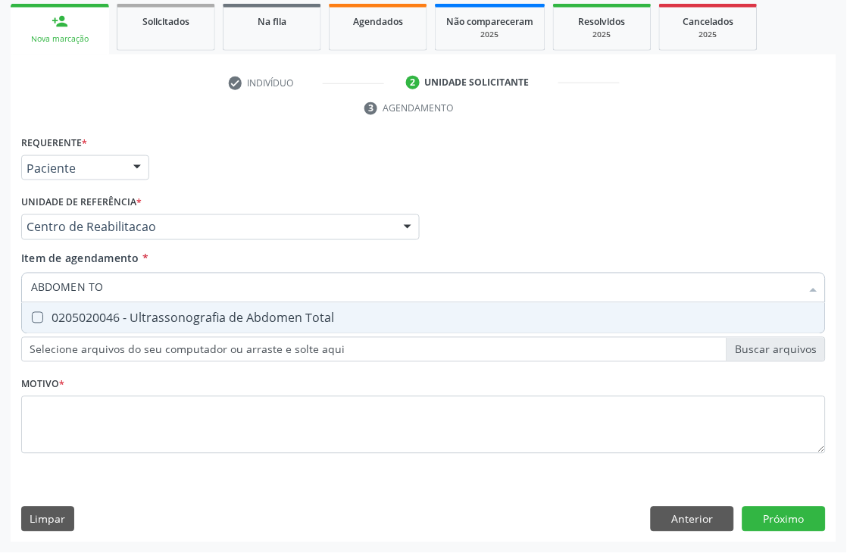
type input "ABDOMEN TOT"
click at [117, 314] on div "0205020046 - Ultrassonografia de Abdomen Total" at bounding box center [423, 318] width 785 height 12
checkbox Total "true"
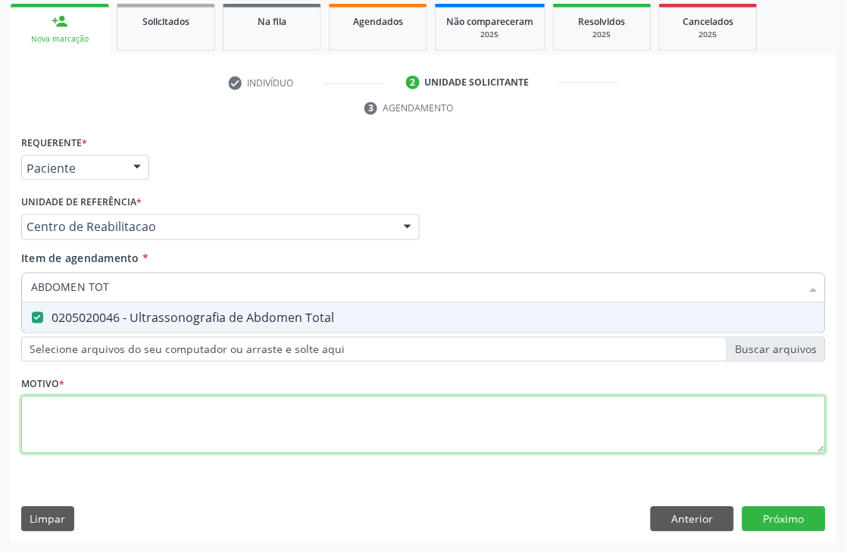
click at [80, 433] on div "Requerente * Paciente Profissional de Saúde Paciente Nenhum resultado encontrad…" at bounding box center [423, 303] width 804 height 343
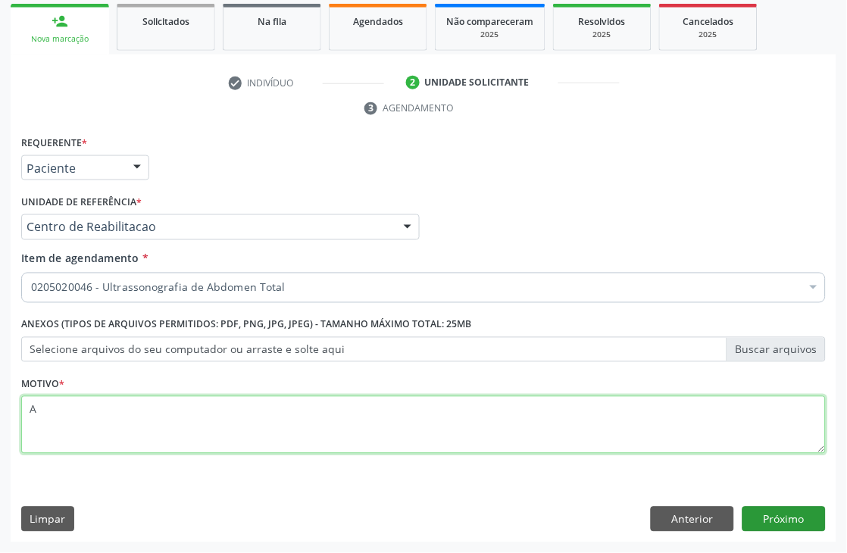
type textarea "A"
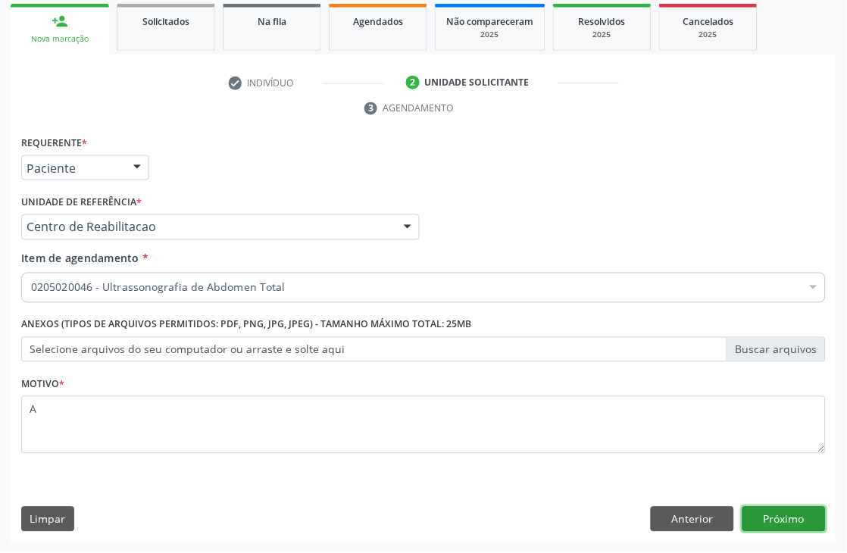
click at [776, 514] on button "Próximo" at bounding box center [783, 520] width 83 height 26
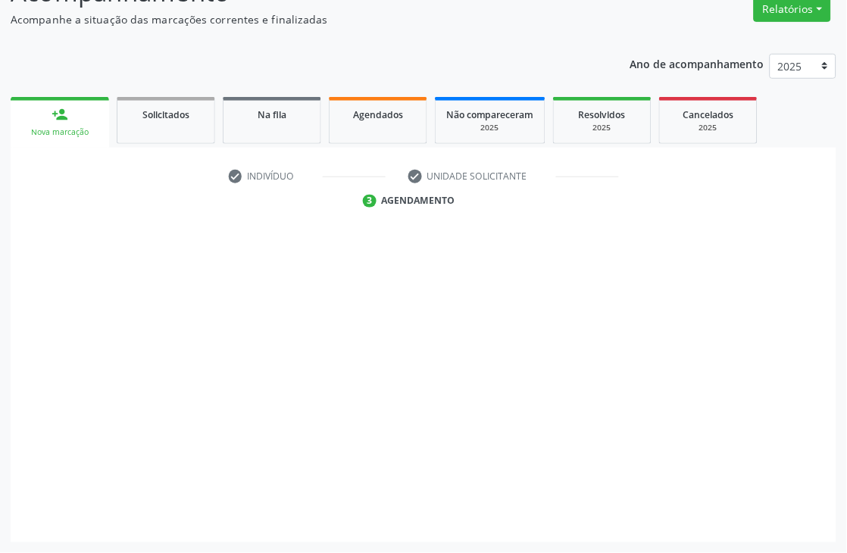
scroll to position [161, 0]
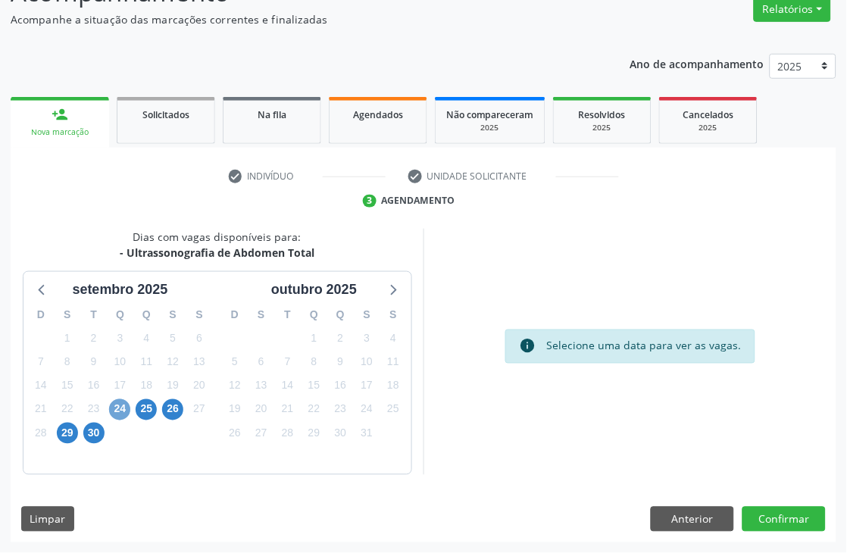
click at [120, 412] on span "24" at bounding box center [119, 409] width 21 height 21
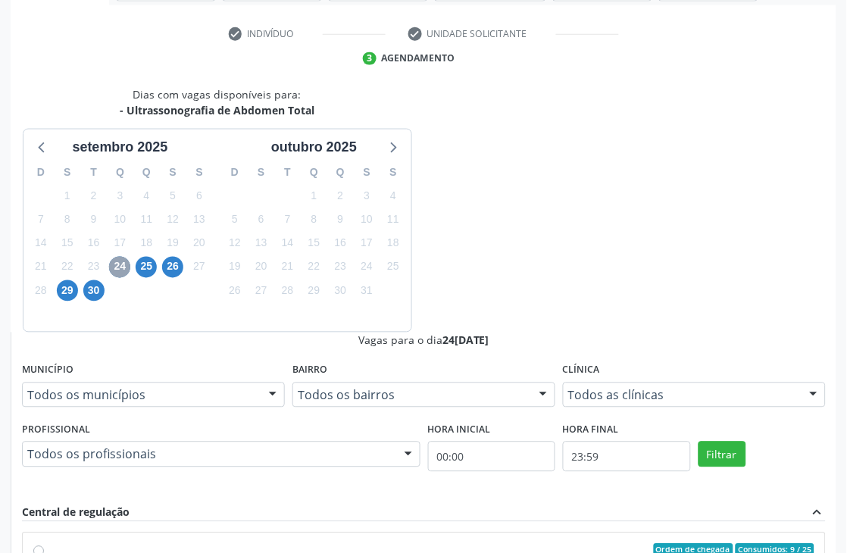
scroll to position [330, 0]
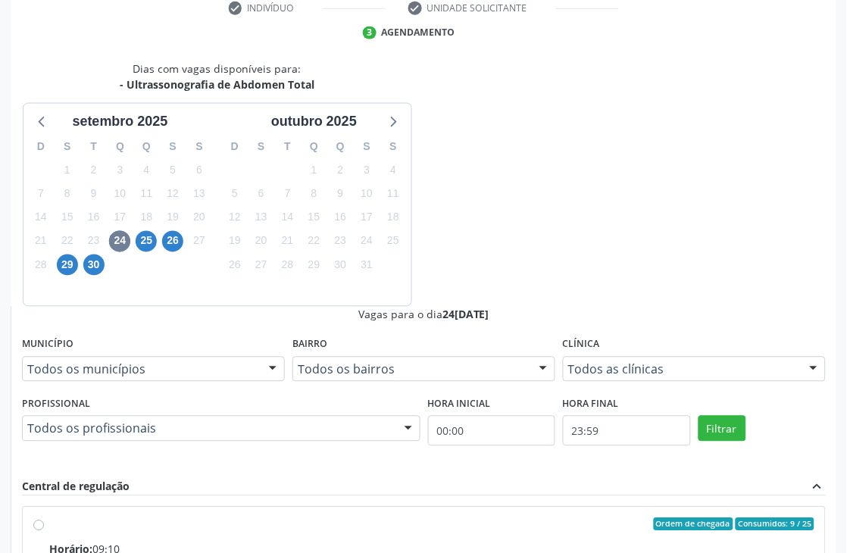
click at [44, 514] on input "Ordem de chegada Consumidos: 9 / 25 Horário: 09:10 Clínica: Hospital Sao Franci…" at bounding box center [38, 525] width 11 height 14
radio input "true"
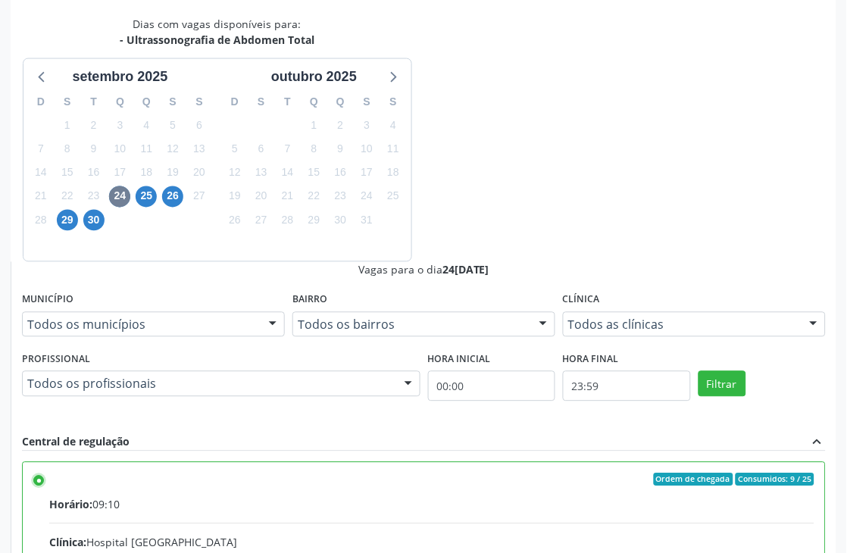
scroll to position [415, 0]
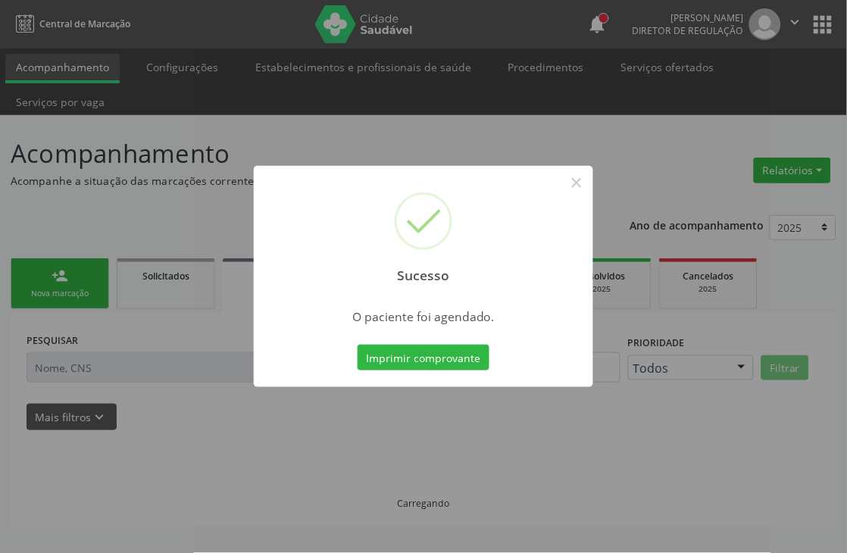
scroll to position [0, 0]
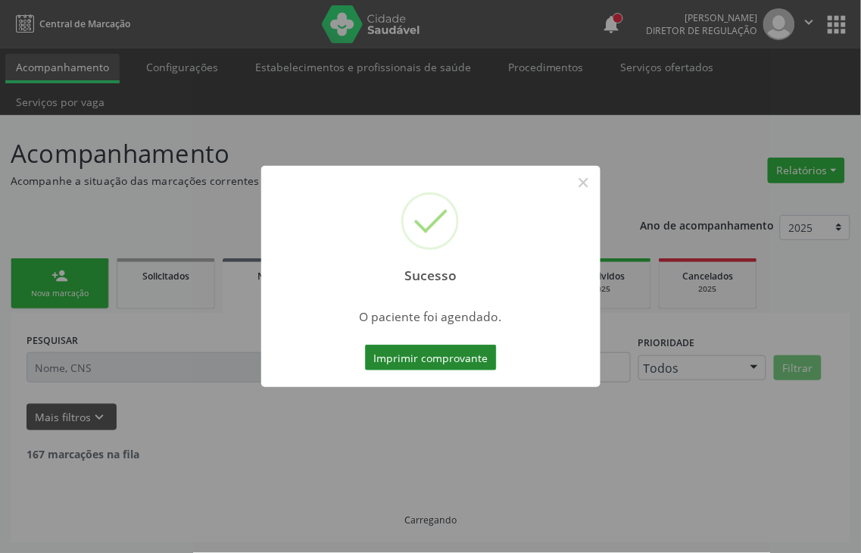
click at [424, 355] on button "Imprimir comprovante" at bounding box center [431, 358] width 132 height 26
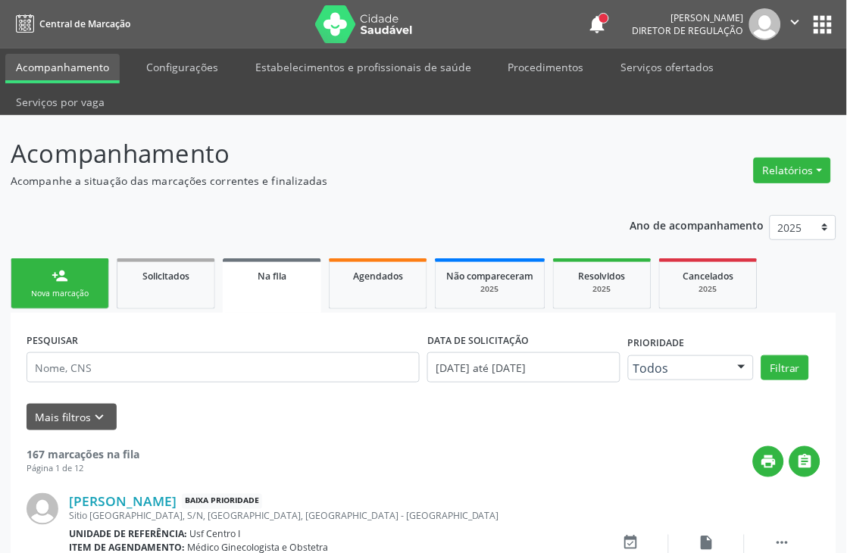
click at [89, 279] on link "person_add Nova marcação" at bounding box center [60, 283] width 98 height 51
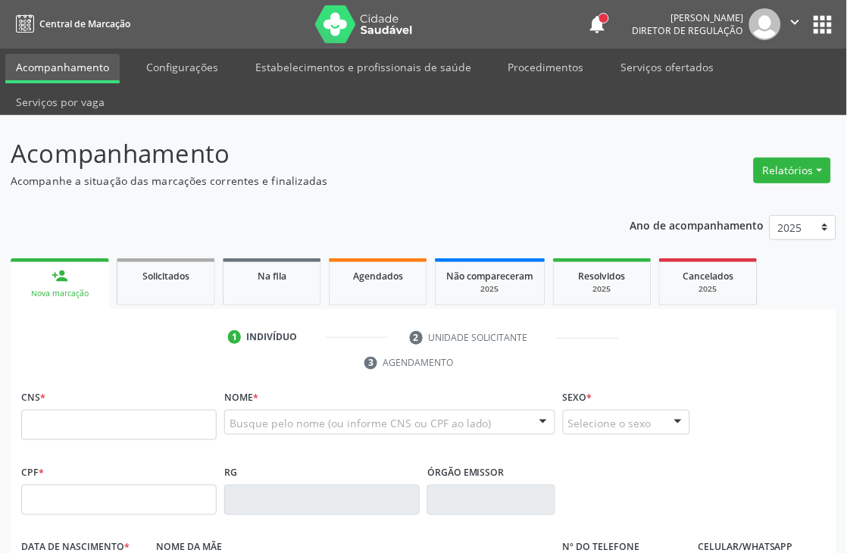
scroll to position [168, 0]
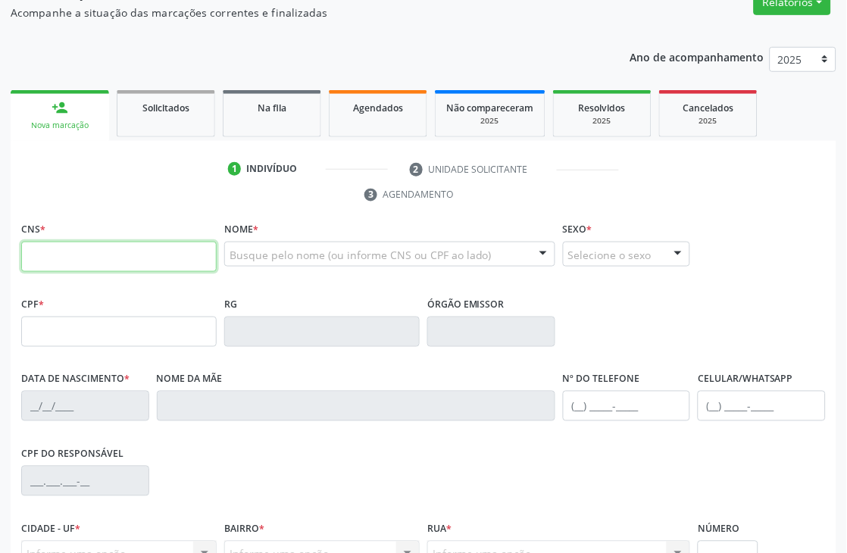
click at [70, 250] on input "text" at bounding box center [118, 257] width 195 height 30
type input "700 2034 9722 2324"
type input "19/02/1986"
type input "Luzia Zilma Alves da Silva"
type input "S/N"
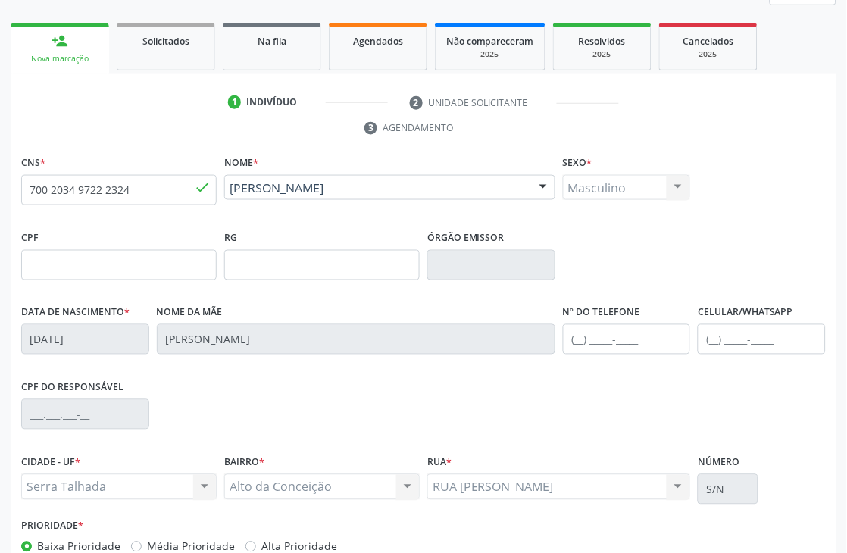
scroll to position [324, 0]
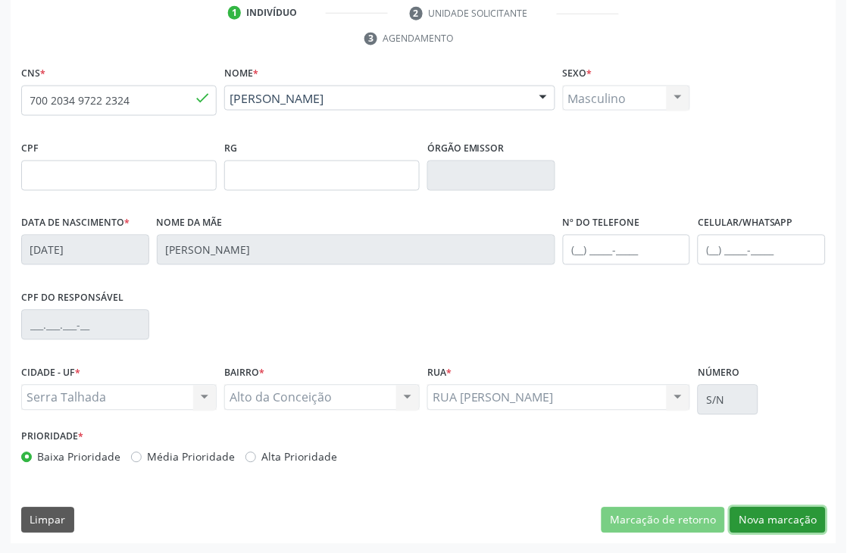
click at [806, 514] on button "Nova marcação" at bounding box center [777, 521] width 95 height 26
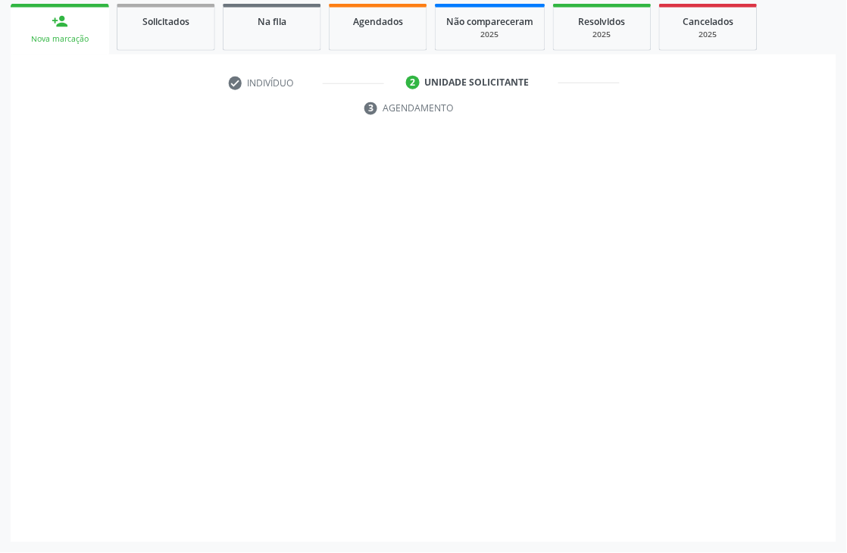
scroll to position [255, 0]
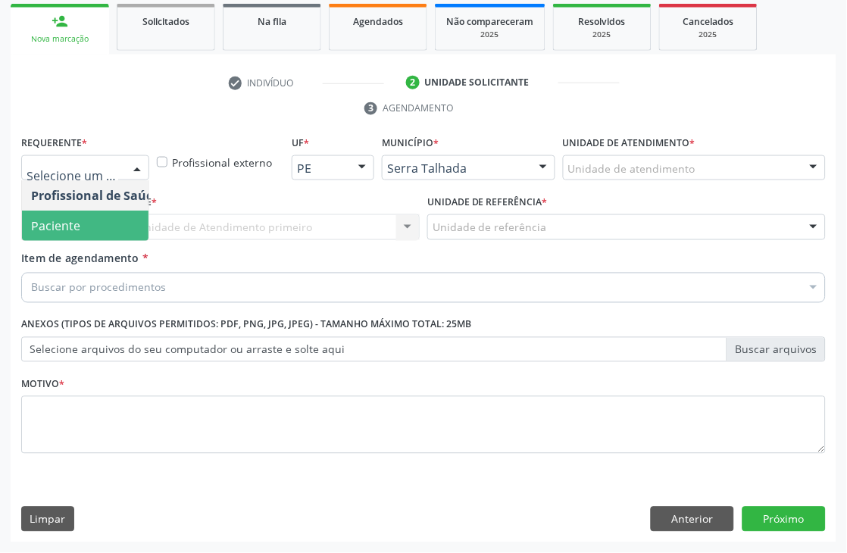
click at [93, 230] on span "Paciente" at bounding box center [96, 226] width 148 height 30
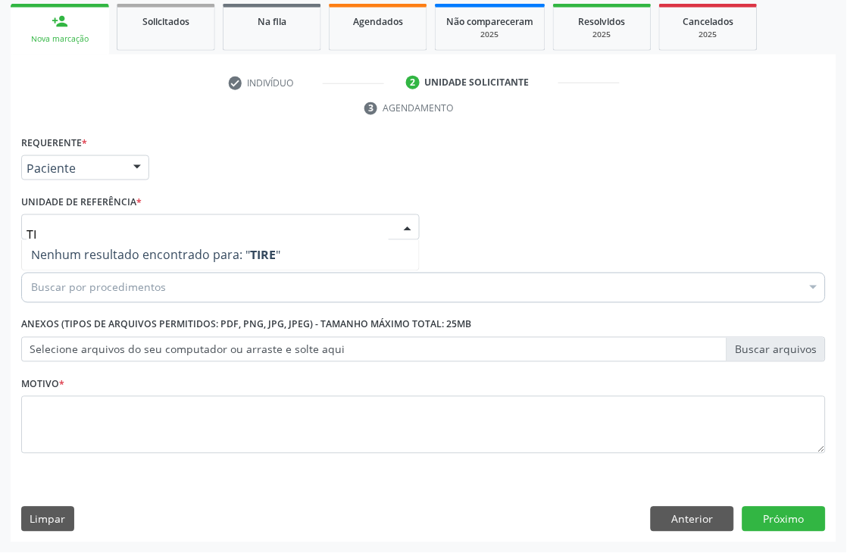
type input "T"
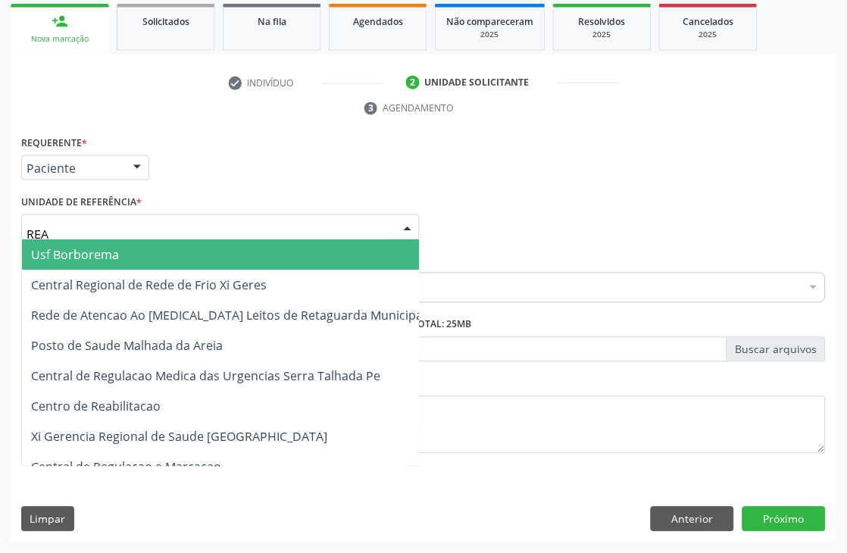
type input "REAB"
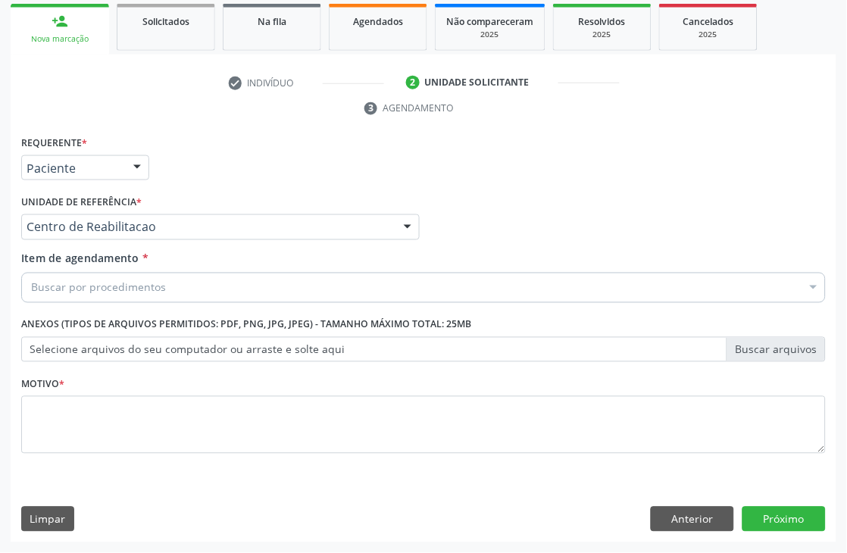
click at [93, 276] on div "Buscar por procedimentos" at bounding box center [423, 288] width 804 height 30
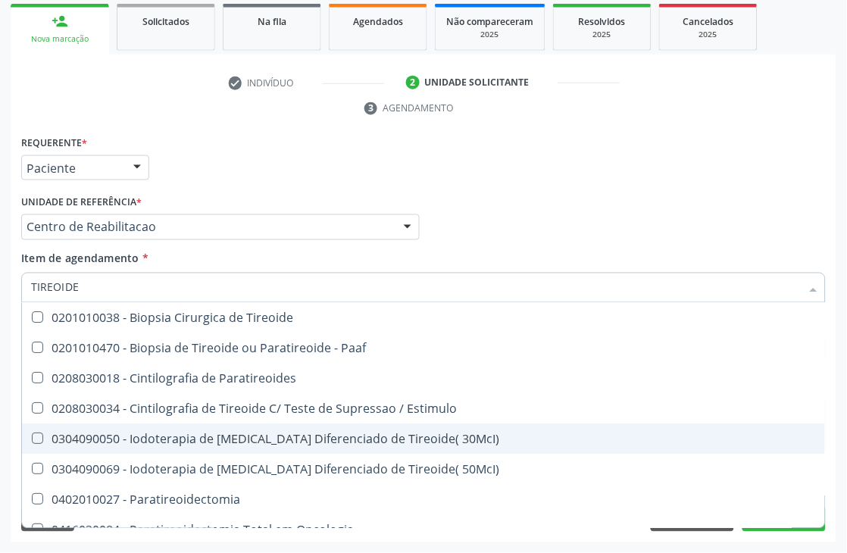
type input "TIREOIDE"
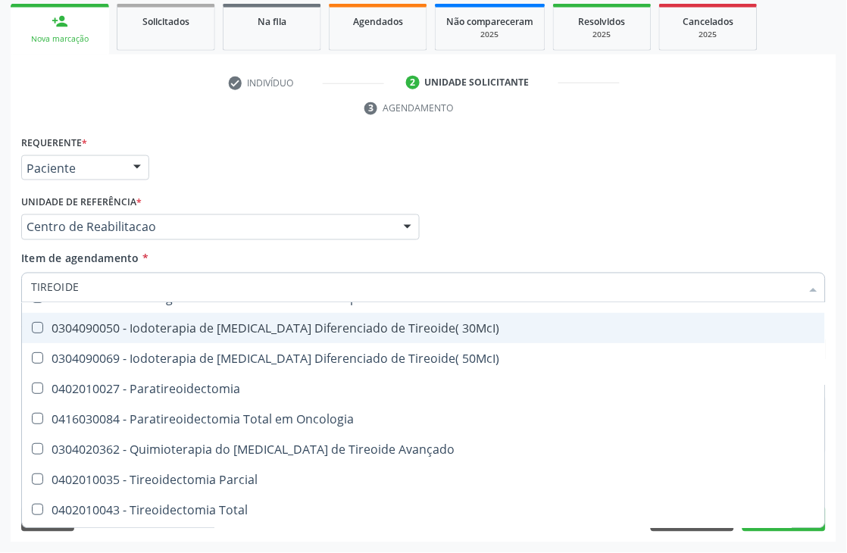
scroll to position [260, 0]
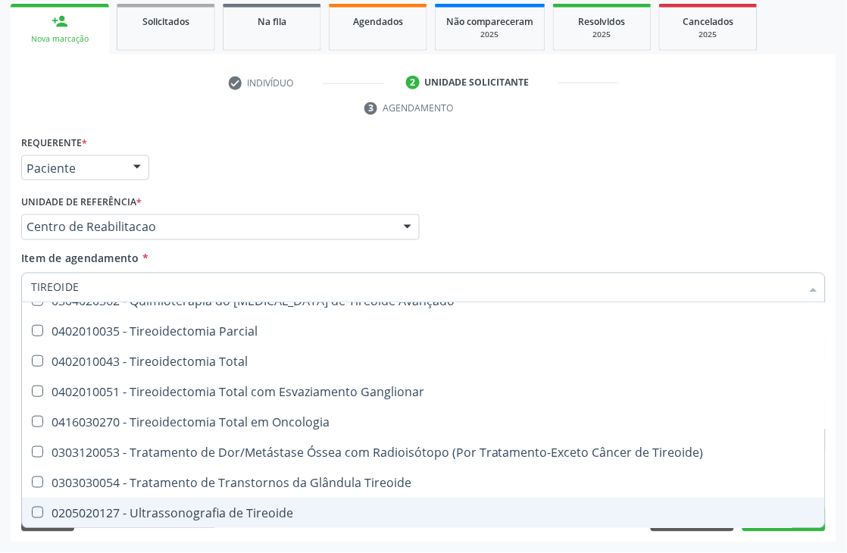
click at [247, 514] on div "0205020127 - Ultrassonografia de Tireoide" at bounding box center [423, 513] width 785 height 12
checkbox Tireoide "true"
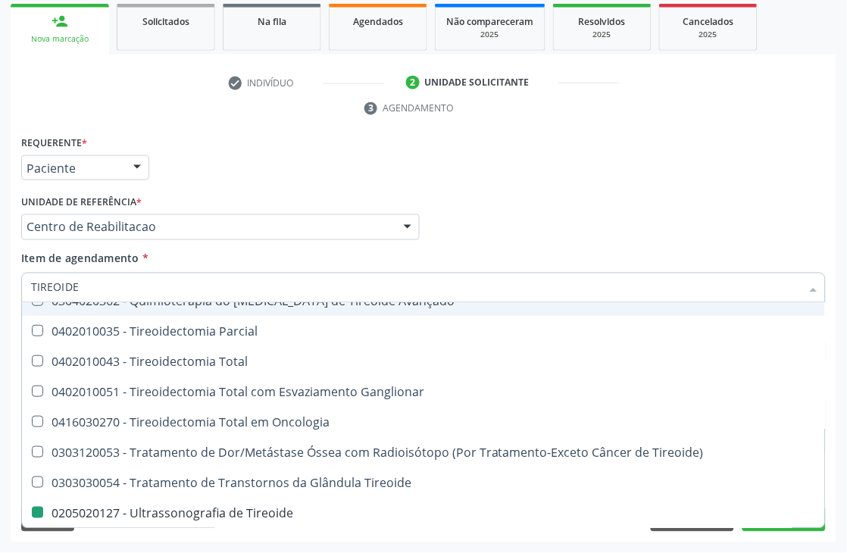
click at [245, 186] on div "Requerente * Paciente Profissional de Saúde Paciente Nenhum resultado encontrad…" at bounding box center [423, 161] width 812 height 59
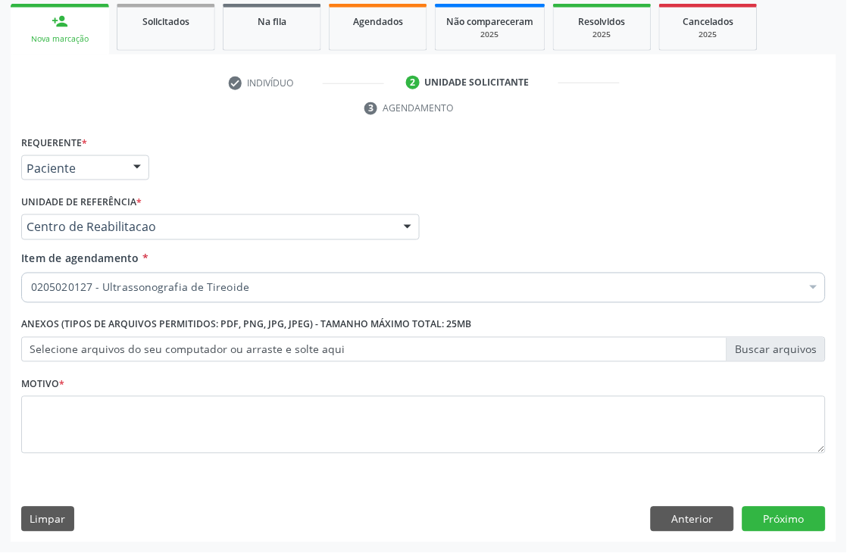
scroll to position [0, 0]
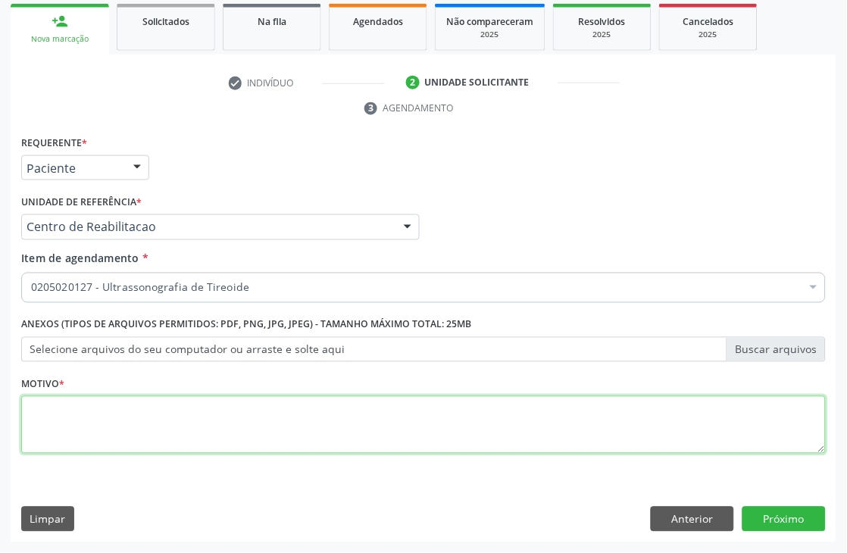
click at [61, 448] on textarea at bounding box center [423, 425] width 804 height 58
type textarea "S"
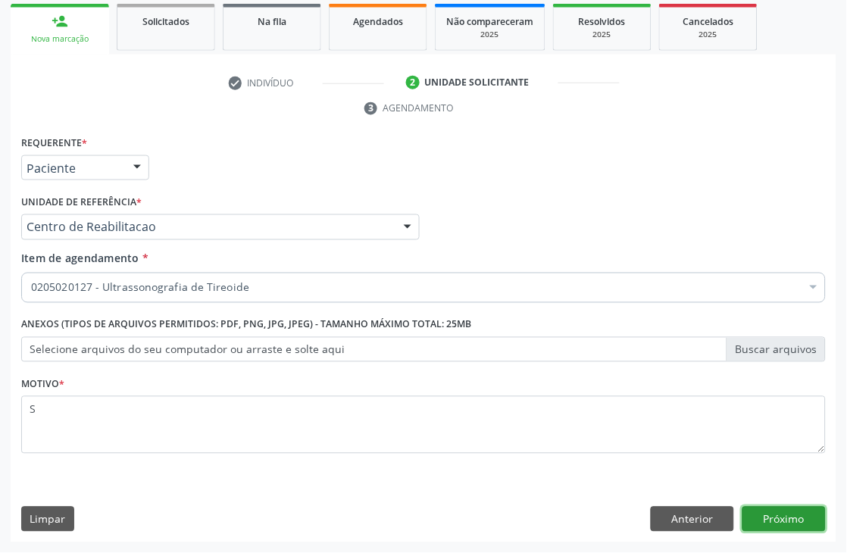
click at [804, 514] on button "Próximo" at bounding box center [783, 520] width 83 height 26
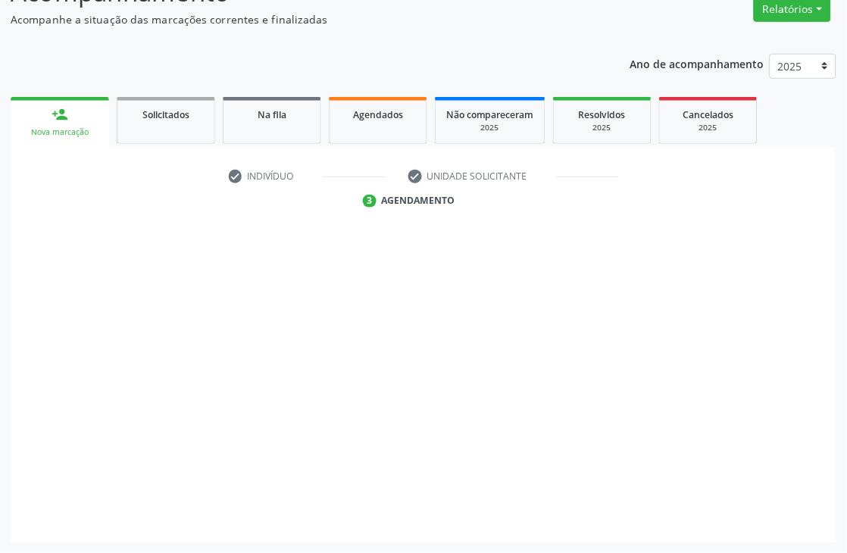
scroll to position [161, 0]
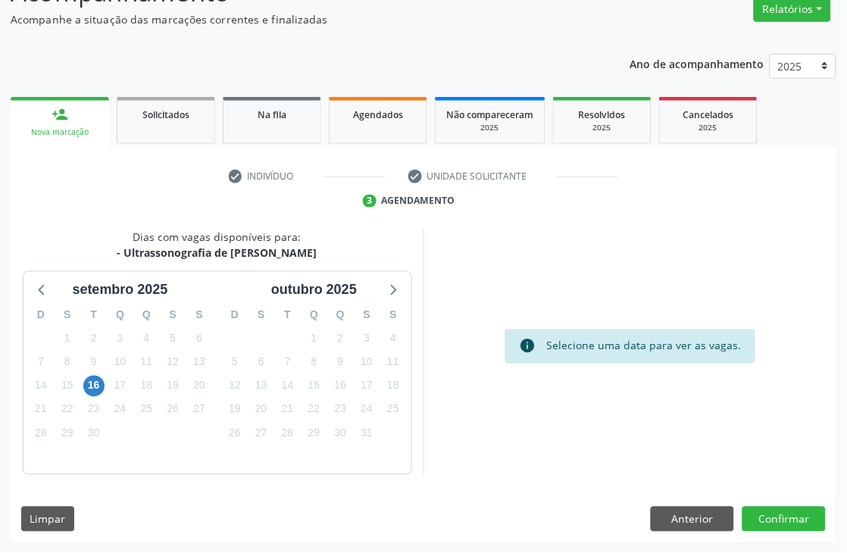
click at [83, 380] on div "16" at bounding box center [93, 385] width 21 height 23
click at [95, 384] on span "16" at bounding box center [93, 386] width 21 height 21
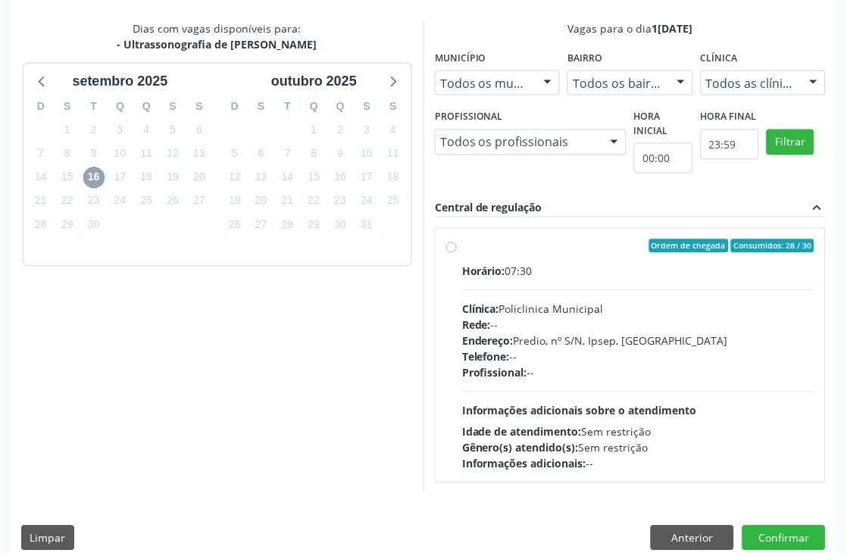
scroll to position [389, 0]
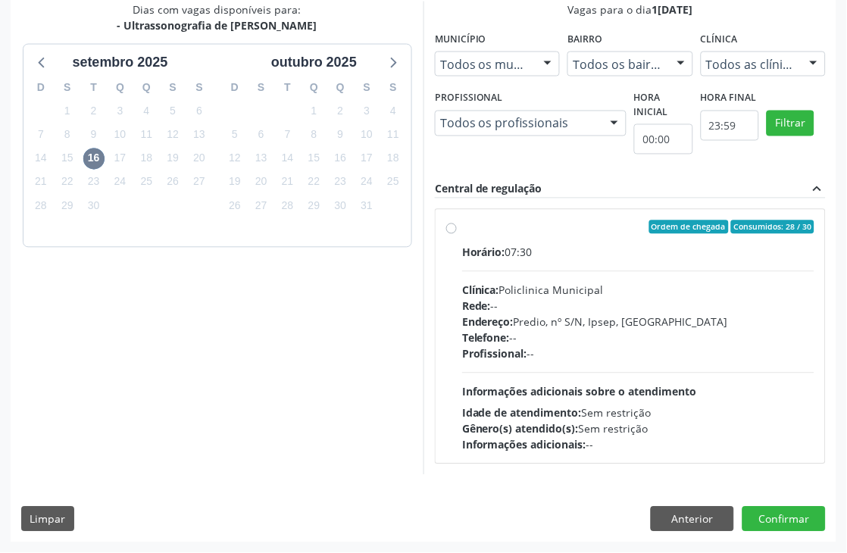
click at [630, 348] on div "Profissional: --" at bounding box center [638, 354] width 352 height 16
click at [457, 234] on input "Ordem de chegada Consumidos: 28 / 30 Horário: 07:30 Clínica: Policlinica Munici…" at bounding box center [451, 227] width 11 height 14
radio input "true"
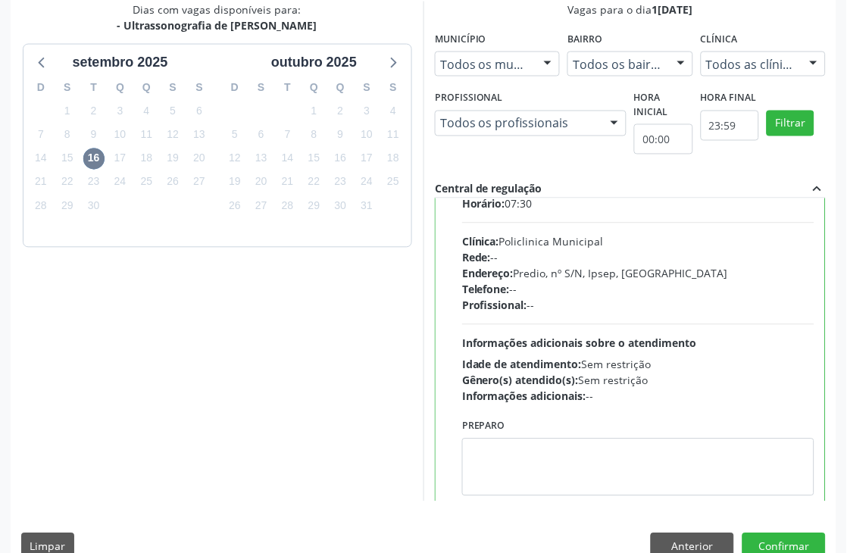
scroll to position [76, 0]
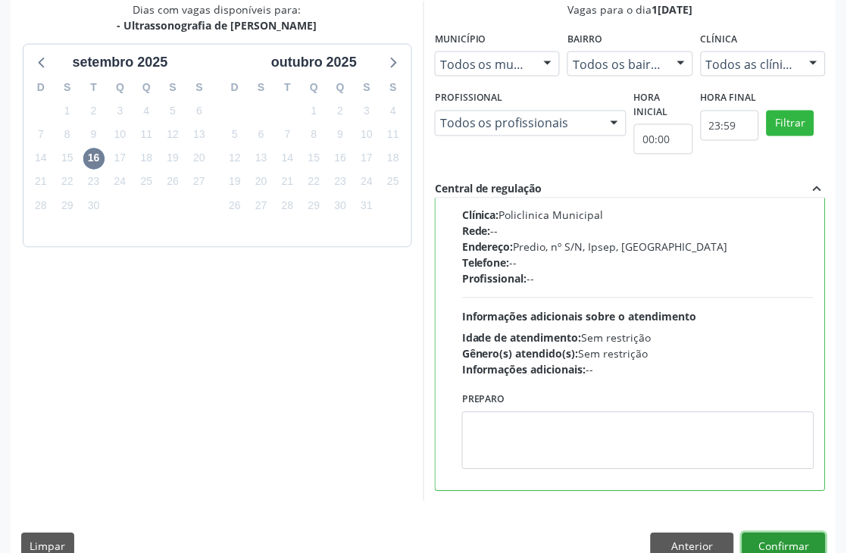
click at [821, 514] on button "Confirmar" at bounding box center [783, 546] width 83 height 26
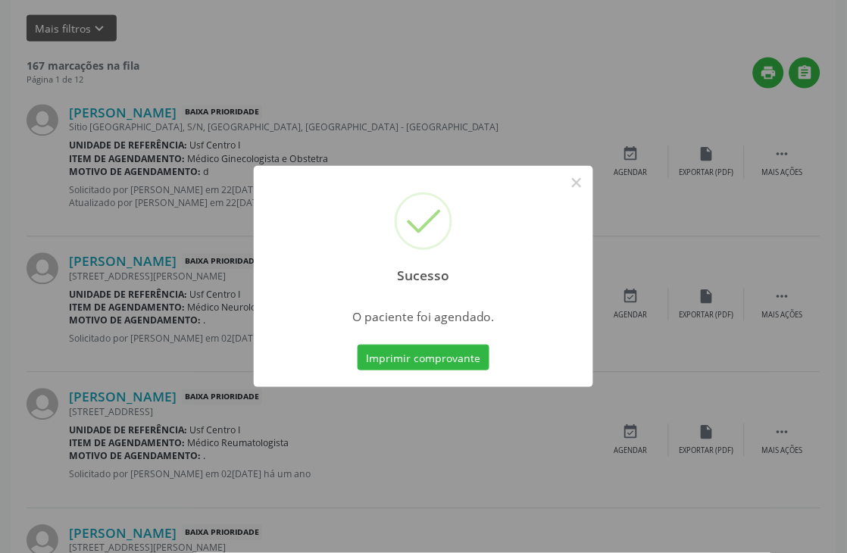
scroll to position [0, 0]
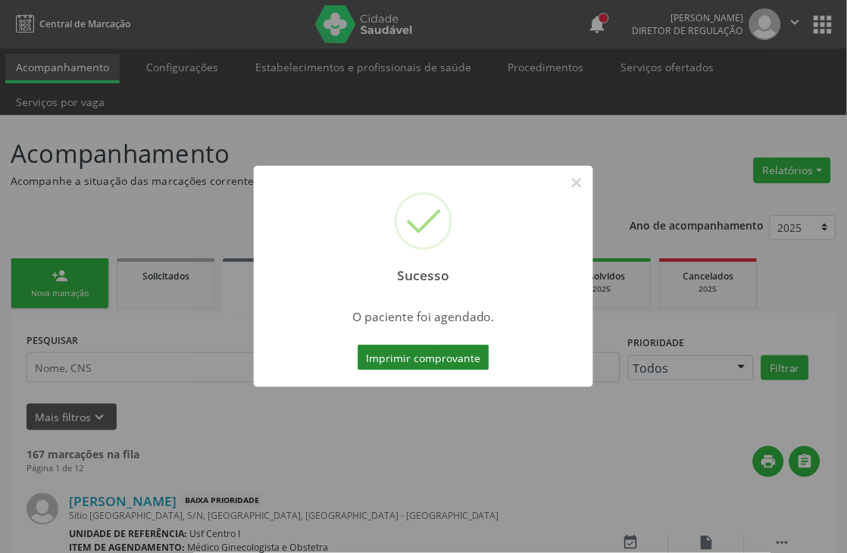
click at [453, 357] on button "Imprimir comprovante" at bounding box center [424, 358] width 132 height 26
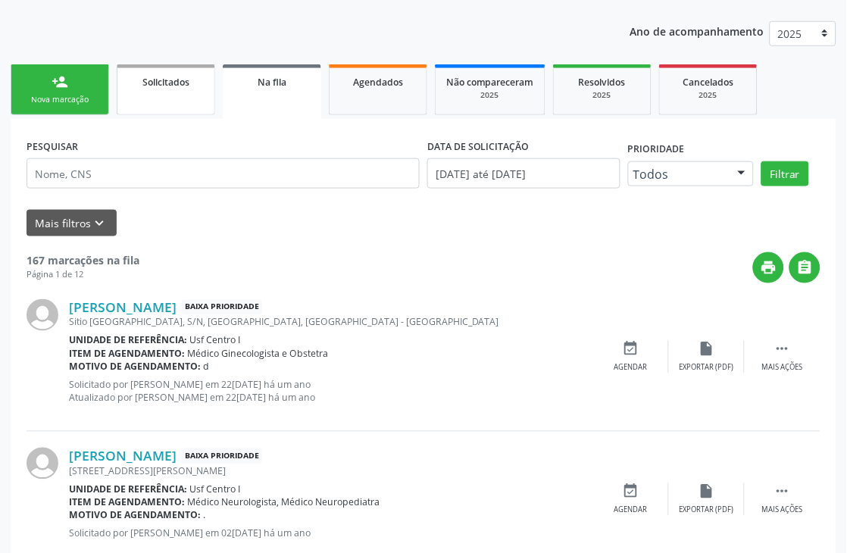
scroll to position [252, 0]
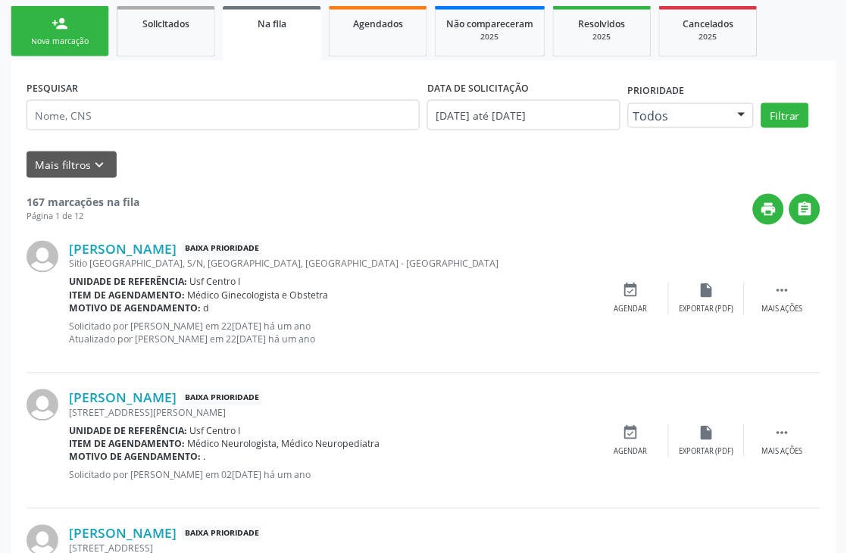
click at [86, 48] on link "person_add Nova marcação" at bounding box center [60, 31] width 98 height 51
click at [64, 36] on div "Nova marcação" at bounding box center [60, 41] width 76 height 11
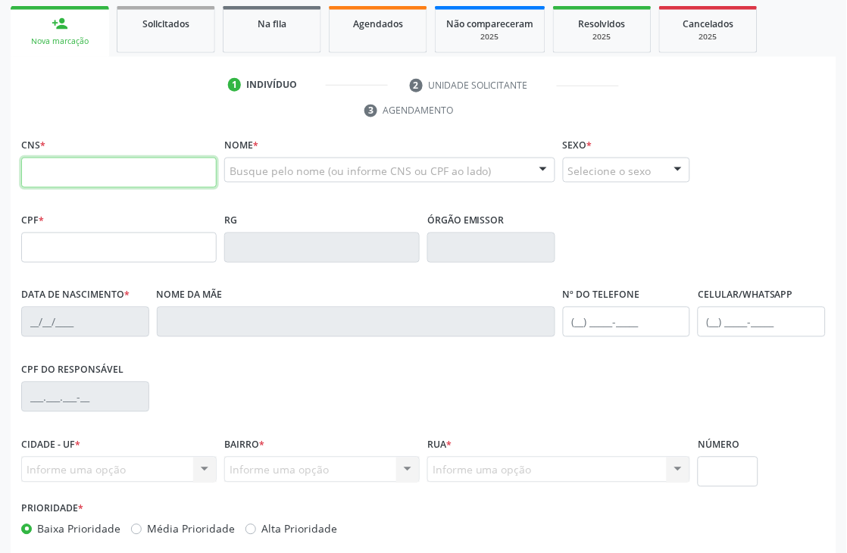
click at [96, 170] on input "text" at bounding box center [118, 173] width 195 height 30
type input "700 5017 5008 6751"
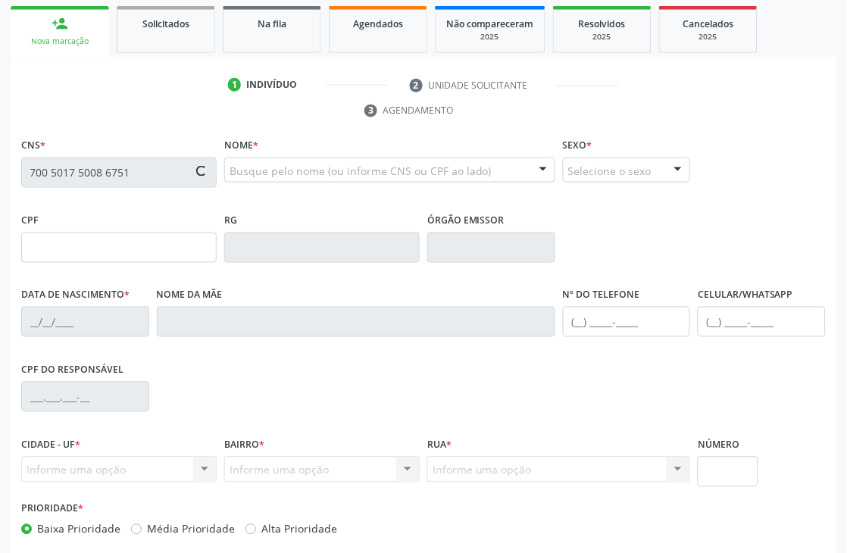
type input "098.743.944-80"
type input "10/08/1984"
type input "Idelidia Rodrigues de Lima"
type input "(87) 99999-9999"
type input "045.079.464-41"
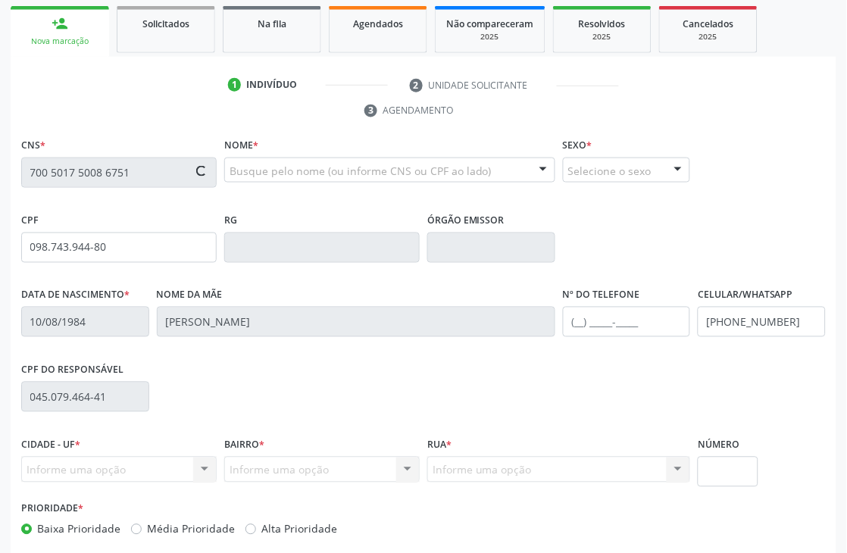
type input "S/N"
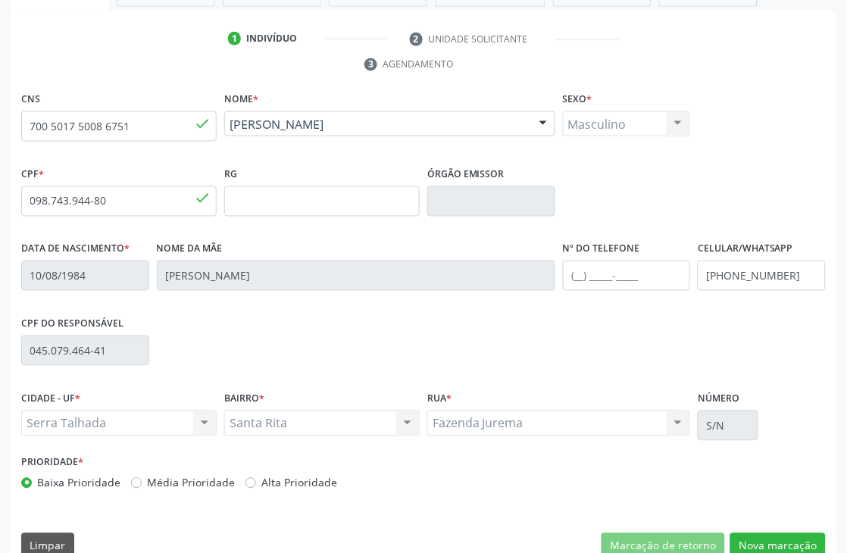
scroll to position [324, 0]
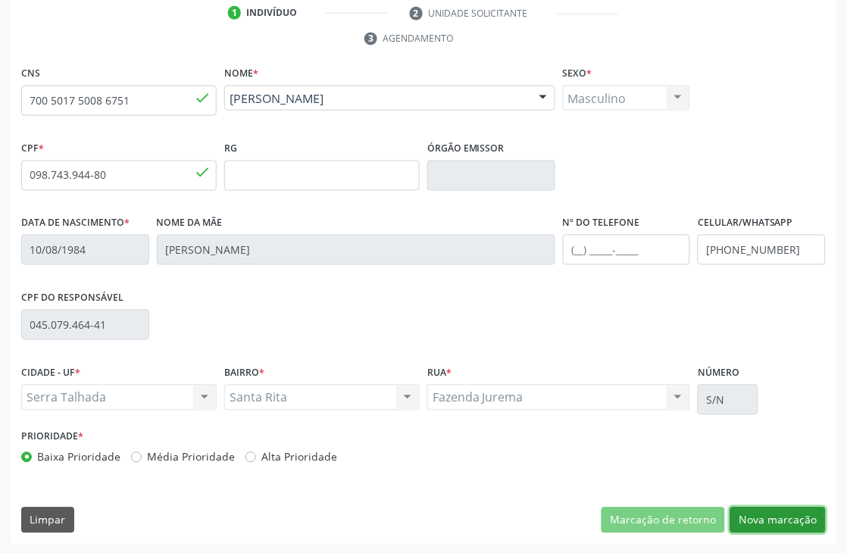
click at [794, 514] on button "Nova marcação" at bounding box center [777, 521] width 95 height 26
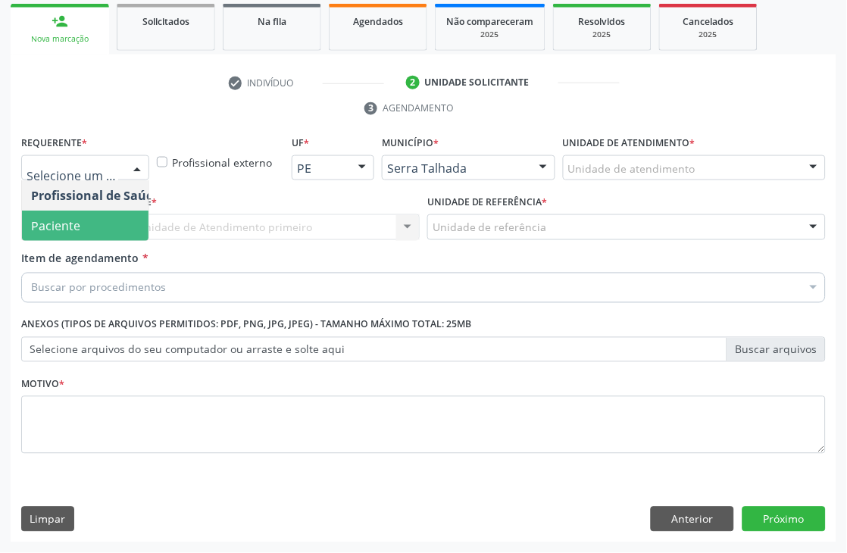
click at [87, 222] on span "Paciente" at bounding box center [96, 226] width 148 height 30
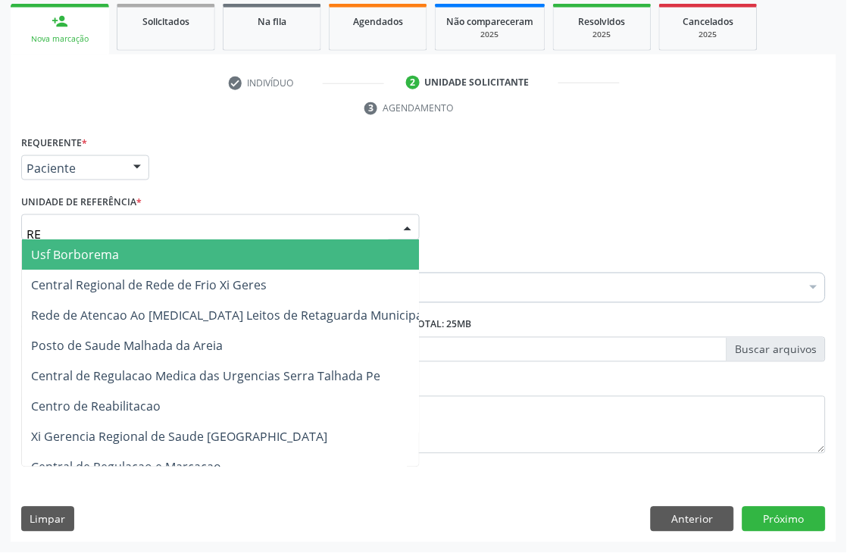
type input "REA"
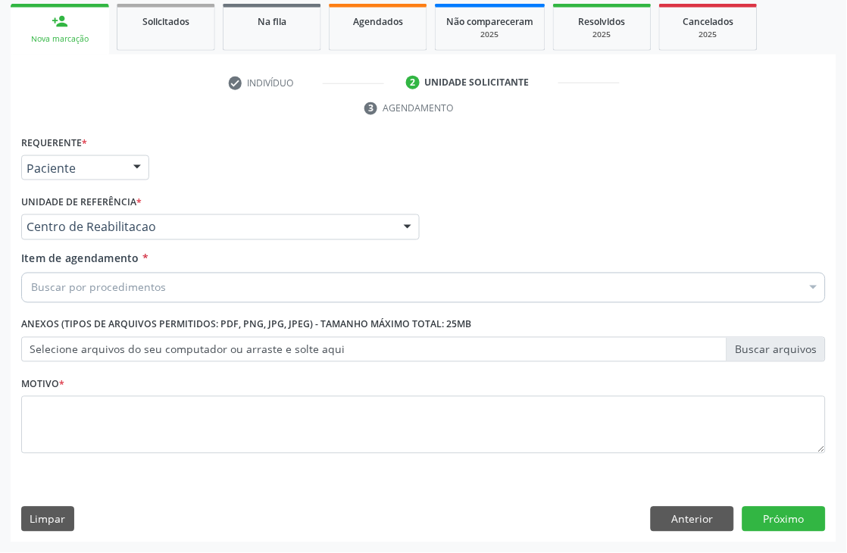
click at [93, 298] on div "Buscar por procedimentos" at bounding box center [423, 288] width 804 height 30
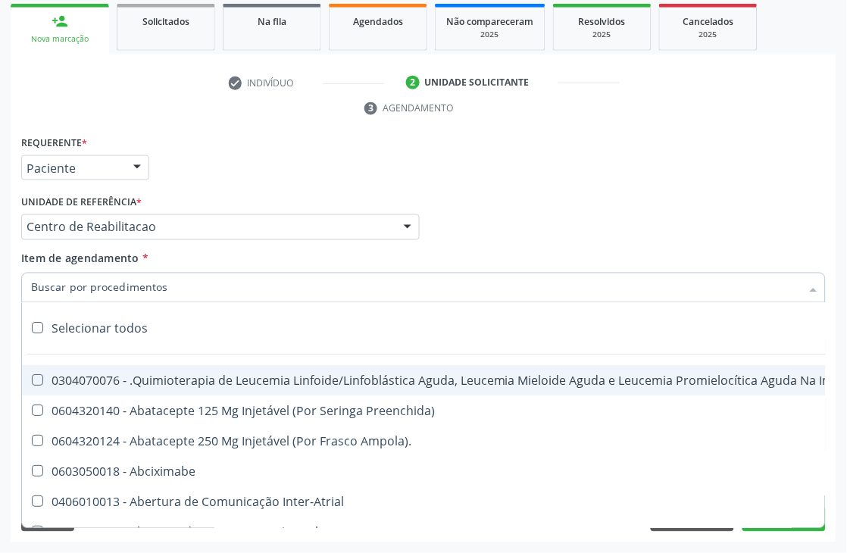
click at [93, 298] on input "Item de agendamento *" at bounding box center [416, 288] width 770 height 30
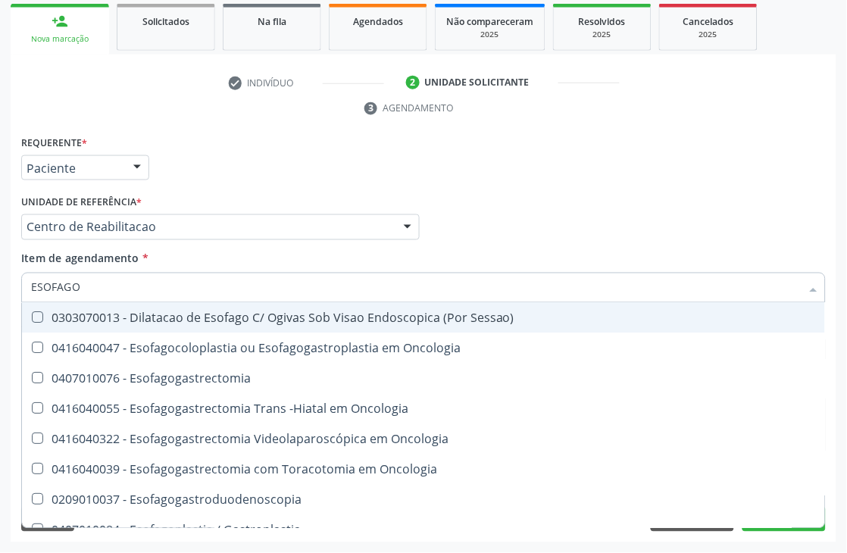
type input "ESOFAGOG"
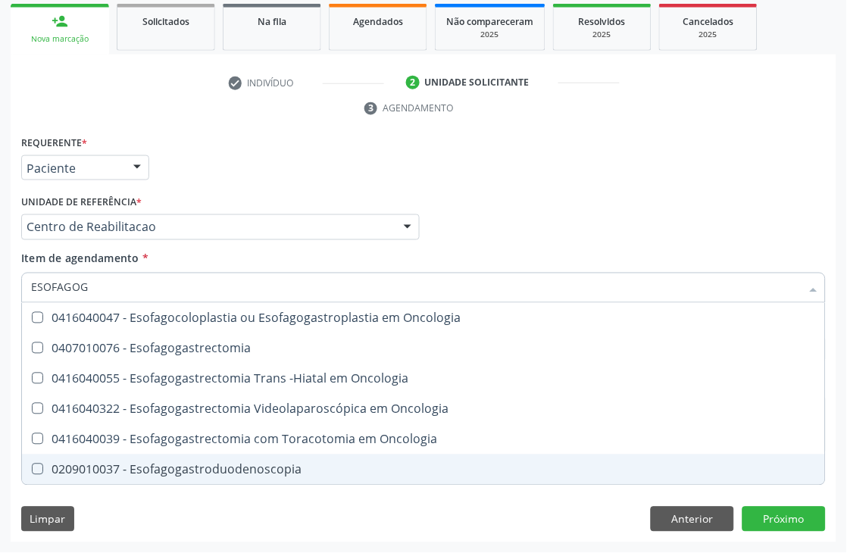
click at [199, 477] on span "0209010037 - Esofagogastroduodenoscopia" at bounding box center [423, 470] width 803 height 30
checkbox Esofagogastroduodenoscopia "true"
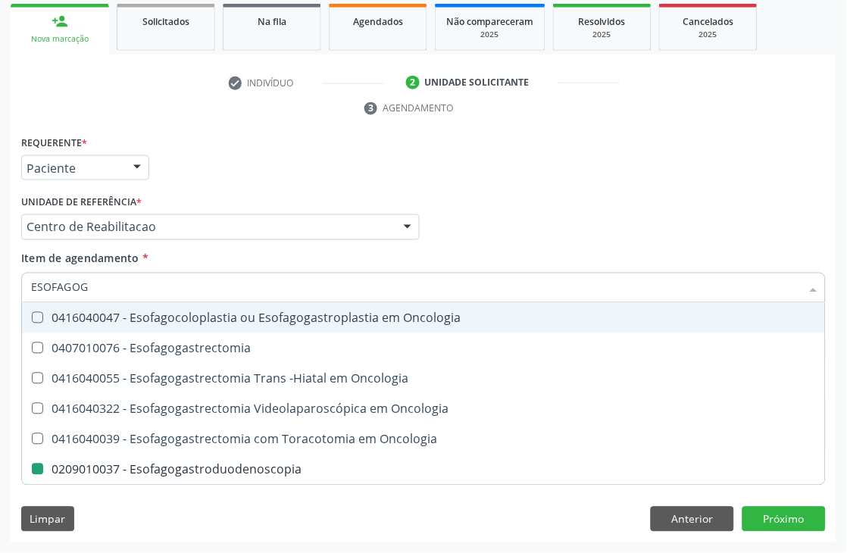
click at [256, 152] on div "Requerente * Paciente Profissional de Saúde Paciente Nenhum resultado encontrad…" at bounding box center [423, 161] width 812 height 59
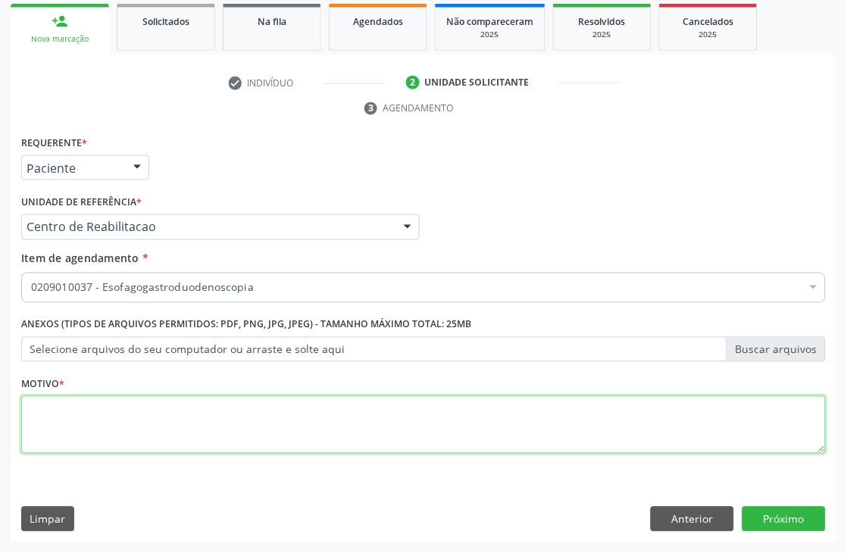
click at [86, 432] on textarea at bounding box center [423, 425] width 804 height 58
type textarea "A"
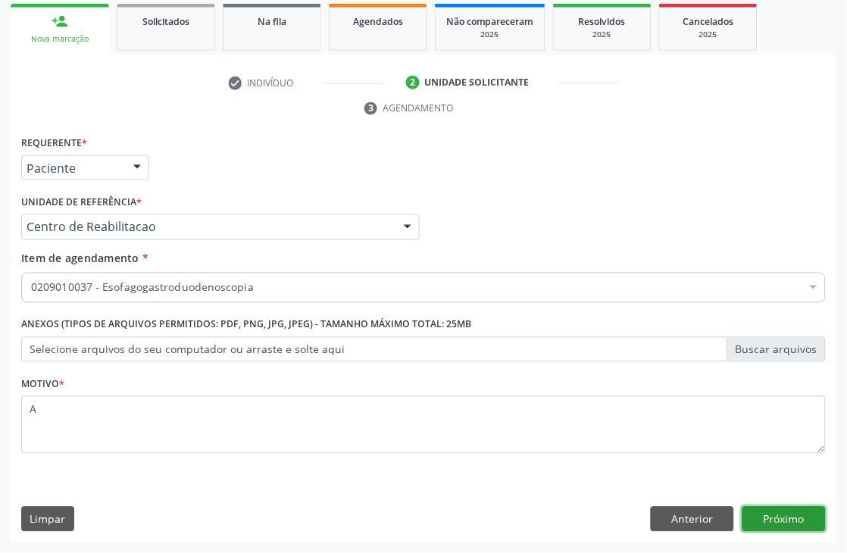
click at [758, 507] on button "Próximo" at bounding box center [783, 520] width 83 height 26
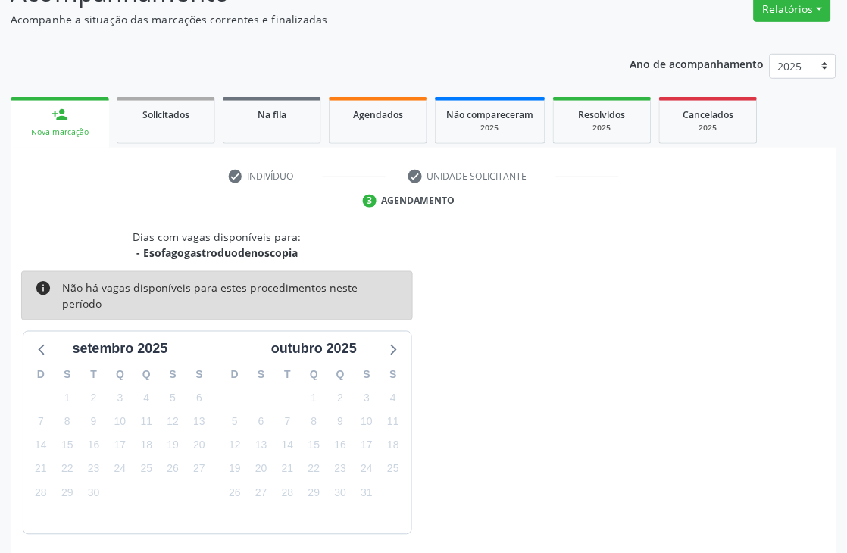
scroll to position [206, 0]
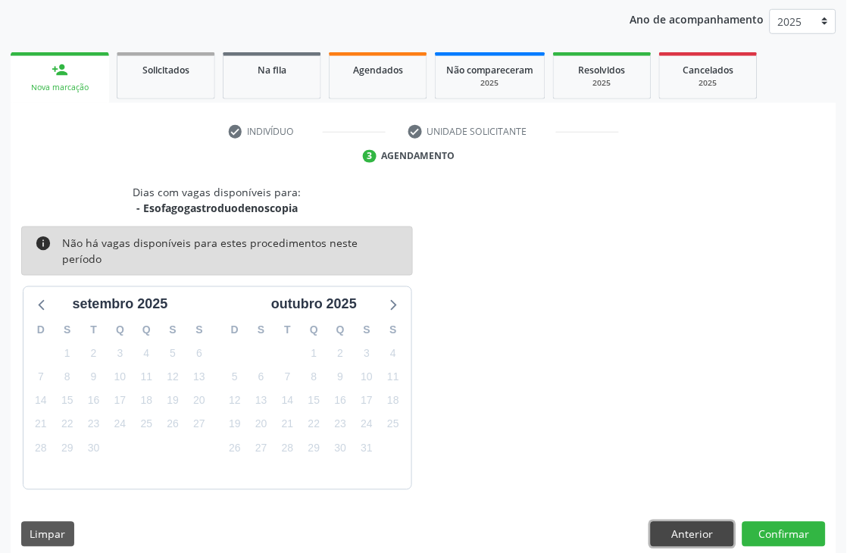
click at [716, 514] on button "Anterior" at bounding box center [692, 535] width 83 height 26
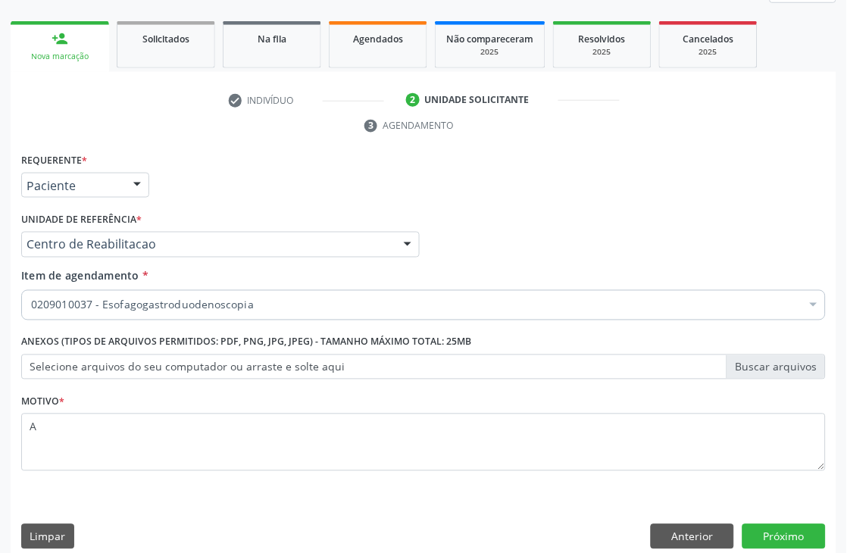
scroll to position [255, 0]
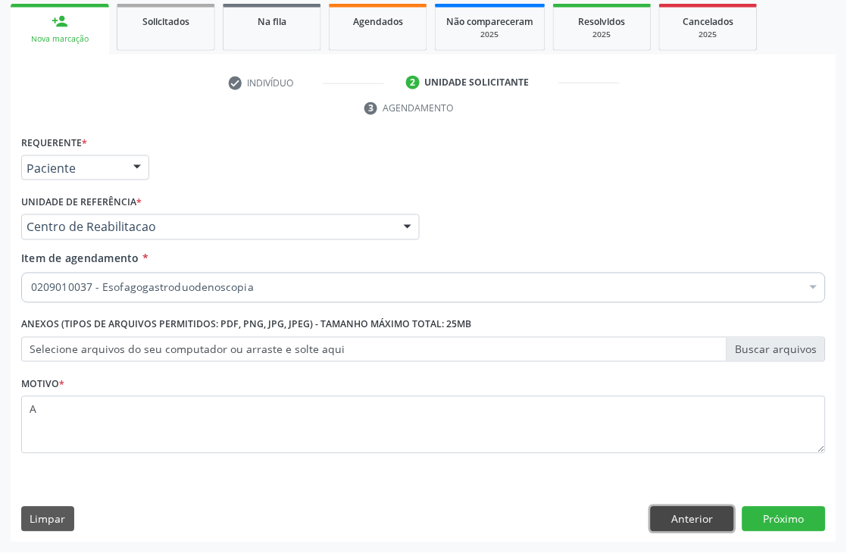
click at [693, 513] on button "Anterior" at bounding box center [692, 520] width 83 height 26
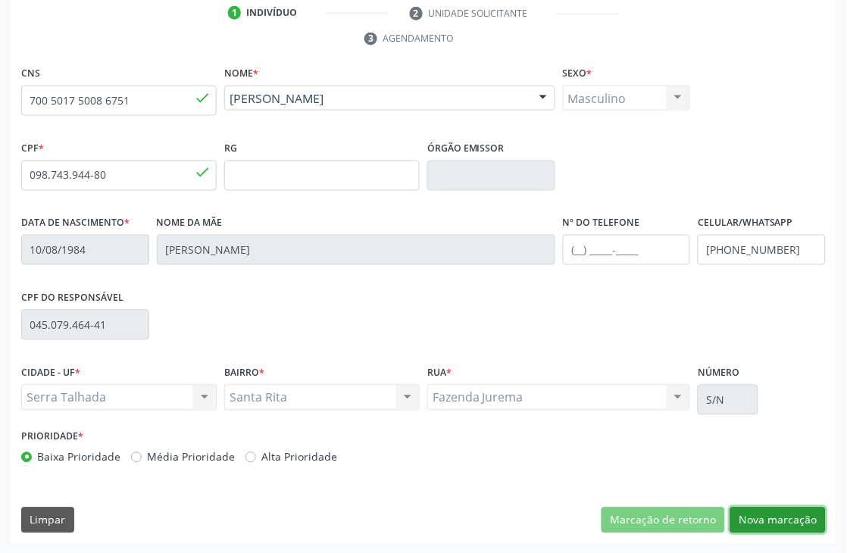
click at [794, 514] on button "Nova marcação" at bounding box center [777, 521] width 95 height 26
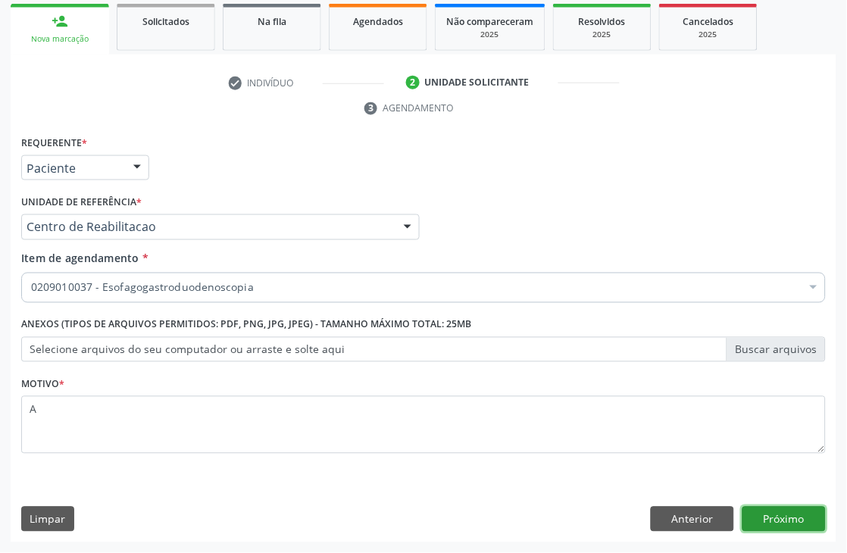
click at [766, 514] on button "Próximo" at bounding box center [783, 520] width 83 height 26
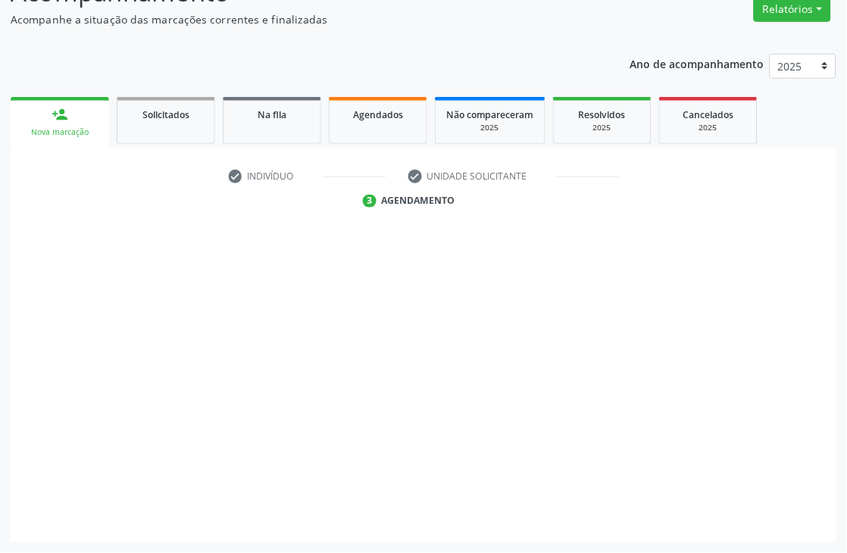
scroll to position [161, 0]
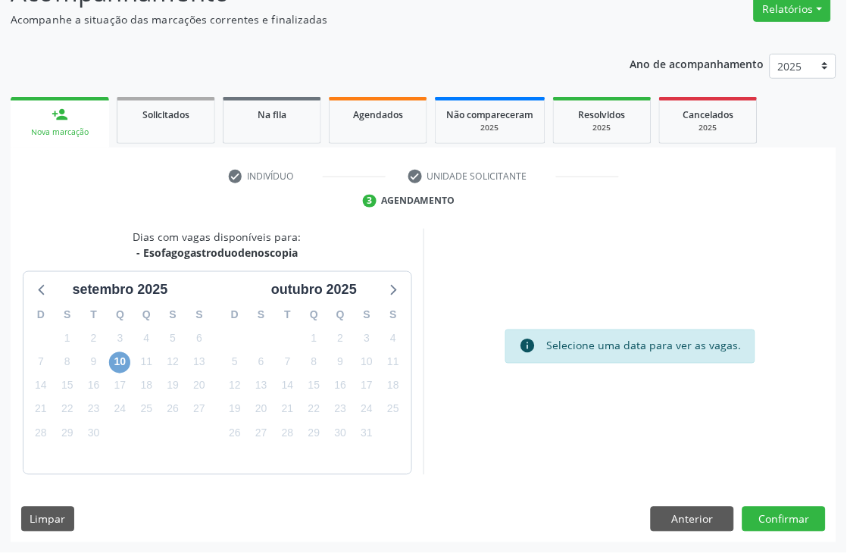
click at [116, 361] on span "10" at bounding box center [119, 362] width 21 height 21
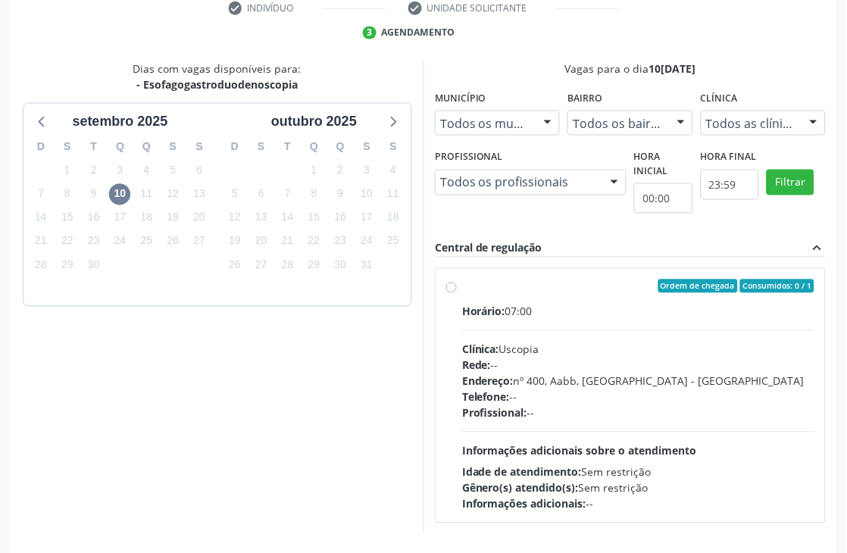
click at [481, 342] on span "Clínica:" at bounding box center [480, 349] width 37 height 14
click at [457, 293] on input "Ordem de chegada Consumidos: 0 / 1 Horário: 07:00 Clínica: Uscopia Rede: -- End…" at bounding box center [451, 287] width 11 height 14
radio input "true"
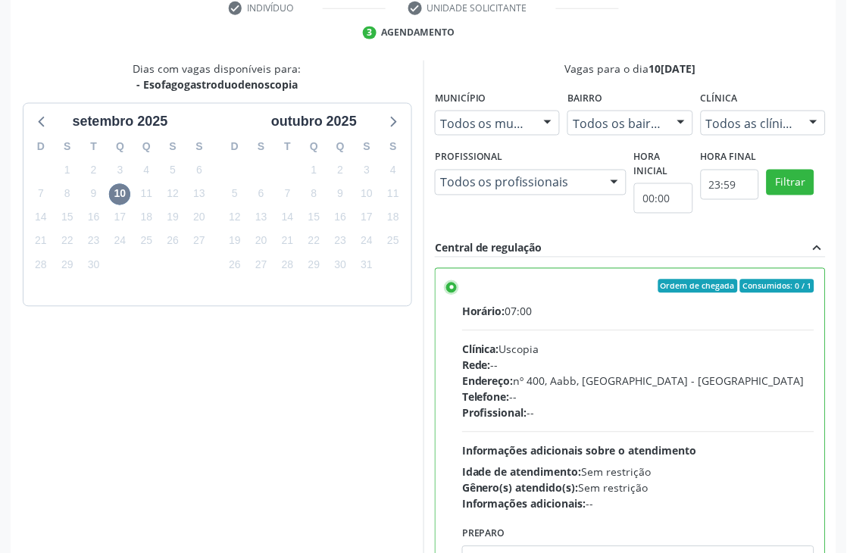
scroll to position [415, 0]
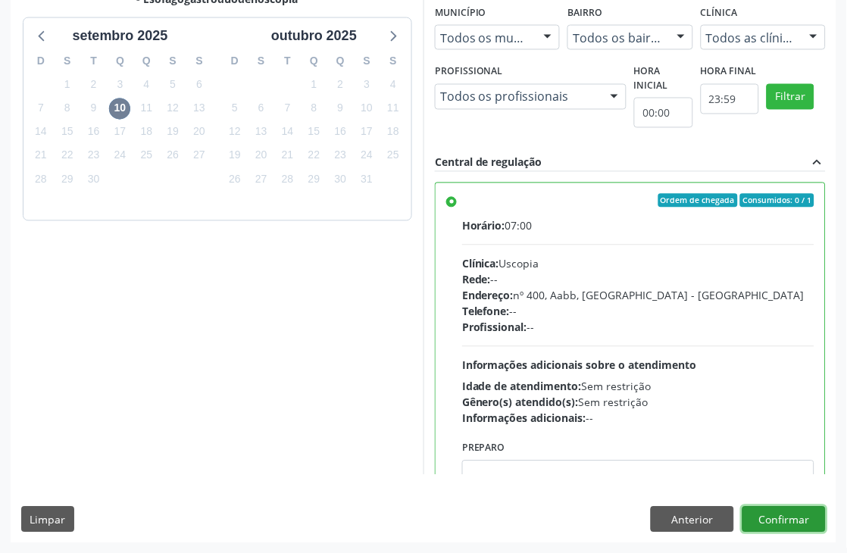
click at [767, 511] on button "Confirmar" at bounding box center [783, 520] width 83 height 26
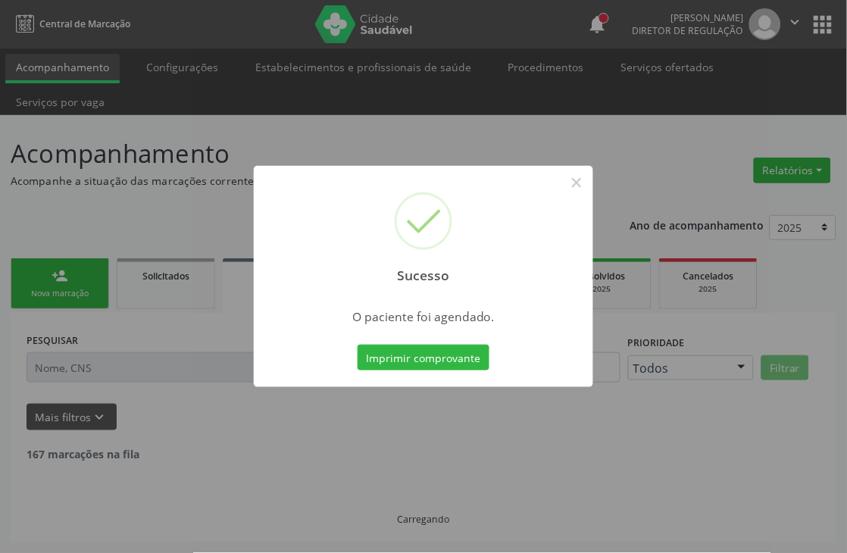
scroll to position [0, 0]
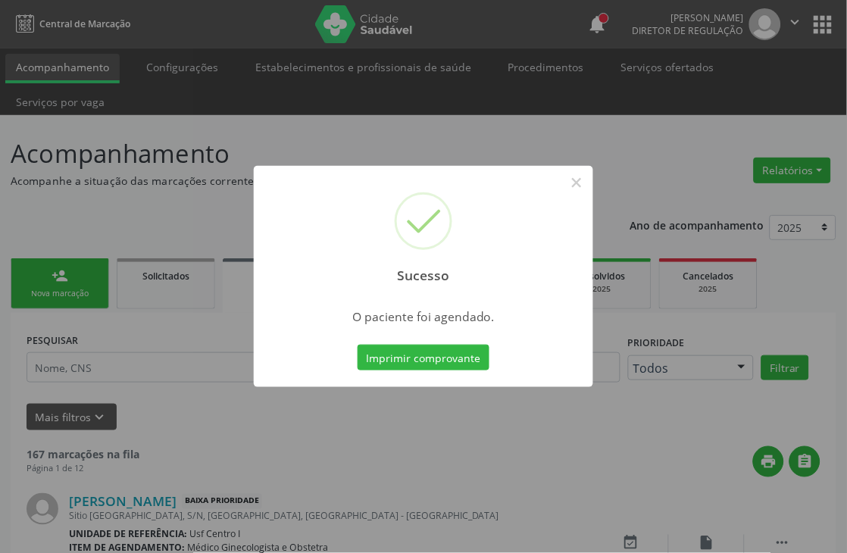
click at [421, 370] on div "Imprimir comprovante Cancel" at bounding box center [424, 358] width 139 height 32
click at [412, 351] on button "Imprimir comprovante" at bounding box center [424, 358] width 132 height 26
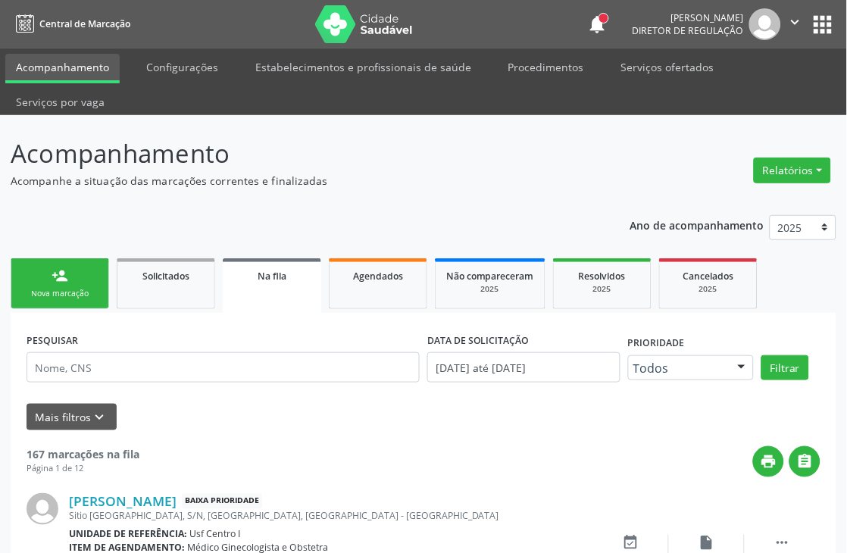
click at [77, 288] on div "Nova marcação" at bounding box center [60, 293] width 76 height 11
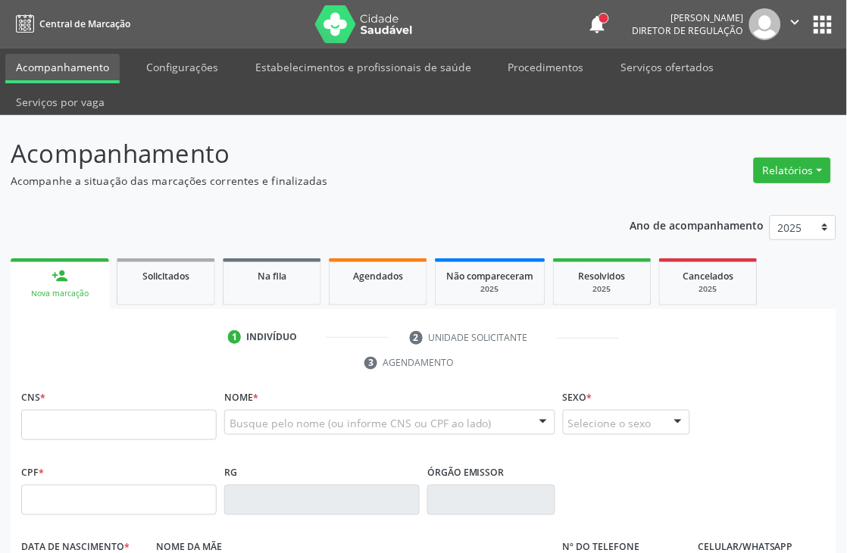
scroll to position [168, 0]
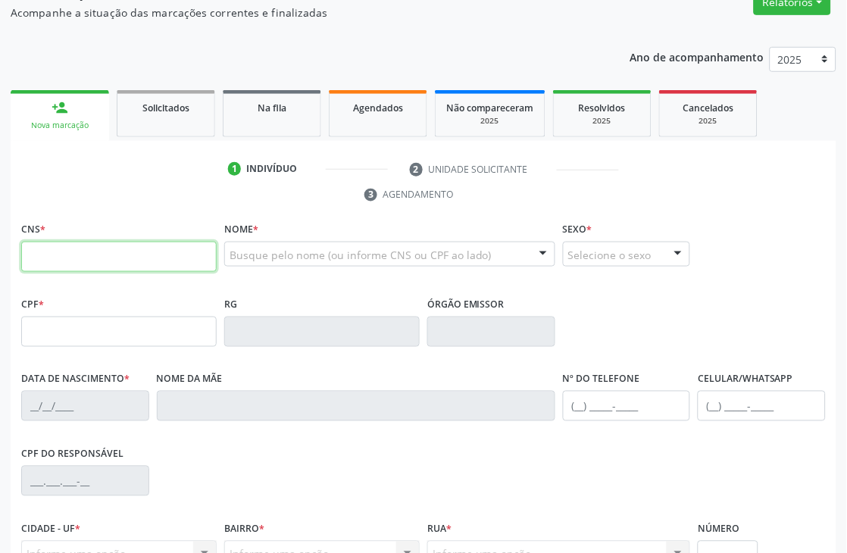
click at [108, 247] on input "text" at bounding box center [118, 257] width 195 height 30
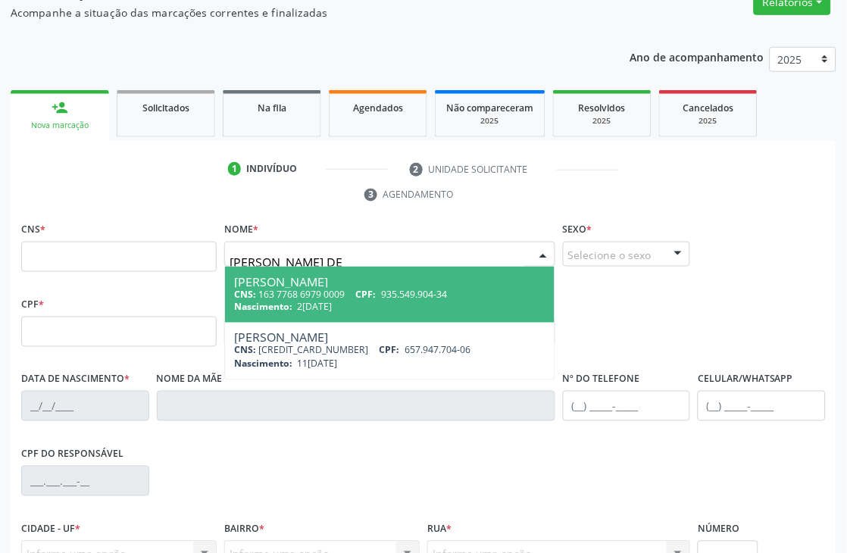
type input "MARIA EUNICE GOMES DE"
click at [334, 278] on div "Maria Eunice Gomes de Medeiros" at bounding box center [389, 282] width 311 height 12
type input "163 7768 6979 0009"
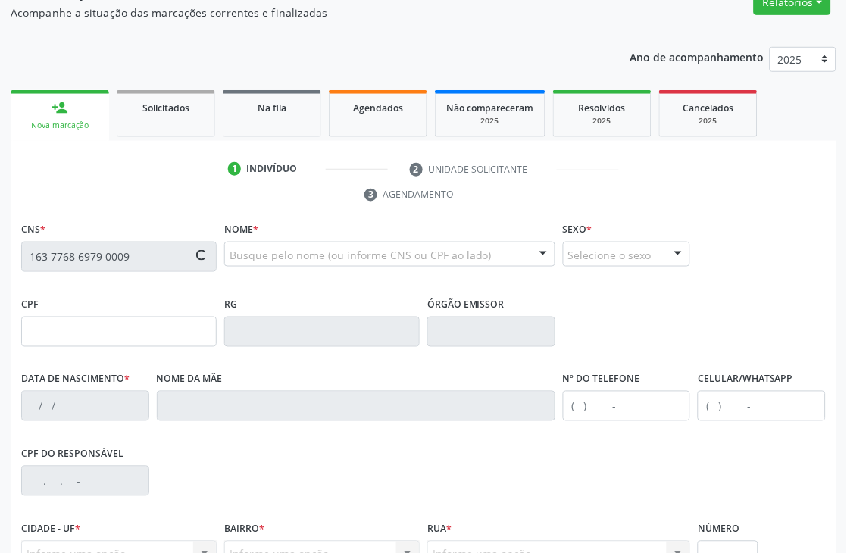
type input "935.549.904-34"
type input "27/02/1957"
type input "Laura Goncalves dos Santos"
type input "(87) 99999-9999"
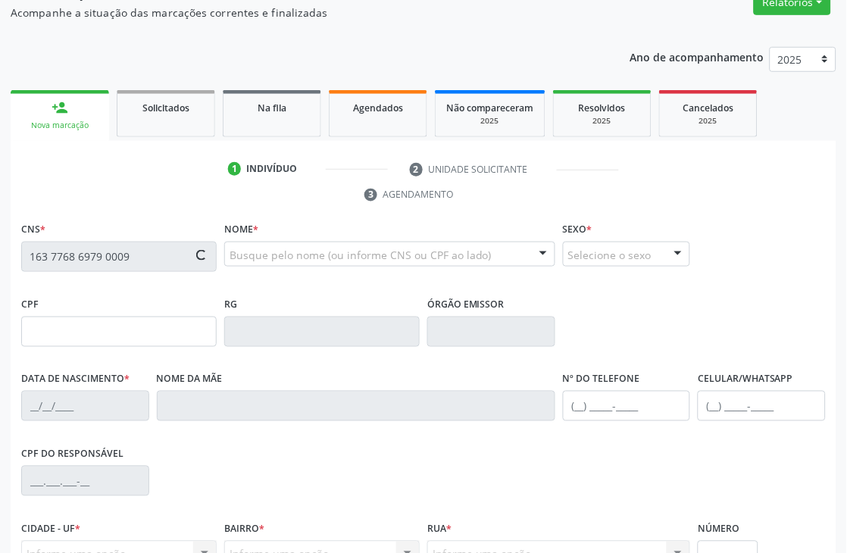
type input "431.752.284-53"
type input "S/N"
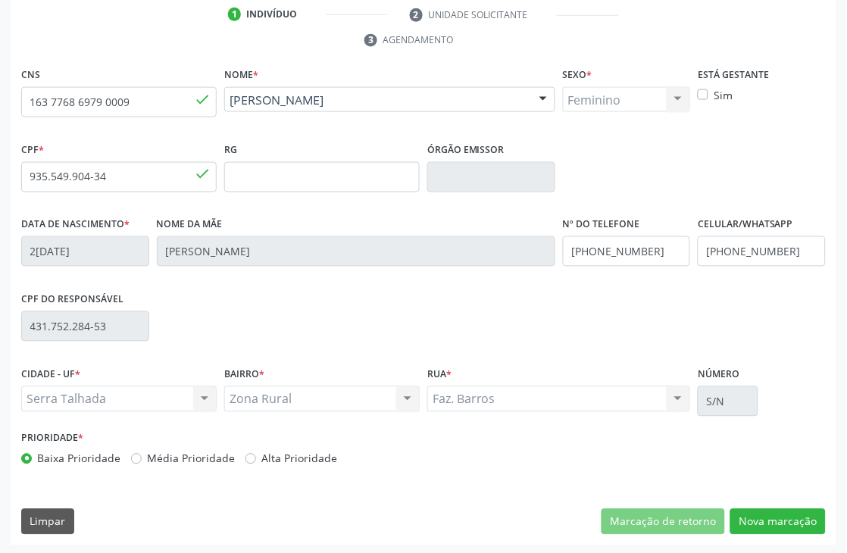
scroll to position [324, 0]
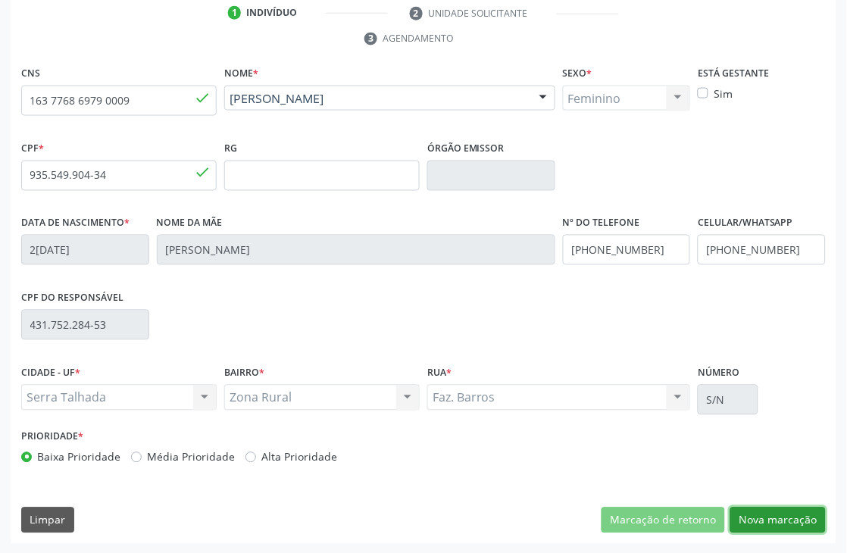
click at [790, 514] on button "Nova marcação" at bounding box center [777, 521] width 95 height 26
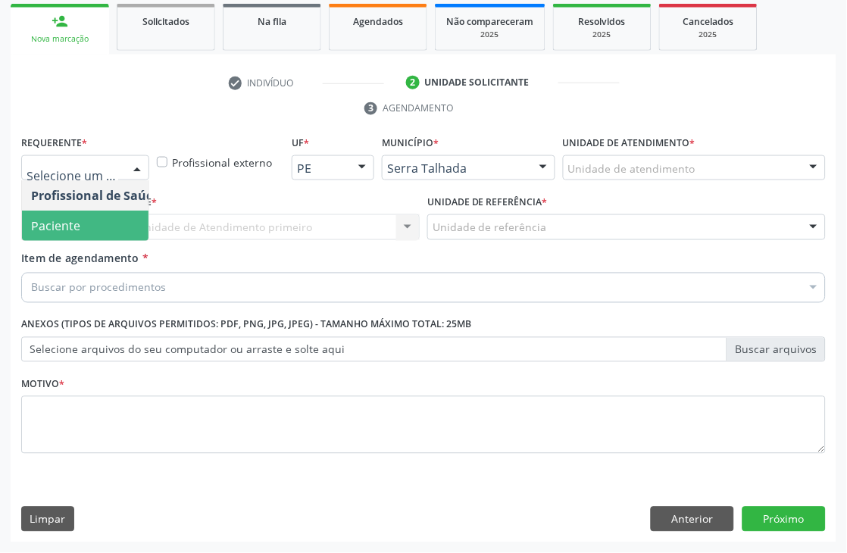
click at [54, 211] on span "Paciente" at bounding box center [96, 226] width 148 height 30
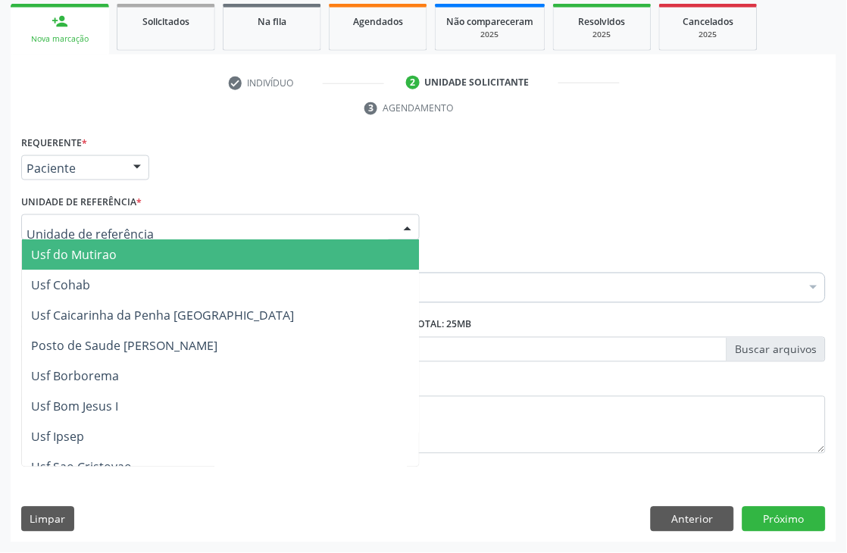
click at [57, 214] on div at bounding box center [220, 227] width 398 height 26
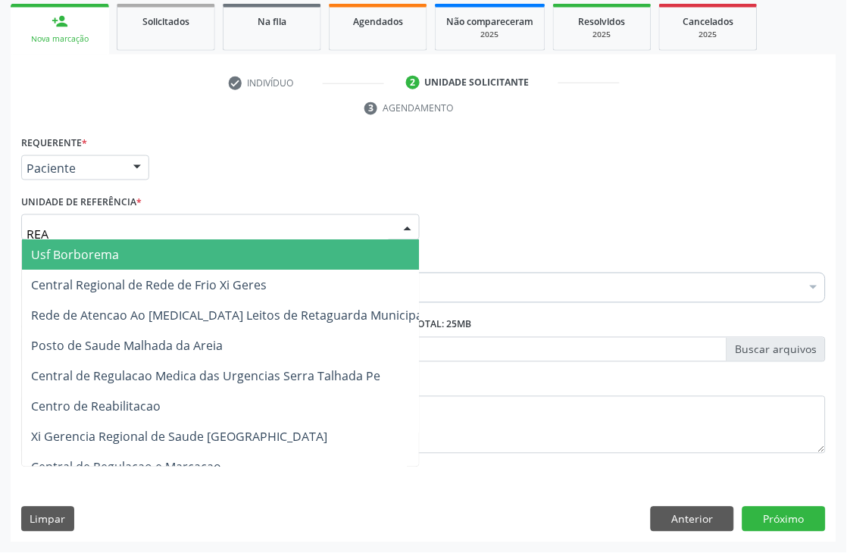
type input "REAB"
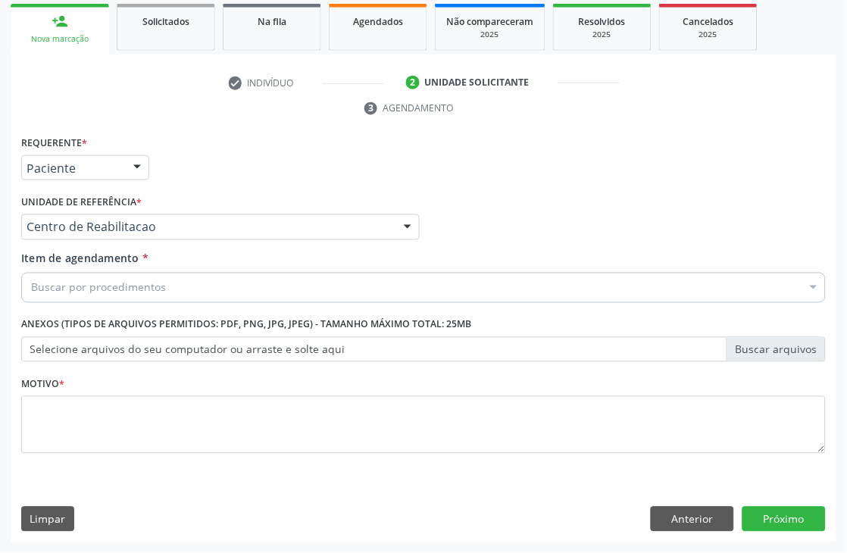
drag, startPoint x: 139, startPoint y: 268, endPoint x: 139, endPoint y: 286, distance: 17.4
click at [139, 270] on div "Item de agendamento * Buscar por procedimentos Selecionar todos 0304070076 - .Q…" at bounding box center [423, 275] width 804 height 48
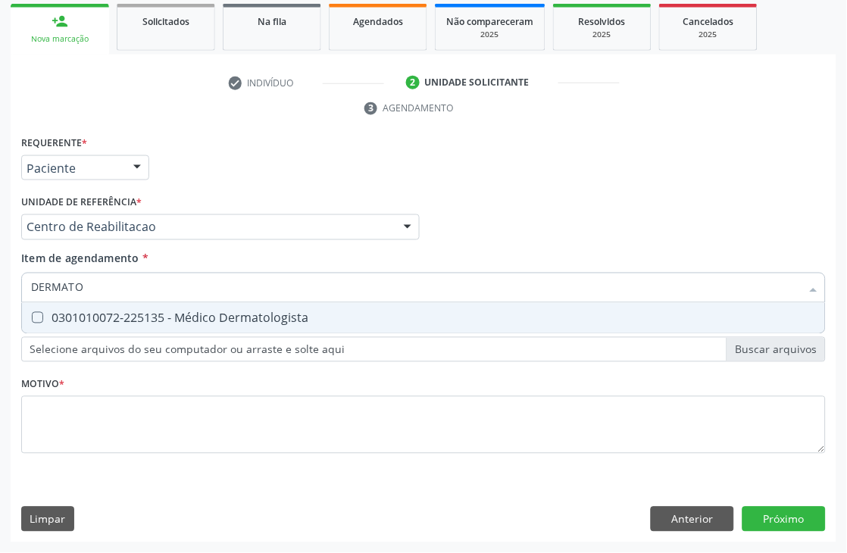
type input "DERMATOL"
click at [135, 312] on div "0301010072-225135 - Médico Dermatologista" at bounding box center [423, 318] width 785 height 12
checkbox Dermatologista "true"
click at [117, 381] on div "Requerente * Paciente Profissional de Saúde Paciente Nenhum resultado encontrad…" at bounding box center [423, 303] width 804 height 343
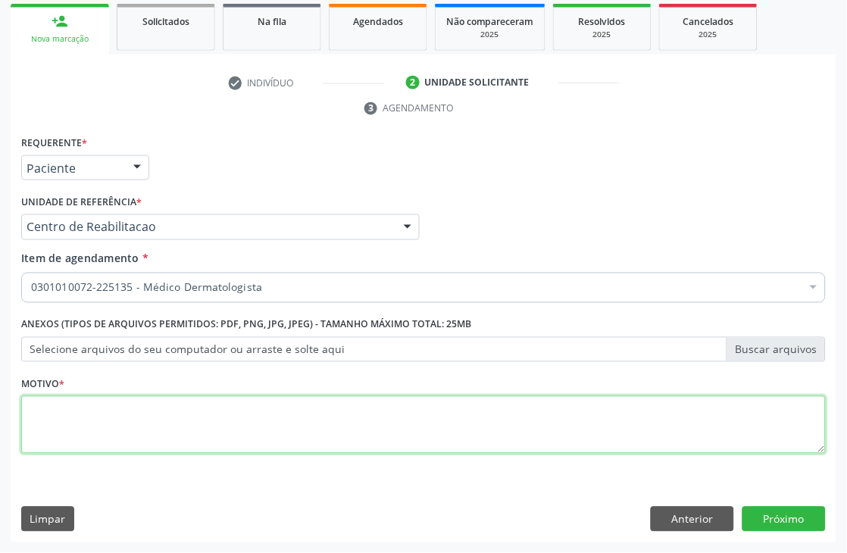
click at [277, 442] on textarea at bounding box center [423, 425] width 804 height 58
type textarea "A"
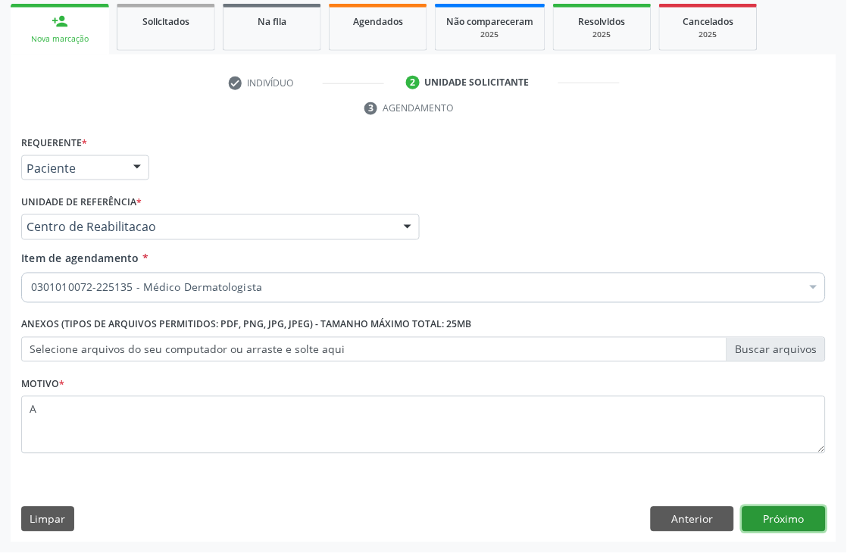
click at [823, 511] on button "Próximo" at bounding box center [783, 520] width 83 height 26
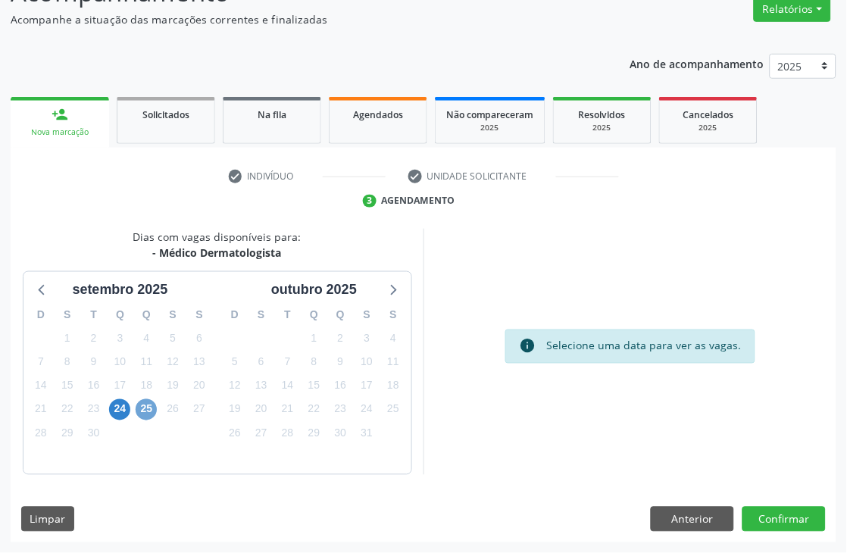
click at [142, 405] on span "25" at bounding box center [146, 409] width 21 height 21
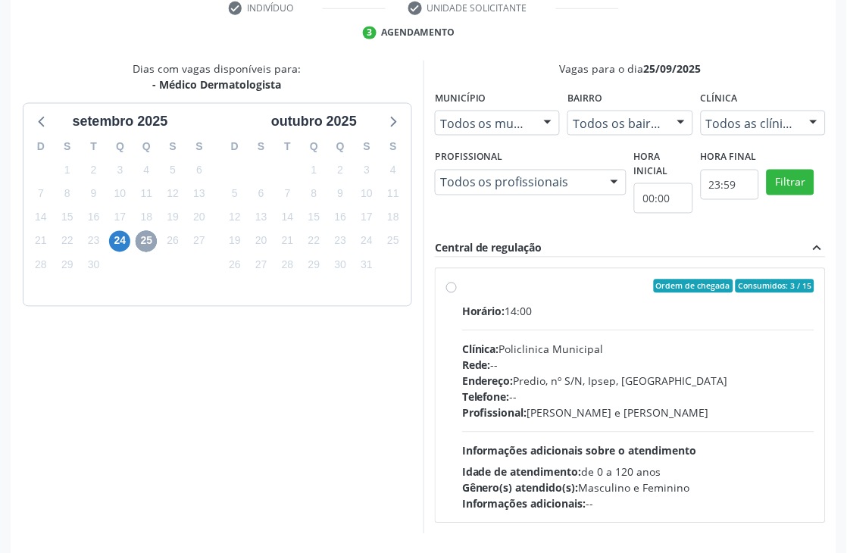
scroll to position [389, 0]
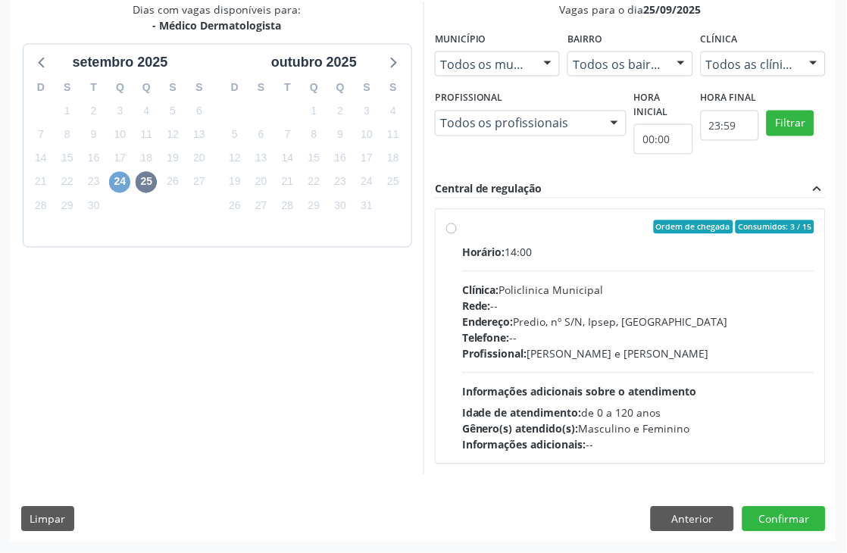
click at [123, 177] on span "24" at bounding box center [119, 182] width 21 height 21
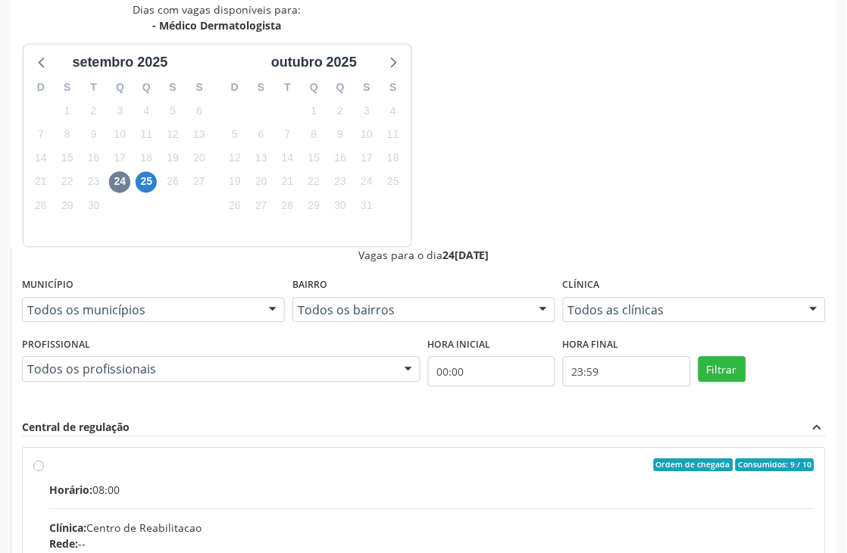
click at [44, 459] on input "Ordem de chegada Consumidos: 9 / 10 Horário: 08:00 Clínica: Centro de Reabilita…" at bounding box center [38, 466] width 11 height 14
radio input "true"
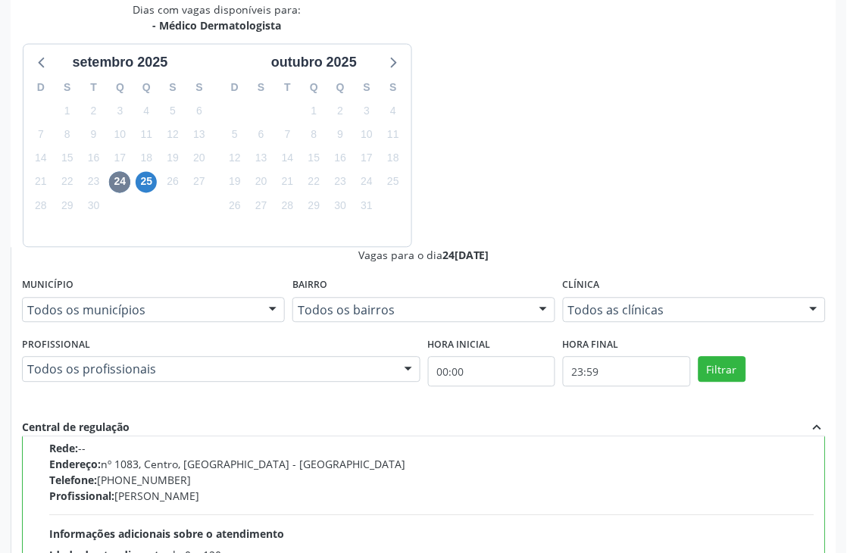
scroll to position [89, 0]
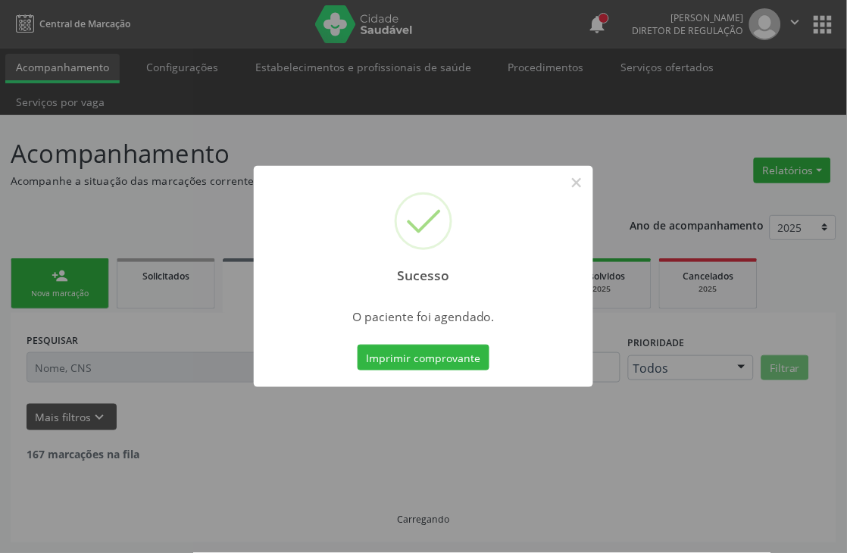
scroll to position [0, 0]
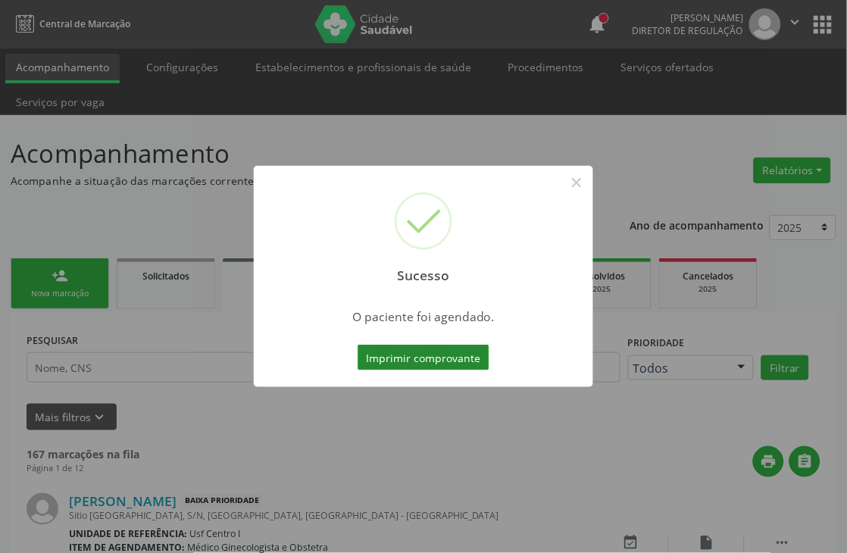
click at [445, 355] on button "Imprimir comprovante" at bounding box center [424, 358] width 132 height 26
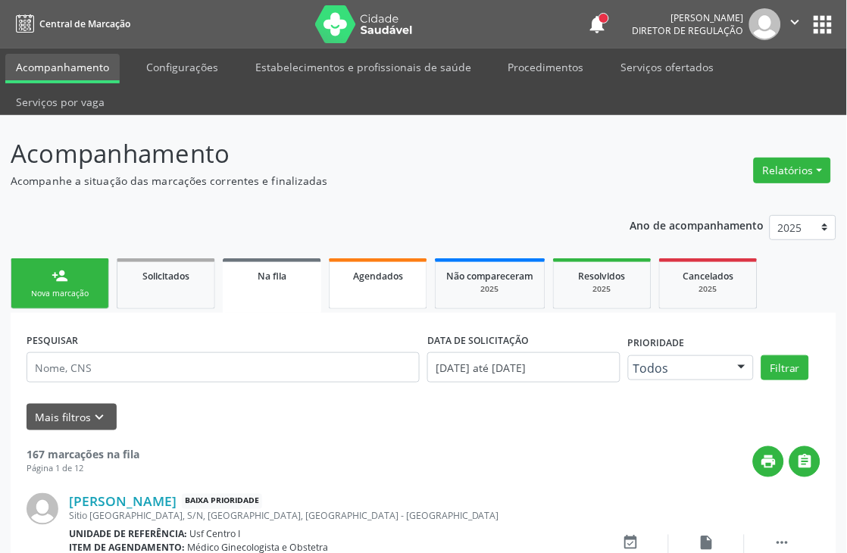
click at [407, 292] on link "Agendados" at bounding box center [378, 283] width 98 height 51
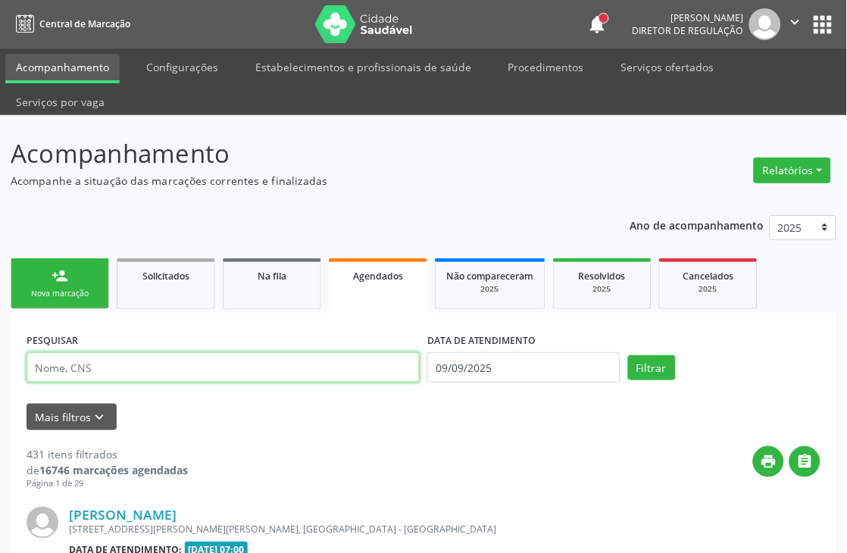
click at [106, 374] on input "text" at bounding box center [223, 367] width 393 height 30
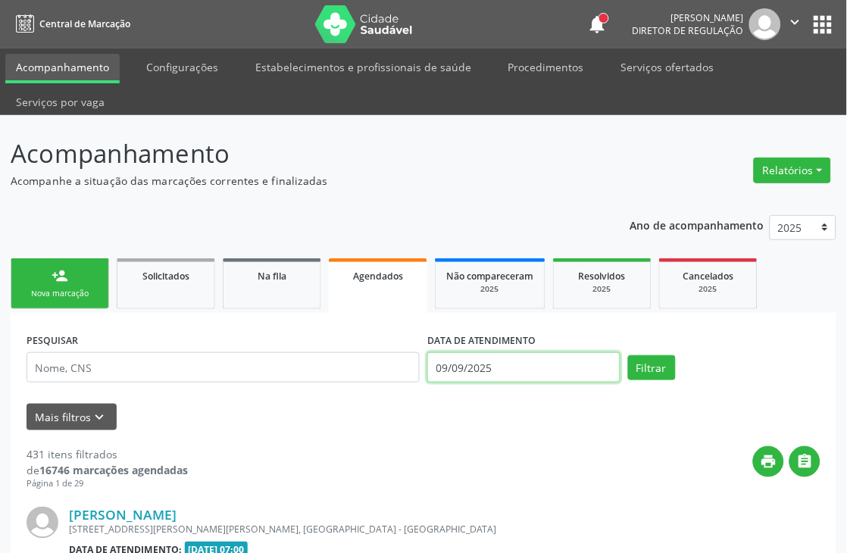
click at [517, 352] on input "09/09/2025" at bounding box center [523, 367] width 193 height 30
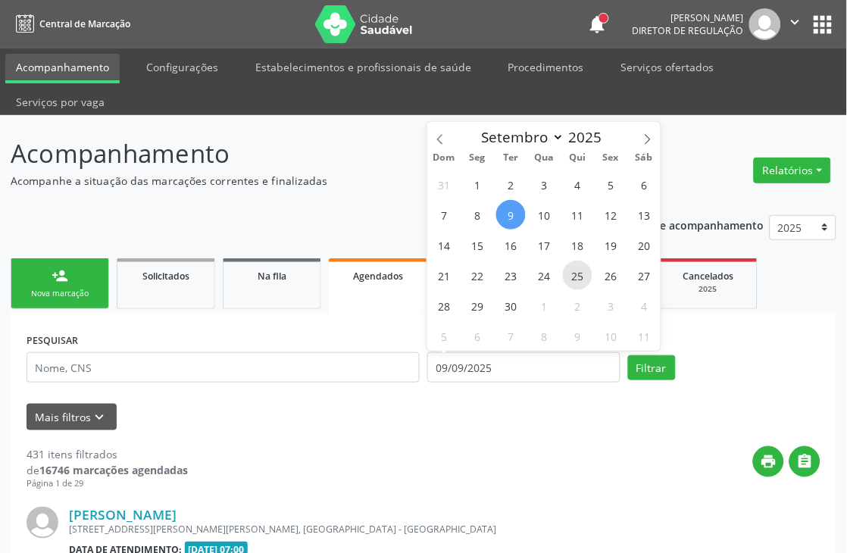
click at [566, 270] on span "25" at bounding box center [578, 276] width 30 height 30
type input "25/09/2025"
click at [566, 270] on span "25" at bounding box center [578, 276] width 30 height 30
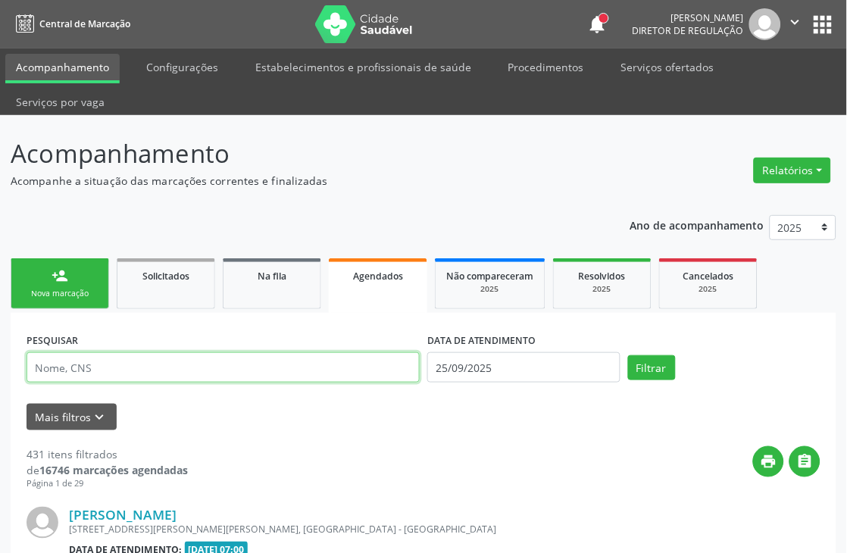
click at [176, 366] on input "text" at bounding box center [223, 367] width 393 height 30
type input "MARIA EUN"
click at [628, 355] on button "Filtrar" at bounding box center [652, 368] width 48 height 26
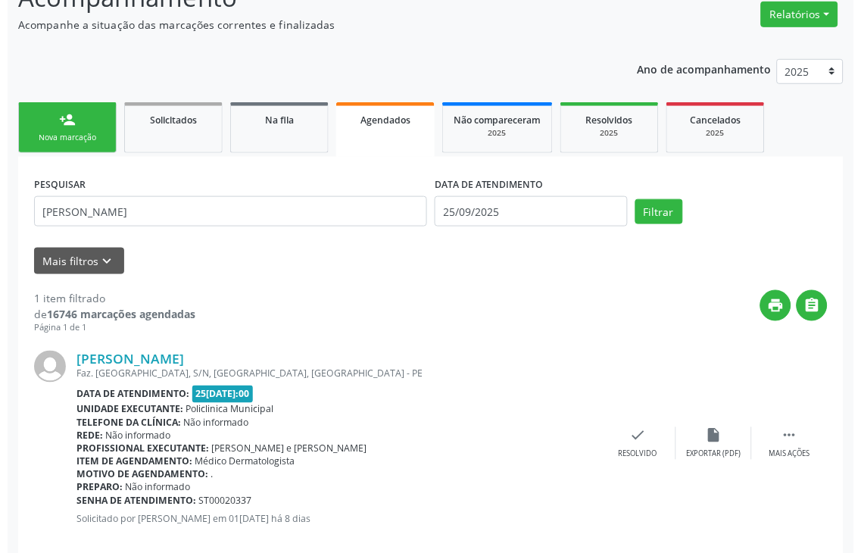
scroll to position [168, 0]
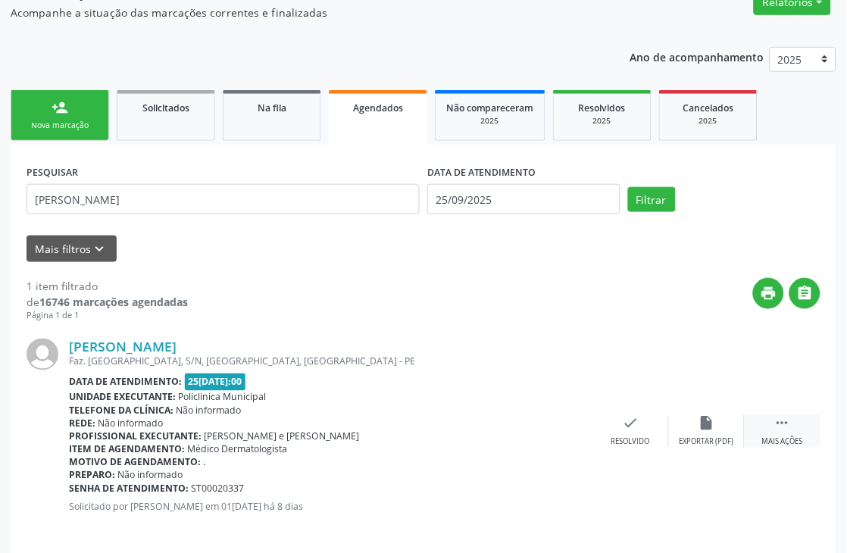
click at [779, 426] on icon "" at bounding box center [782, 423] width 17 height 17
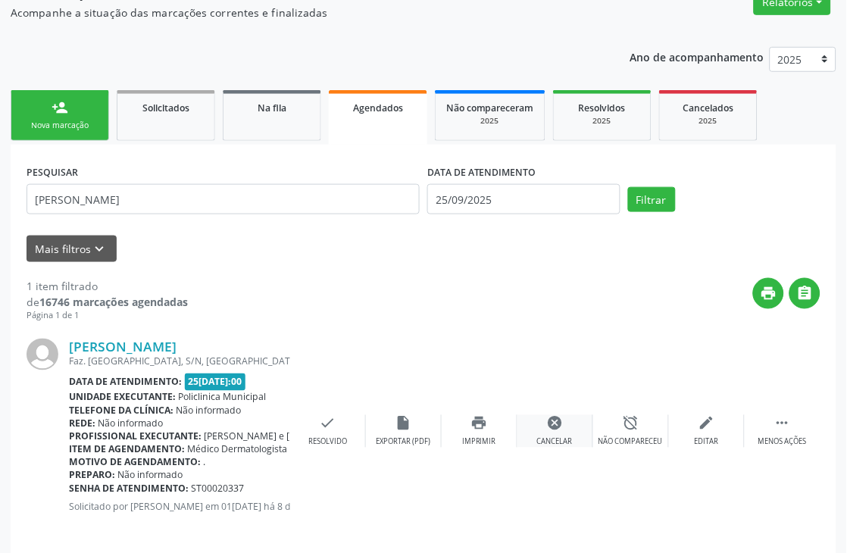
click at [557, 433] on div "cancel Cancelar" at bounding box center [555, 431] width 76 height 33
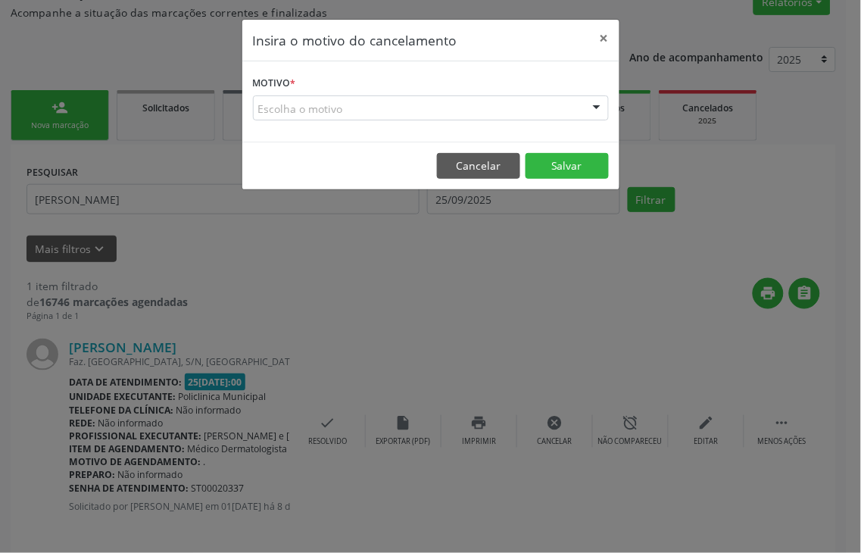
click at [361, 111] on div "Escolha o motivo" at bounding box center [431, 108] width 356 height 26
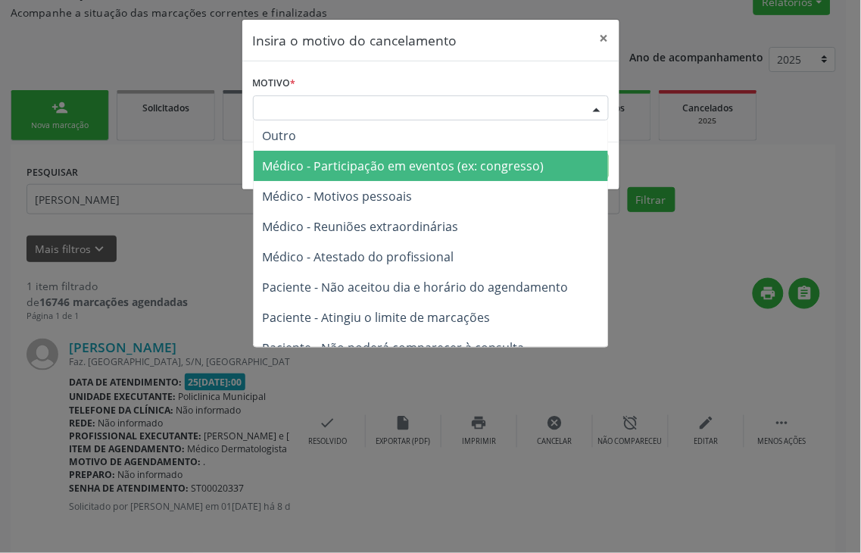
click at [338, 156] on span "Médico - Participação em eventos (ex: congresso)" at bounding box center [431, 166] width 355 height 30
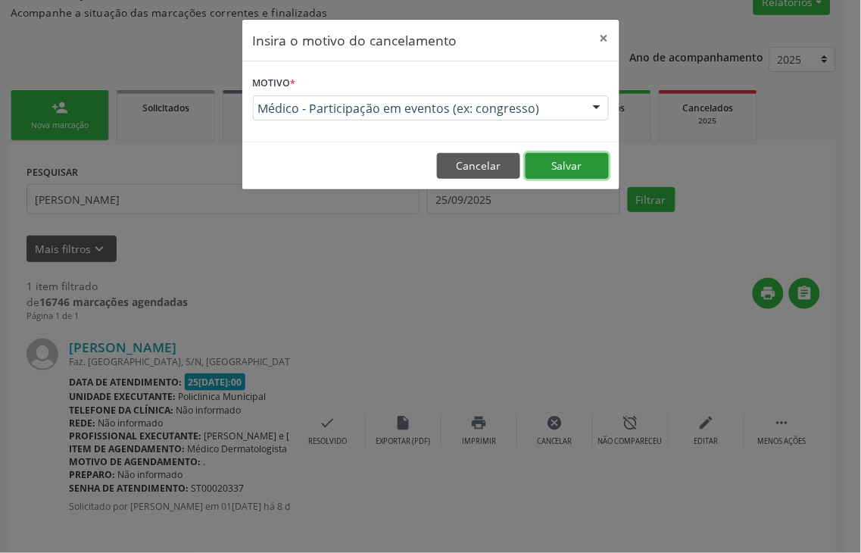
click at [561, 158] on button "Salvar" at bounding box center [567, 166] width 83 height 26
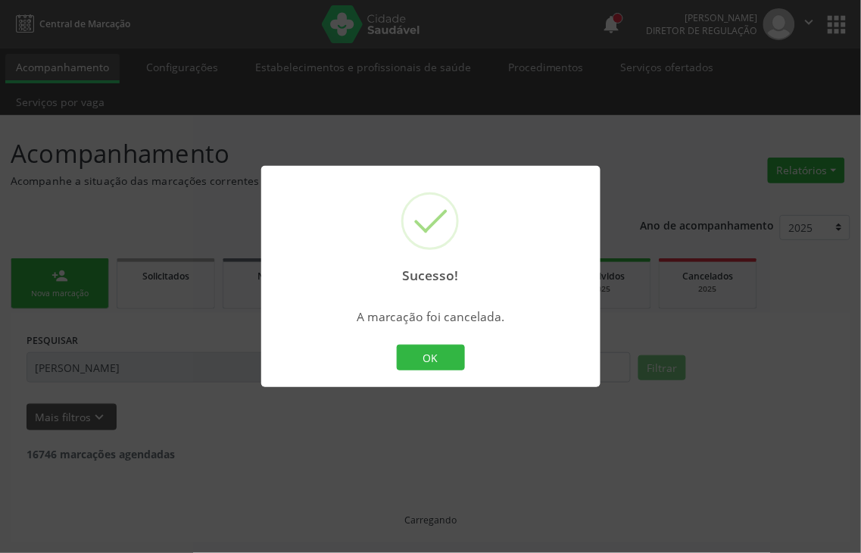
scroll to position [0, 0]
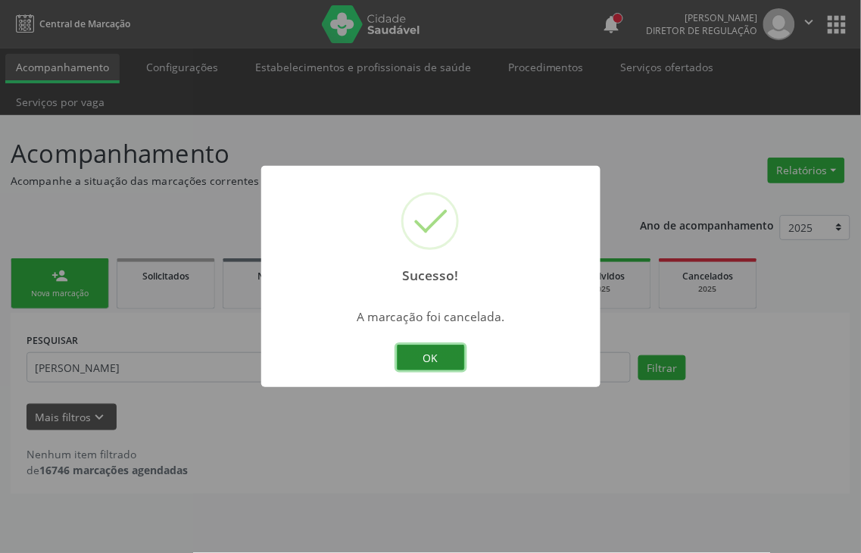
click at [437, 361] on button "OK" at bounding box center [431, 358] width 68 height 26
